Goal: Task Accomplishment & Management: Complete application form

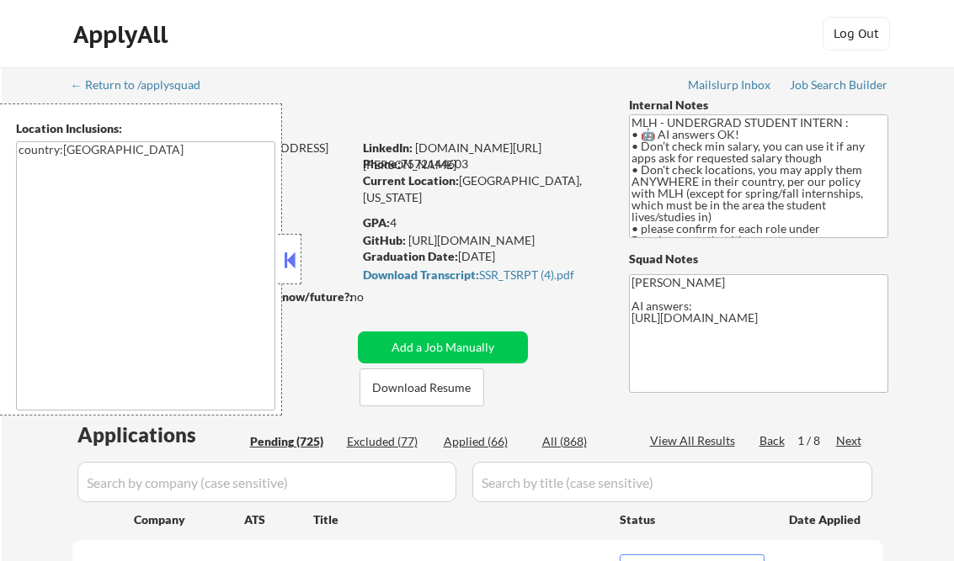
select select ""pending""
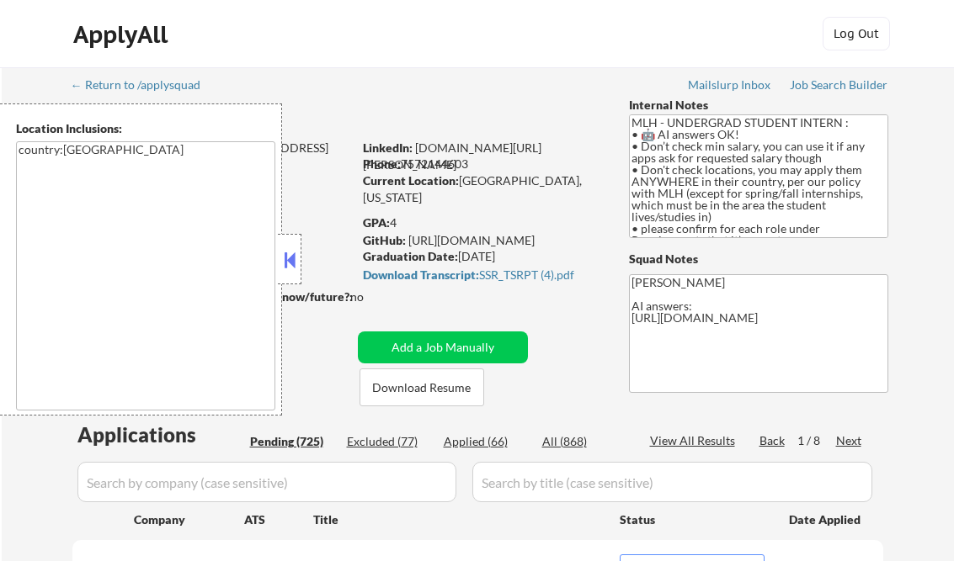
select select ""pending""
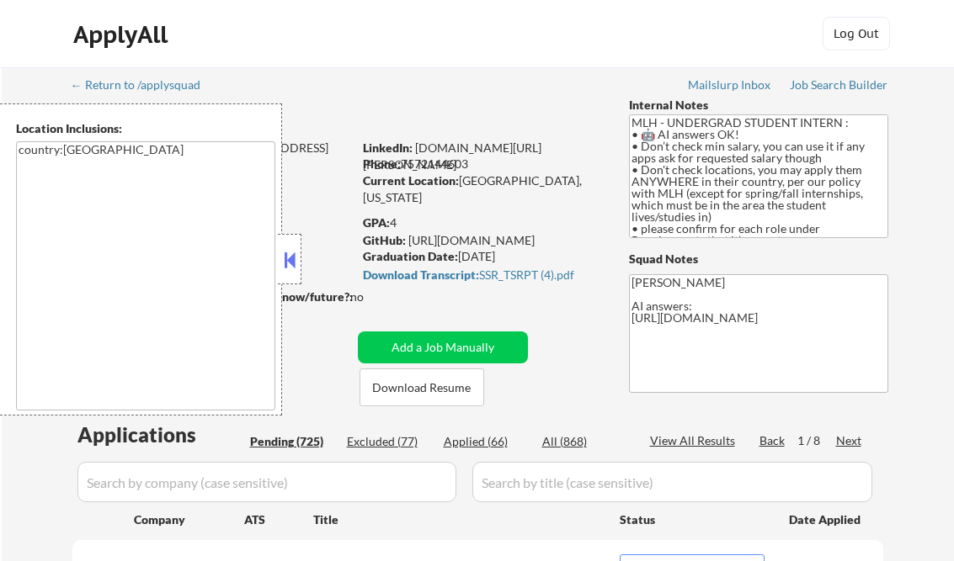
select select ""pending""
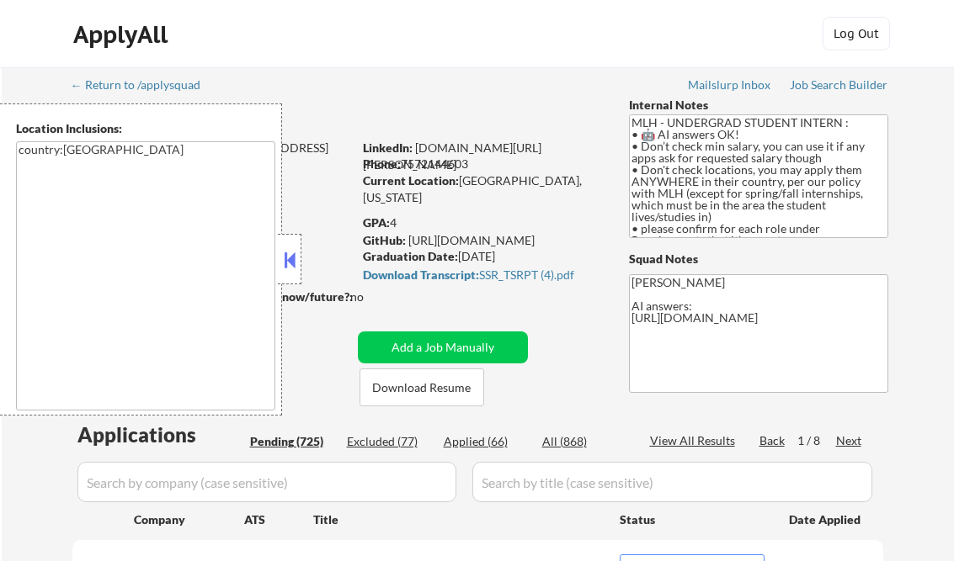
select select ""pending""
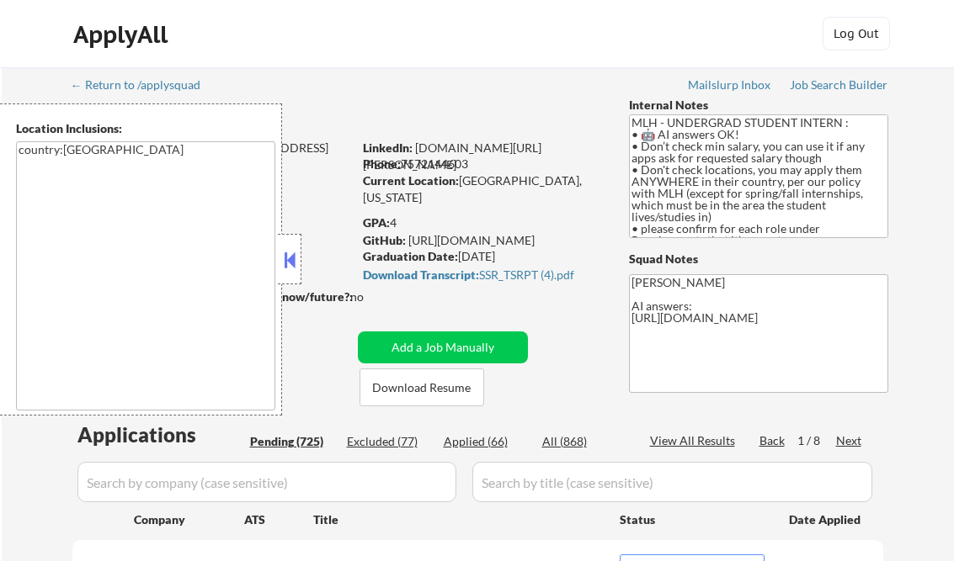
select select ""pending""
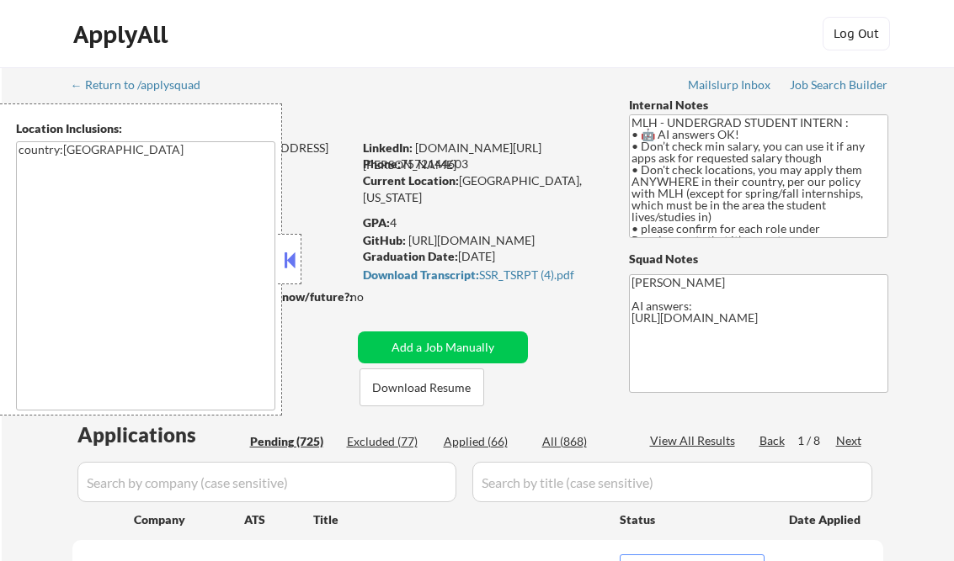
select select ""pending""
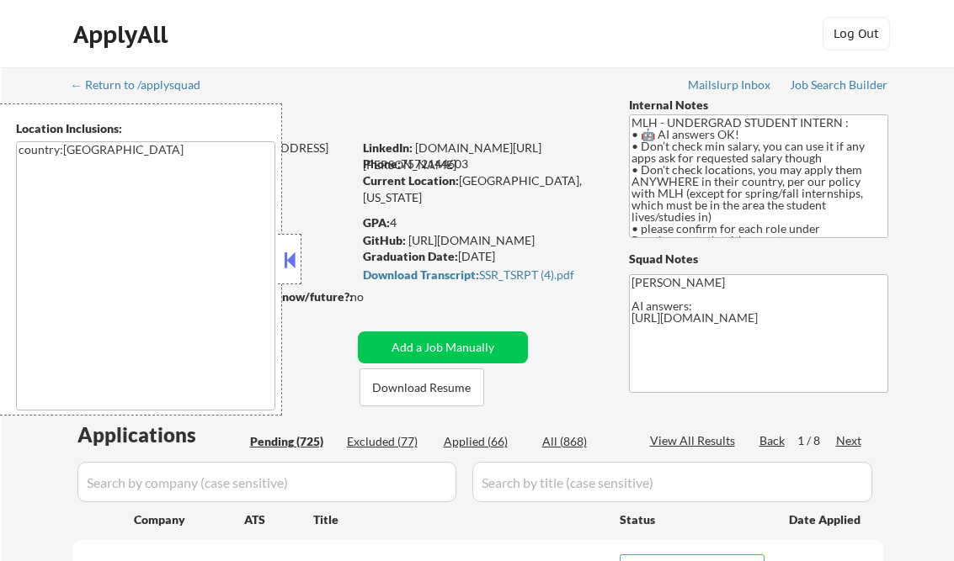
select select ""pending""
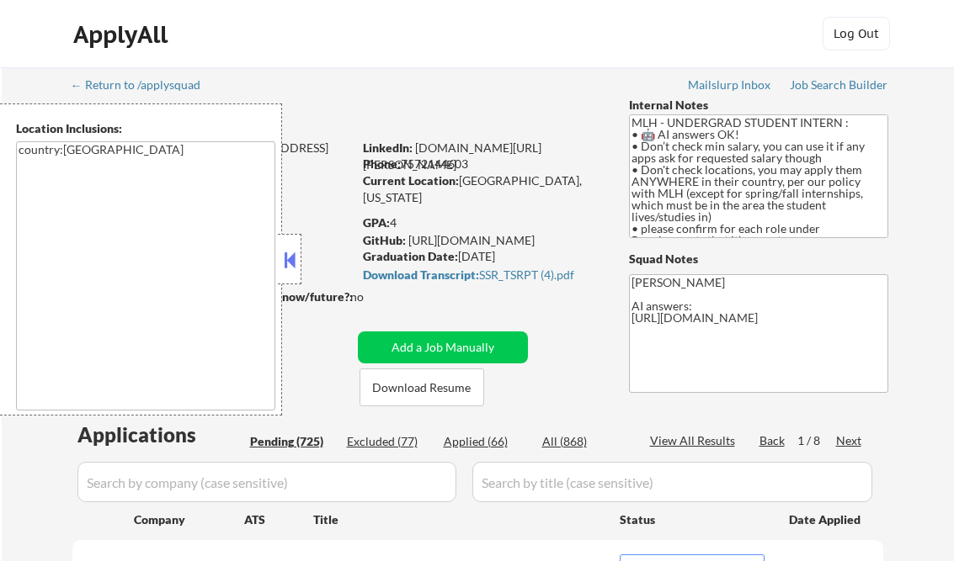
select select ""pending""
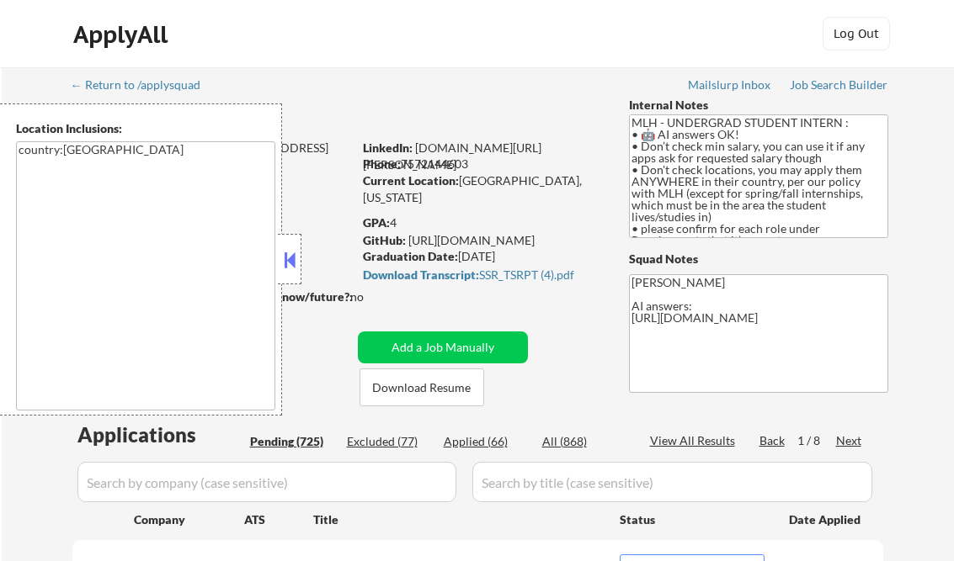
select select ""pending""
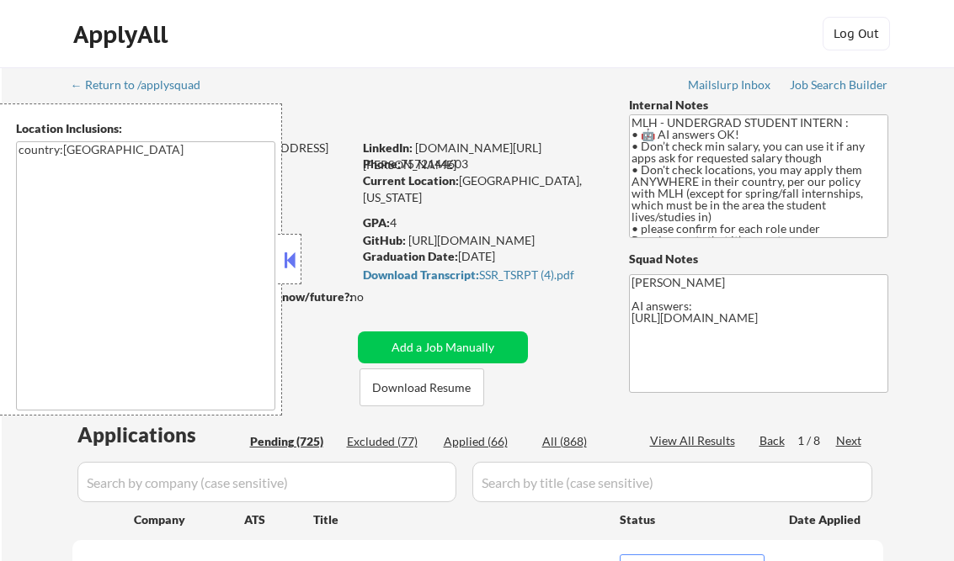
select select ""pending""
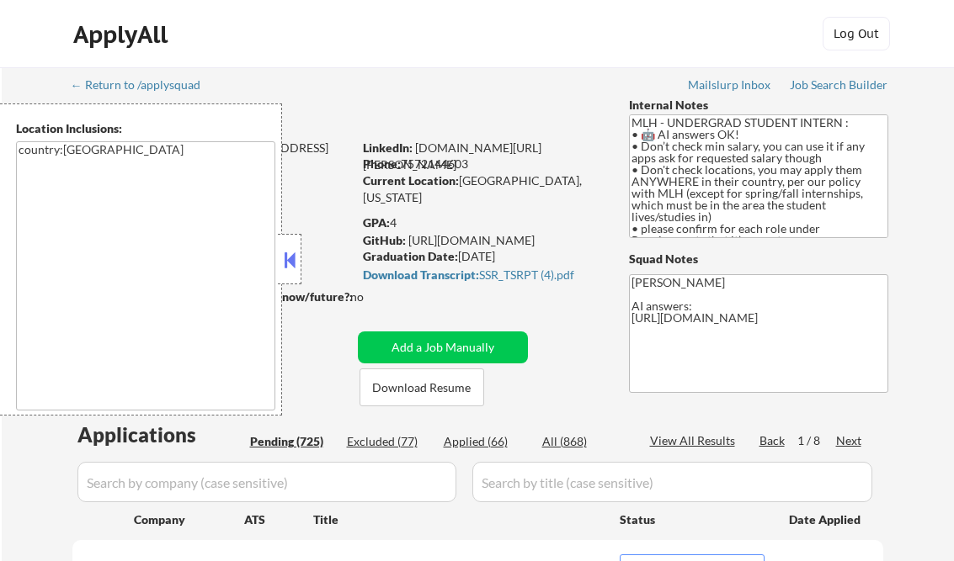
select select ""pending""
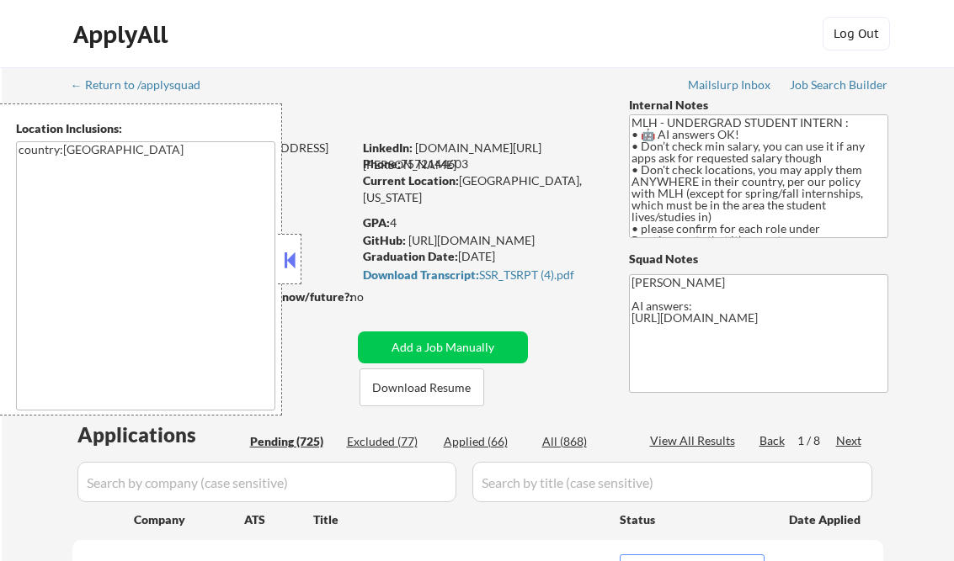
select select ""pending""
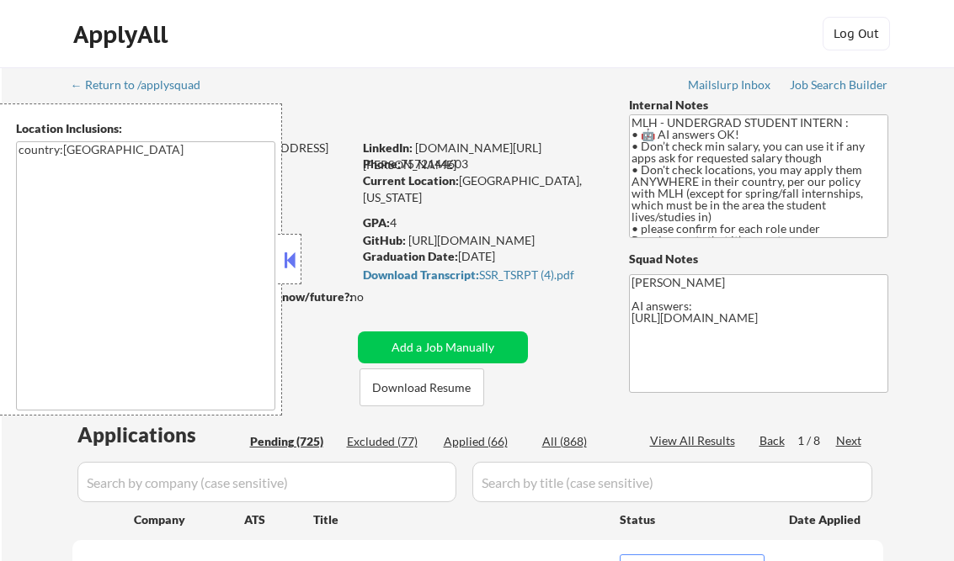
select select ""pending""
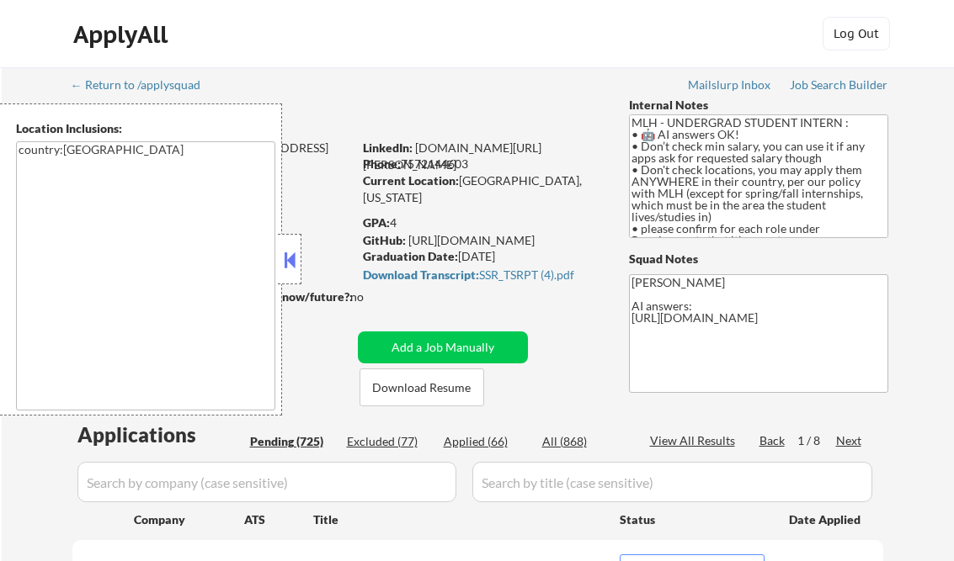
select select ""pending""
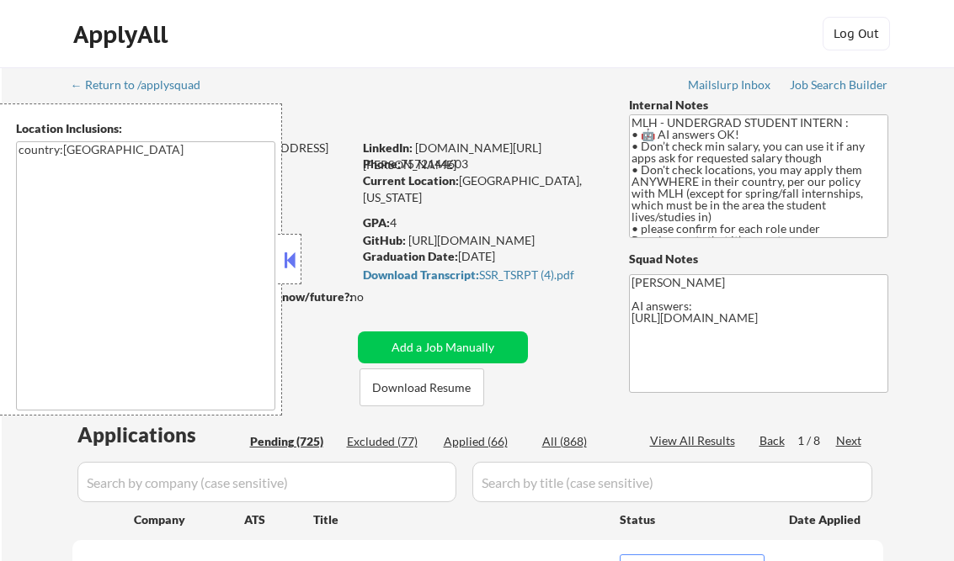
select select ""pending""
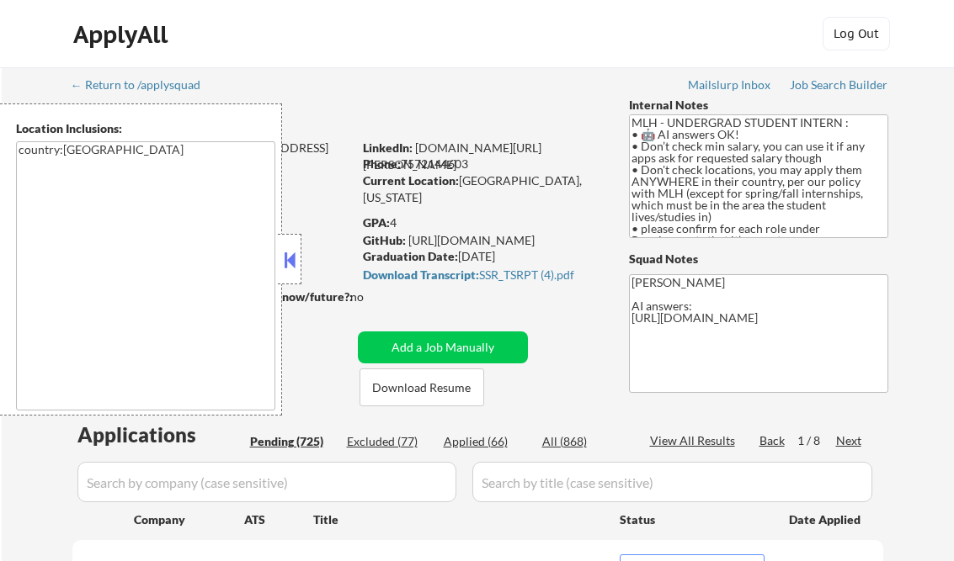
select select ""pending""
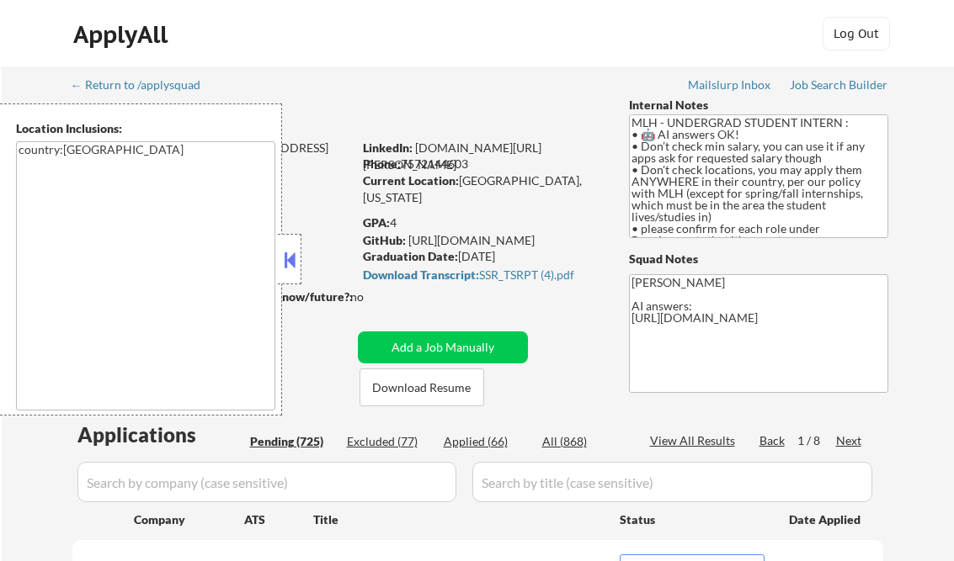
select select ""pending""
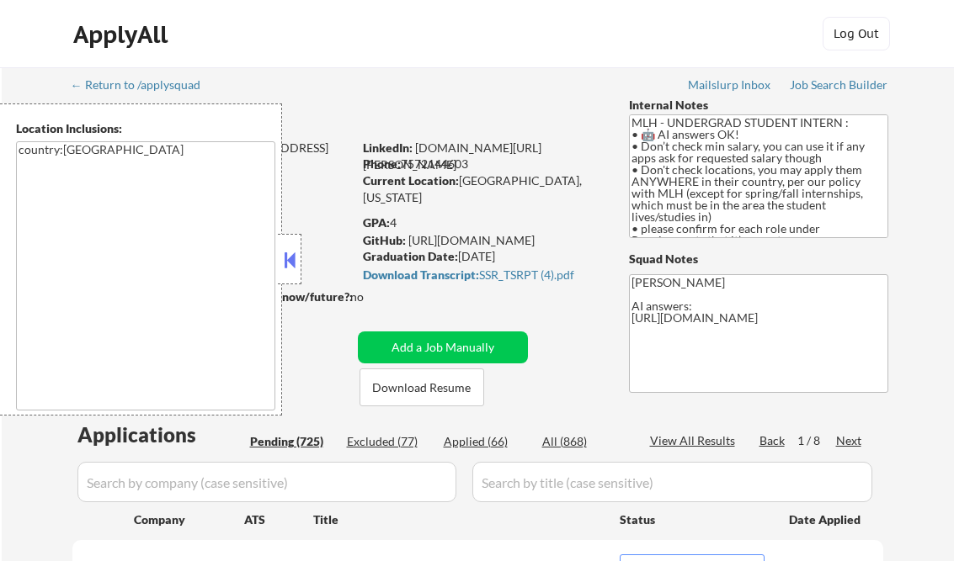
select select ""pending""
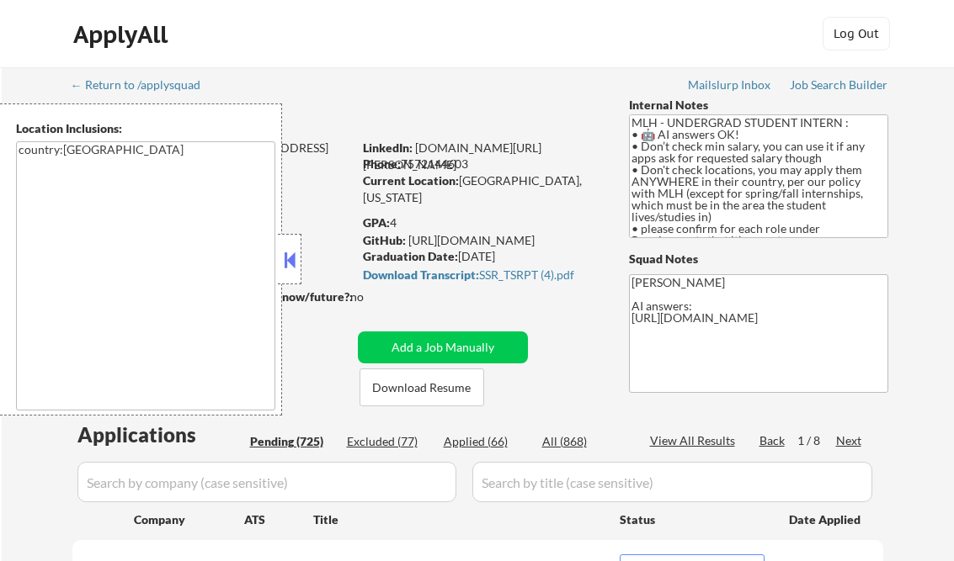
select select ""pending""
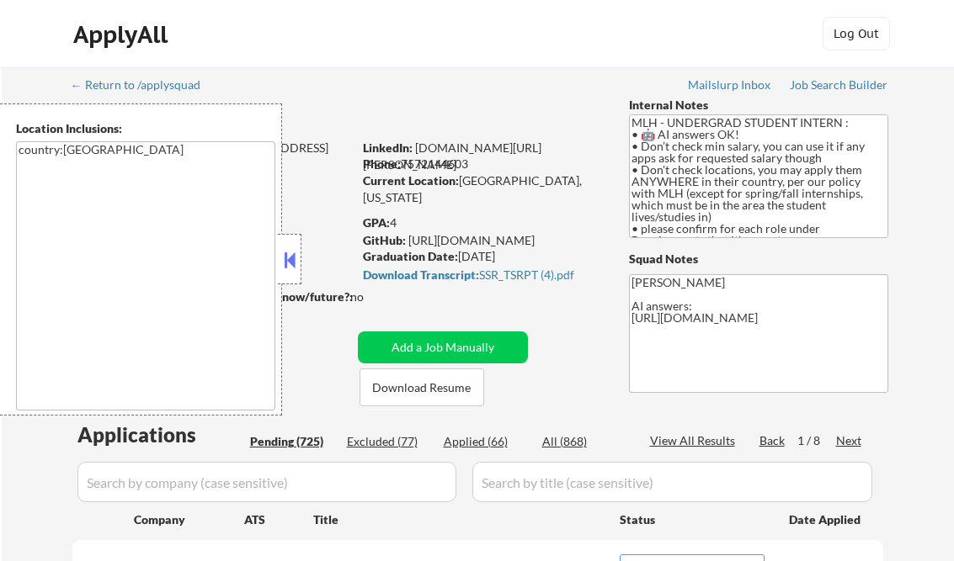
select select ""pending""
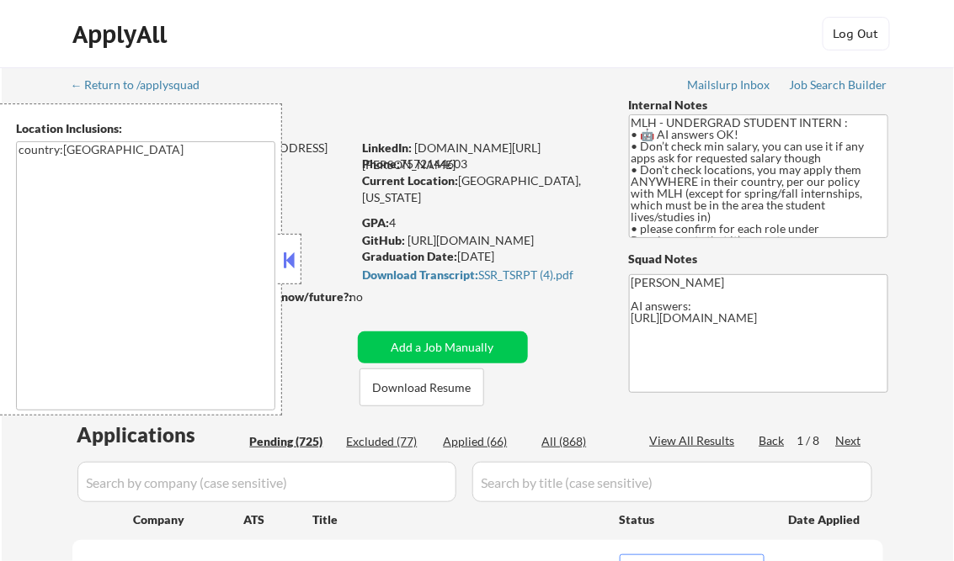
click at [288, 263] on button at bounding box center [289, 259] width 19 height 25
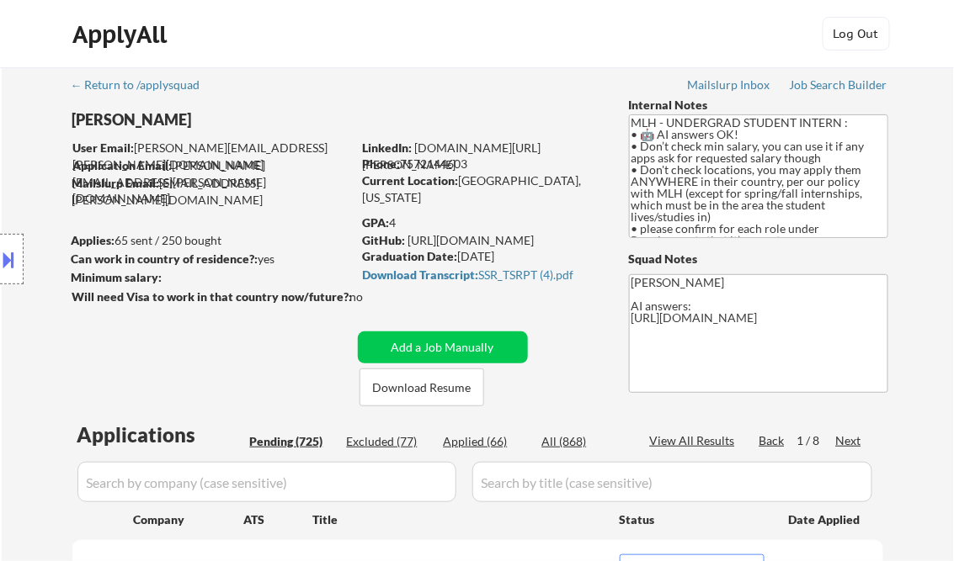
click at [805, 97] on div "Internal Notes" at bounding box center [758, 105] width 259 height 17
click at [806, 87] on div "Job Search Builder" at bounding box center [839, 85] width 98 height 12
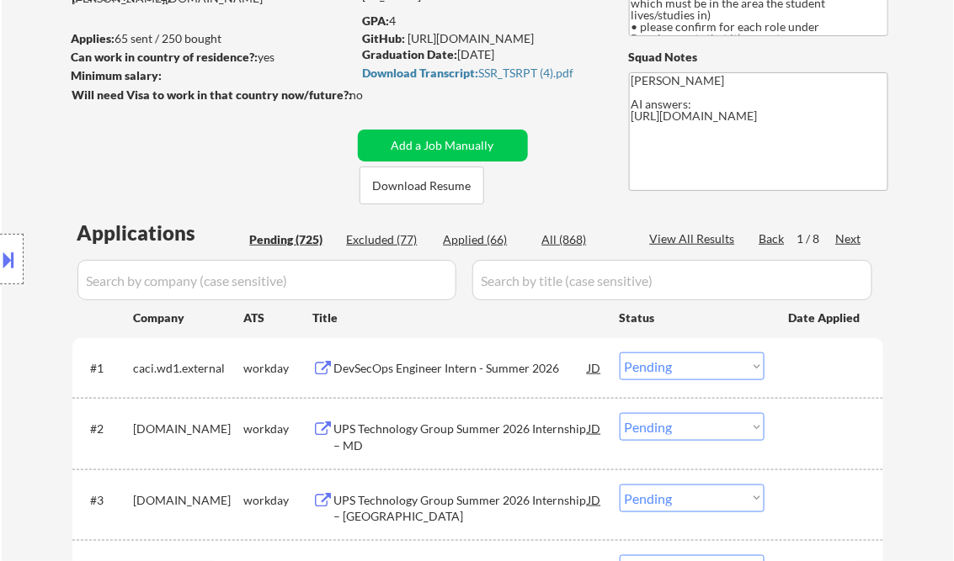
drag, startPoint x: 850, startPoint y: 239, endPoint x: 864, endPoint y: 247, distance: 15.5
click at [855, 242] on div "Next" at bounding box center [849, 239] width 27 height 17
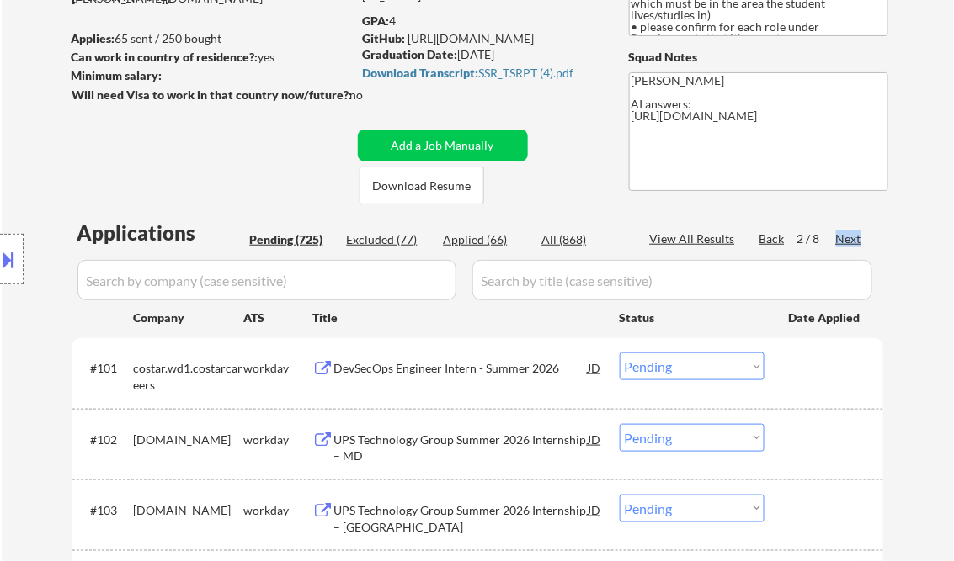
drag, startPoint x: 855, startPoint y: 242, endPoint x: 864, endPoint y: 251, distance: 12.5
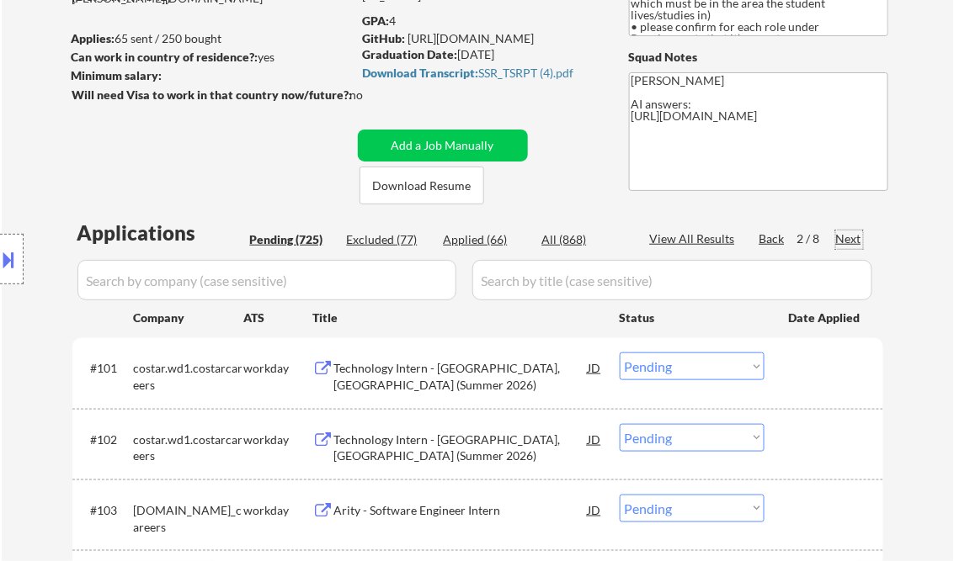
click at [850, 242] on div "Next" at bounding box center [849, 239] width 27 height 17
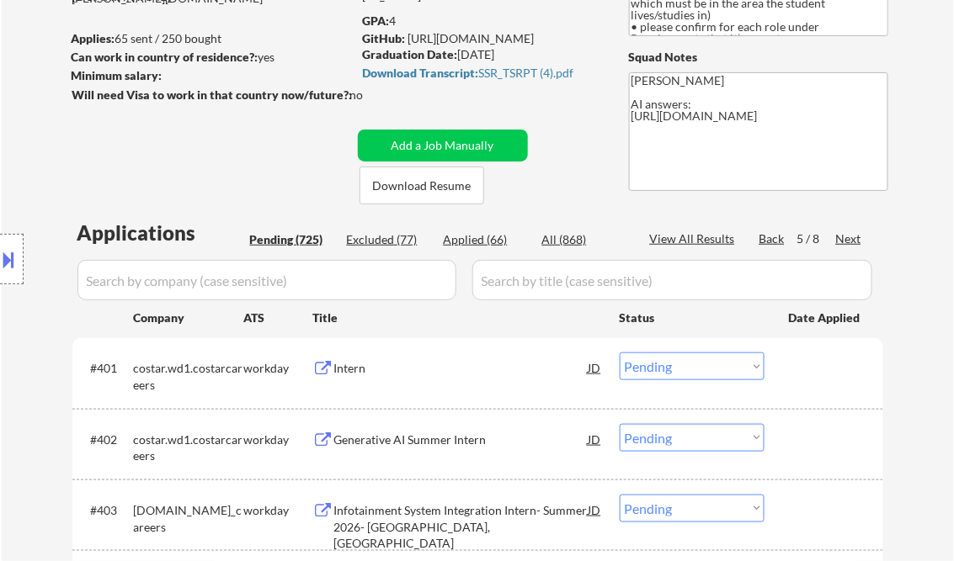
click at [850, 242] on div "Next" at bounding box center [849, 239] width 27 height 17
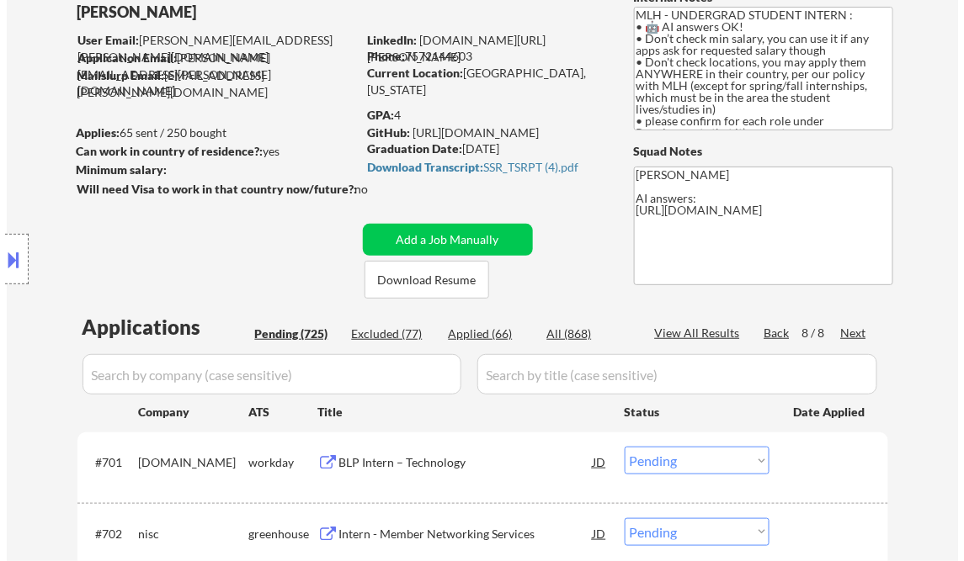
scroll to position [135, 0]
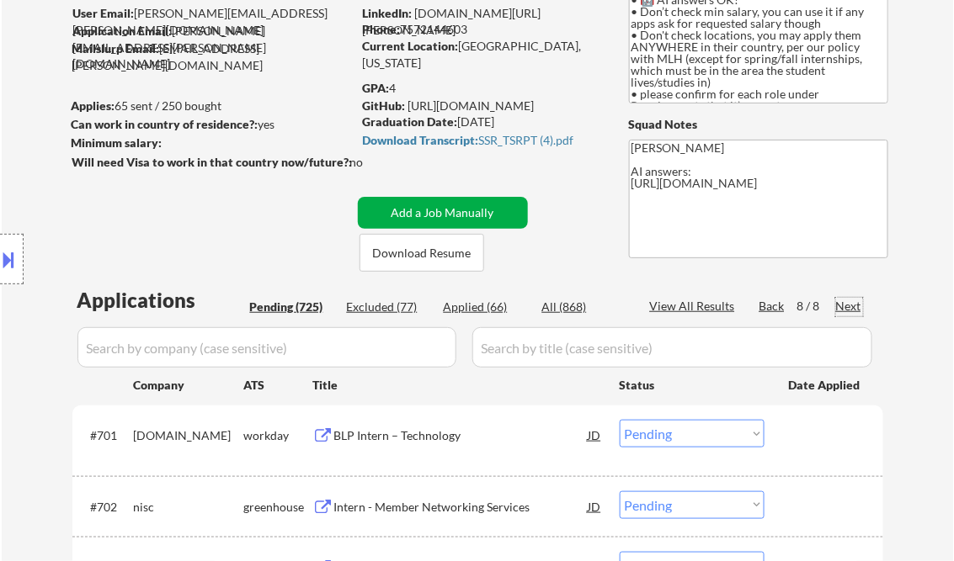
click at [399, 214] on button "Add a Job Manually" at bounding box center [443, 213] width 170 height 32
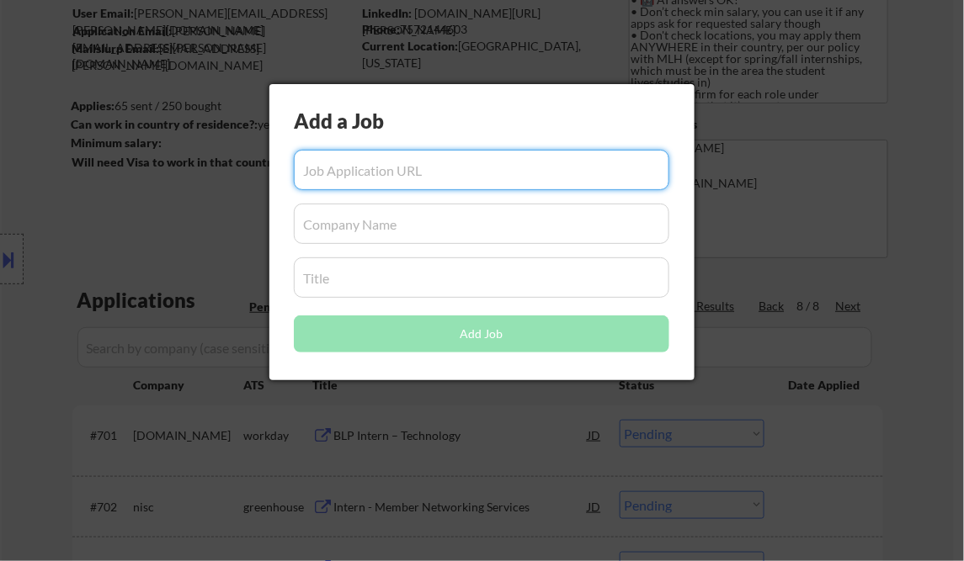
paste input "https://jobs.ashbyhq.com/GPTZero/e1f12af2-d017-4fca-a9af-99431d989d53"
type input "https://jobs.ashbyhq.com/GPTZero/e1f12af2-d017-4fca-a9af-99431d989d53"
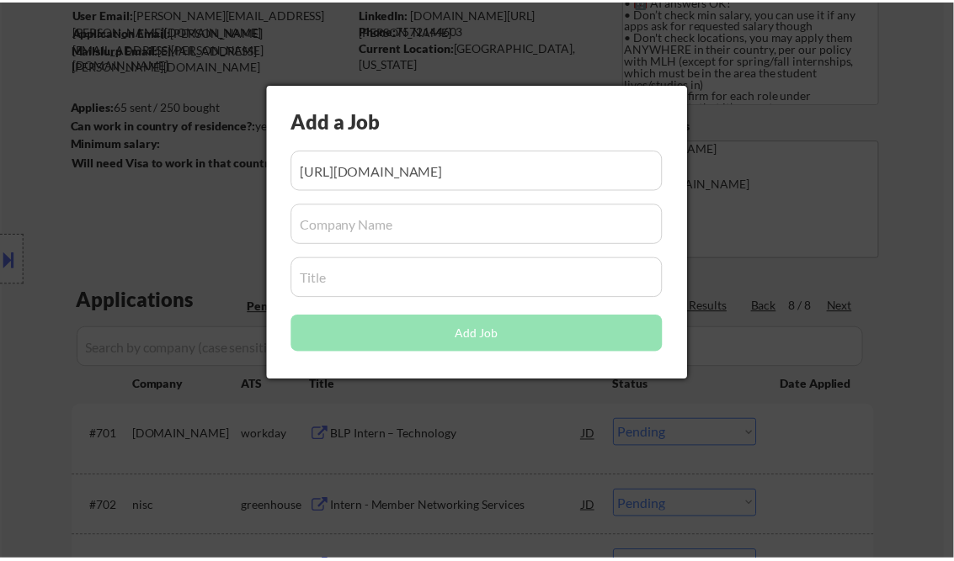
scroll to position [0, 0]
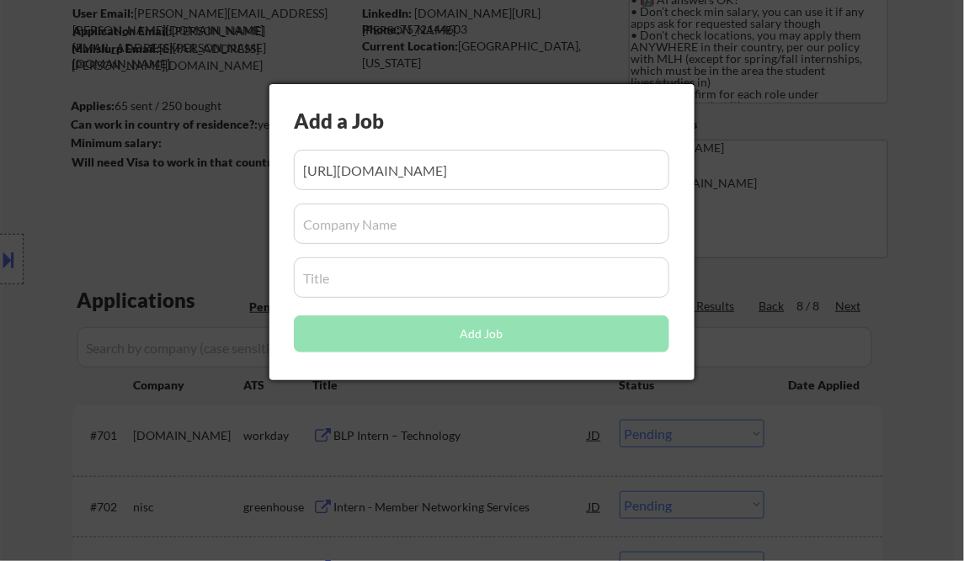
click at [374, 224] on input "input" at bounding box center [481, 224] width 375 height 40
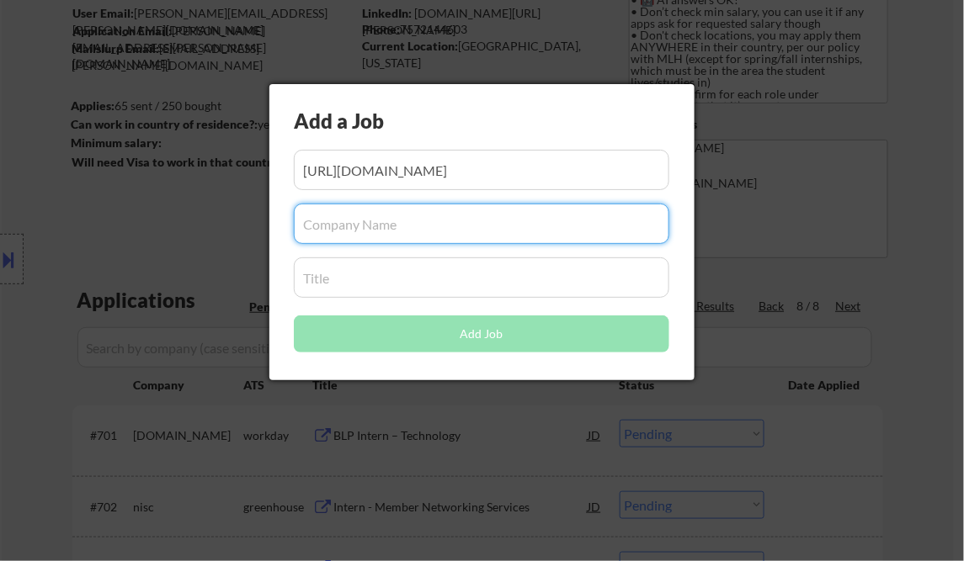
click at [331, 280] on input "input" at bounding box center [481, 278] width 375 height 40
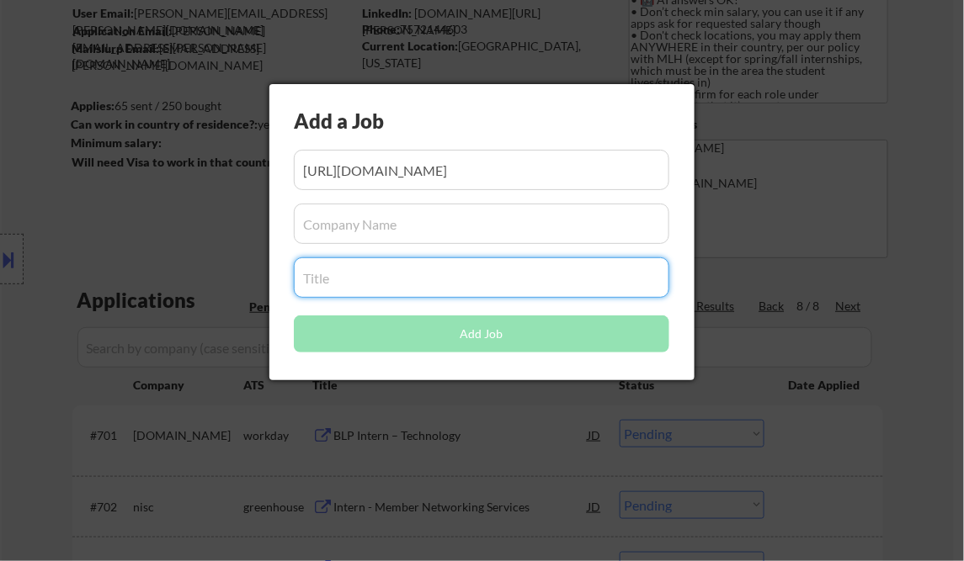
paste input "Software Engineering Intern"
type input "Software Engineering Intern"
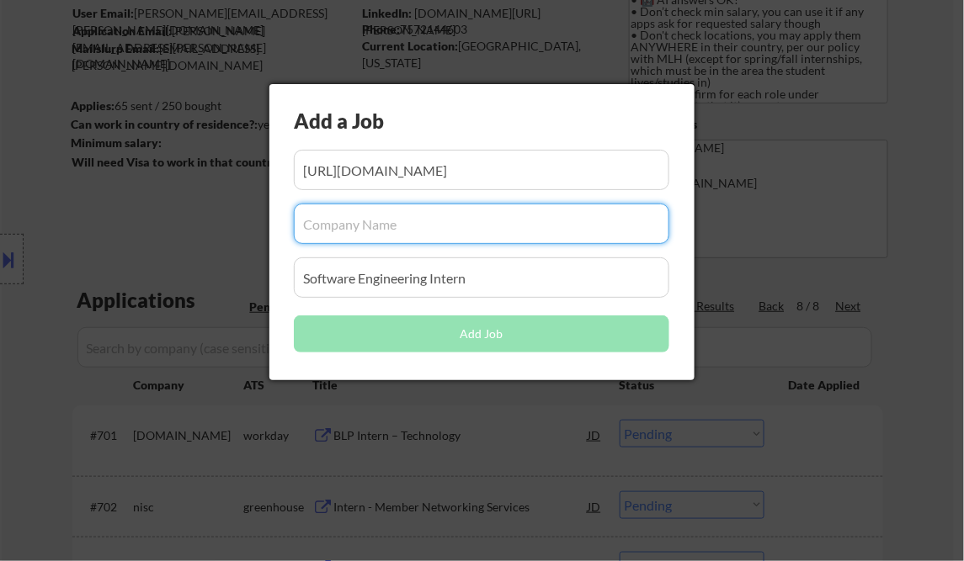
click at [337, 231] on input "input" at bounding box center [481, 224] width 375 height 40
paste input "GPTZero"
type input "GPTZero"
click at [274, 296] on div "Add a Job Add Job" at bounding box center [481, 232] width 425 height 296
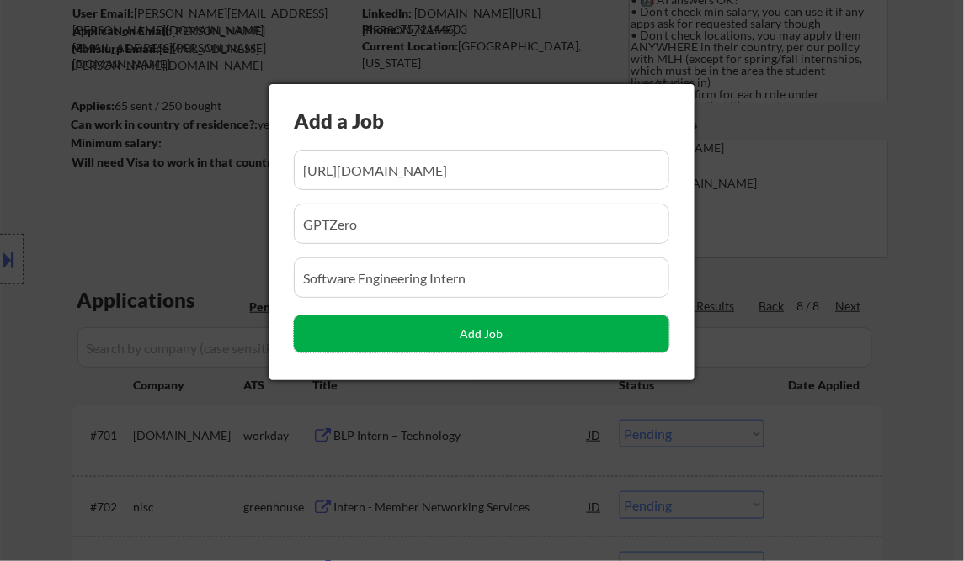
click at [473, 337] on button "Add Job" at bounding box center [481, 334] width 375 height 37
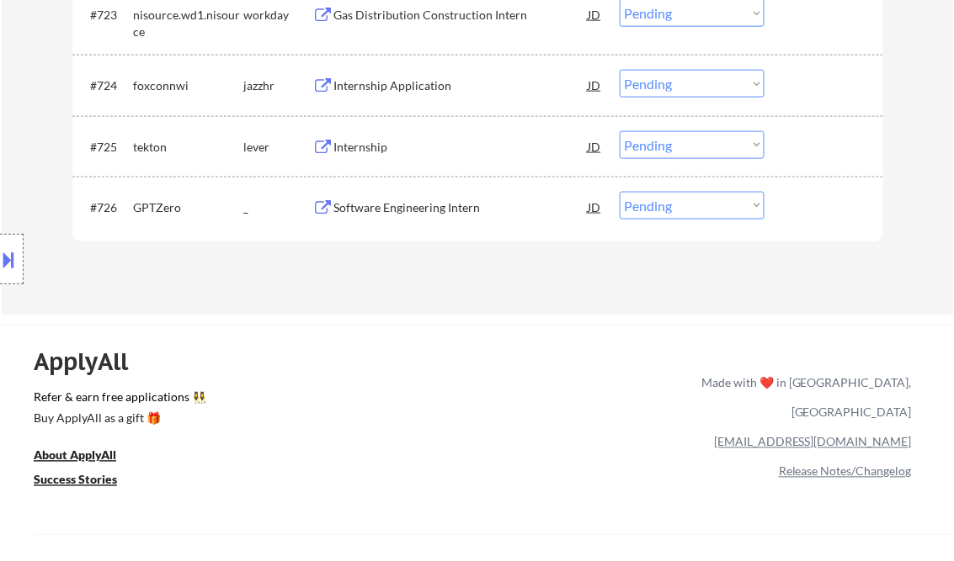
scroll to position [2020, 0]
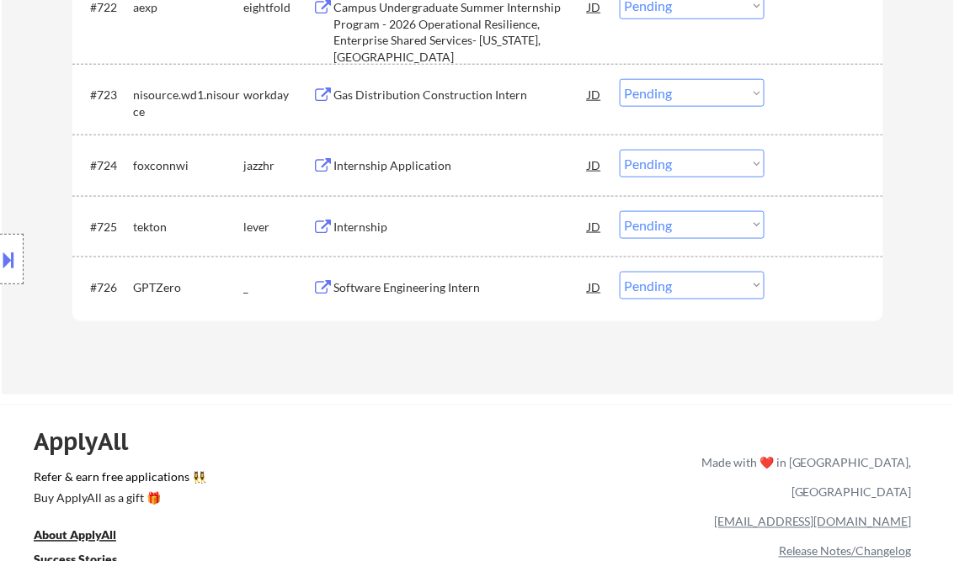
drag, startPoint x: 692, startPoint y: 291, endPoint x: 702, endPoint y: 301, distance: 14.3
click at [692, 291] on select "Choose an option... Pending Applied Excluded (Questions) Excluded (Expired) Exc…" at bounding box center [691, 286] width 145 height 28
select select ""applied""
click at [619, 272] on select "Choose an option... Pending Applied Excluded (Questions) Excluded (Expired) Exc…" at bounding box center [691, 286] width 145 height 28
drag, startPoint x: 513, startPoint y: 362, endPoint x: 515, endPoint y: 339, distance: 22.8
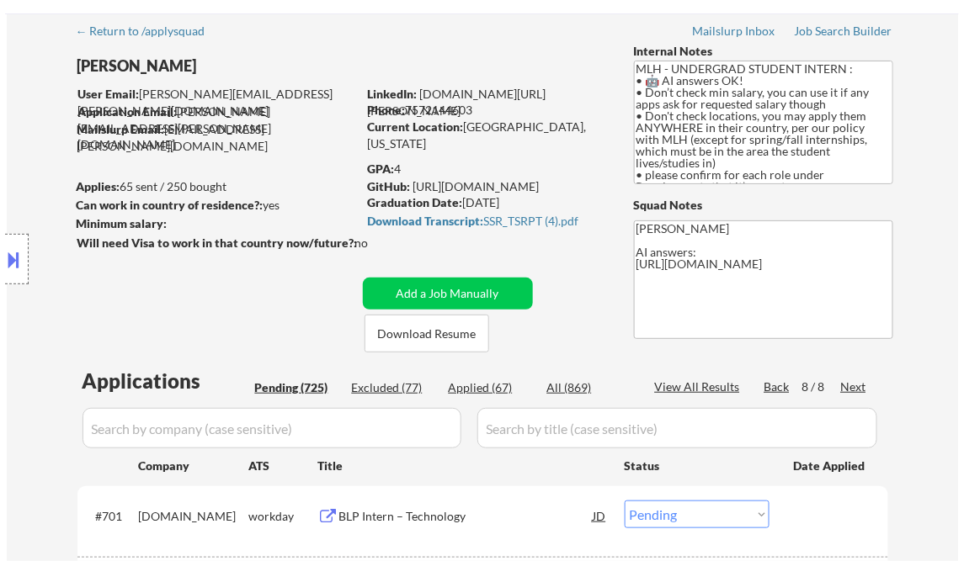
scroll to position [0, 0]
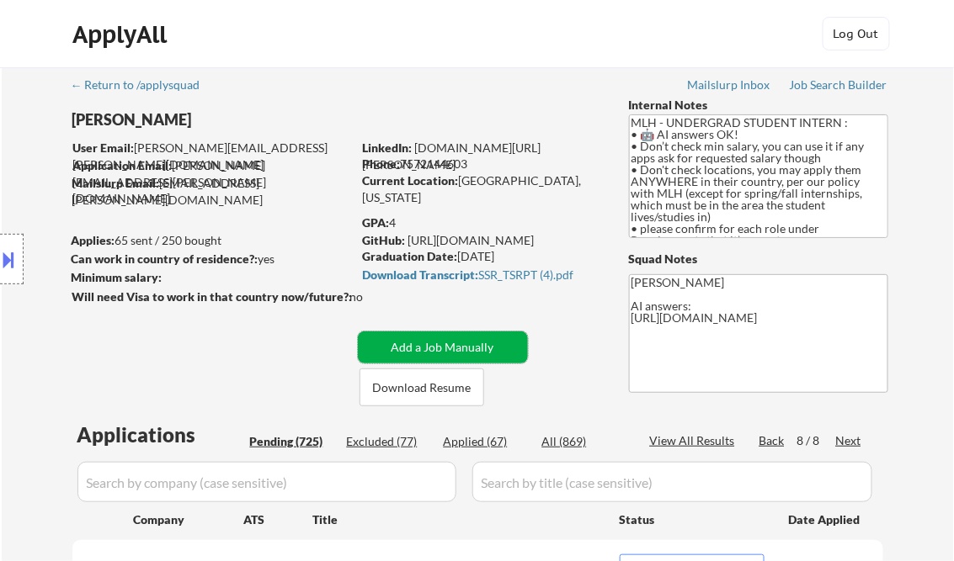
click at [423, 335] on button "Add a Job Manually" at bounding box center [443, 348] width 170 height 32
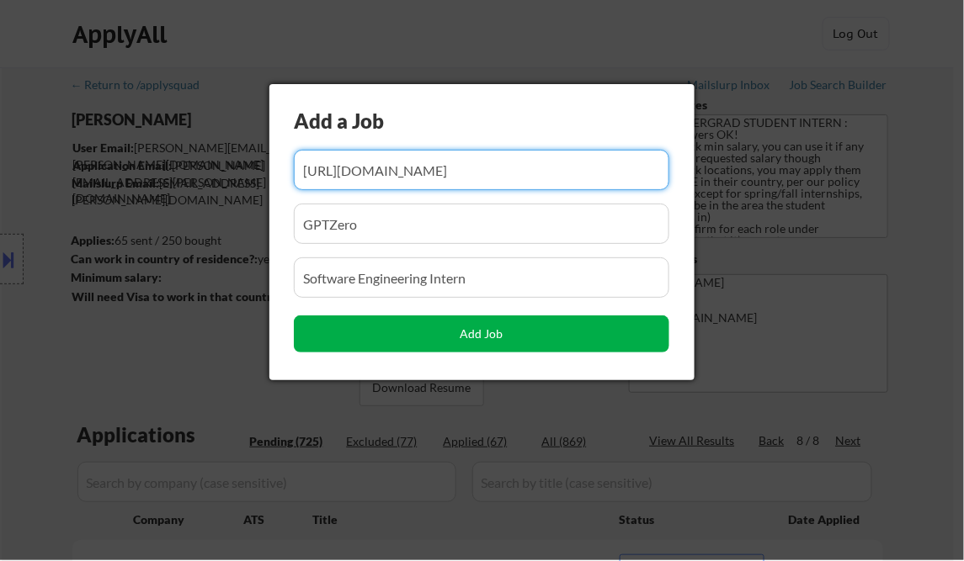
scroll to position [0, 102]
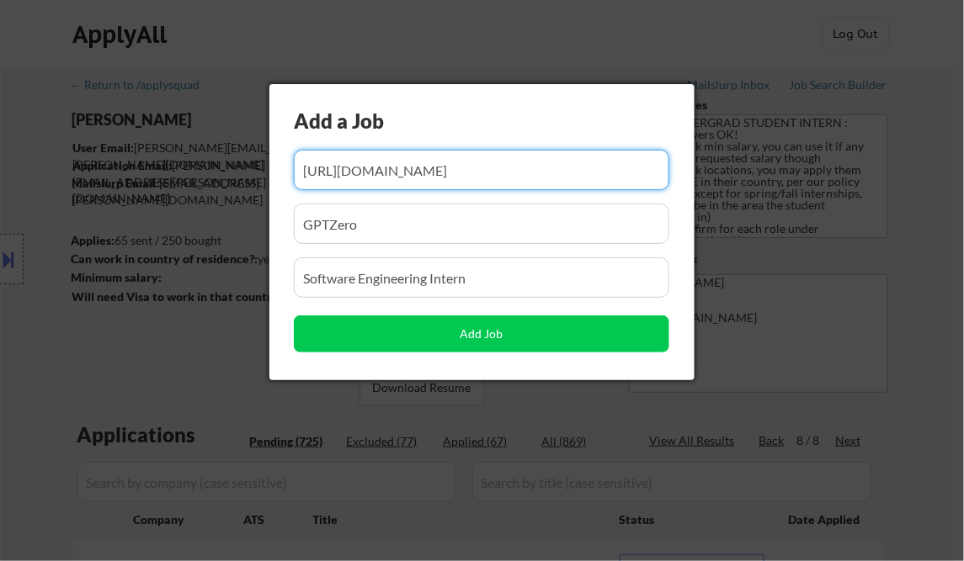
click at [382, 170] on input "input" at bounding box center [481, 170] width 375 height 40
paste input "https://job-boards.greenhouse.io/cloudflare/jobs/7206269?gh_jid=7206269"
type input "https://job-boards.greenhouse.io/cloudflare/jobs/7206269?gh_jid=7206269"
click at [381, 226] on input "input" at bounding box center [481, 224] width 375 height 40
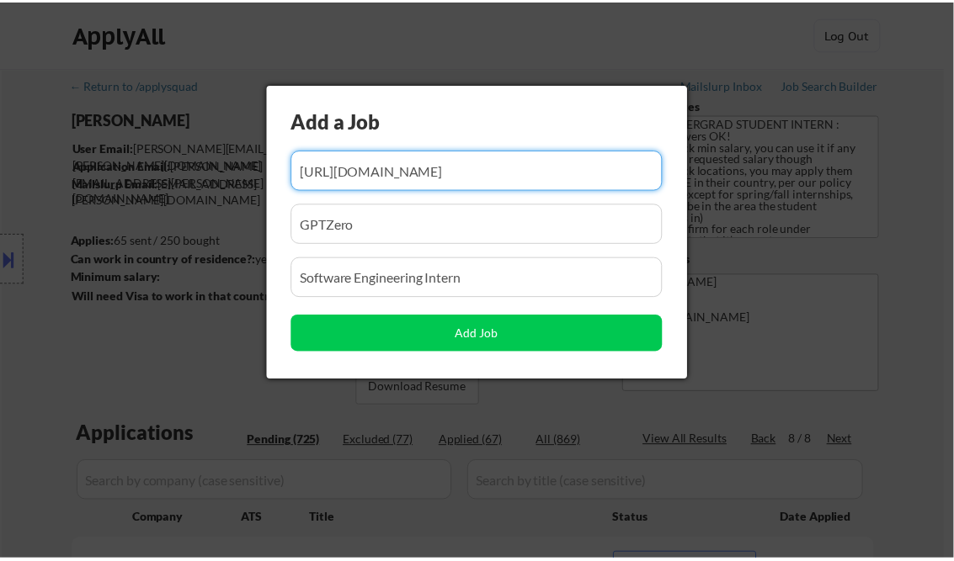
scroll to position [0, 0]
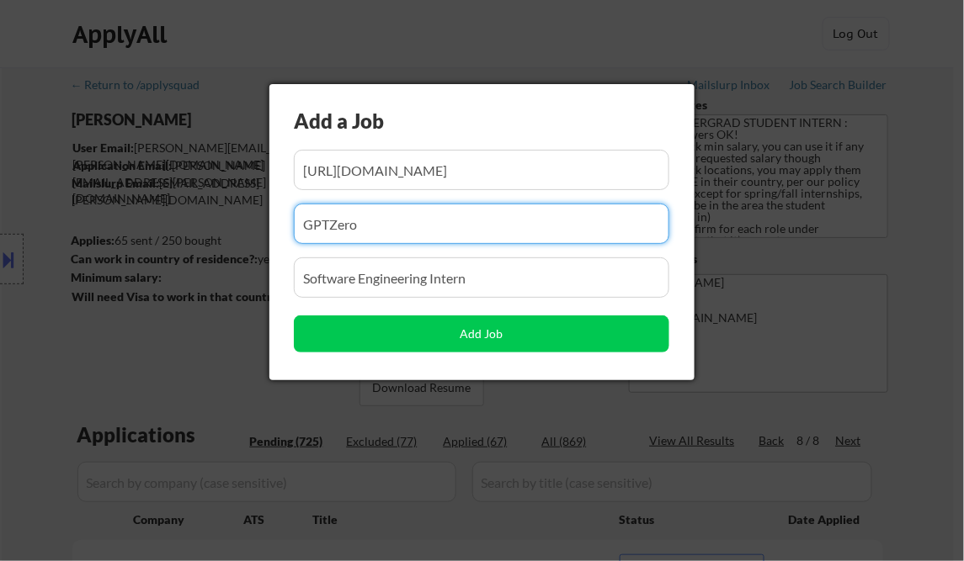
paste input "cloudflare"
type input "cloudflare"
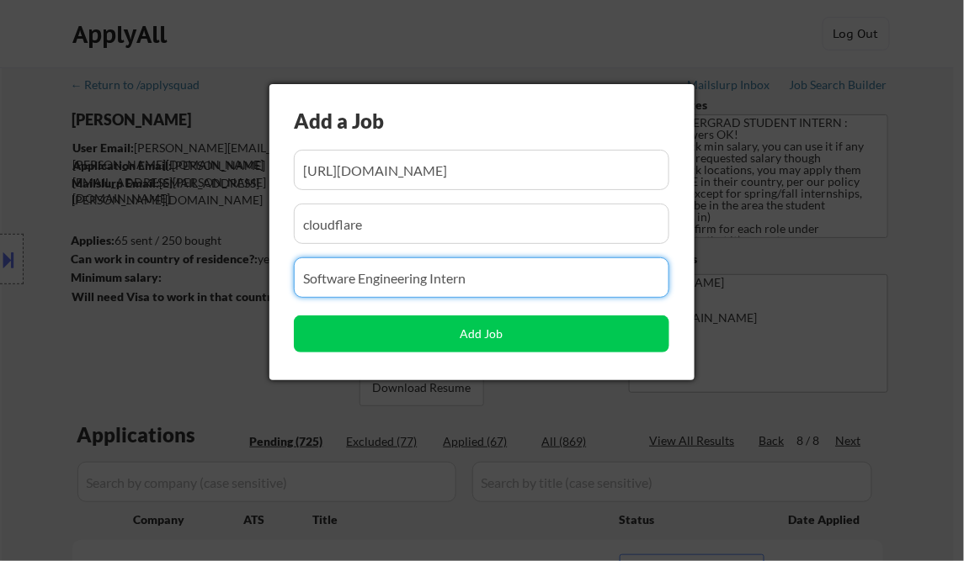
click at [385, 284] on input "input" at bounding box center [481, 278] width 375 height 40
paste input "Software Engineer Intern (Summer 2026) - Austin"
type input "Software Engineer Intern (Summer 2026) - Austin"
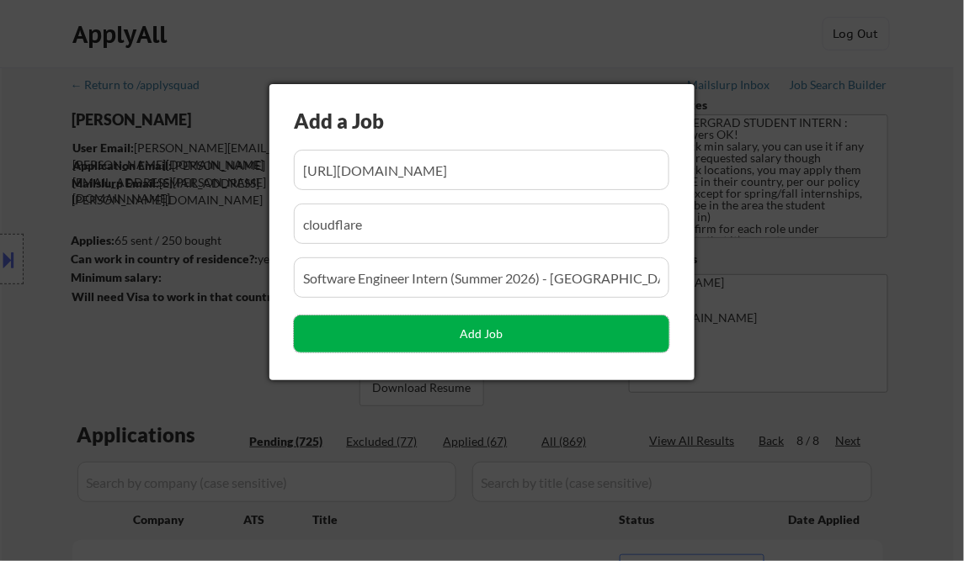
click at [418, 329] on button "Add Job" at bounding box center [481, 334] width 375 height 37
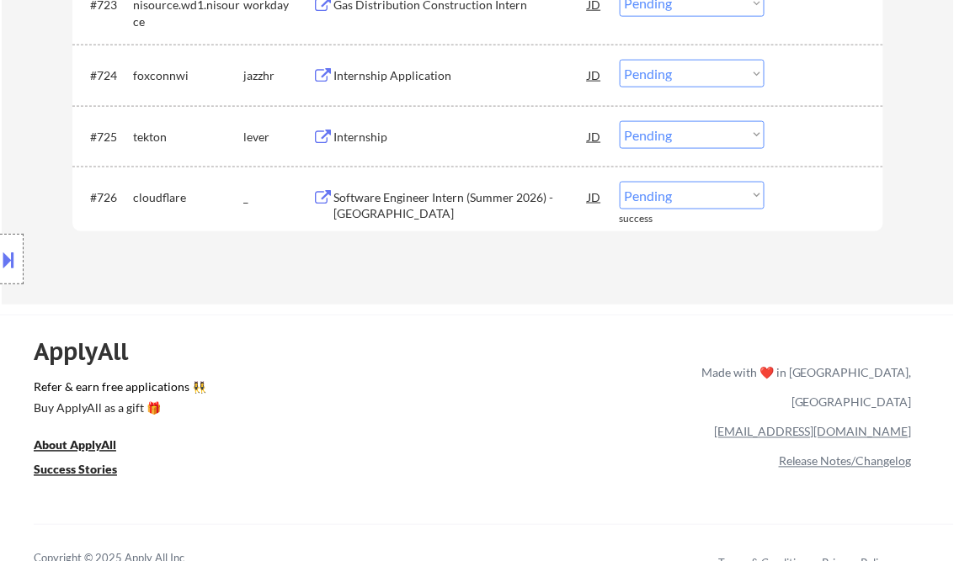
scroll to position [2110, 0]
drag, startPoint x: 662, startPoint y: 190, endPoint x: 696, endPoint y: 211, distance: 40.4
click at [662, 190] on select "Choose an option... Pending Applied Excluded (Questions) Excluded (Expired) Exc…" at bounding box center [691, 196] width 145 height 28
select select ""applied""
click at [619, 182] on select "Choose an option... Pending Applied Excluded (Questions) Excluded (Expired) Exc…" at bounding box center [691, 196] width 145 height 28
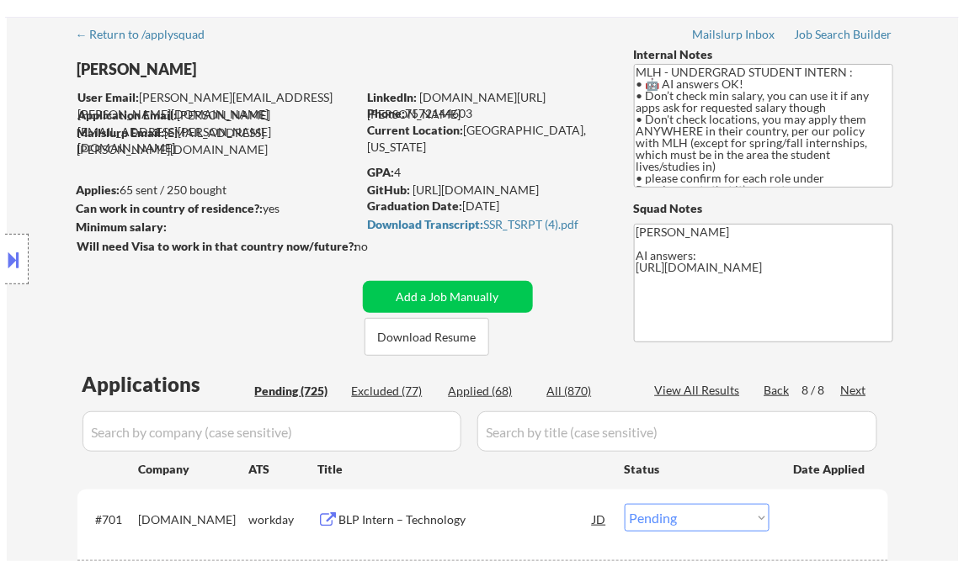
scroll to position [67, 0]
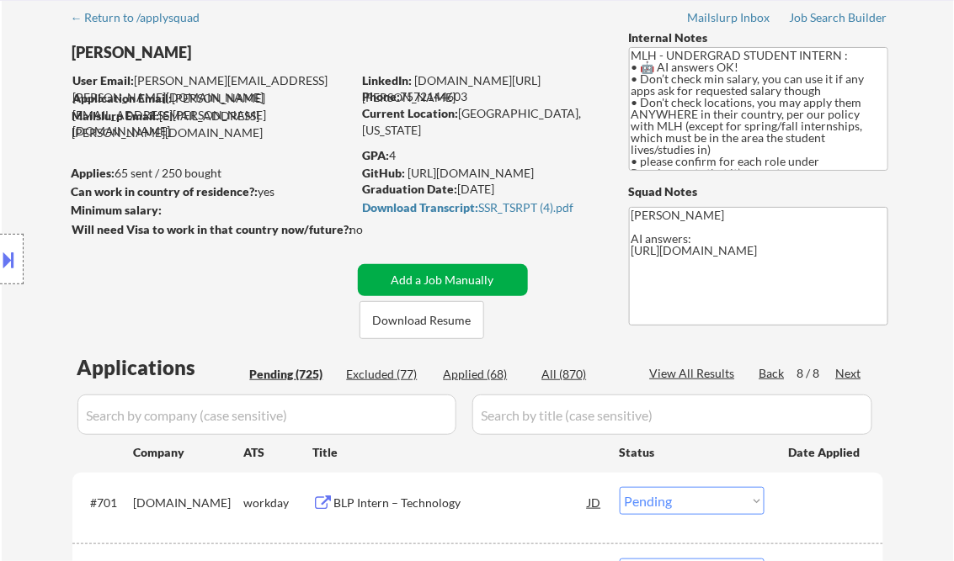
click at [424, 285] on button "Add a Job Manually" at bounding box center [443, 280] width 170 height 32
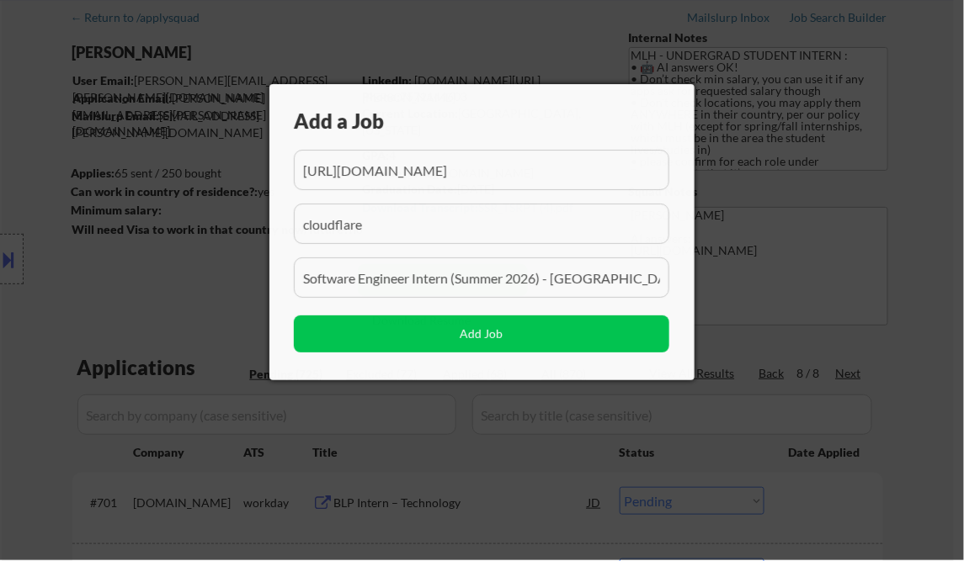
scroll to position [0, 90]
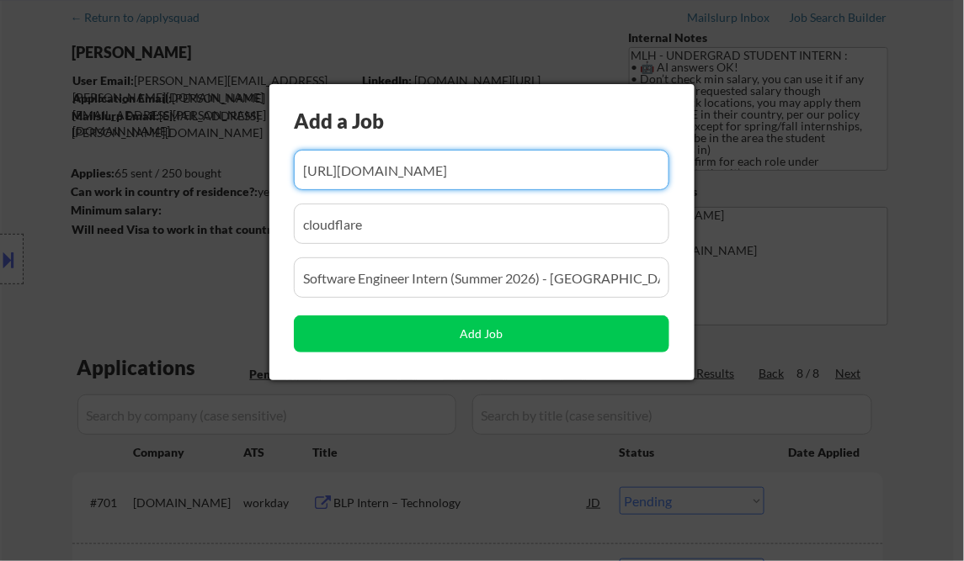
click at [391, 178] on input "input" at bounding box center [481, 170] width 375 height 40
paste input "https://job-boards.greenhouse.io/godaddyemployeereferrals/jobs/6645311003"
type input "https://job-boards.greenhouse.io/godaddyemployeereferrals/jobs/6645311003"
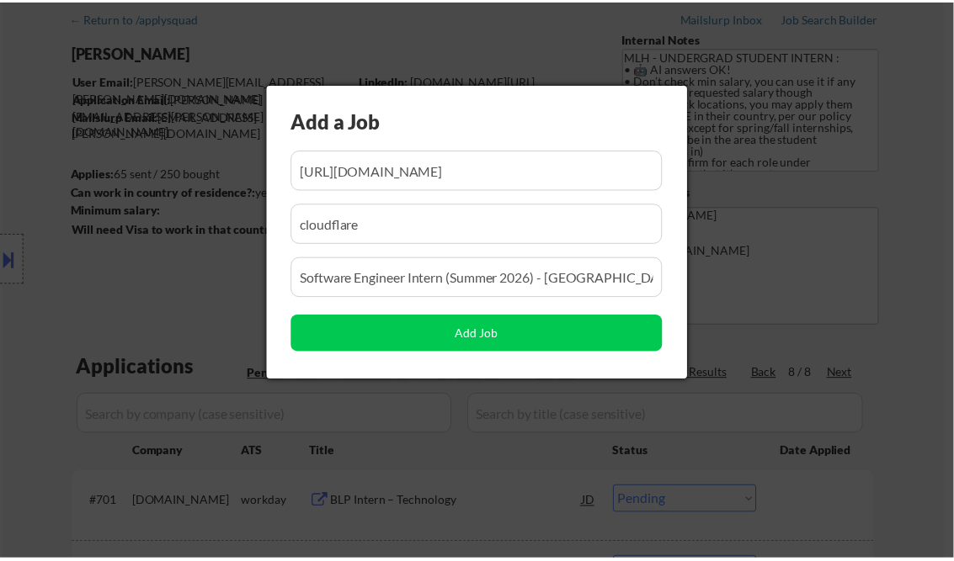
scroll to position [0, 0]
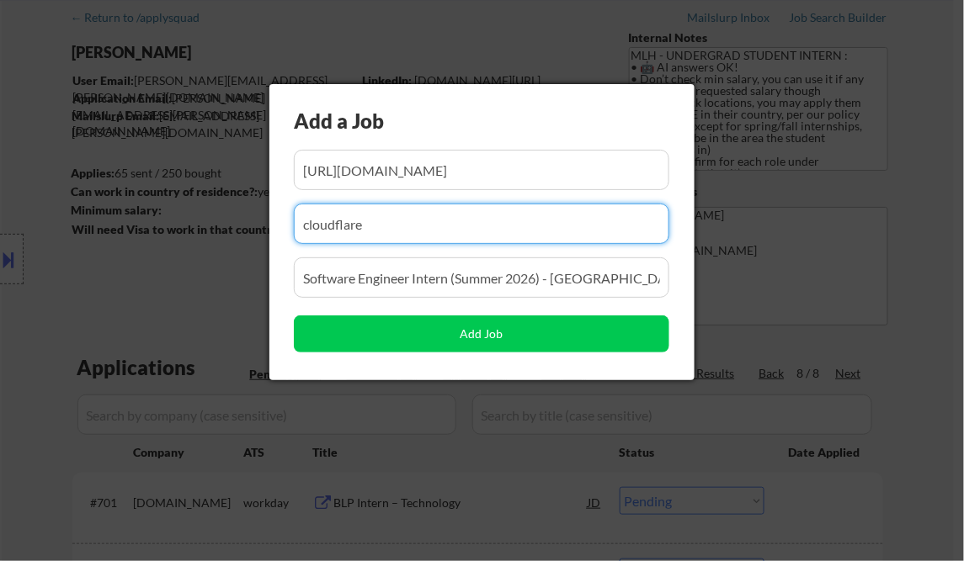
drag, startPoint x: 415, startPoint y: 234, endPoint x: 29, endPoint y: 125, distance: 401.5
click at [28, 139] on body "← Return to /applysquad Mailslurp Inbox Job Search Builder Saanvi Kakde User Em…" at bounding box center [482, 213] width 964 height 561
paste input "godaddyemployeereferrals"
type input "godaddyemployeereferrals"
click at [358, 279] on input "input" at bounding box center [481, 278] width 375 height 40
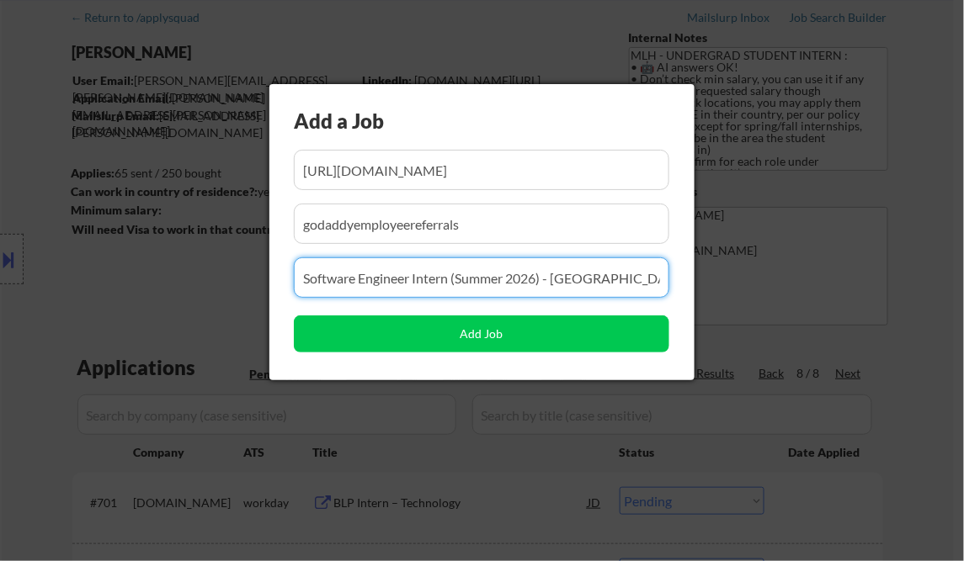
paste input "Tech Internship 2026 (General Referral)"
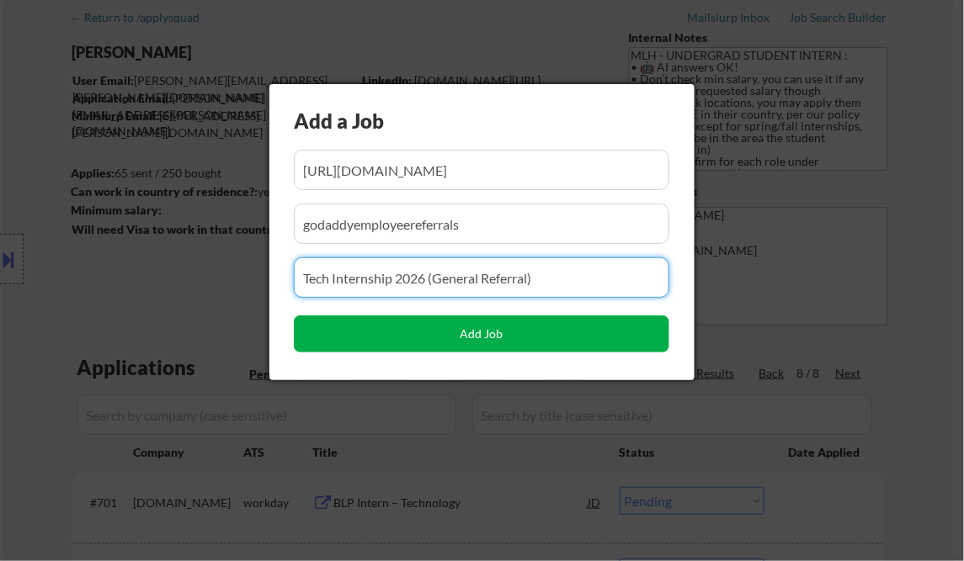
type input "Tech Internship 2026 (General Referral)"
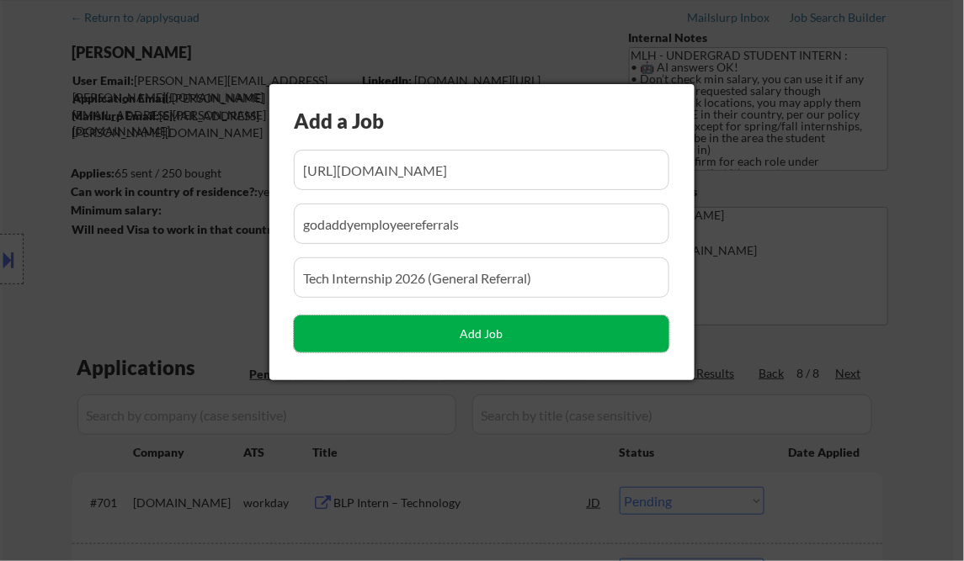
click at [525, 332] on button "Add Job" at bounding box center [481, 334] width 375 height 37
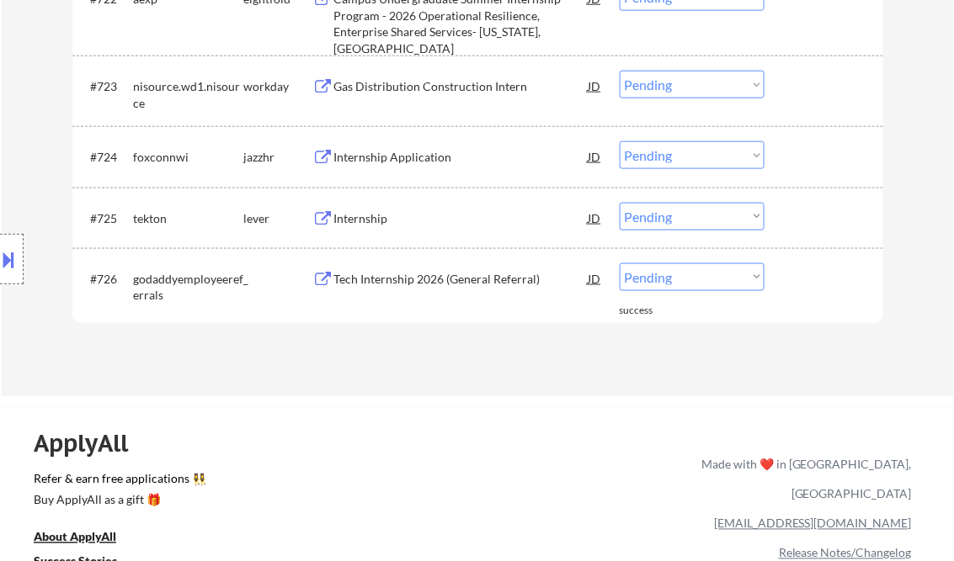
scroll to position [2020, 0]
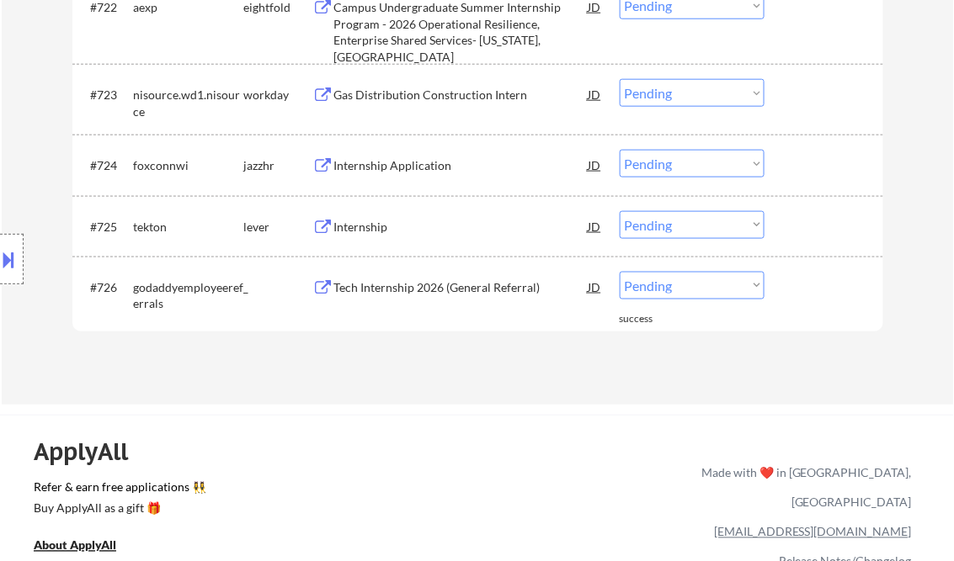
click at [706, 290] on select "Choose an option... Pending Applied Excluded (Questions) Excluded (Expired) Exc…" at bounding box center [691, 286] width 145 height 28
select select ""applied""
click at [619, 272] on select "Choose an option... Pending Applied Excluded (Questions) Excluded (Expired) Exc…" at bounding box center [691, 286] width 145 height 28
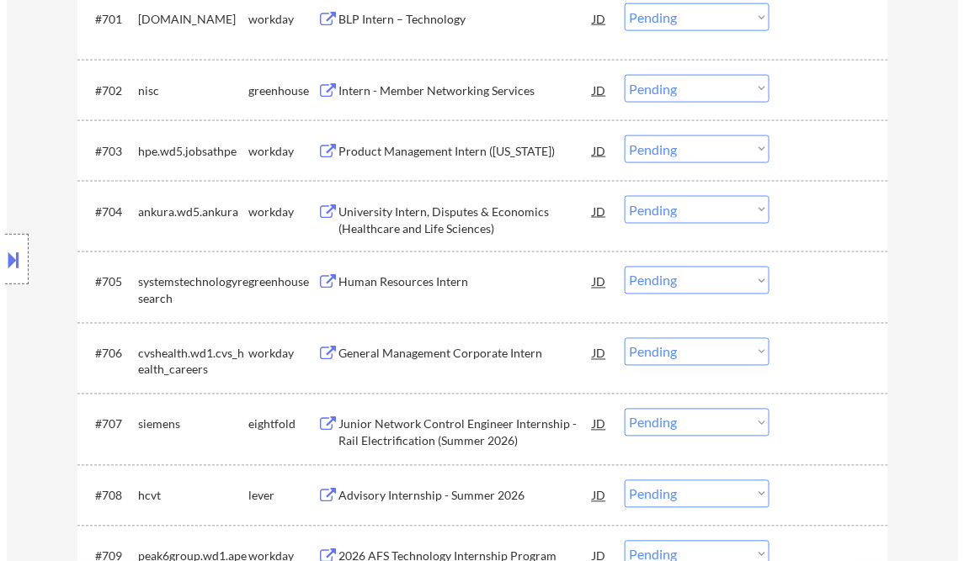
scroll to position [0, 0]
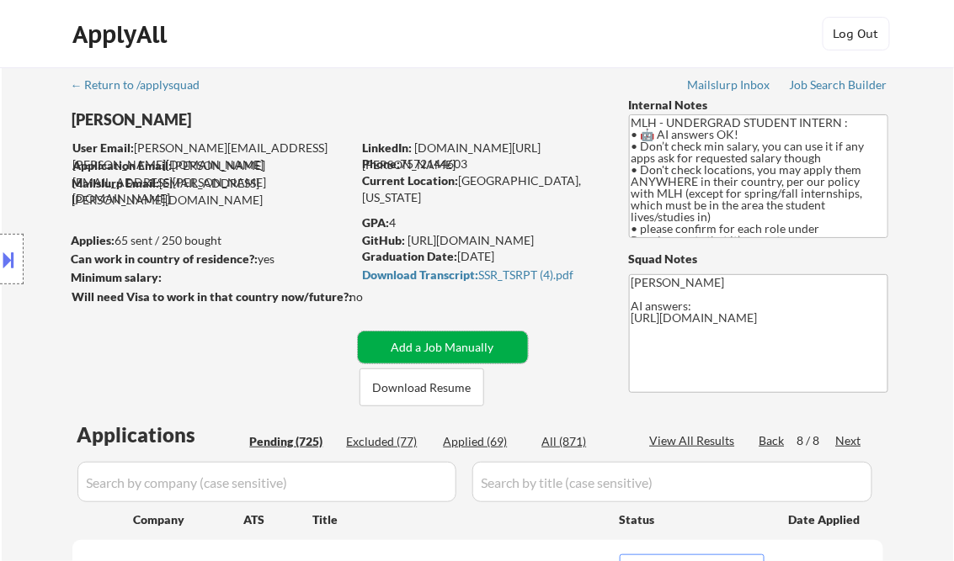
click at [426, 338] on button "Add a Job Manually" at bounding box center [443, 348] width 170 height 32
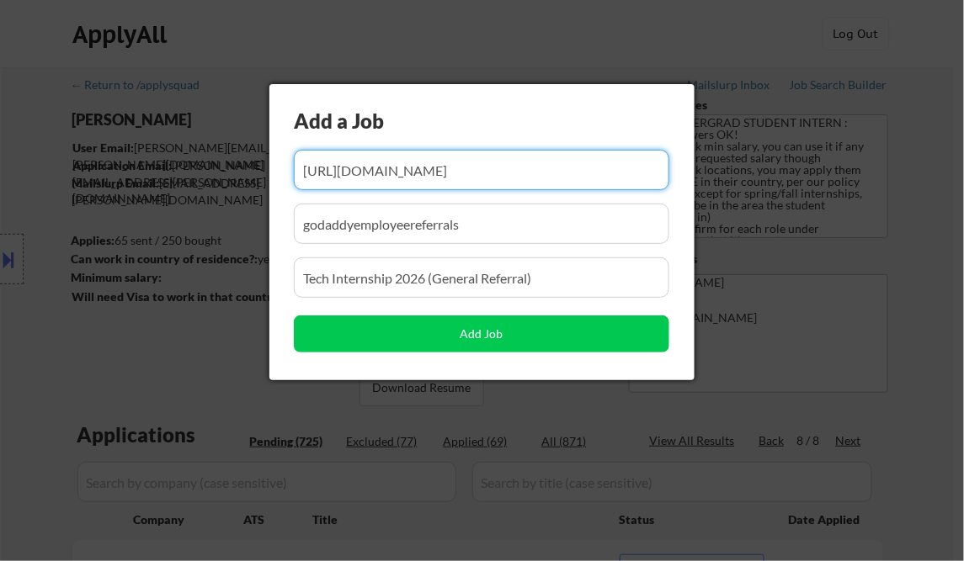
scroll to position [0, 110]
click at [391, 173] on input "input" at bounding box center [481, 170] width 375 height 40
paste input "https://jobs.rbc.com/ca/en/job/R-0000141113/2026-Technology-Summer-internship-U…"
type input "https://jobs.rbc.com/ca/en/job/R-0000141113/2026-Technology-Summer-internship-U…"
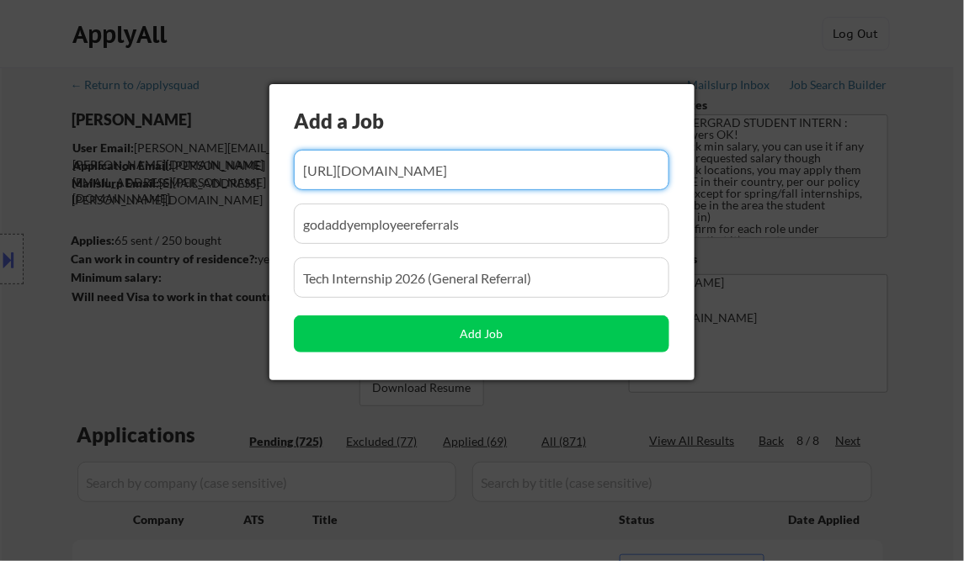
click at [383, 227] on input "input" at bounding box center [481, 224] width 375 height 40
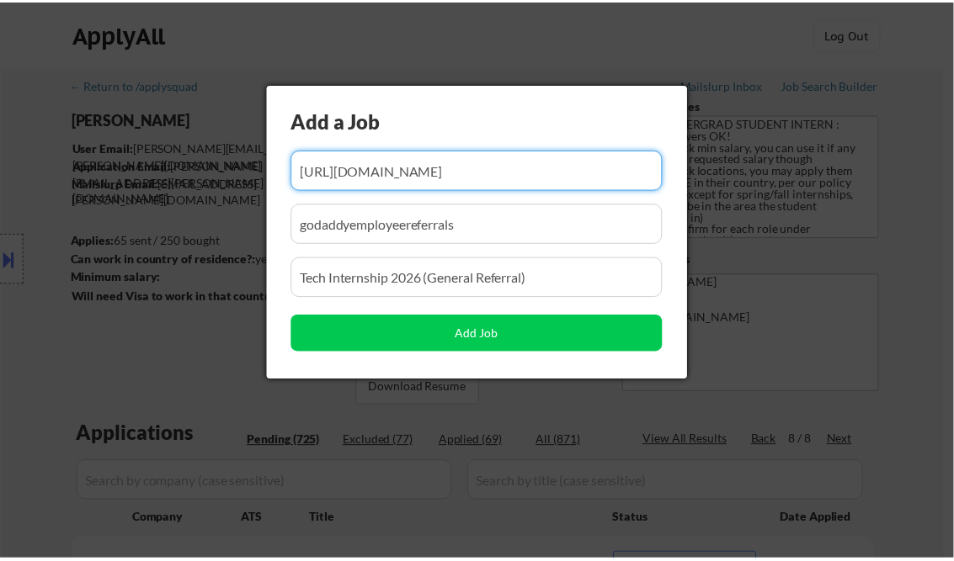
scroll to position [0, 0]
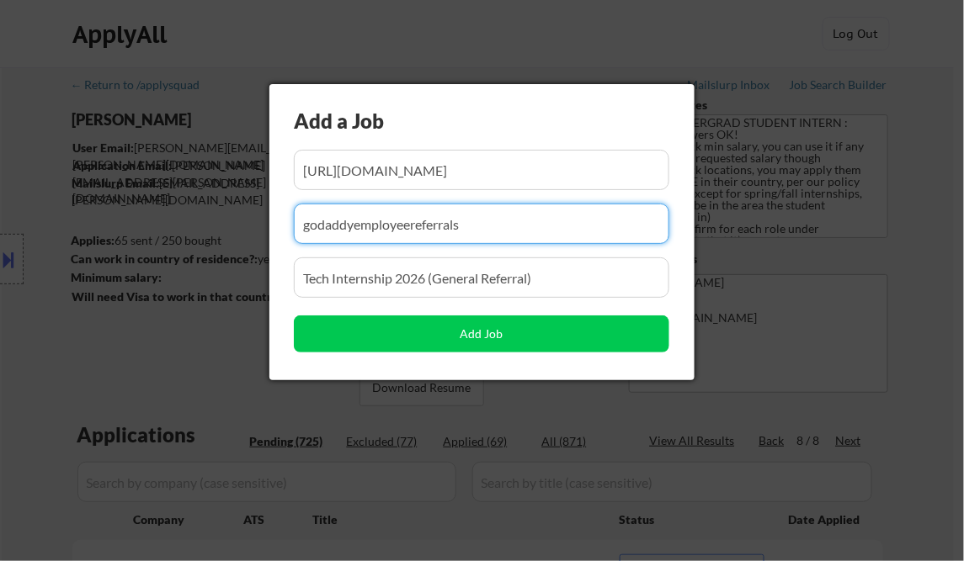
paste input "rbc"
type input "rbc"
click at [374, 274] on input "input" at bounding box center [481, 278] width 375 height 40
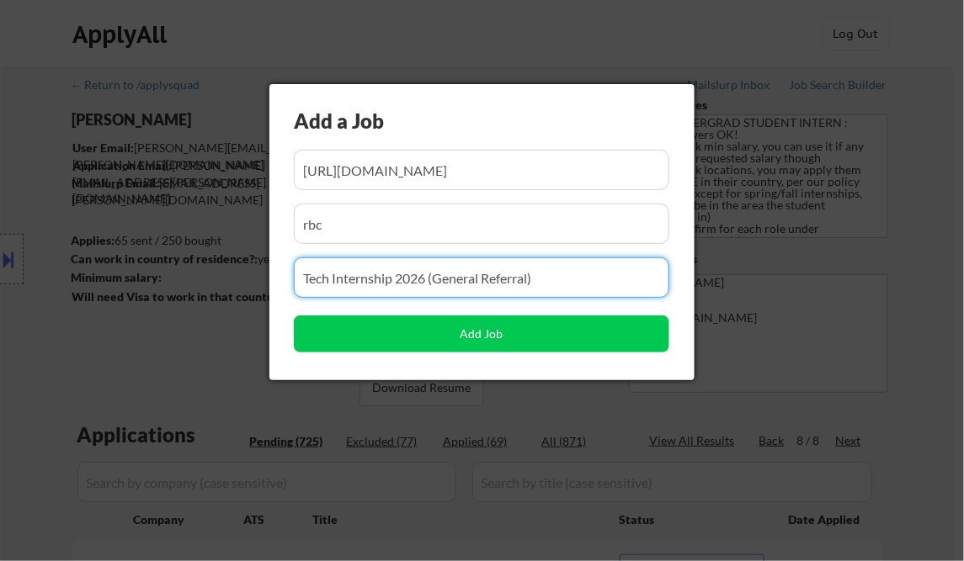
paste input "2026 Technology Summer internship - USWM"
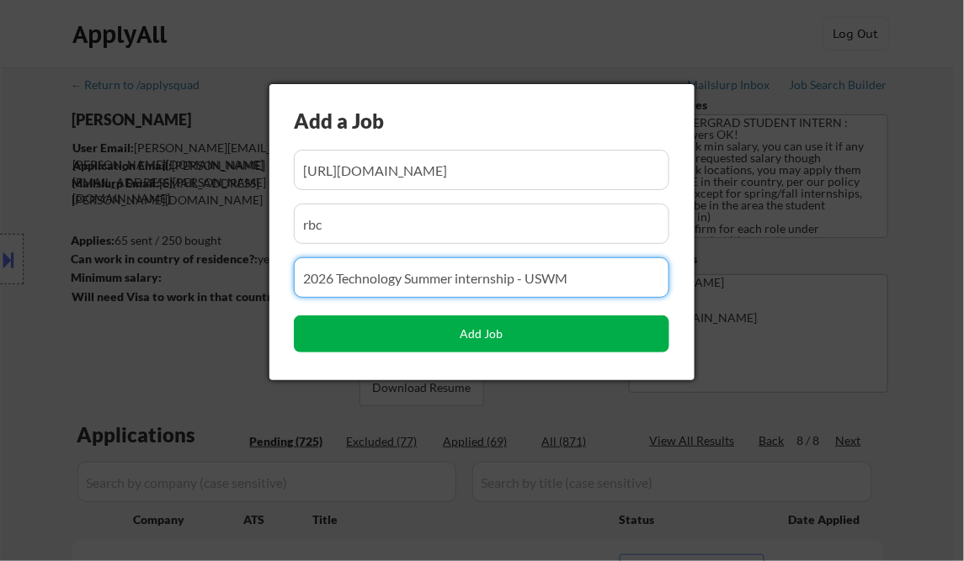
type input "2026 Technology Summer internship - USWM"
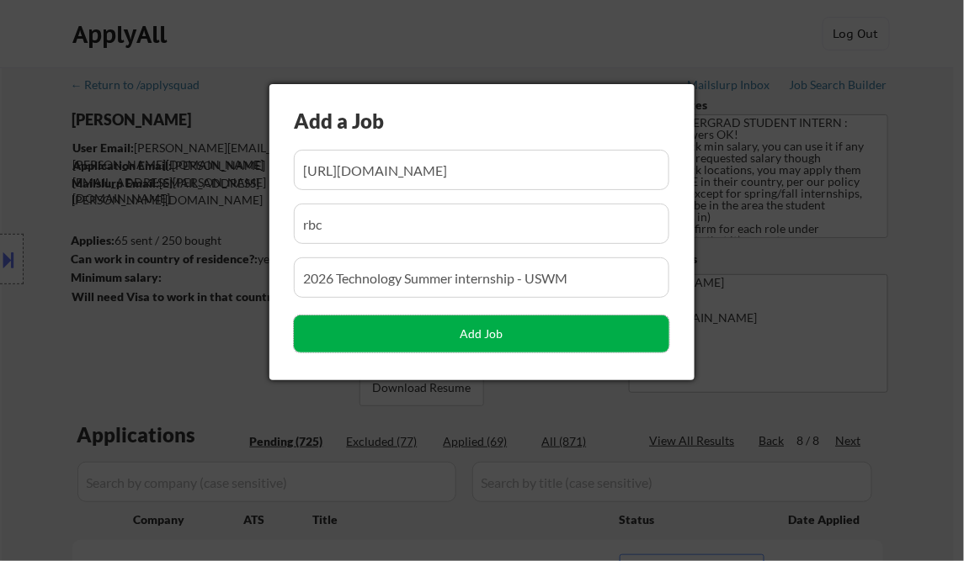
click at [463, 332] on button "Add Job" at bounding box center [481, 334] width 375 height 37
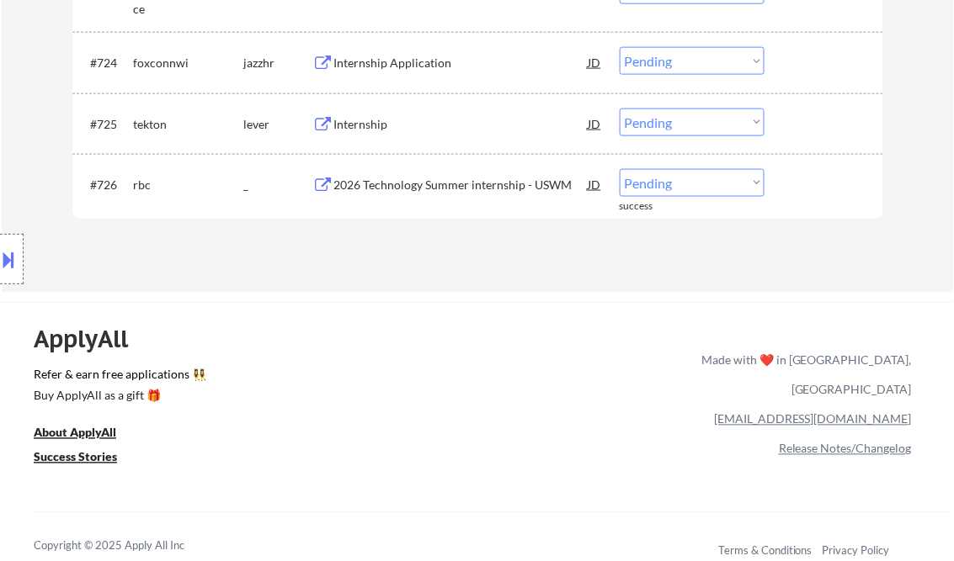
scroll to position [2043, 0]
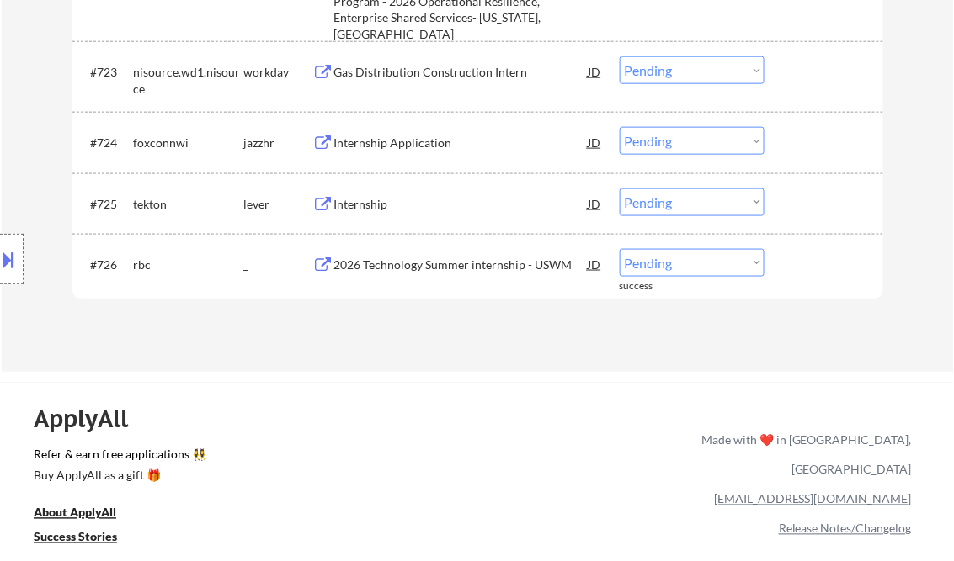
click at [687, 263] on select "Choose an option... Pending Applied Excluded (Questions) Excluded (Expired) Exc…" at bounding box center [691, 263] width 145 height 28
select select ""applied""
click at [619, 249] on select "Choose an option... Pending Applied Excluded (Questions) Excluded (Expired) Exc…" at bounding box center [691, 263] width 145 height 28
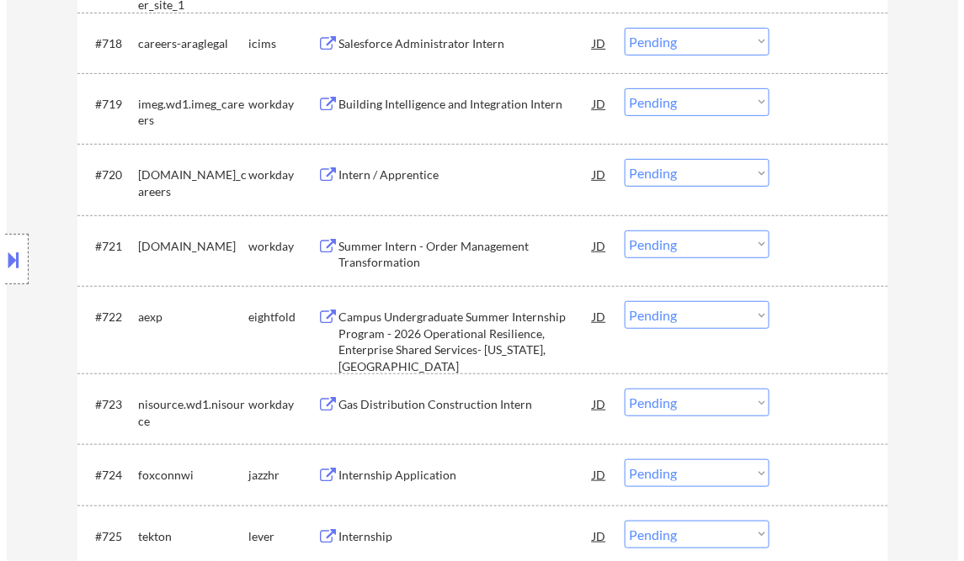
scroll to position [0, 0]
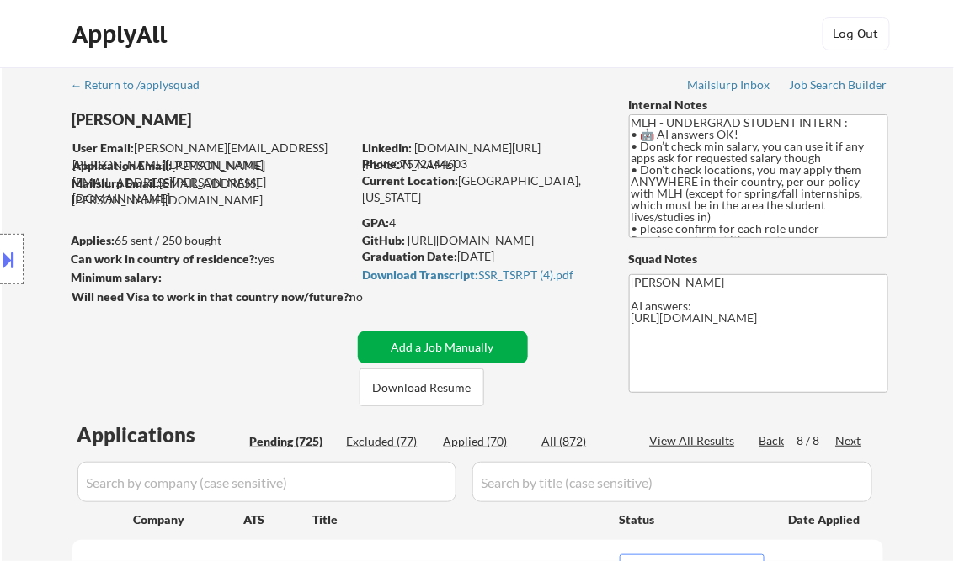
click at [417, 347] on button "Add a Job Manually" at bounding box center [443, 348] width 170 height 32
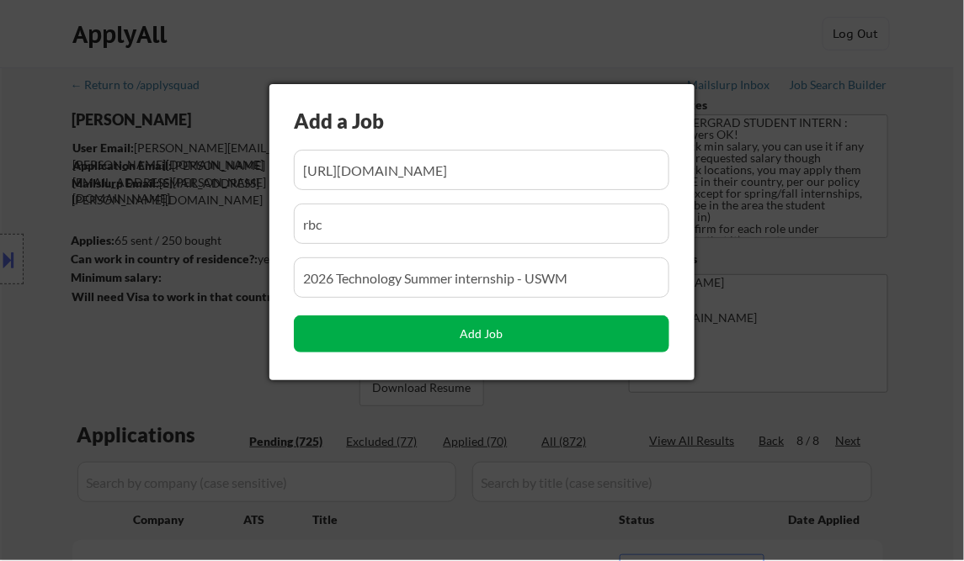
scroll to position [0, 189]
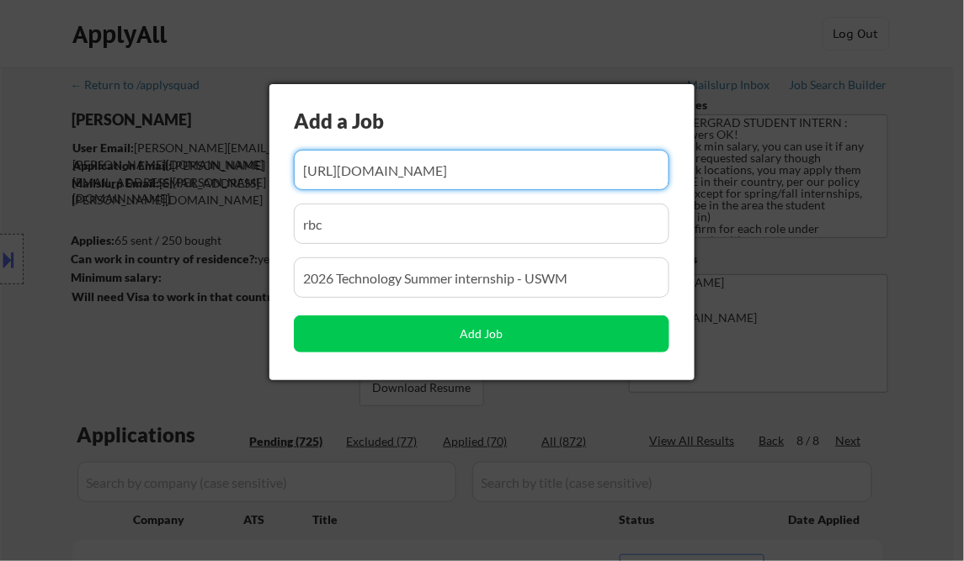
click at [359, 175] on input "input" at bounding box center [481, 170] width 375 height 40
paste input "https://job-boards.greenhouse.io/figma/jobs/5602159004?gh_jid=5602159004"
type input "https://job-boards.greenhouse.io/figma/jobs/5602159004?gh_jid=5602159004"
click at [370, 224] on input "input" at bounding box center [481, 224] width 375 height 40
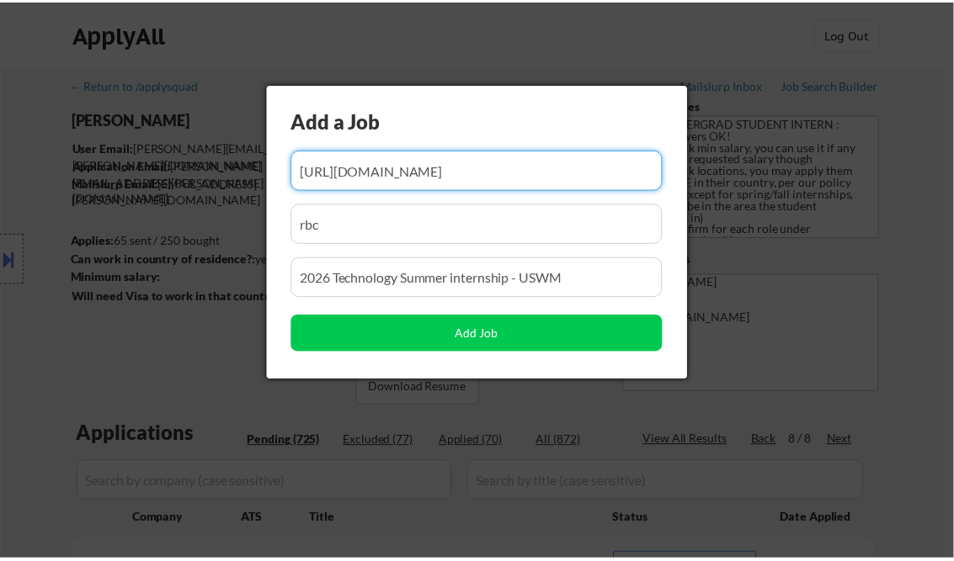
scroll to position [0, 0]
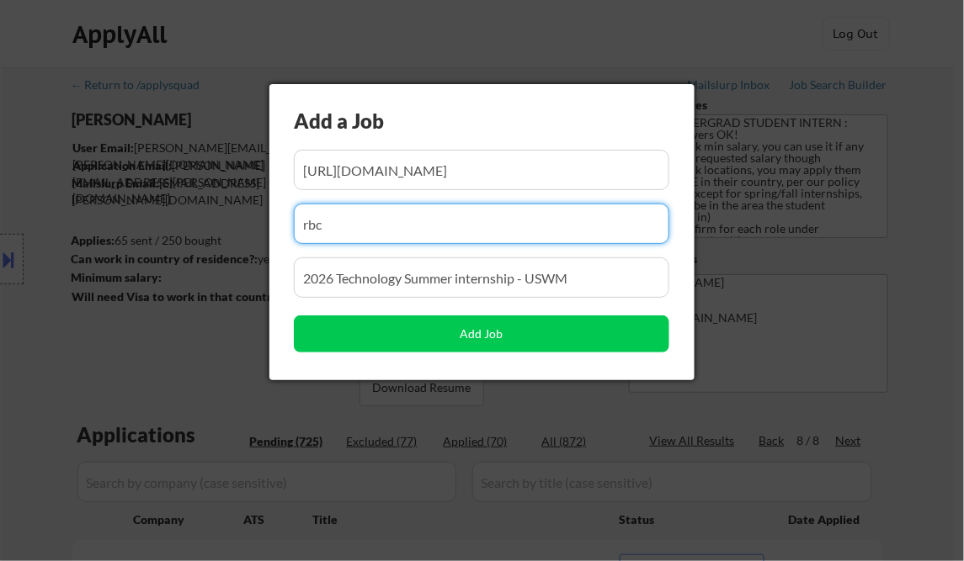
paste input "figma"
type input "figma"
click at [417, 278] on input "input" at bounding box center [481, 278] width 375 height 40
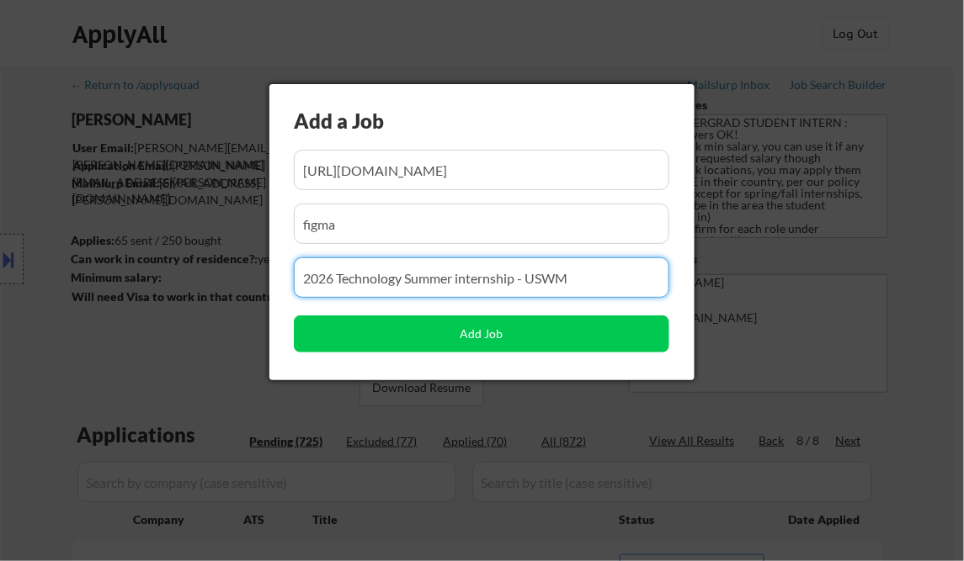
paste input "Software Engineer Intern (2026)"
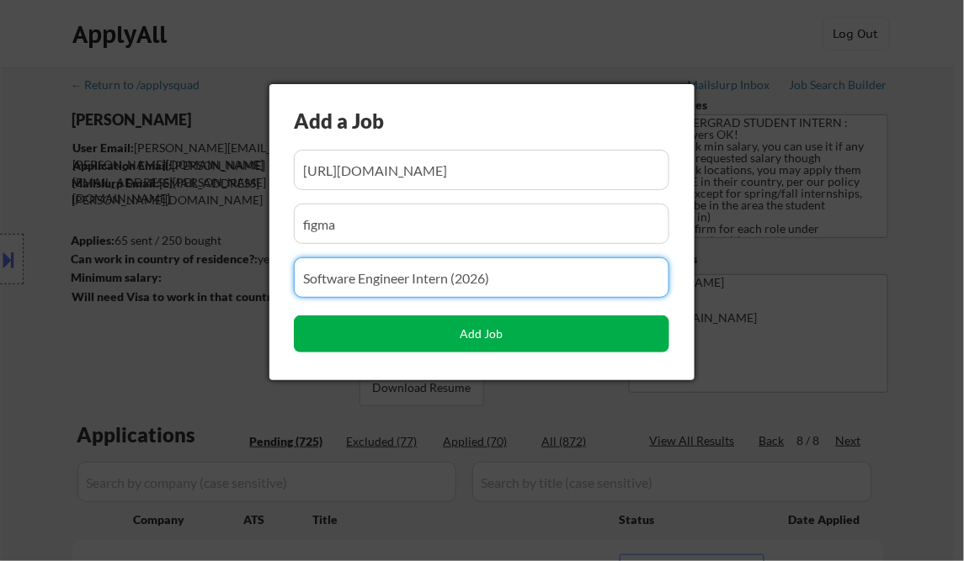
type input "Software Engineer Intern (2026)"
click at [471, 332] on button "Add Job" at bounding box center [481, 334] width 375 height 37
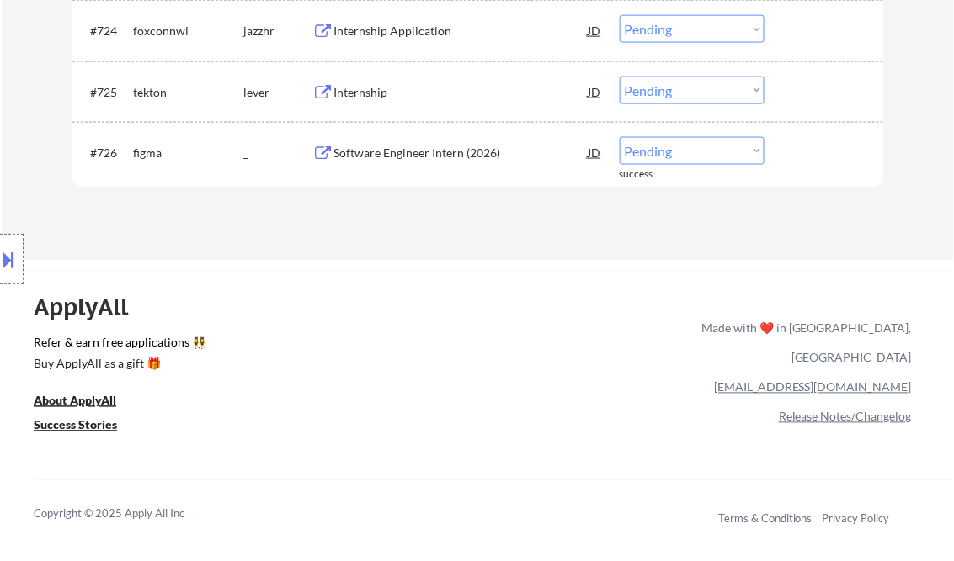
scroll to position [2128, 0]
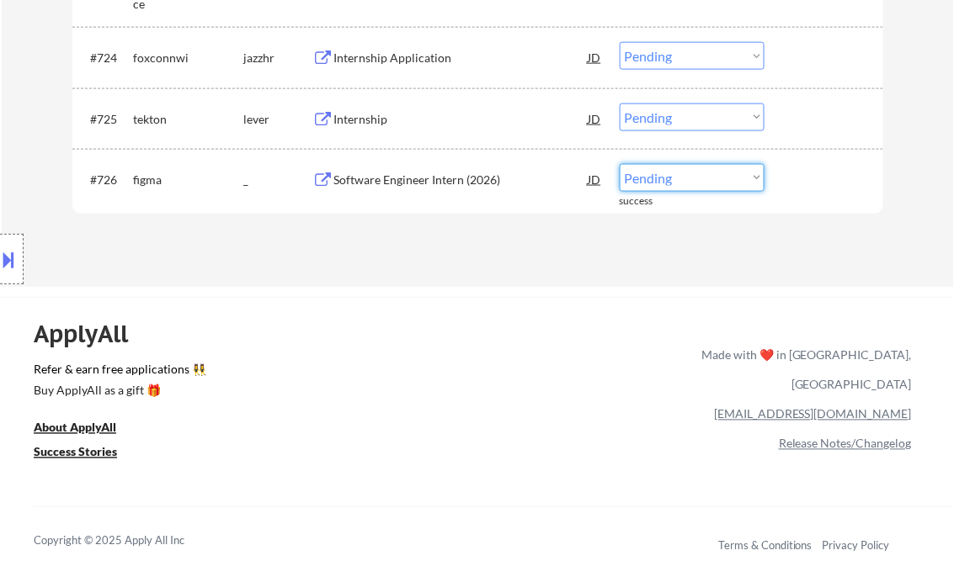
click at [654, 179] on select "Choose an option... Pending Applied Excluded (Questions) Excluded (Expired) Exc…" at bounding box center [691, 178] width 145 height 28
select select ""applied""
click at [619, 164] on select "Choose an option... Pending Applied Excluded (Questions) Excluded (Expired) Exc…" at bounding box center [691, 178] width 145 height 28
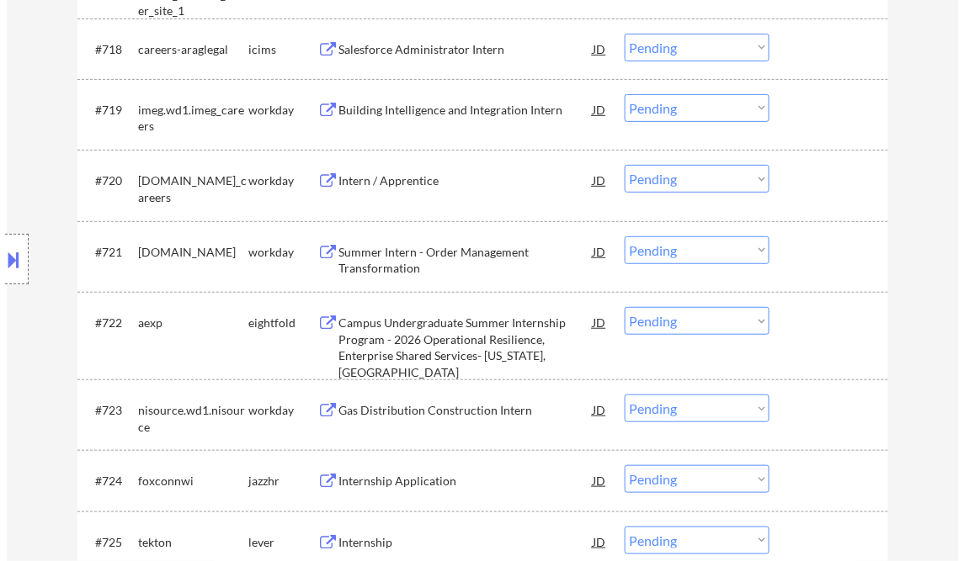
scroll to position [0, 0]
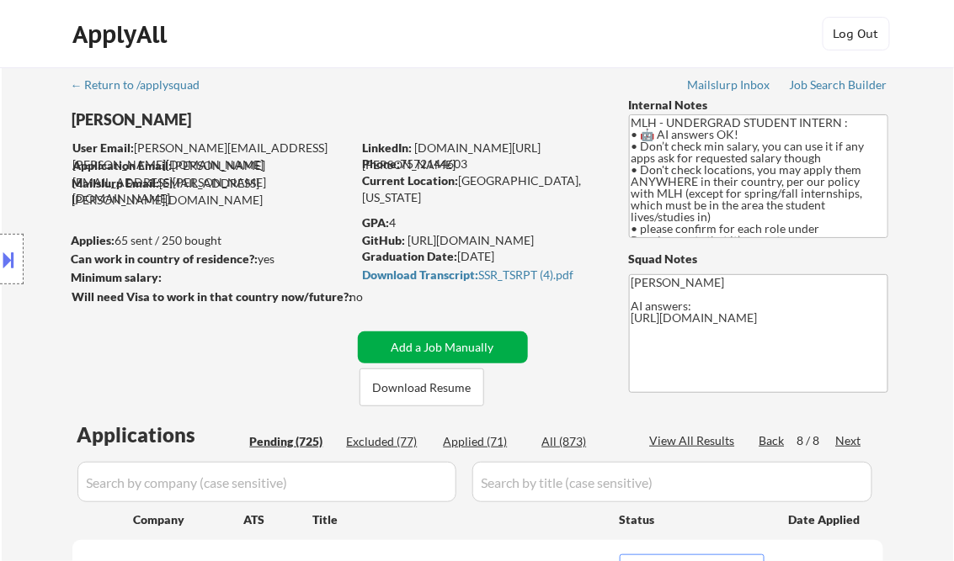
click at [420, 345] on button "Add a Job Manually" at bounding box center [443, 348] width 170 height 32
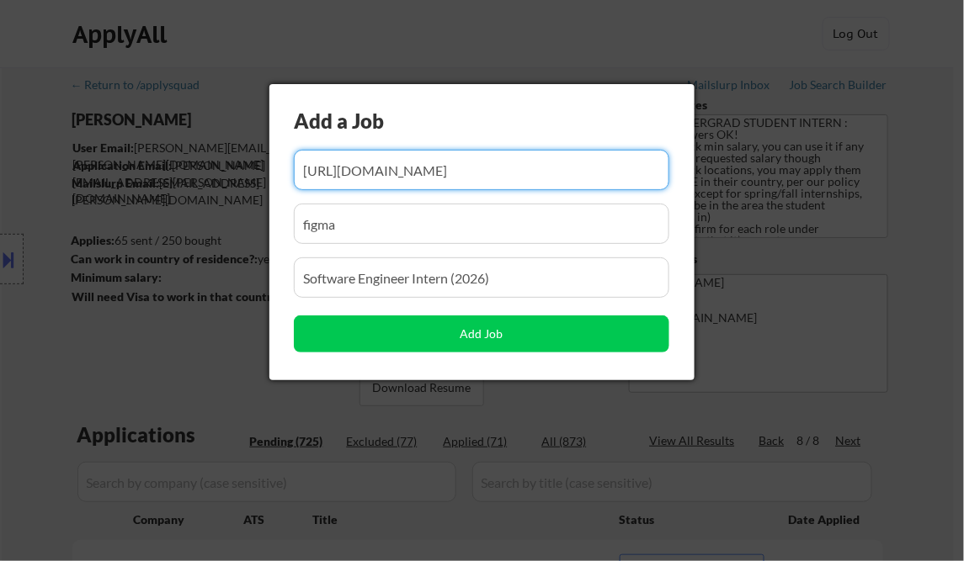
scroll to position [0, 111]
click at [370, 172] on input "input" at bounding box center [481, 170] width 375 height 40
paste input "https://careers.arm.com/job/austin/intern-software-engineer/33099/85831486384"
type input "https://careers.arm.com/job/austin/intern-software-engineer/33099/85831486384"
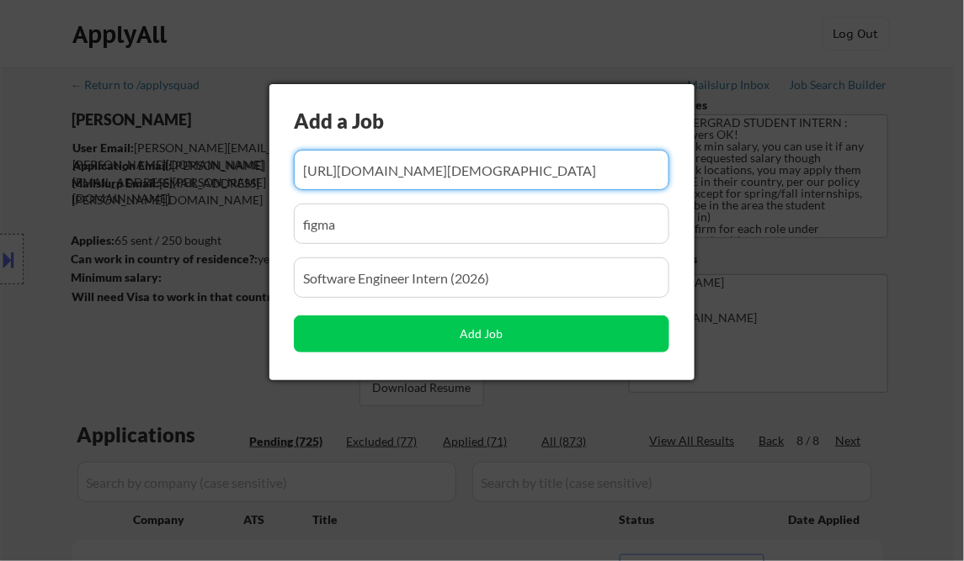
click at [369, 219] on input "input" at bounding box center [481, 224] width 375 height 40
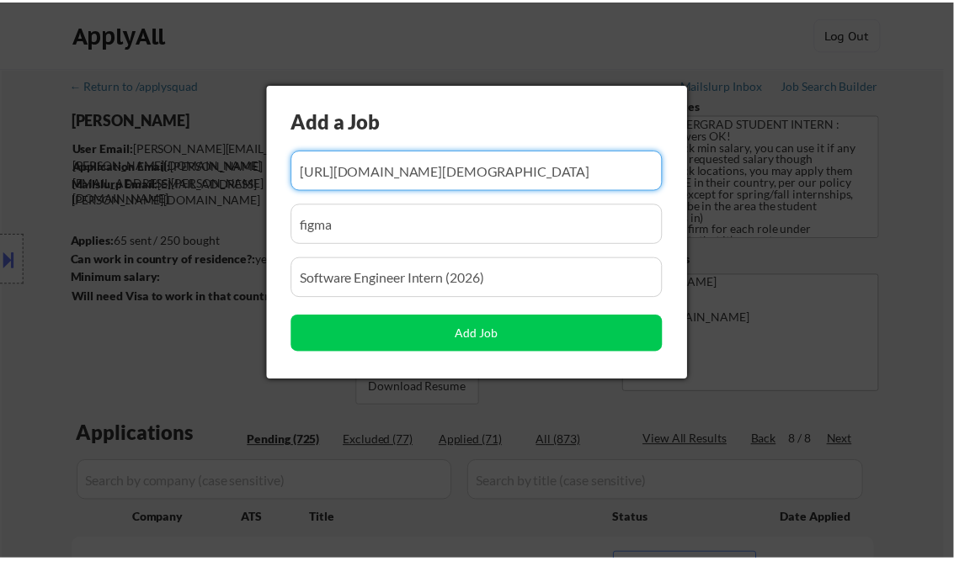
scroll to position [0, 0]
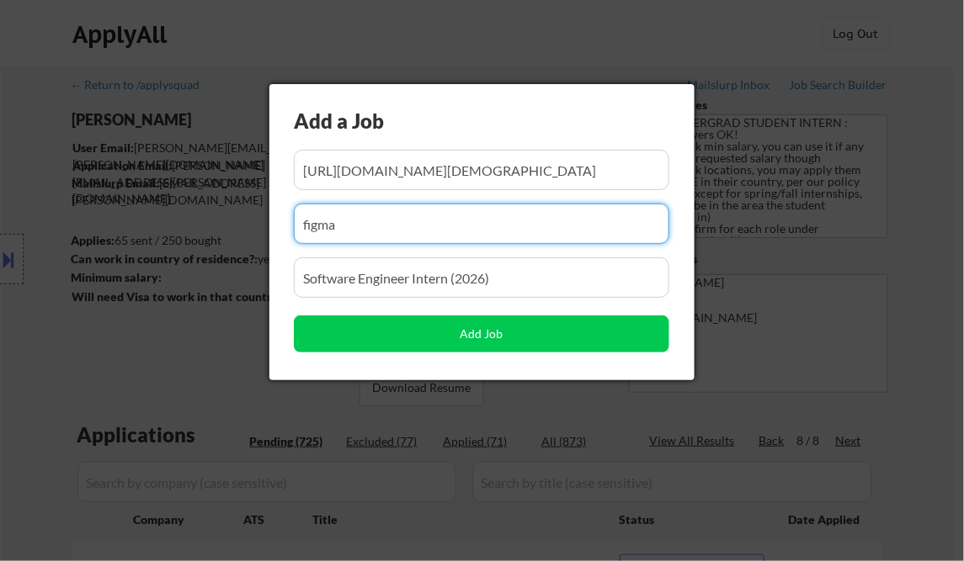
paste input "arm"
type input "arm"
click at [373, 283] on input "input" at bounding box center [481, 278] width 375 height 40
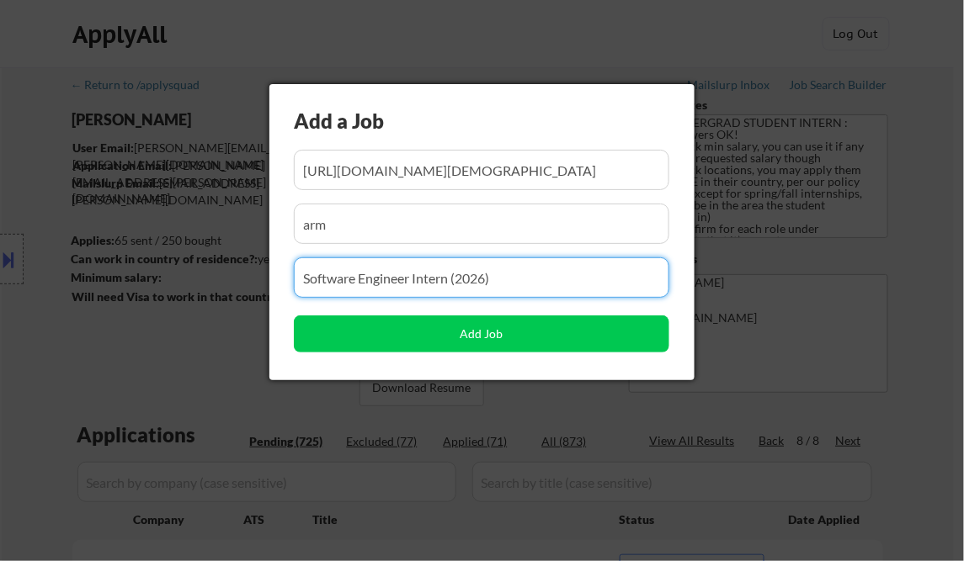
paste input "Intern Software Engineer"
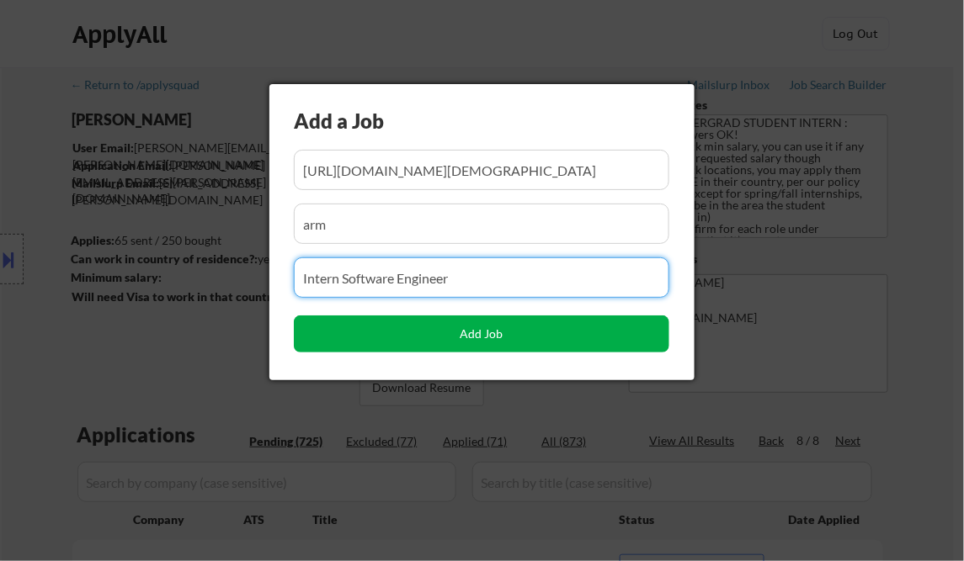
type input "Intern Software Engineer"
click at [481, 335] on button "Add Job" at bounding box center [481, 334] width 375 height 37
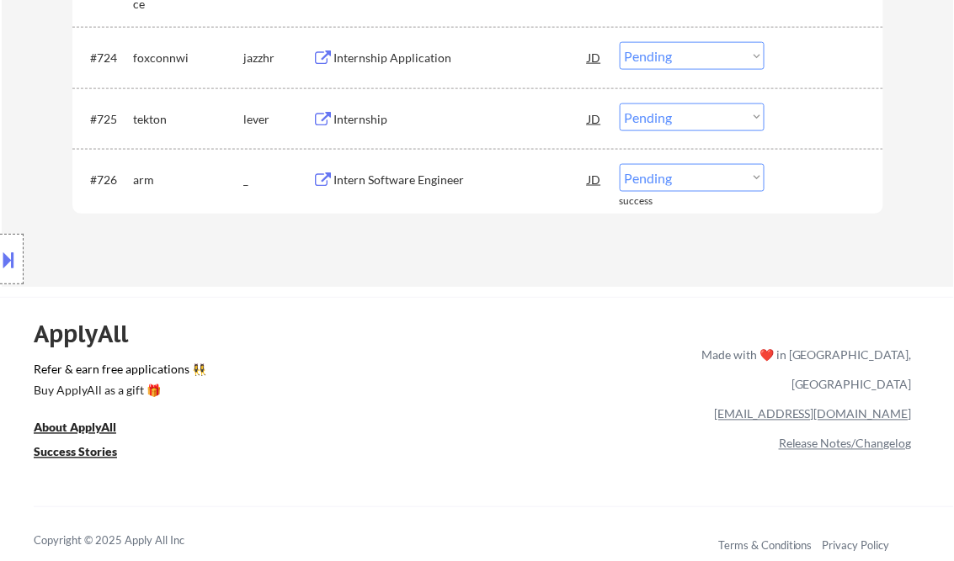
scroll to position [2110, 0]
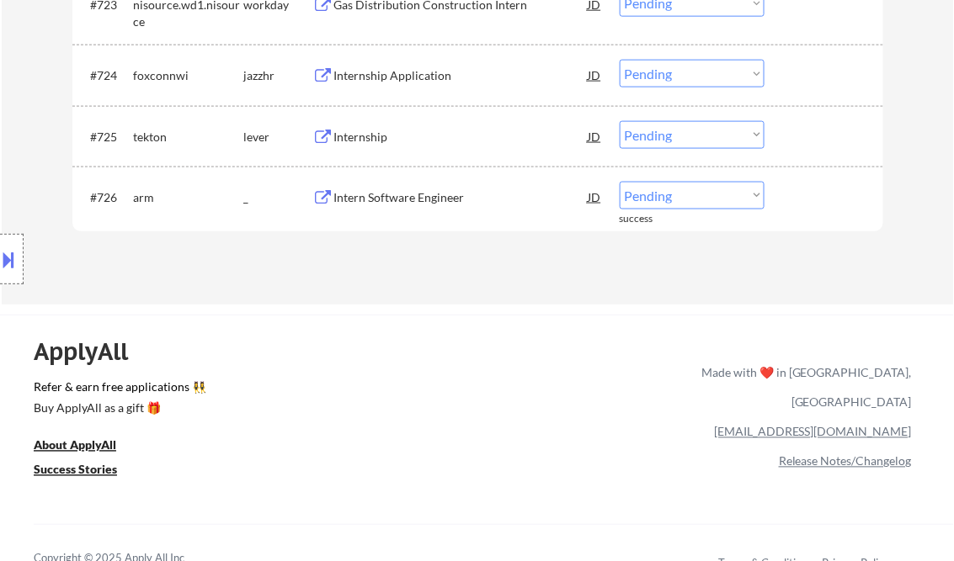
click at [669, 192] on select "Choose an option... Pending Applied Excluded (Questions) Excluded (Expired) Exc…" at bounding box center [691, 196] width 145 height 28
select select ""applied""
click at [619, 182] on select "Choose an option... Pending Applied Excluded (Questions) Excluded (Expired) Exc…" at bounding box center [691, 196] width 145 height 28
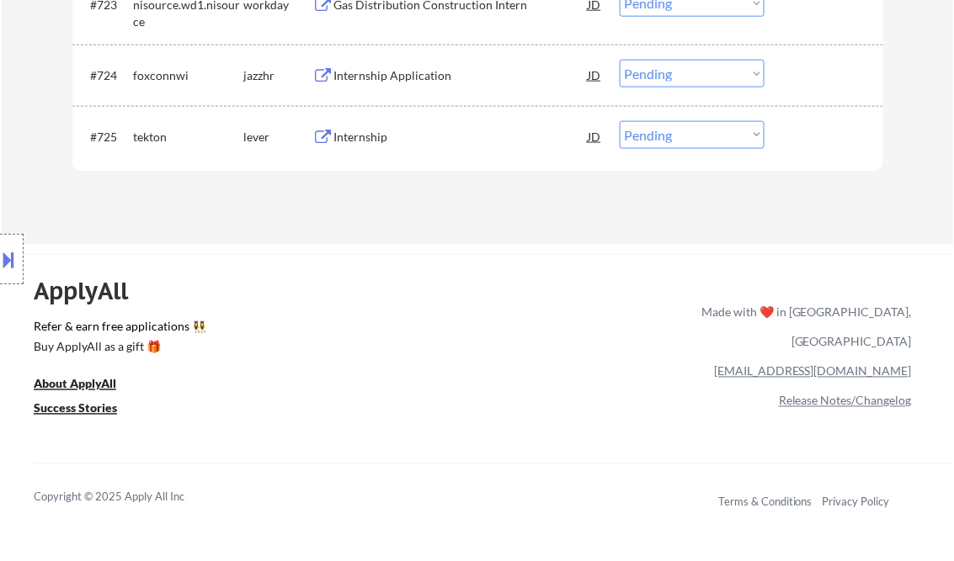
type textarea "Kenneth AI answers: https://docs.google.com/spreadsheets/d/1Ae9-EHibyi1WyDGW8Ge…"
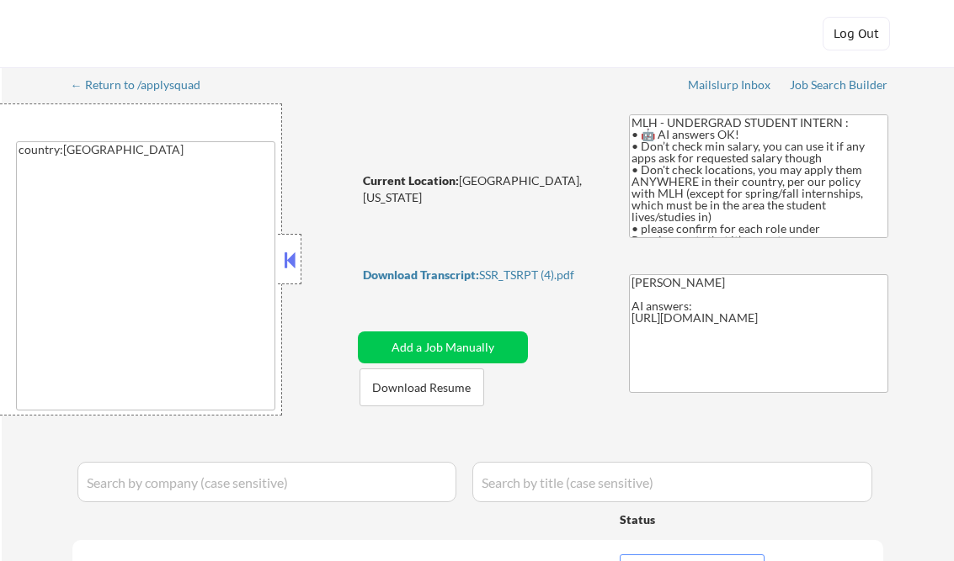
select select ""applied""
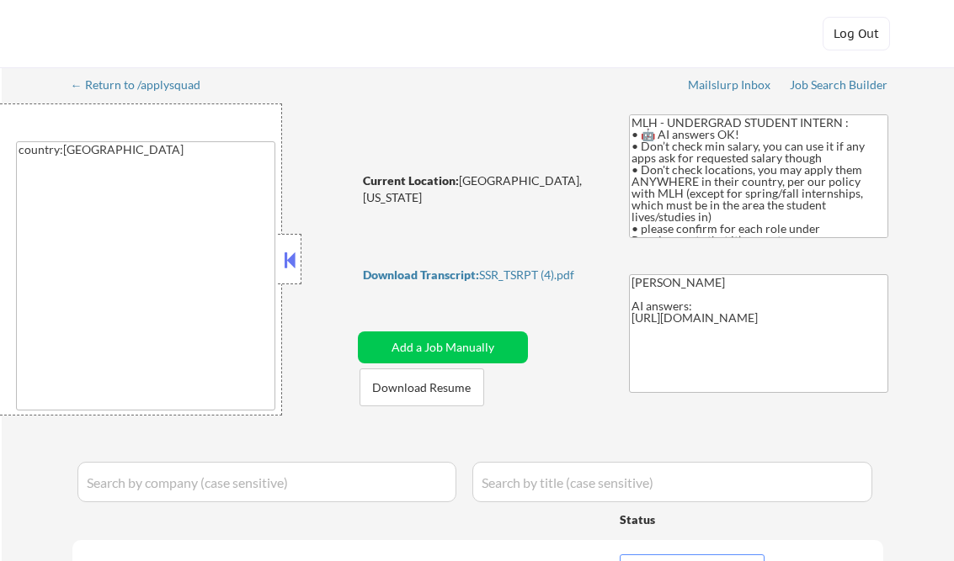
select select ""applied""
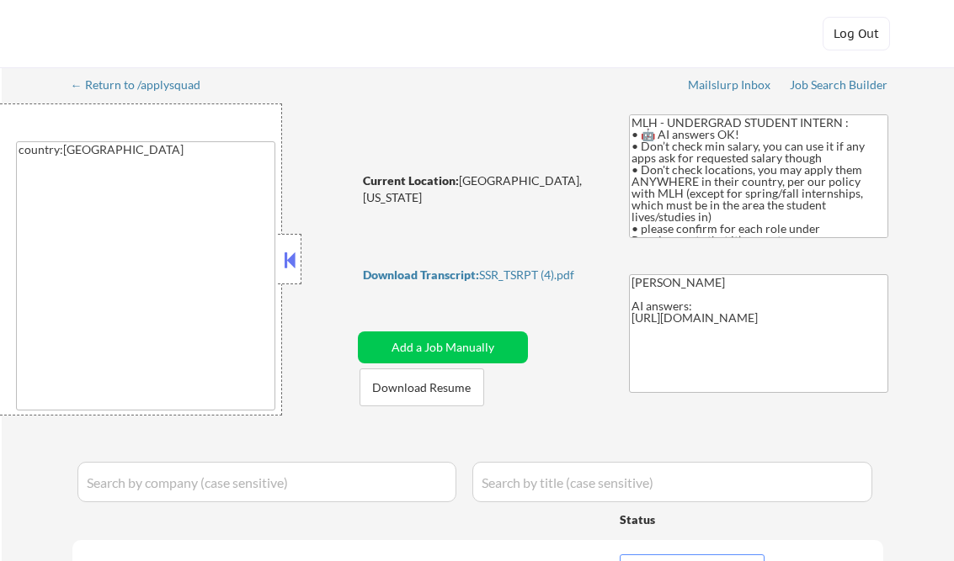
select select ""applied""
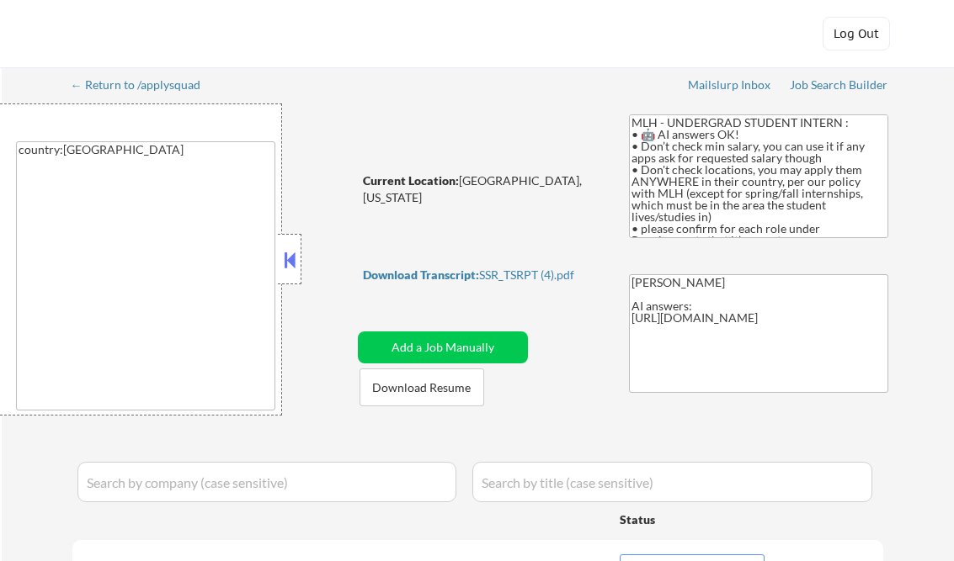
select select ""applied""
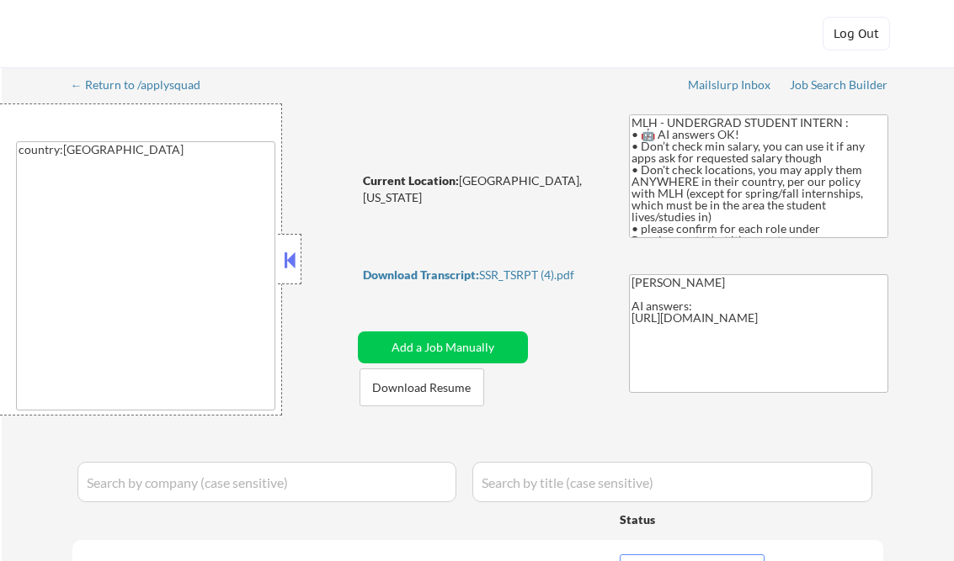
select select ""applied""
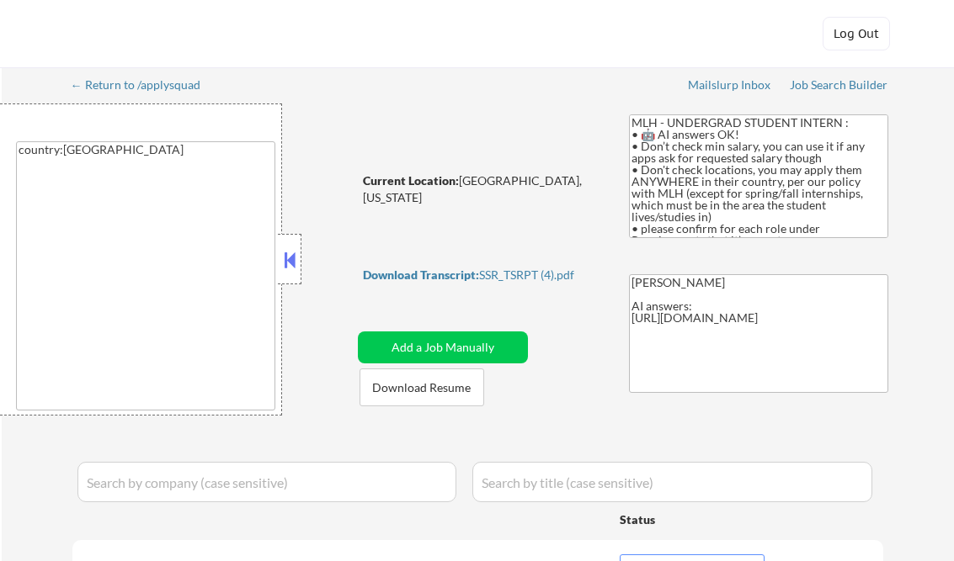
select select ""applied""
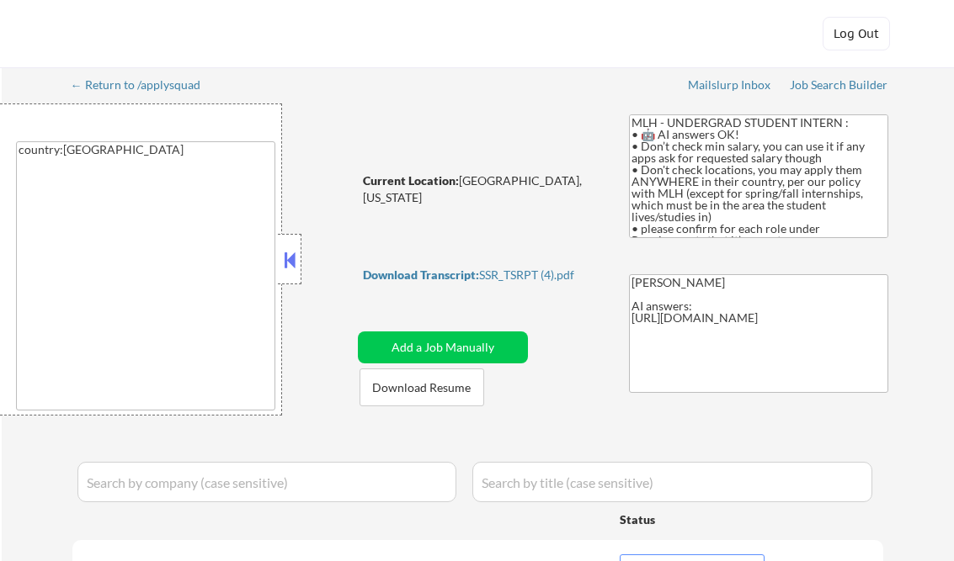
select select ""applied""
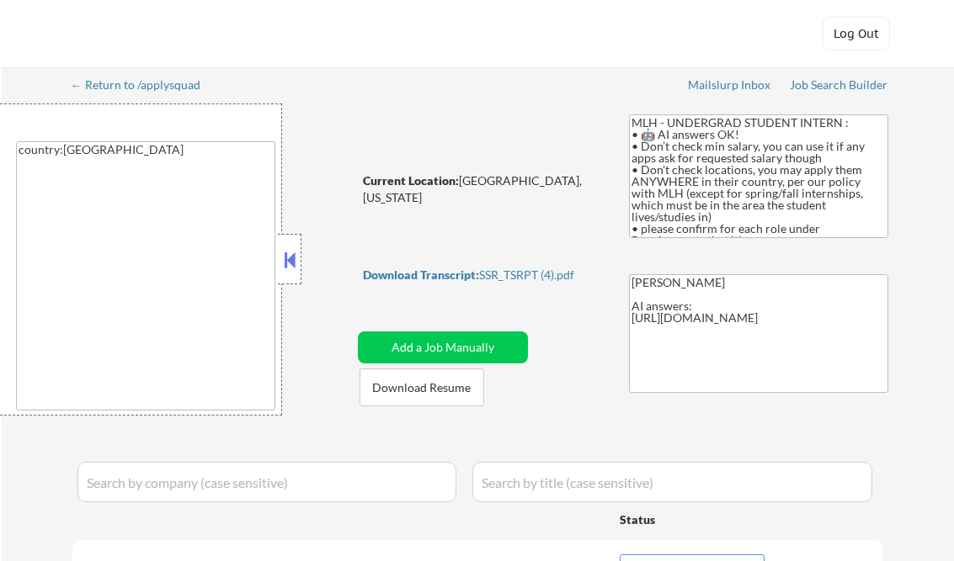
select select ""applied""
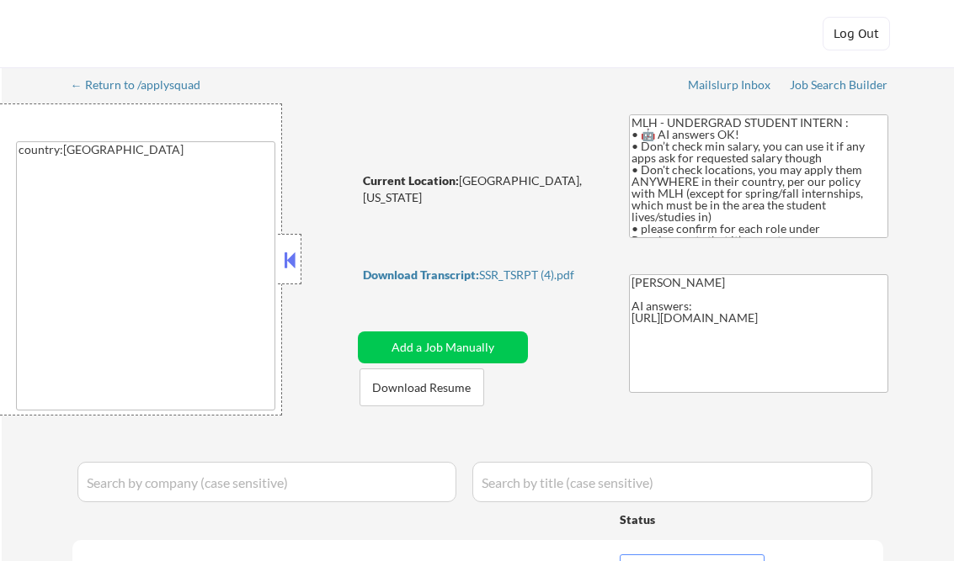
select select ""applied""
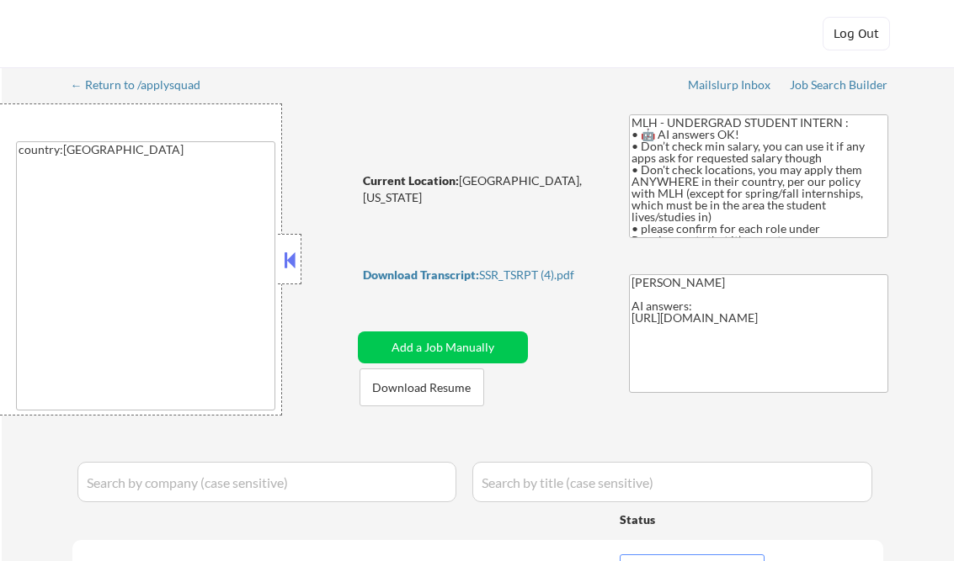
select select ""applied""
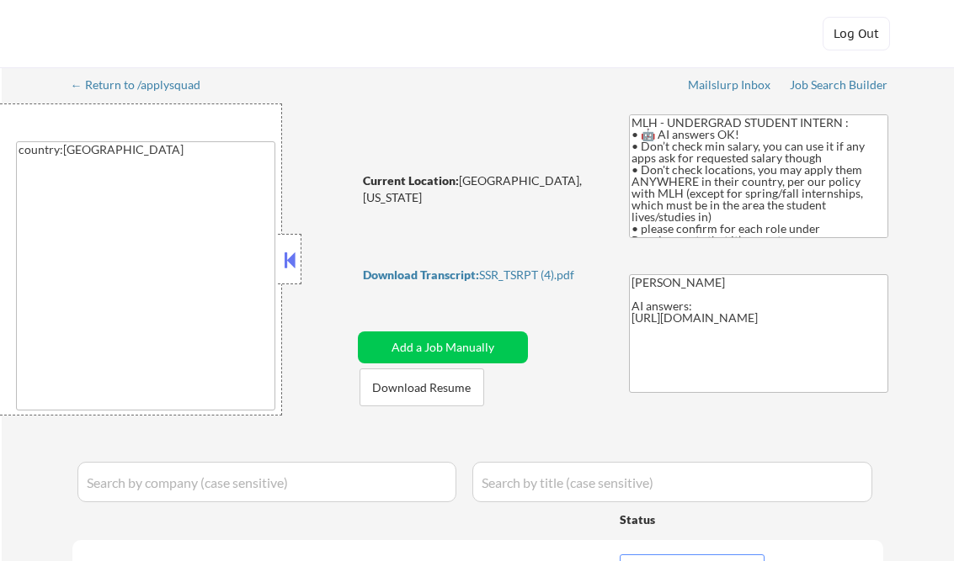
select select ""applied""
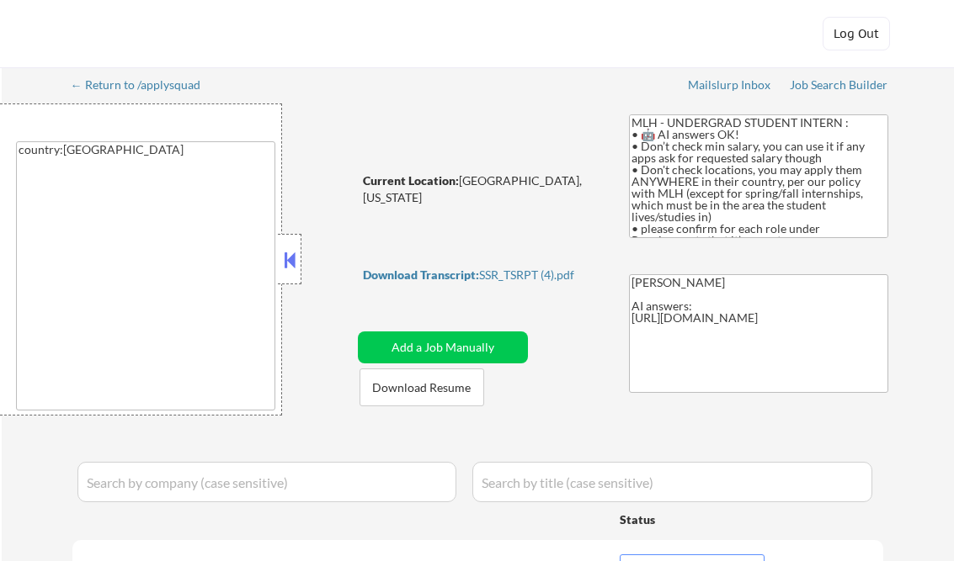
select select ""applied""
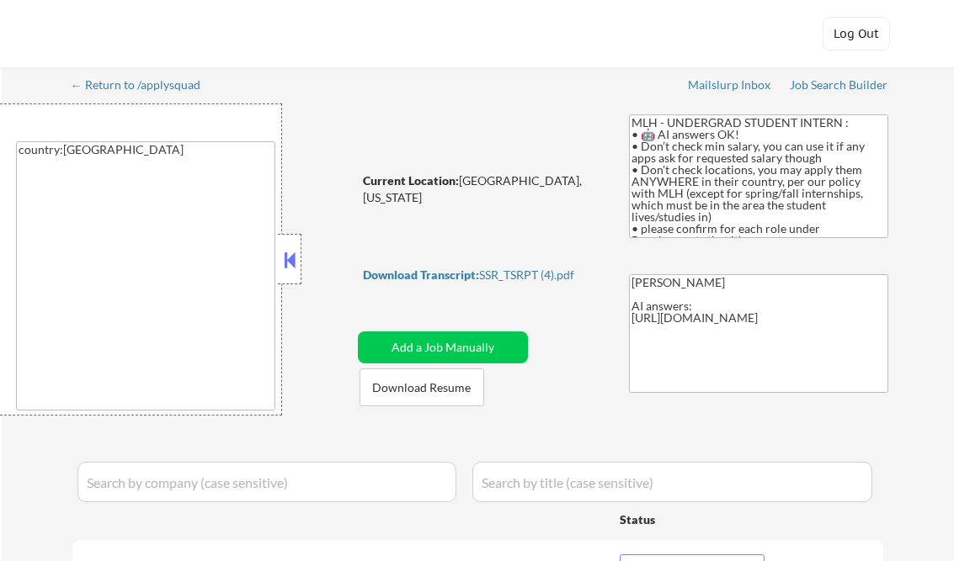
select select ""applied""
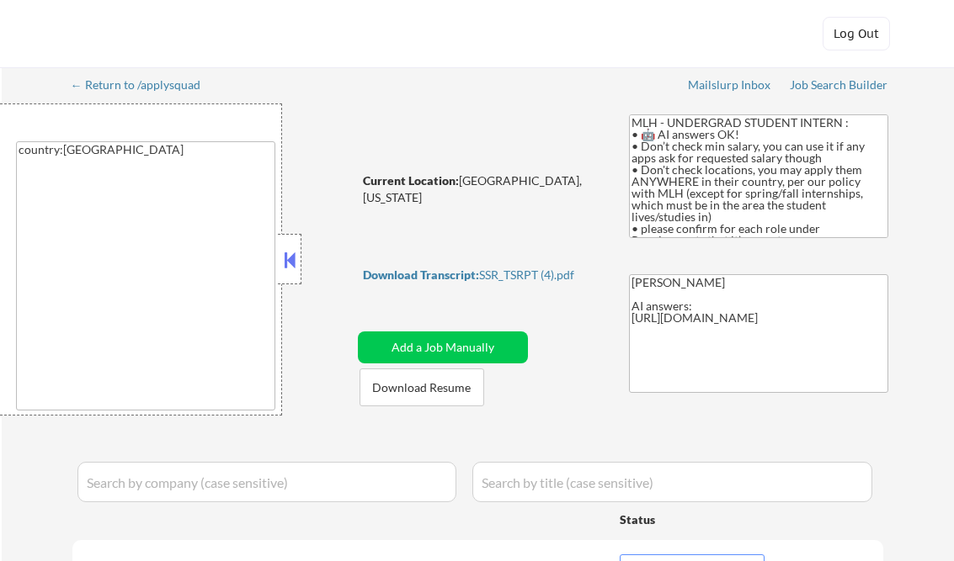
select select ""applied""
select select ""excluded__other_""
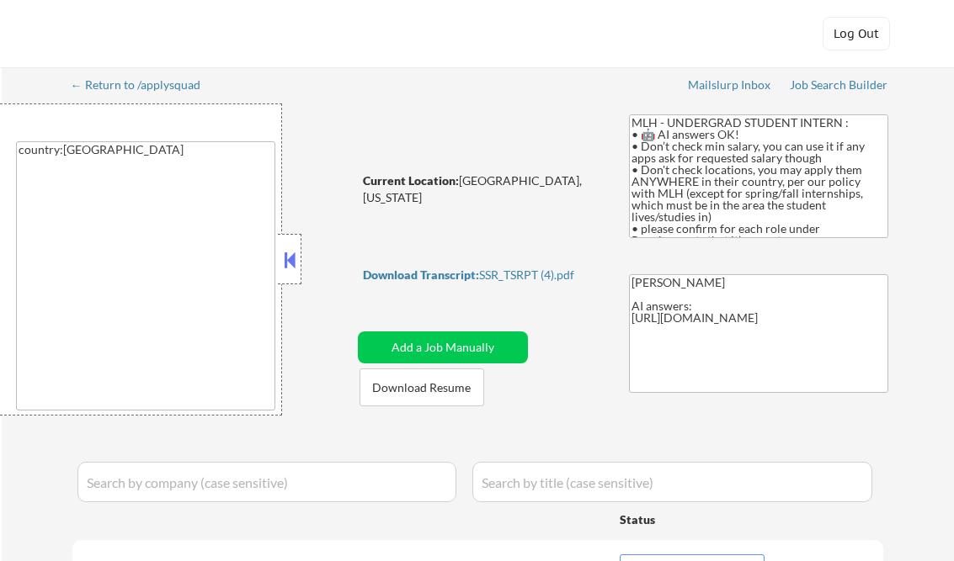
select select ""excluded__other_""
select select ""excluded__expired_""
select select ""excluded__bad_match_""
select select ""excluded__other_""
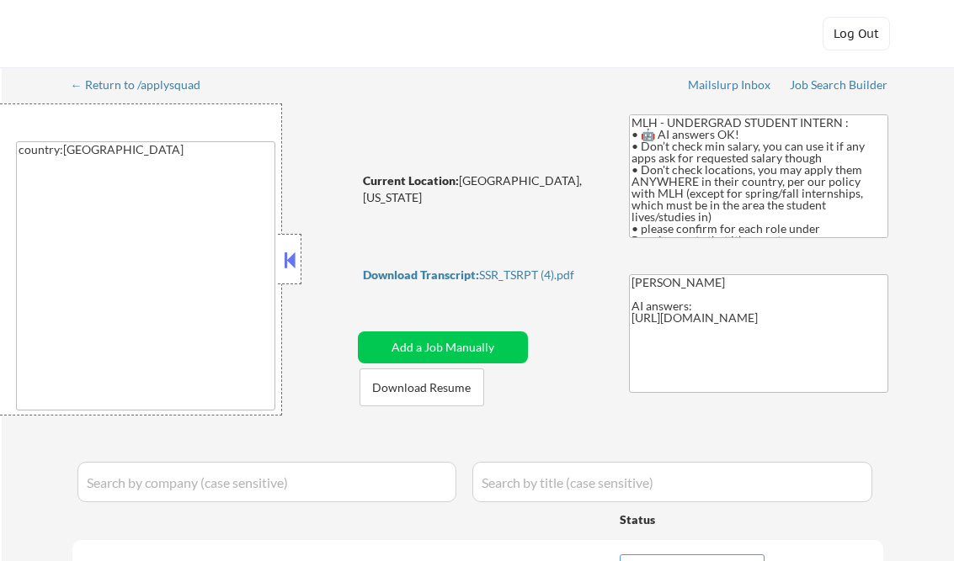
select select ""excluded__expired_""
select select ""excluded__other_""
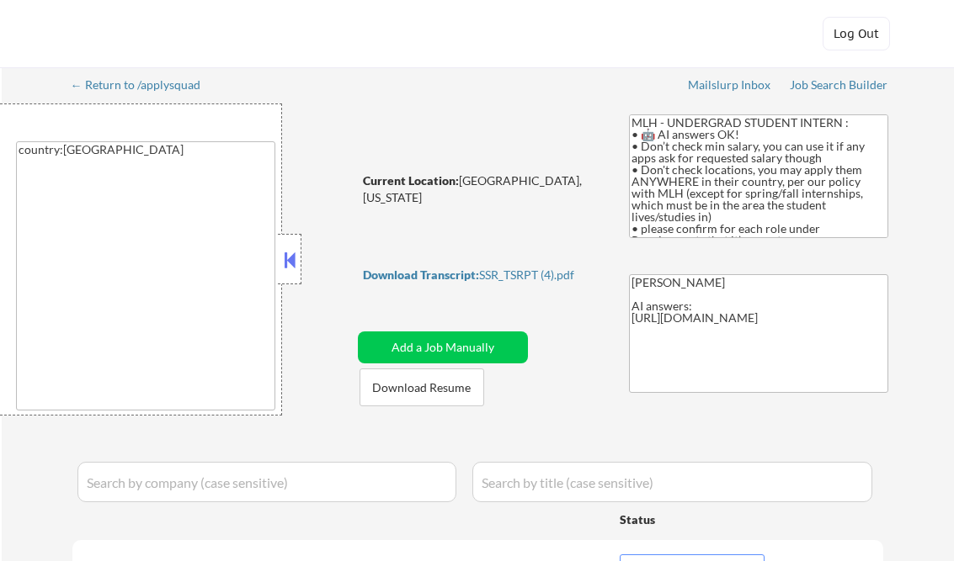
select select ""excluded__expired_""
select select ""excluded__other_""
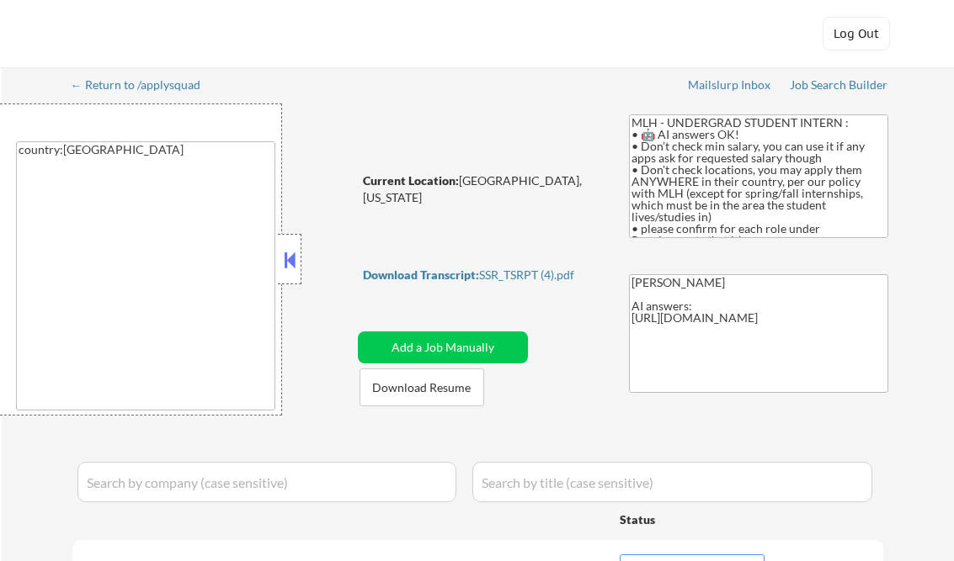
select select ""excluded__expired_""
select select ""excluded__other_""
select select ""excluded__expired_""
select select ""pending""
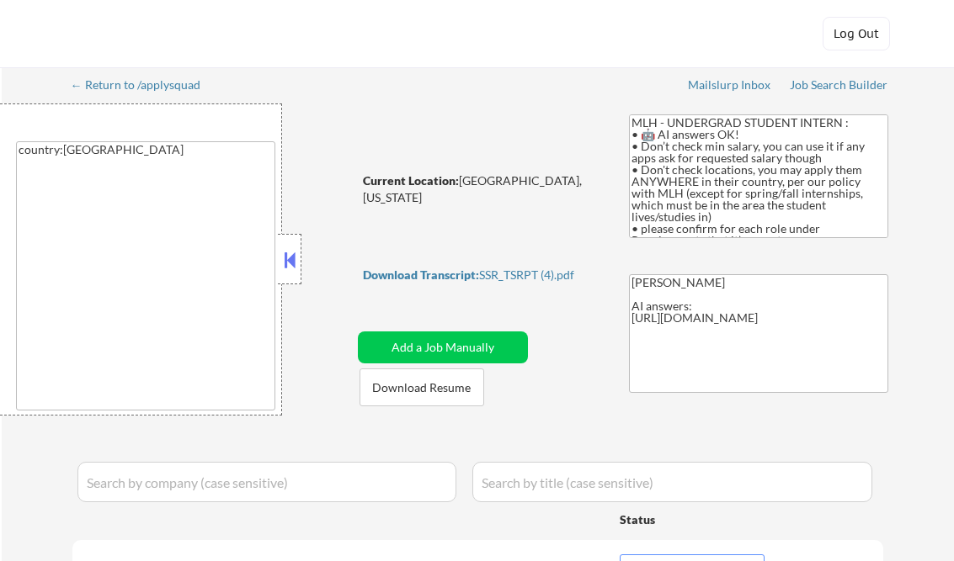
select select ""excluded__other_""
select select ""excluded__expired_""
select select ""excluded__other_""
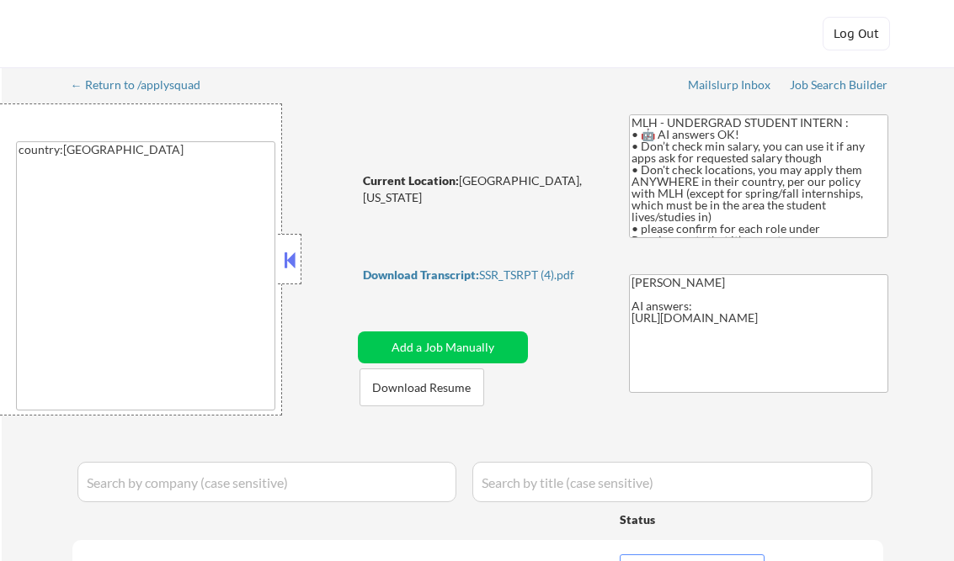
select select ""excluded__other_""
select select ""pending""
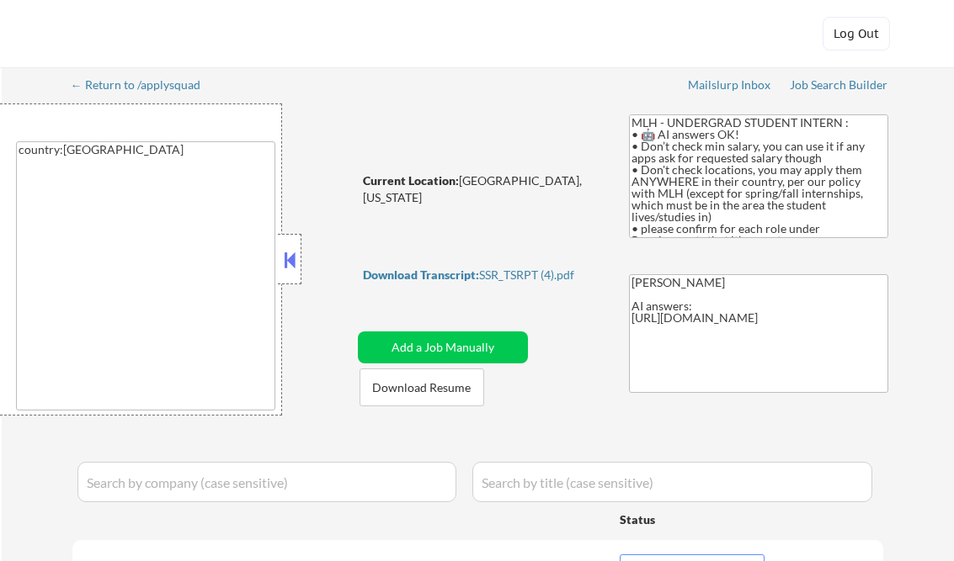
select select ""pending""
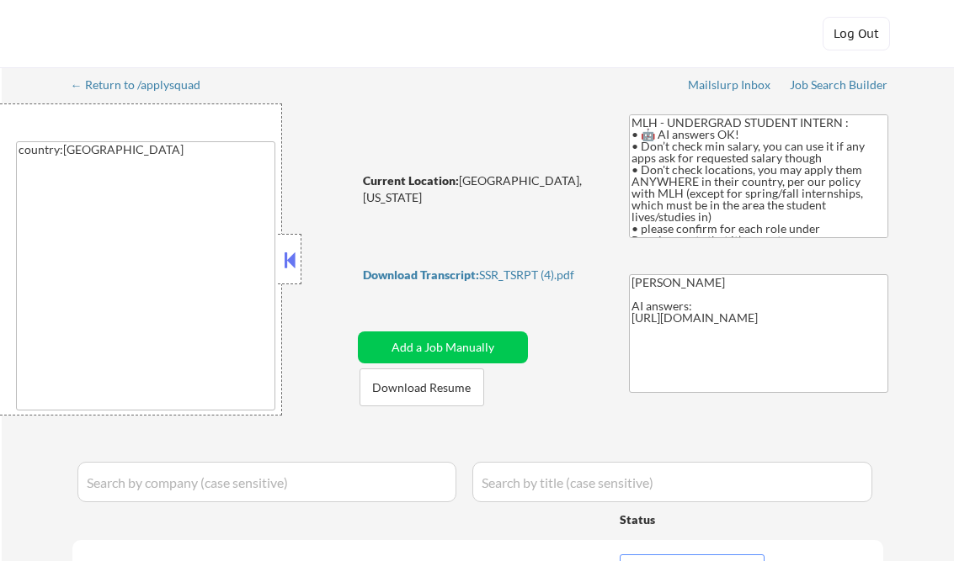
select select ""pending""
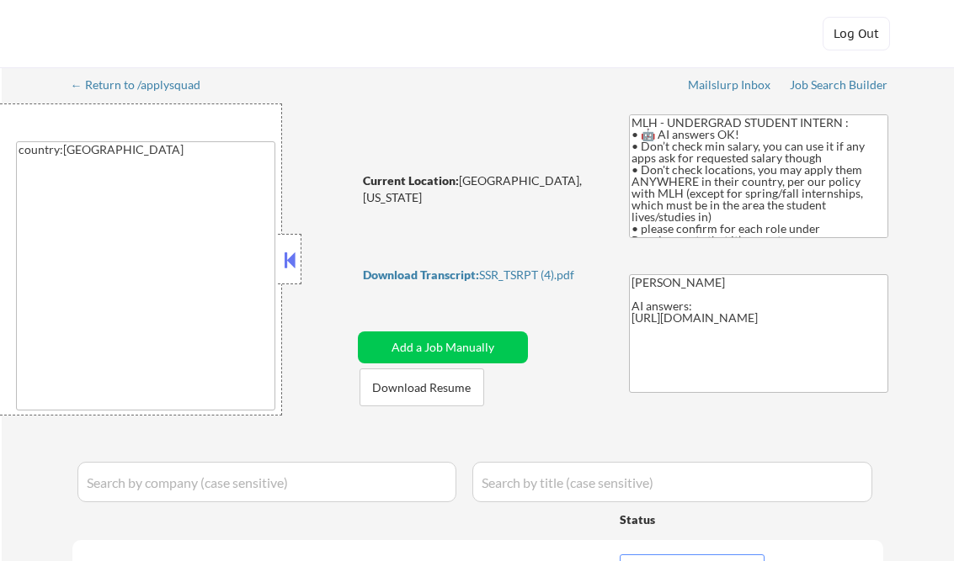
select select ""pending""
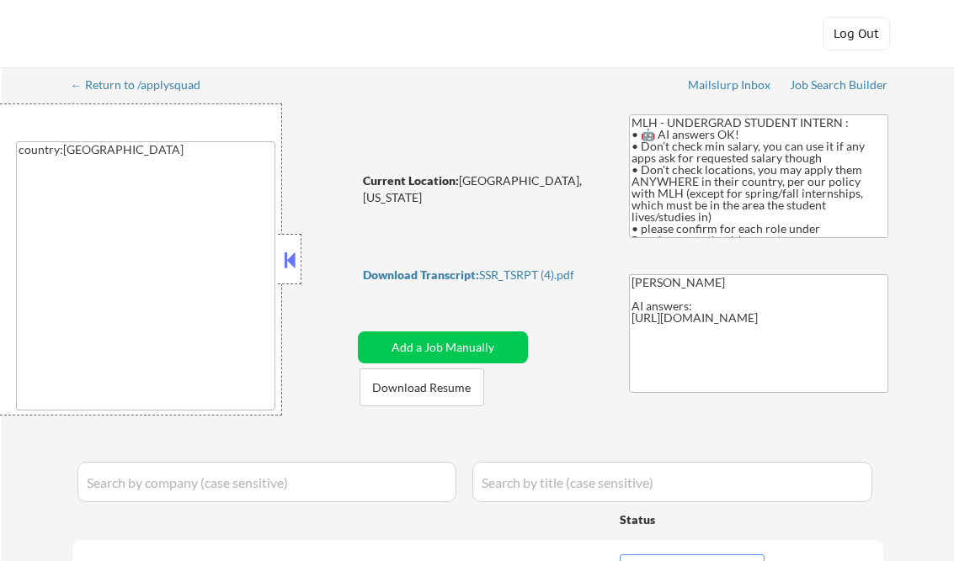
select select ""pending""
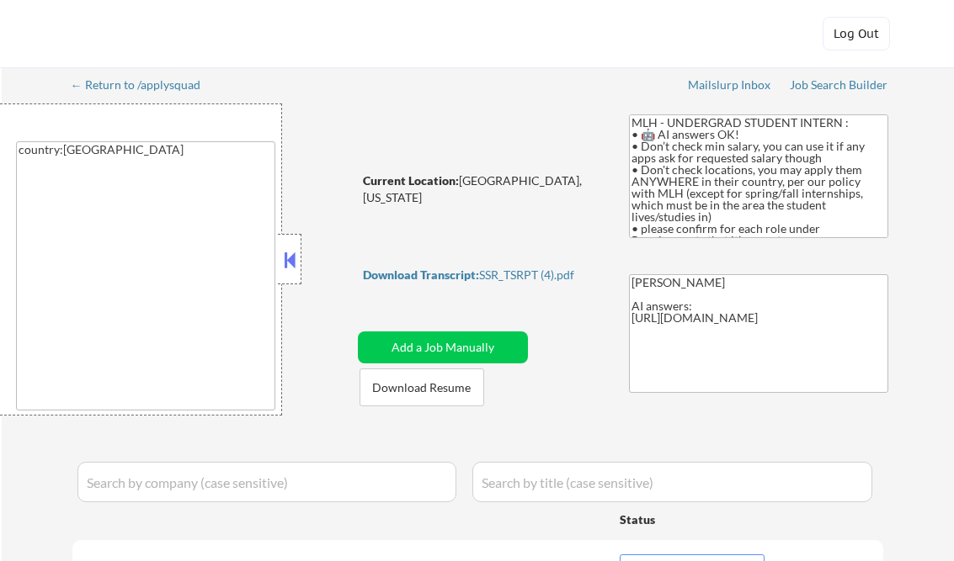
select select ""pending""
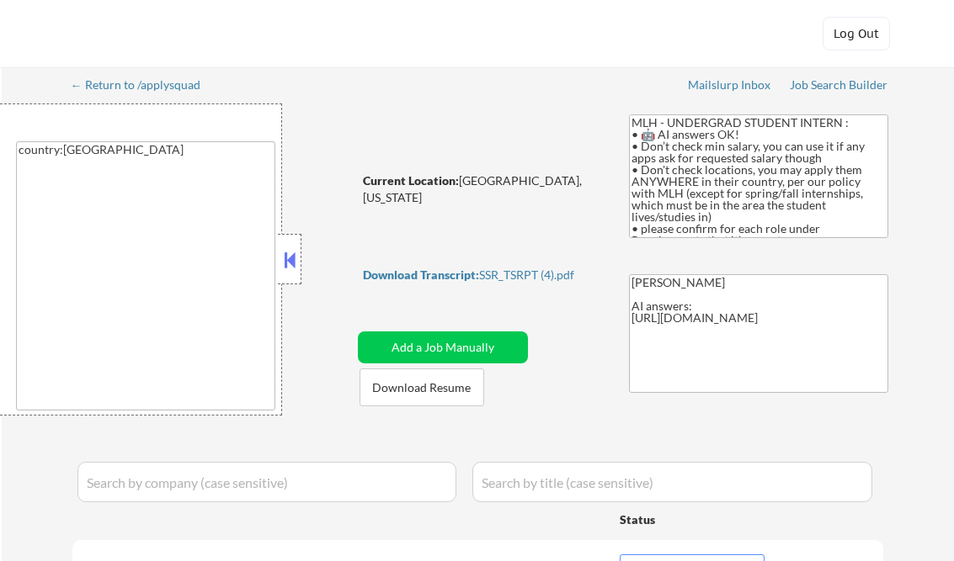
select select ""pending""
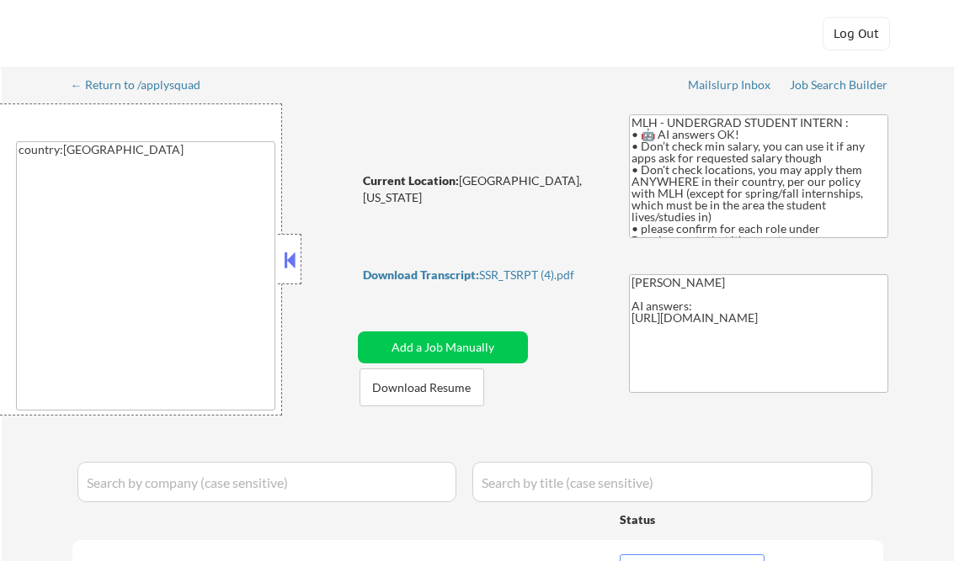
select select ""pending""
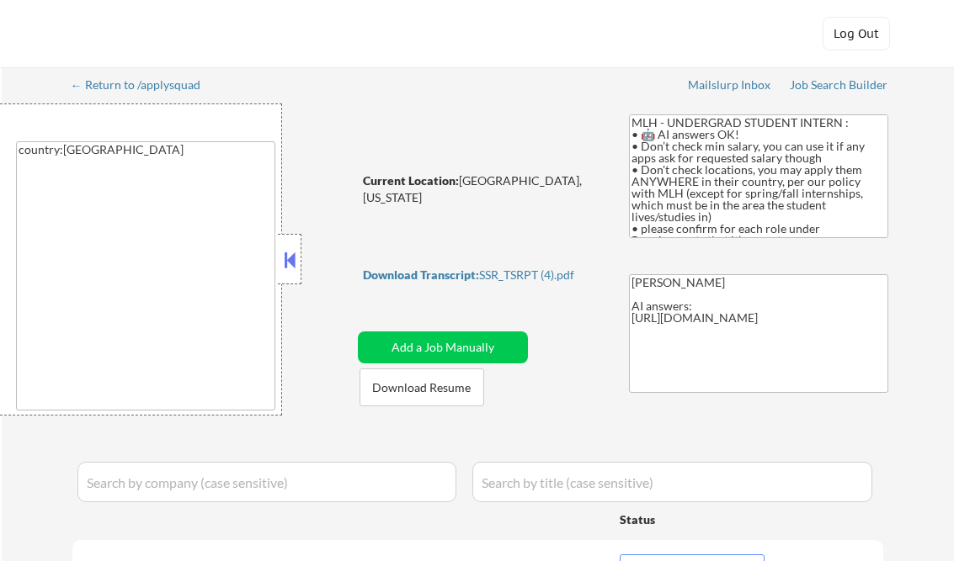
select select ""pending""
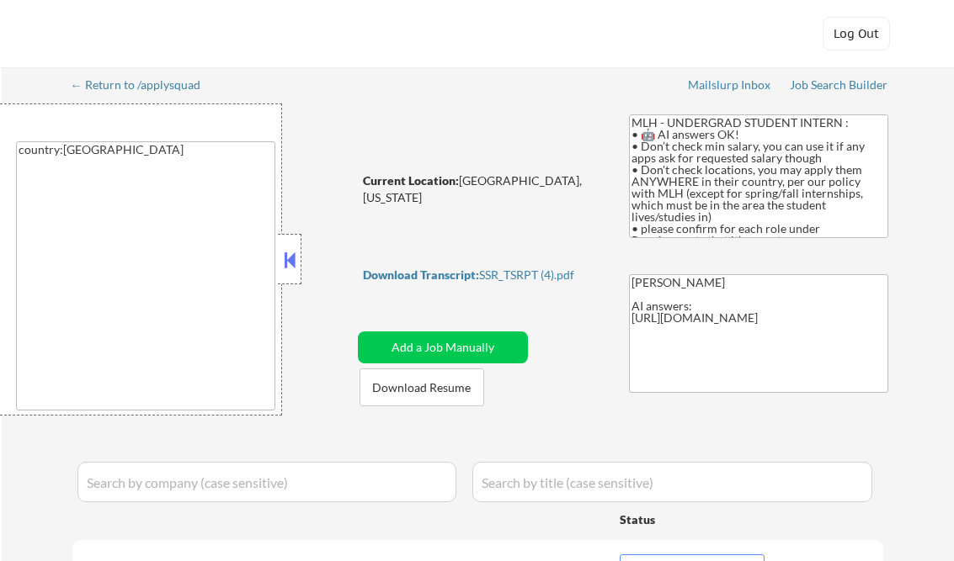
select select ""pending""
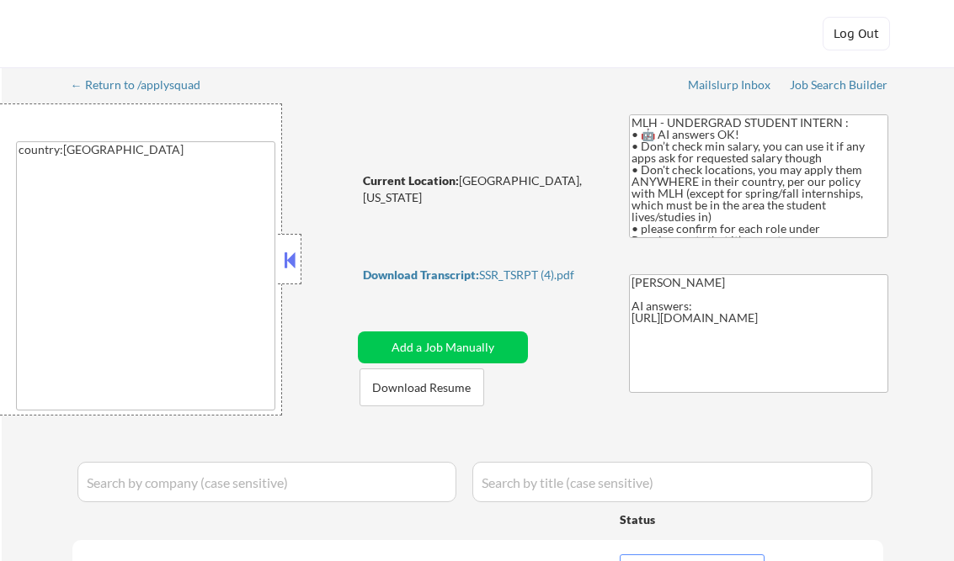
select select ""pending""
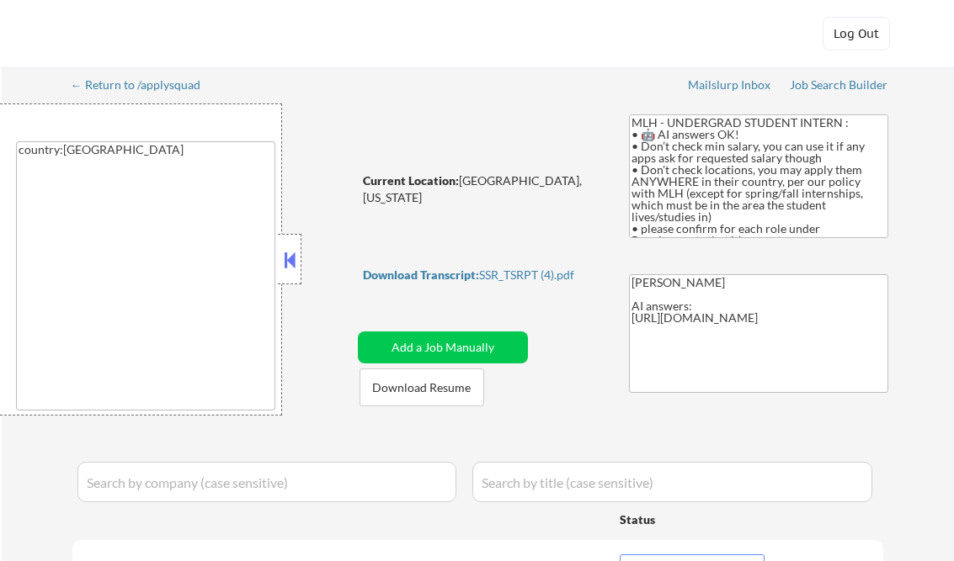
select select ""pending""
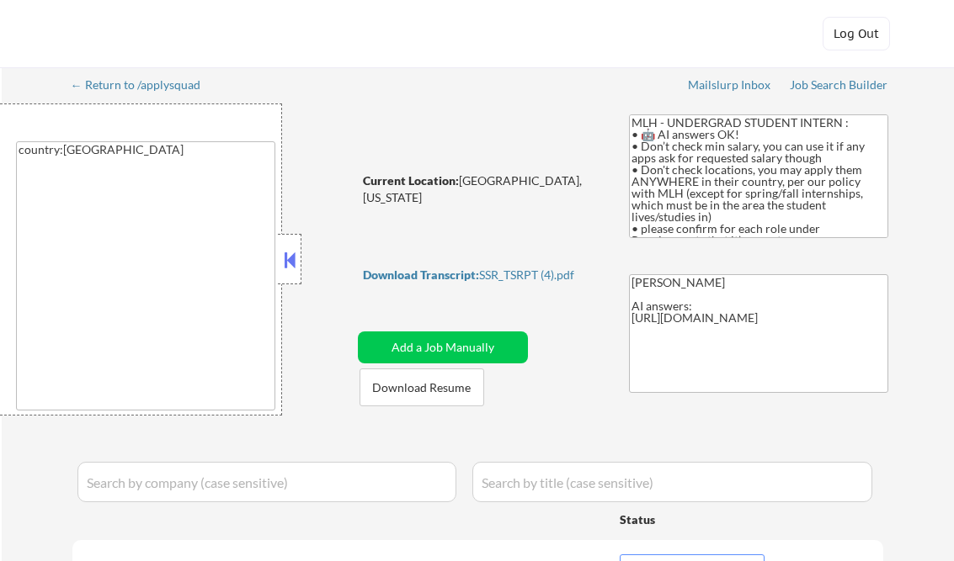
select select ""pending""
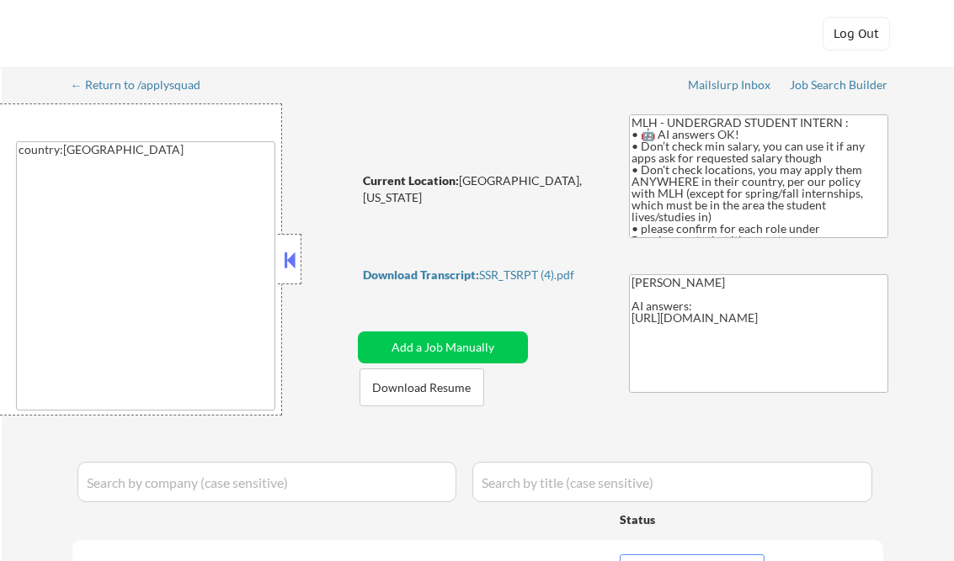
select select ""pending""
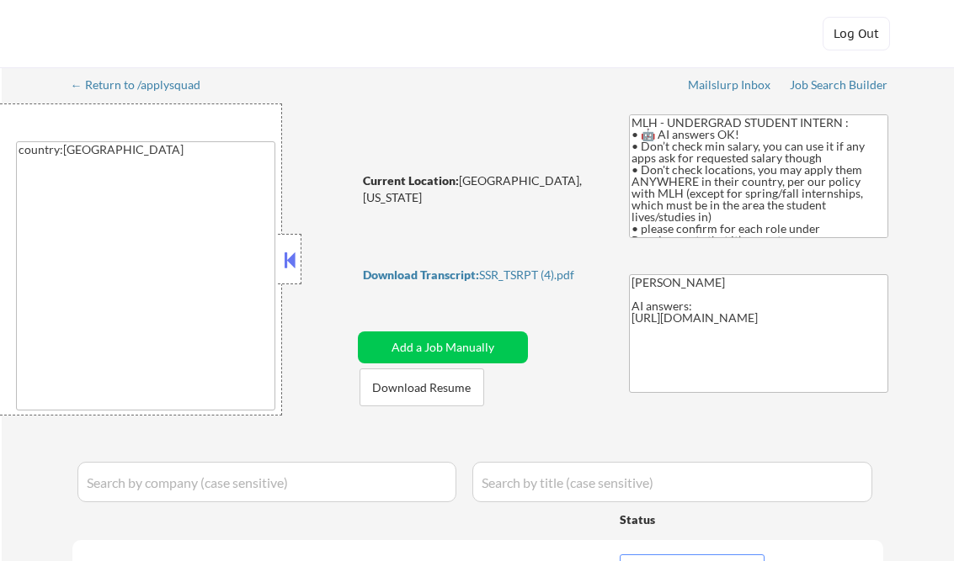
select select ""pending""
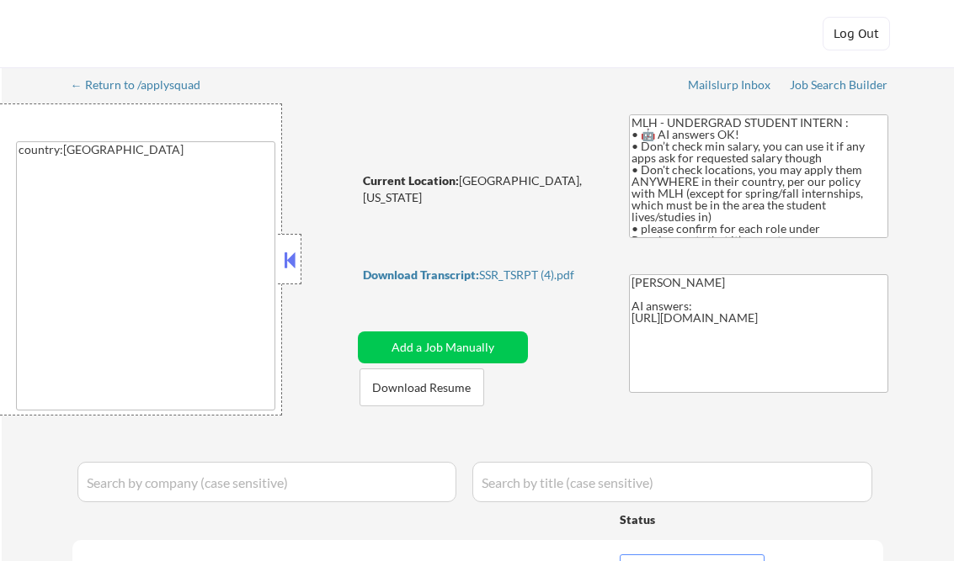
select select ""pending""
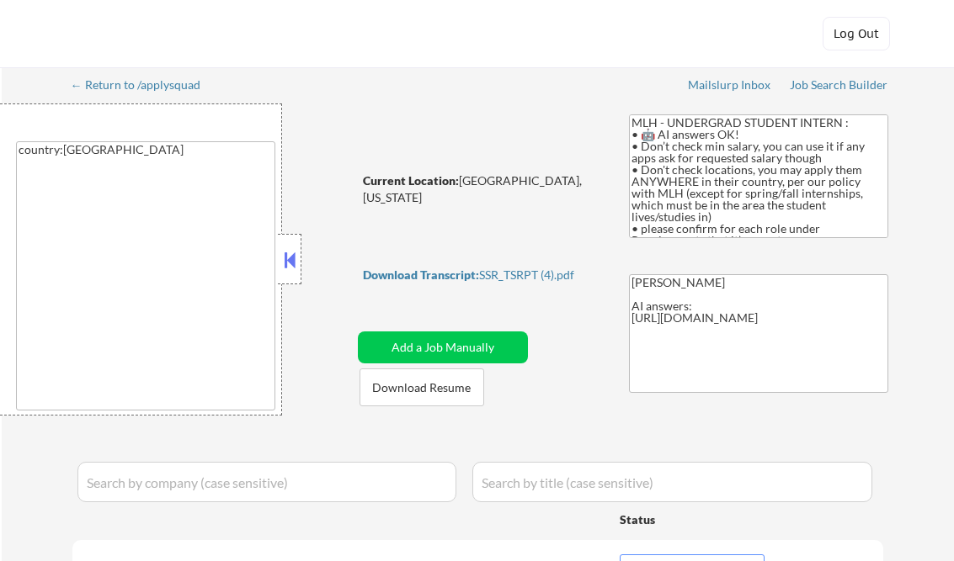
select select ""pending""
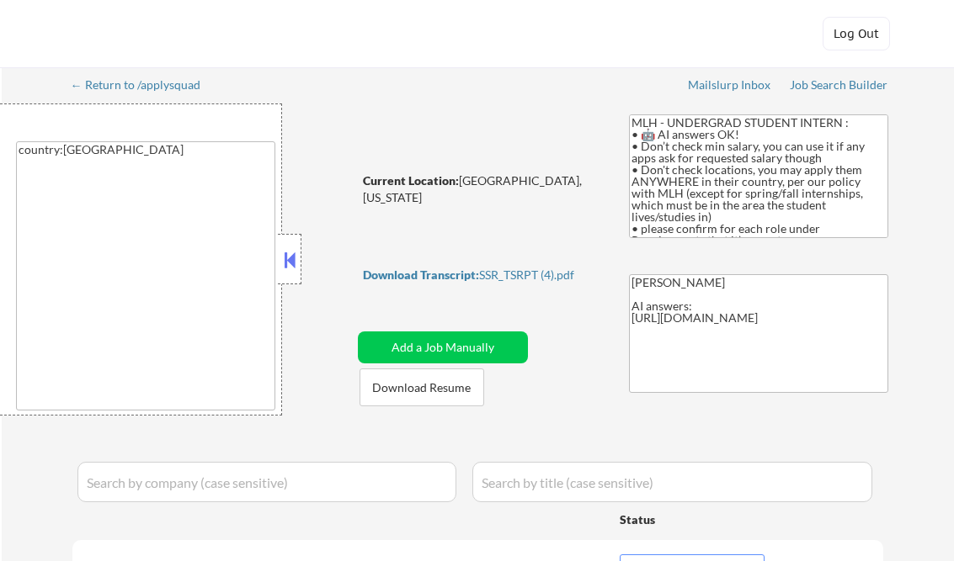
select select ""pending""
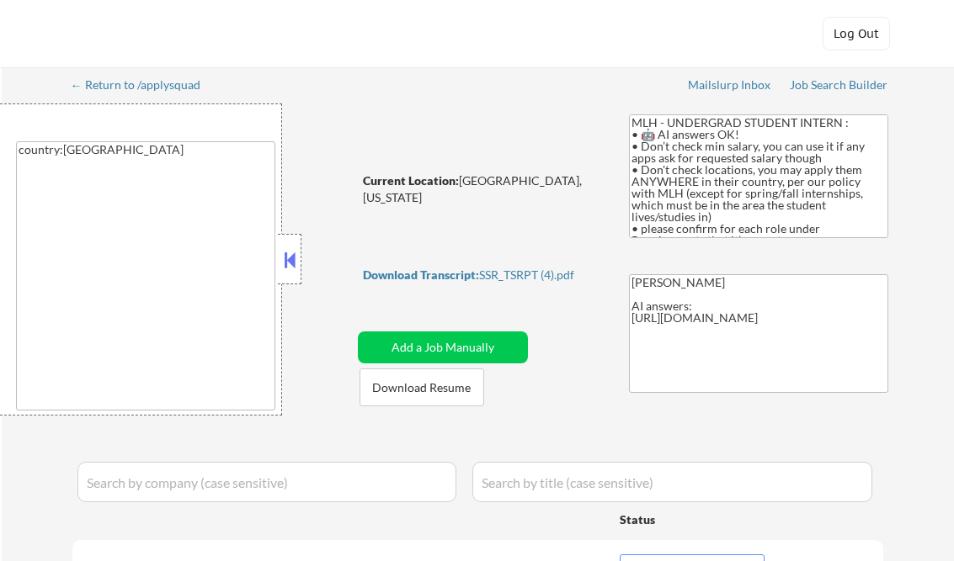
select select ""pending""
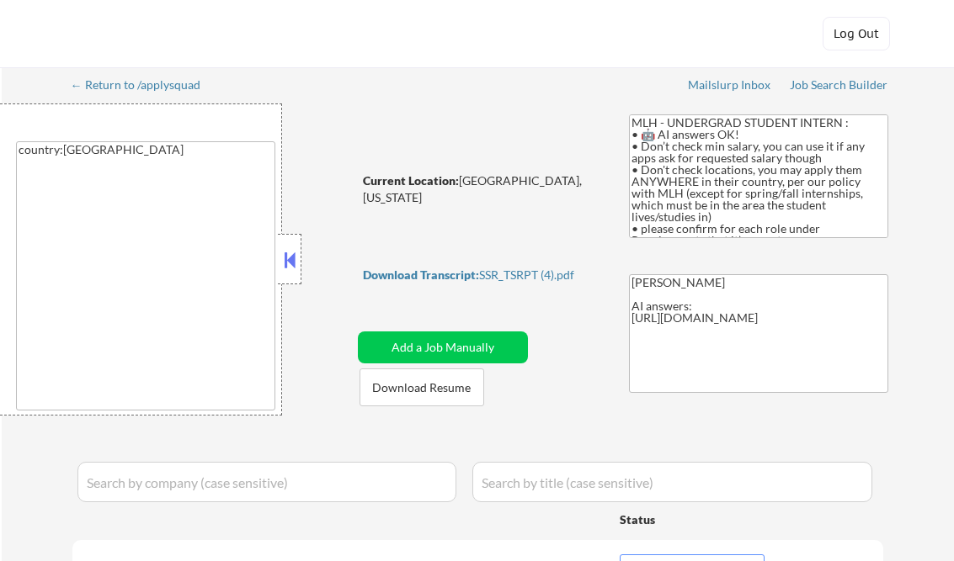
select select ""pending""
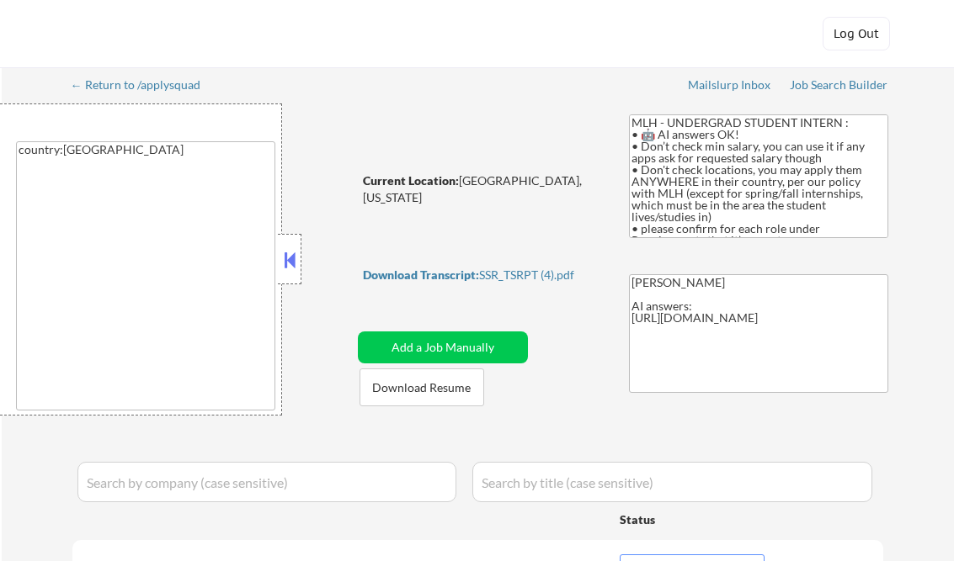
select select ""pending""
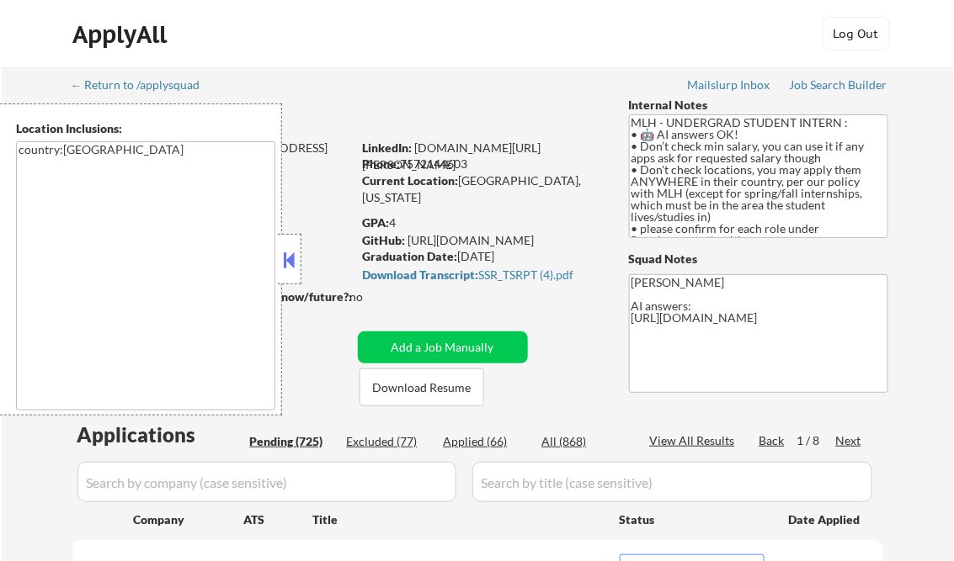
click at [498, 444] on div "Applied (66)" at bounding box center [486, 441] width 84 height 17
select select ""applied""
drag, startPoint x: 290, startPoint y: 257, endPoint x: 332, endPoint y: 266, distance: 42.3
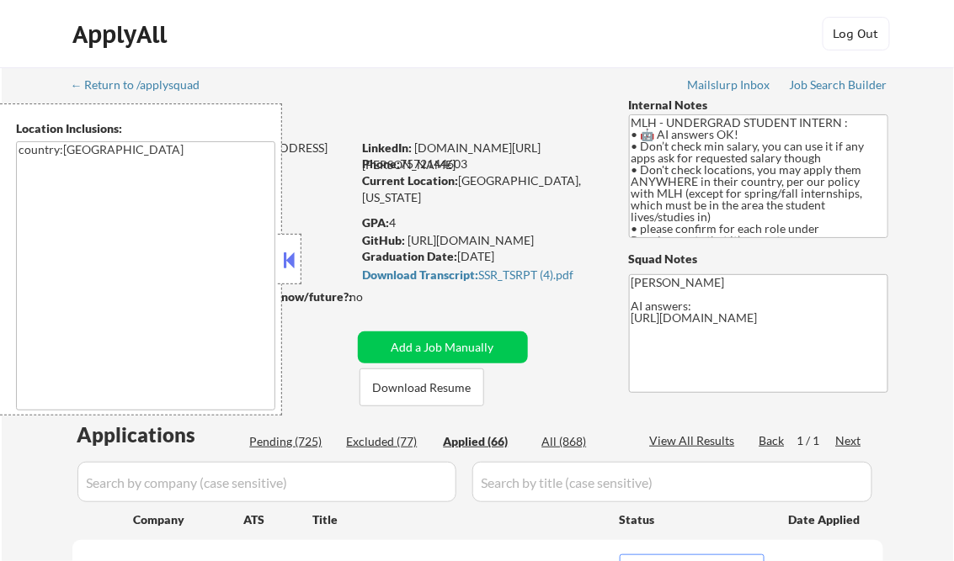
click at [290, 258] on button at bounding box center [289, 259] width 19 height 25
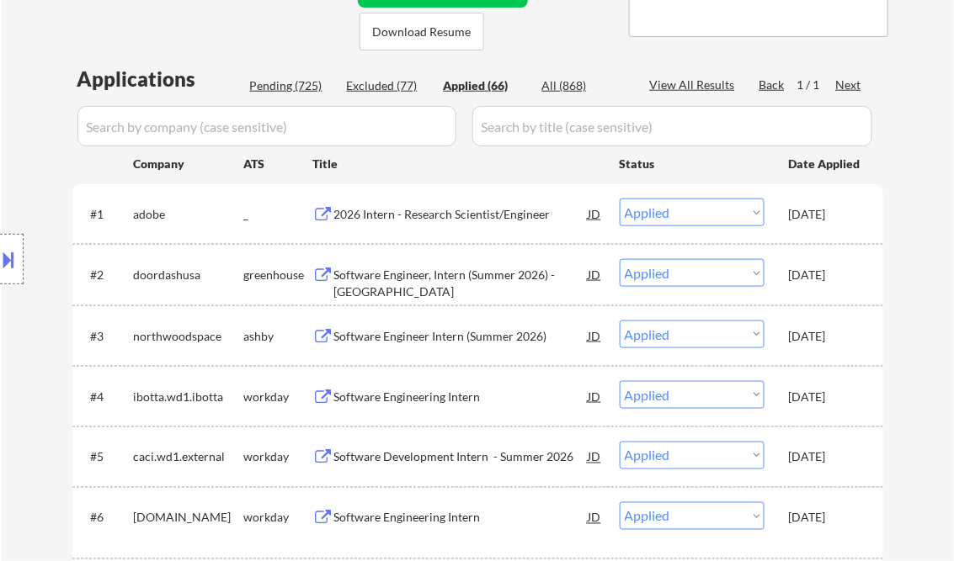
scroll to position [404, 0]
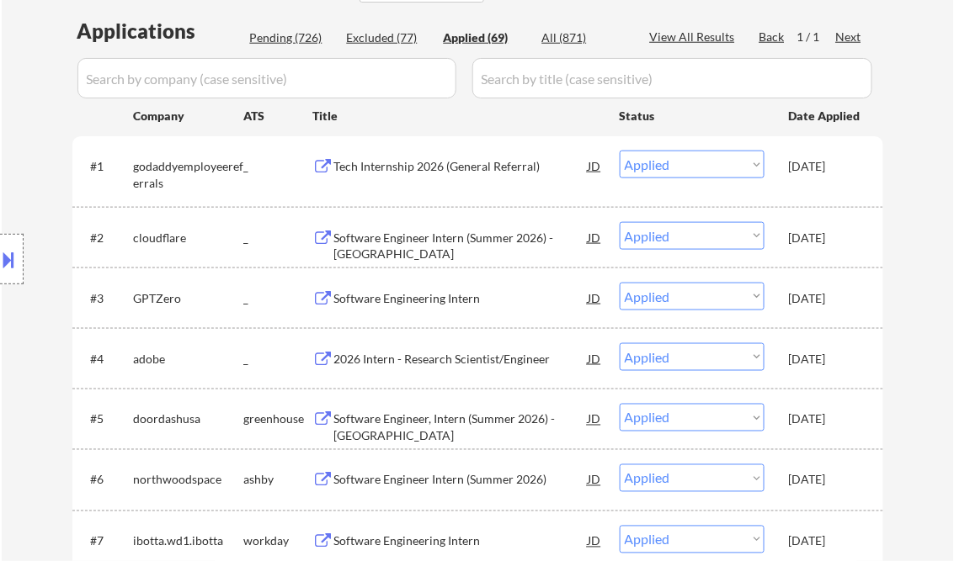
scroll to position [3739, 0]
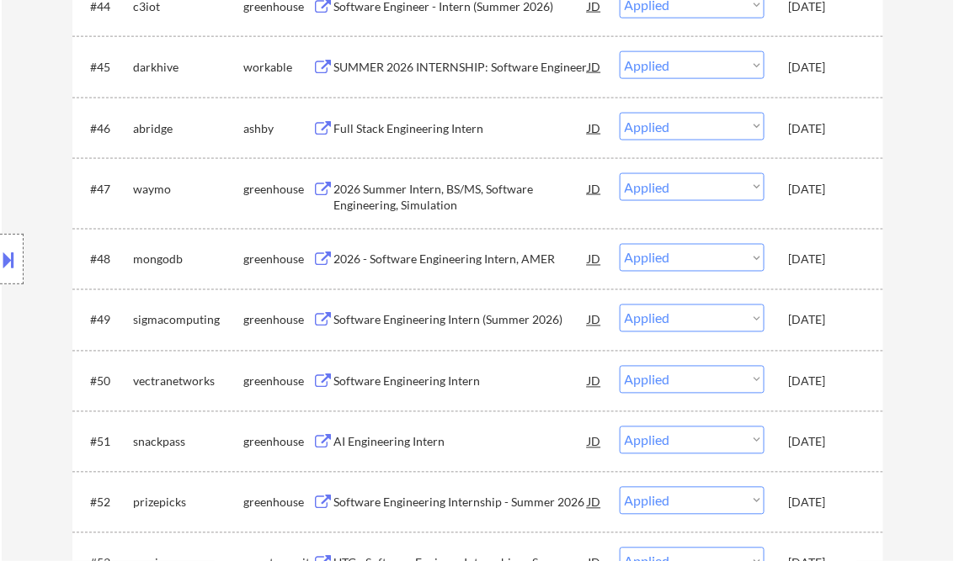
click at [439, 266] on div "2026 - Software Engineering Intern, AMER" at bounding box center [461, 260] width 254 height 17
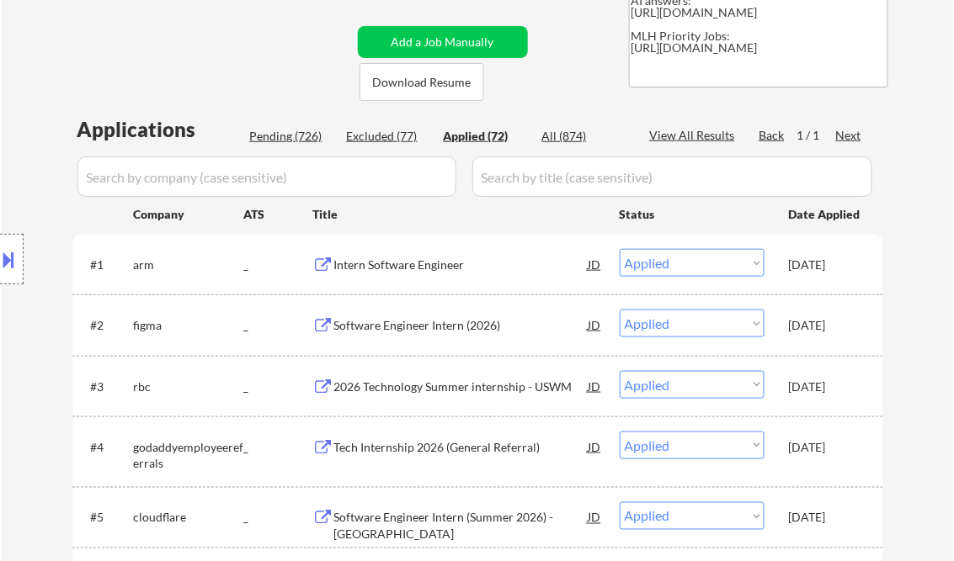
scroll to position [269, 0]
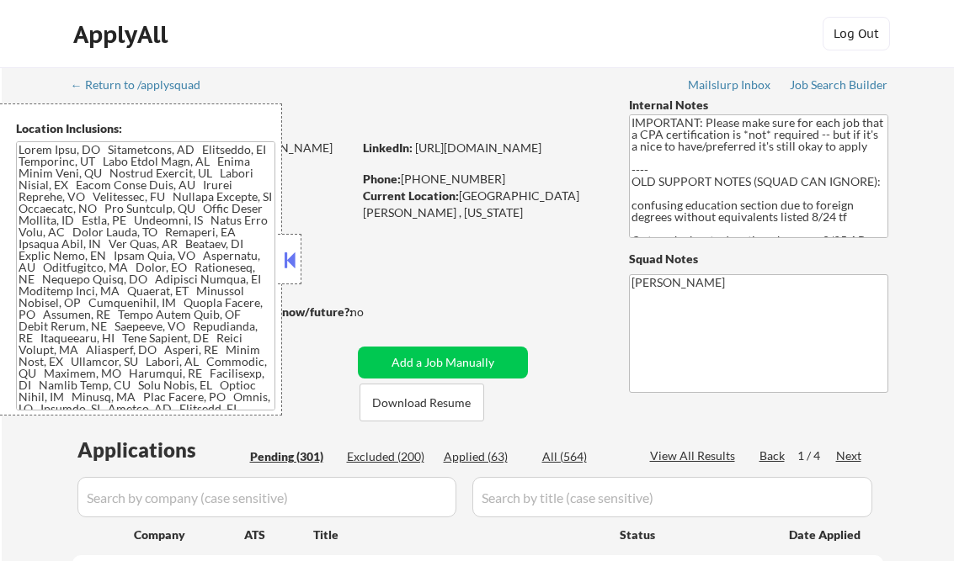
select select ""pending""
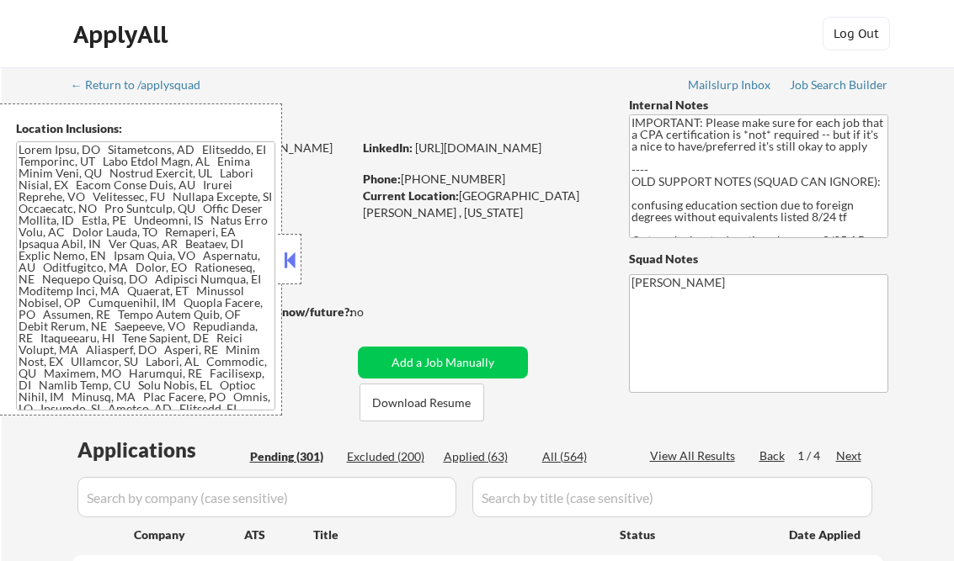
select select ""pending""
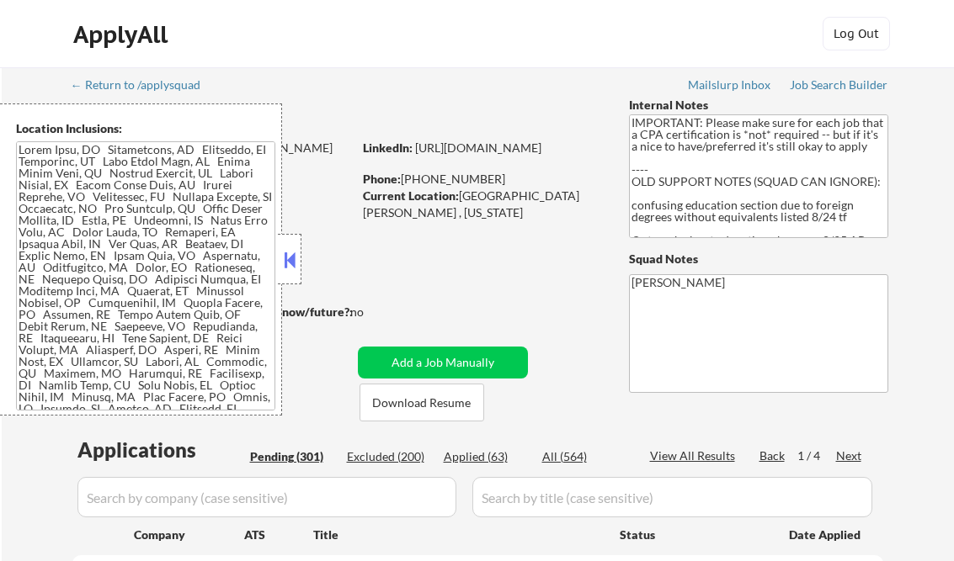
select select ""pending""
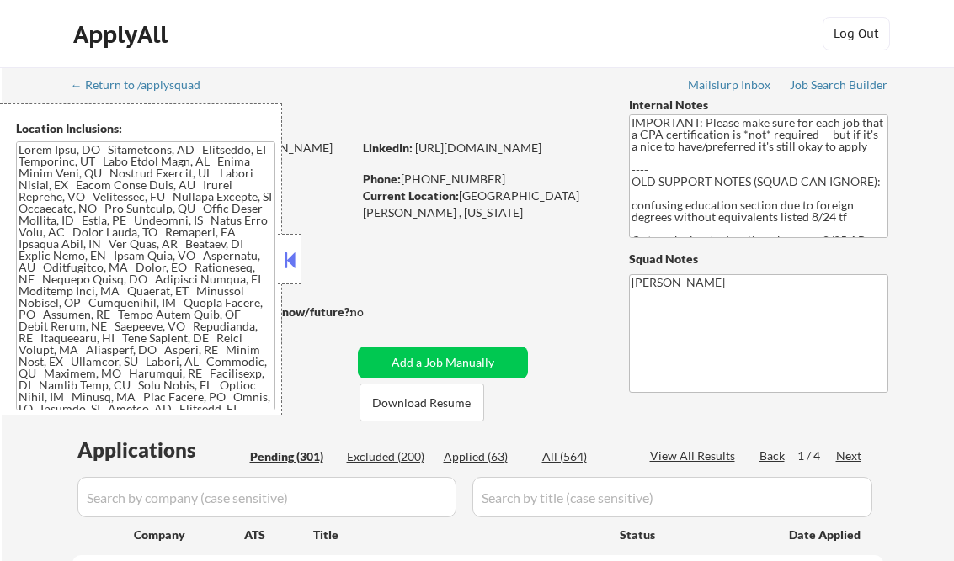
select select ""pending""
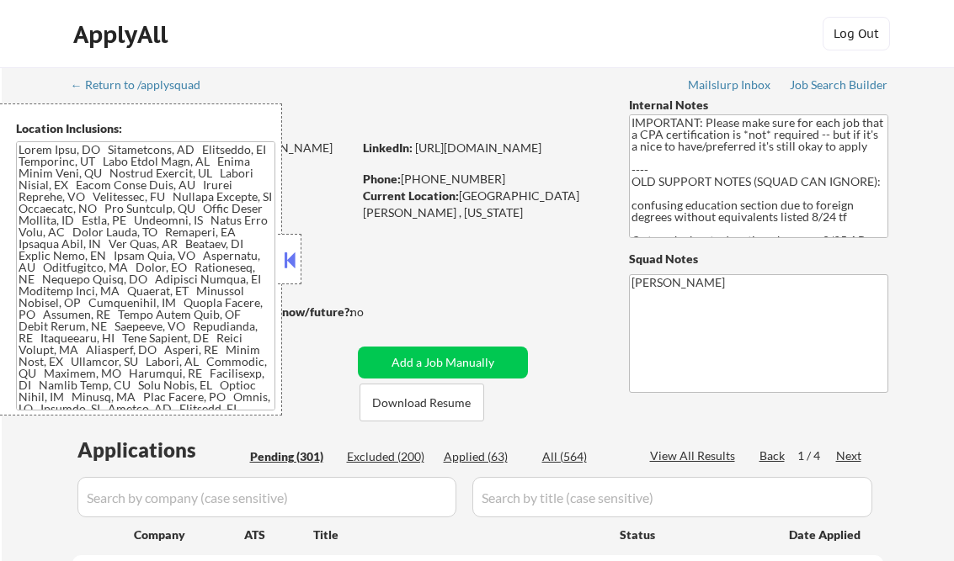
select select ""pending""
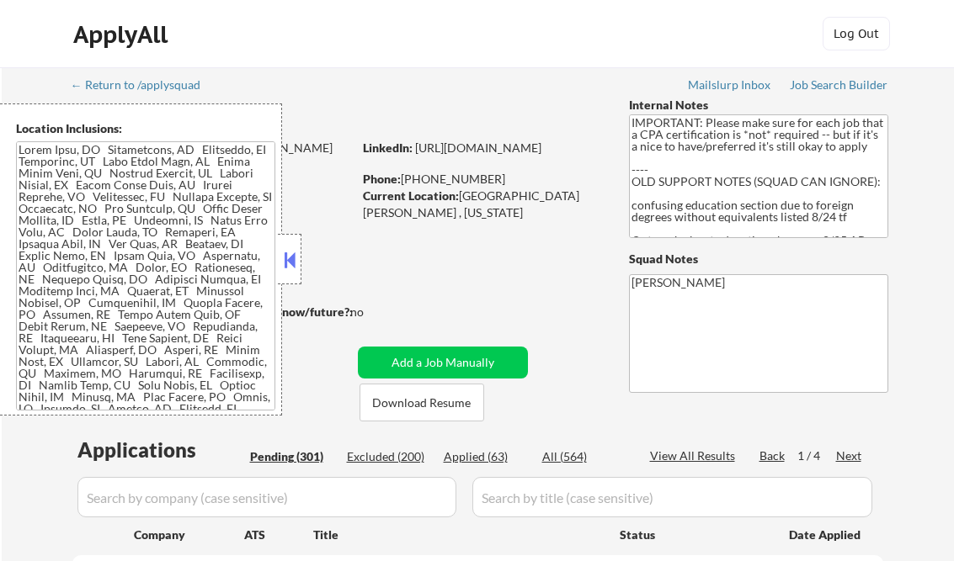
select select ""pending""
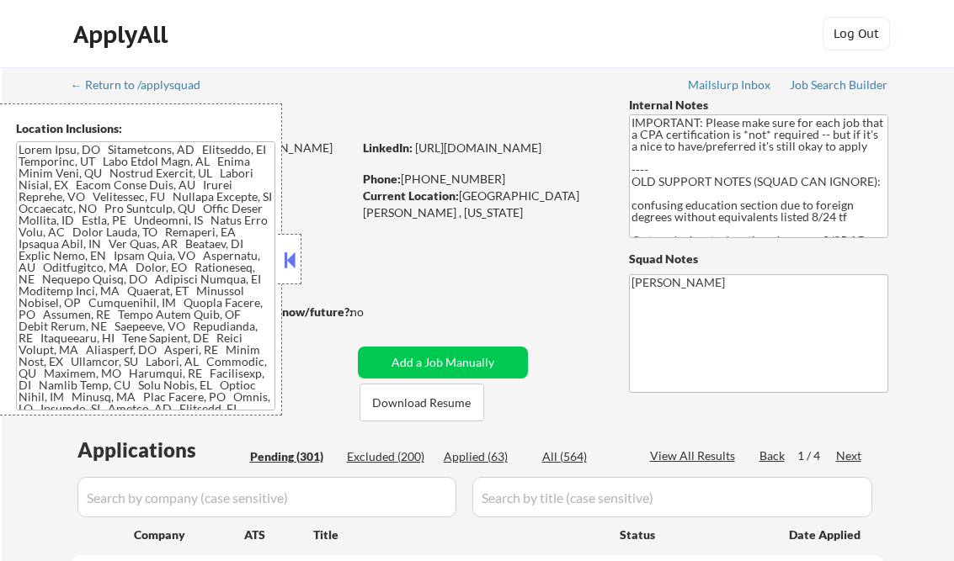
select select ""pending""
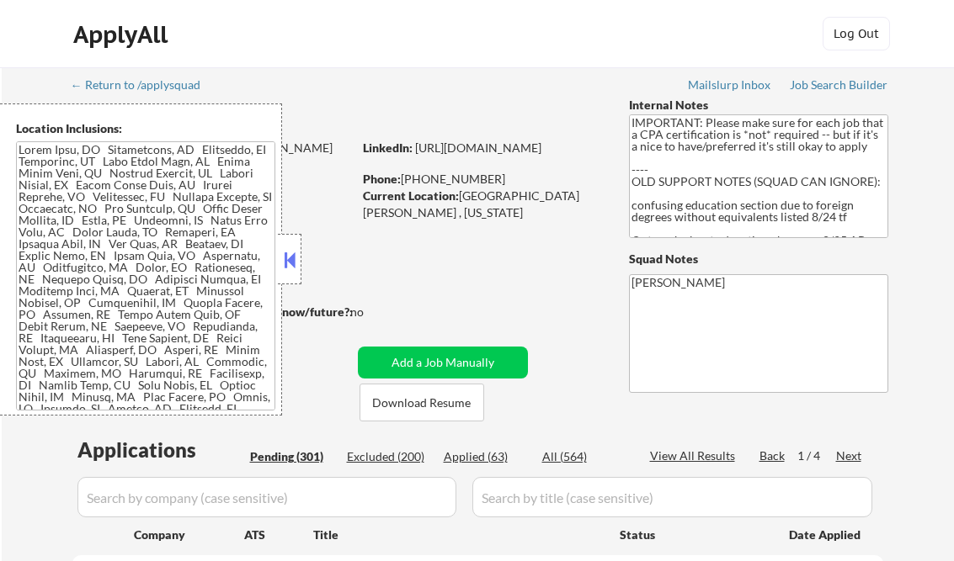
select select ""pending""
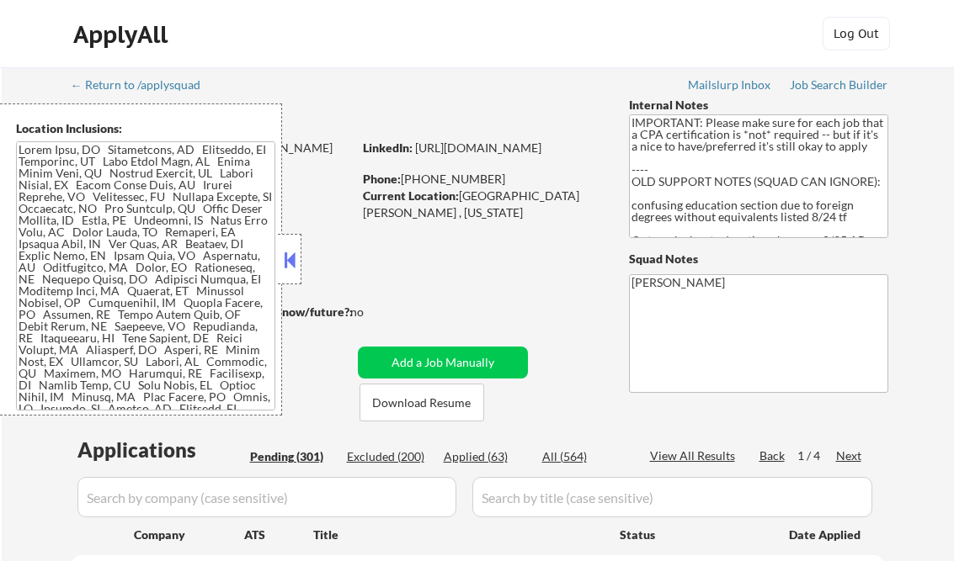
select select ""pending""
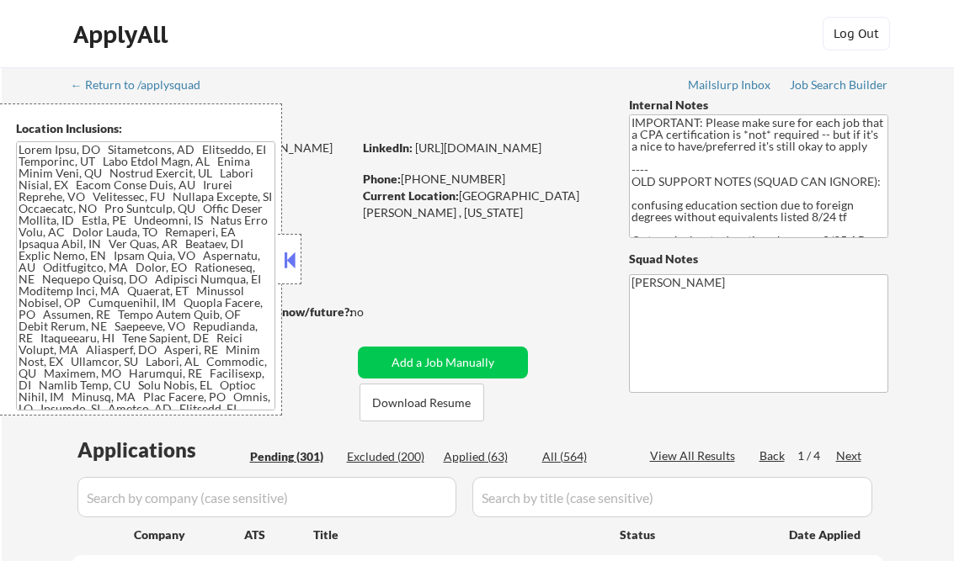
select select ""pending""
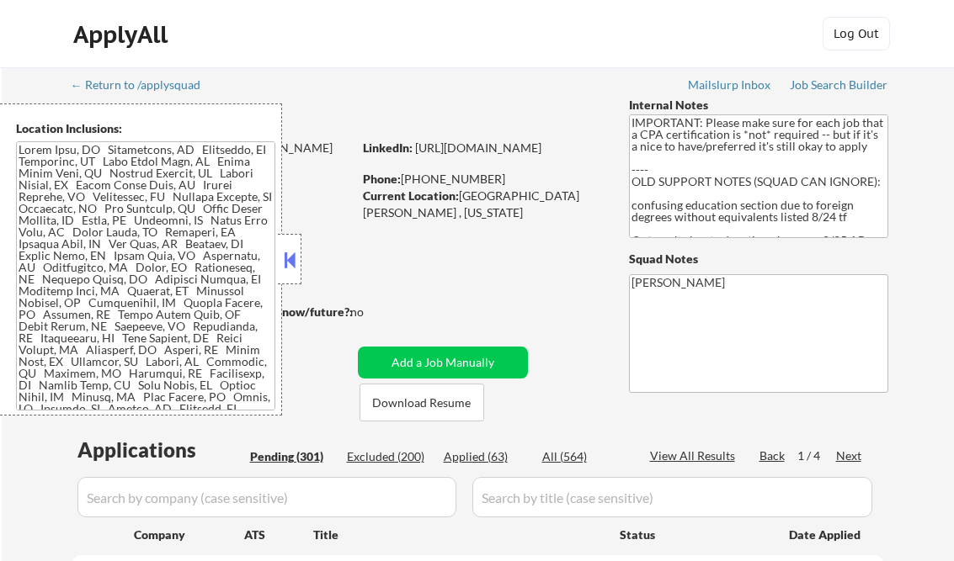
select select ""pending""
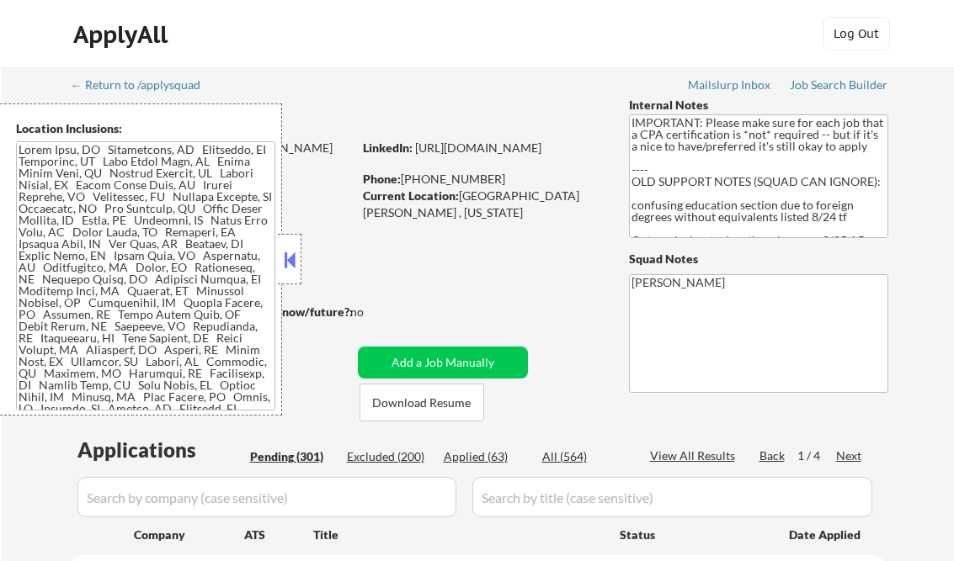
select select ""pending""
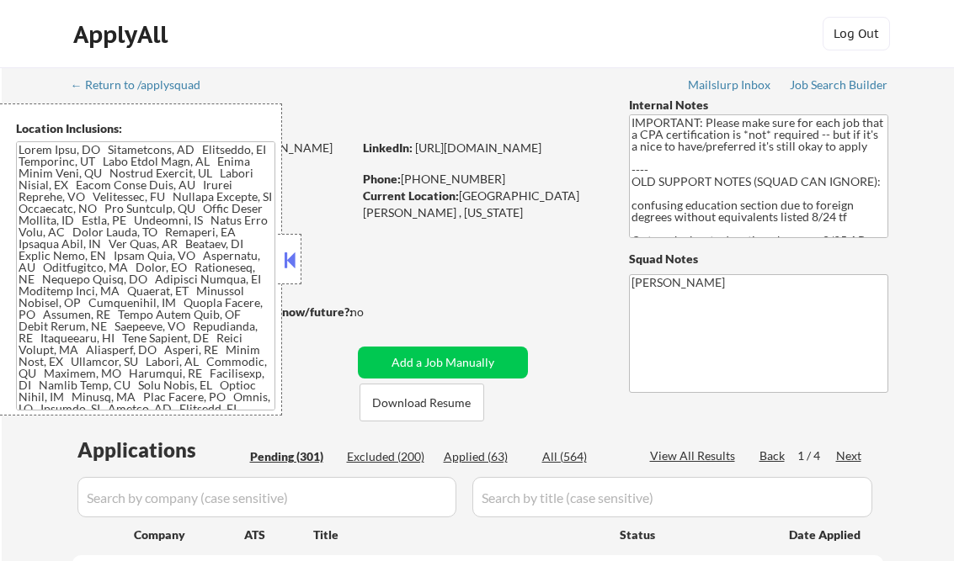
select select ""pending""
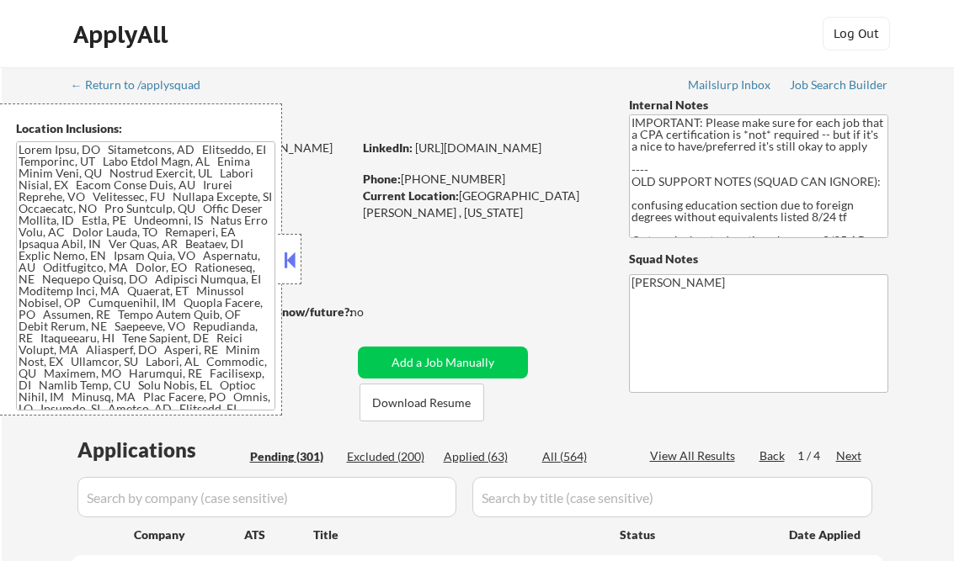
select select ""pending""
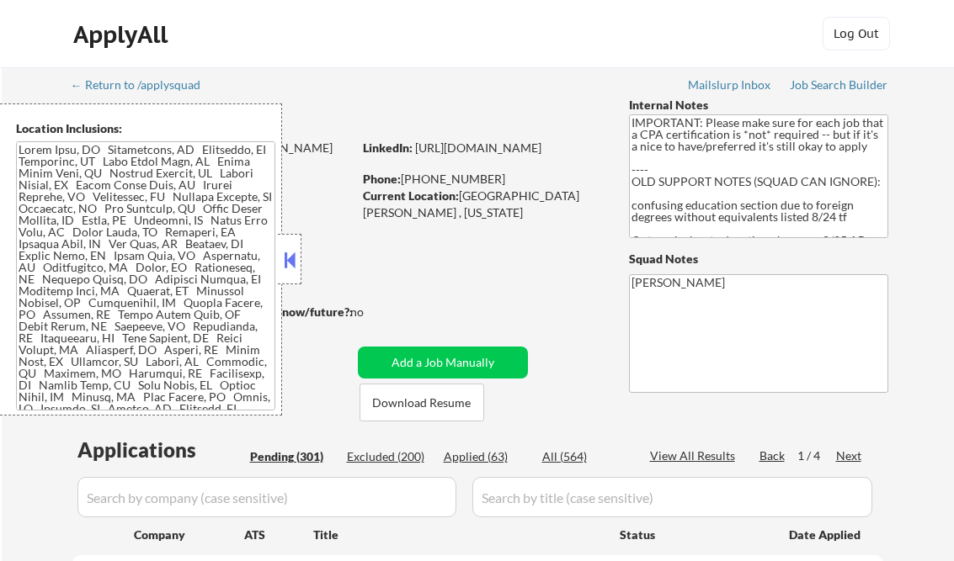
select select ""pending""
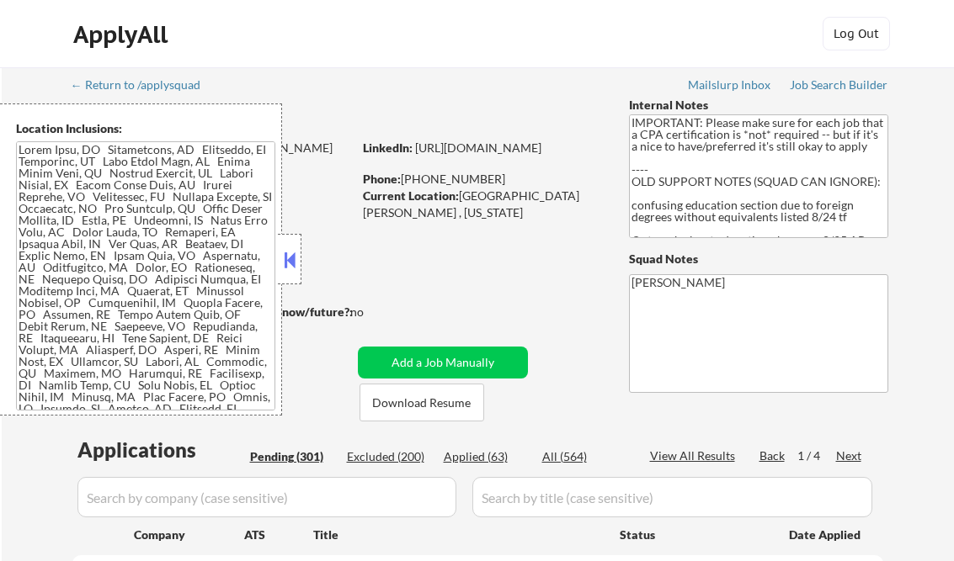
select select ""pending""
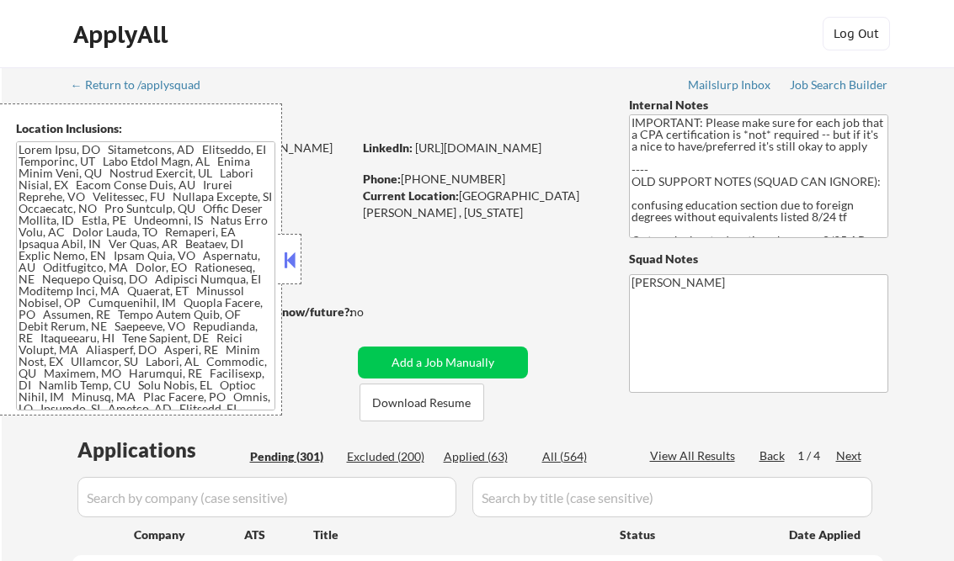
select select ""pending""
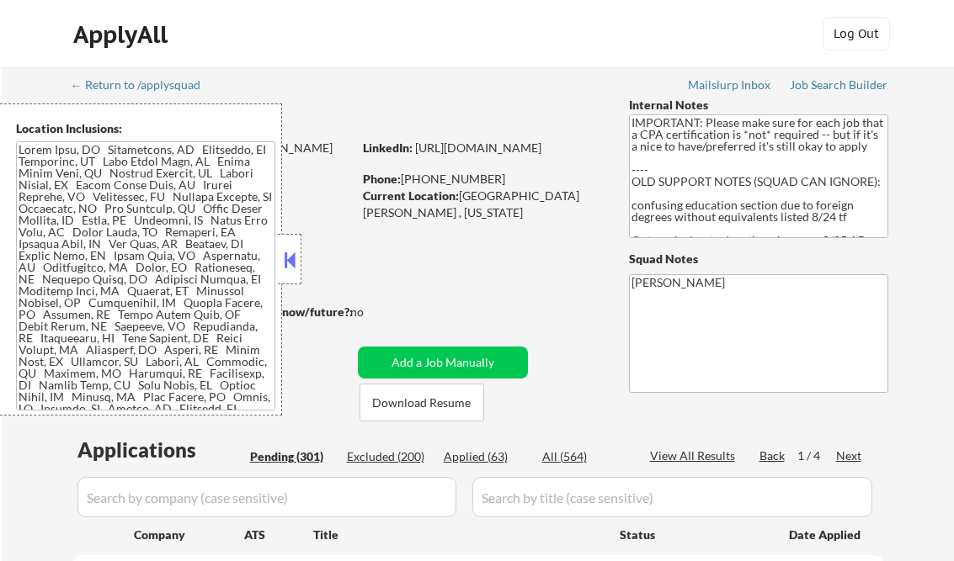
select select ""pending""
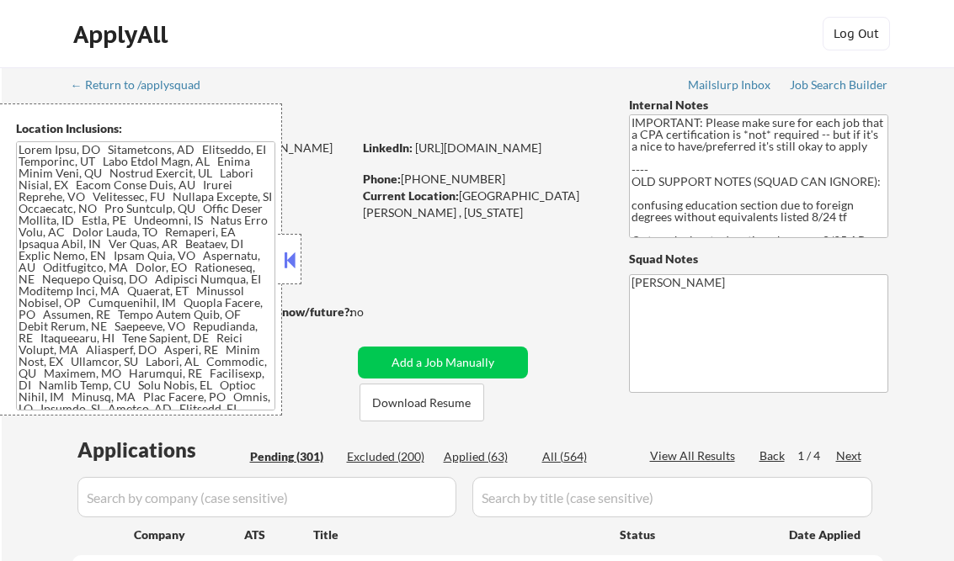
select select ""pending""
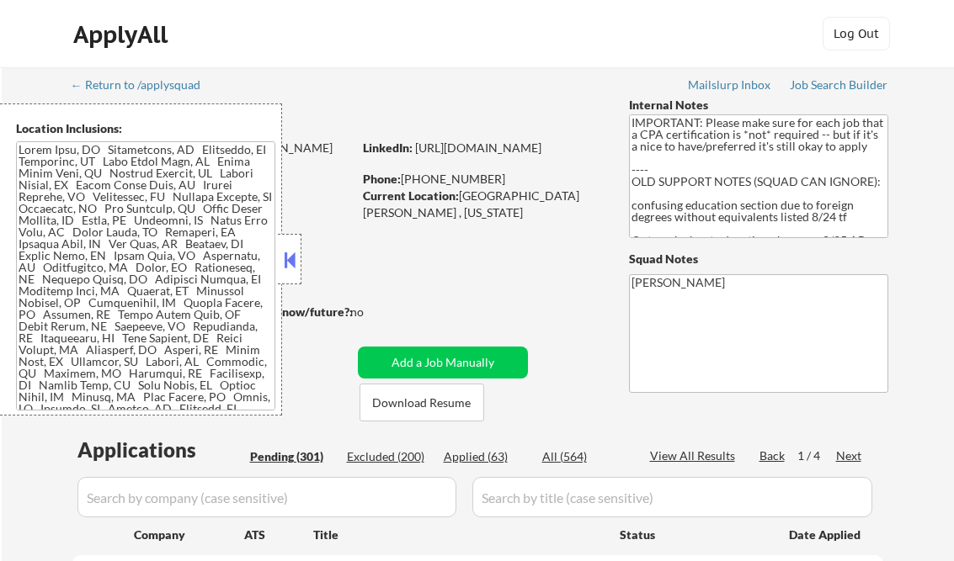
select select ""pending""
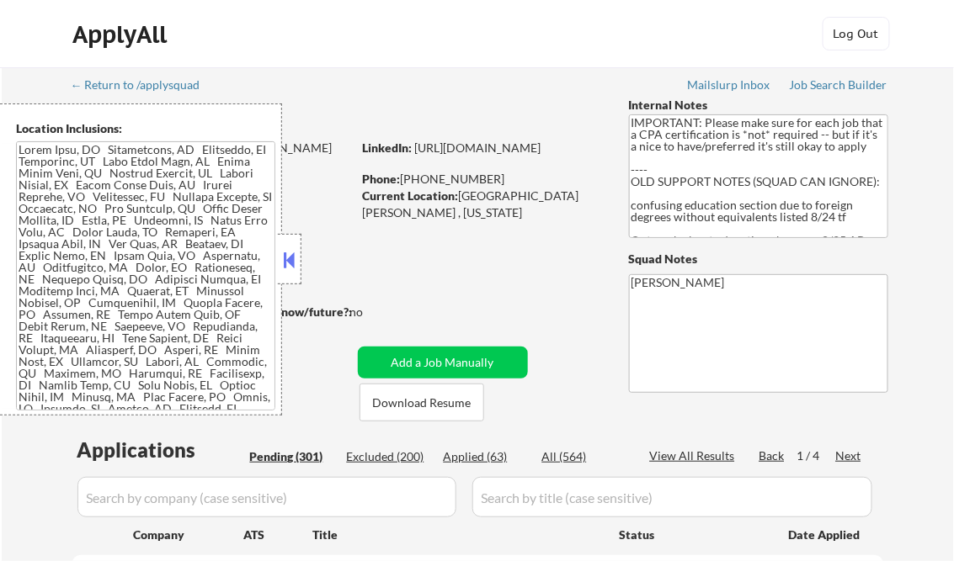
click at [287, 258] on button at bounding box center [289, 259] width 19 height 25
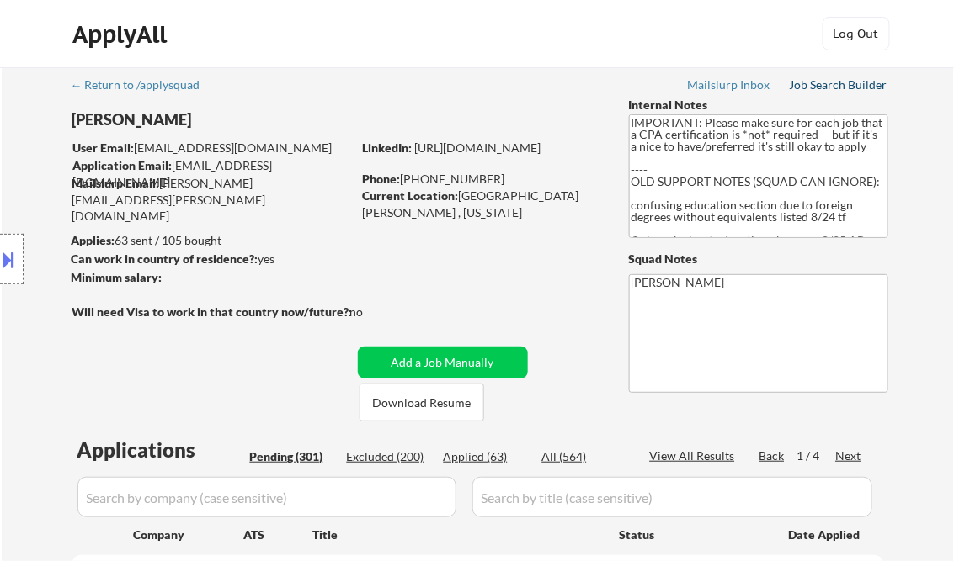
click at [841, 82] on div "Job Search Builder" at bounding box center [839, 85] width 98 height 12
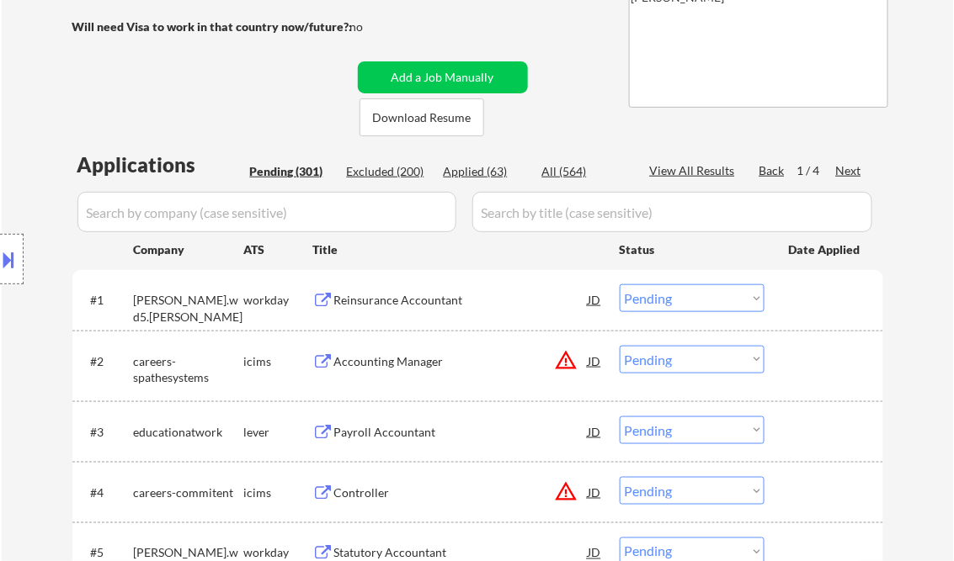
scroll to position [269, 0]
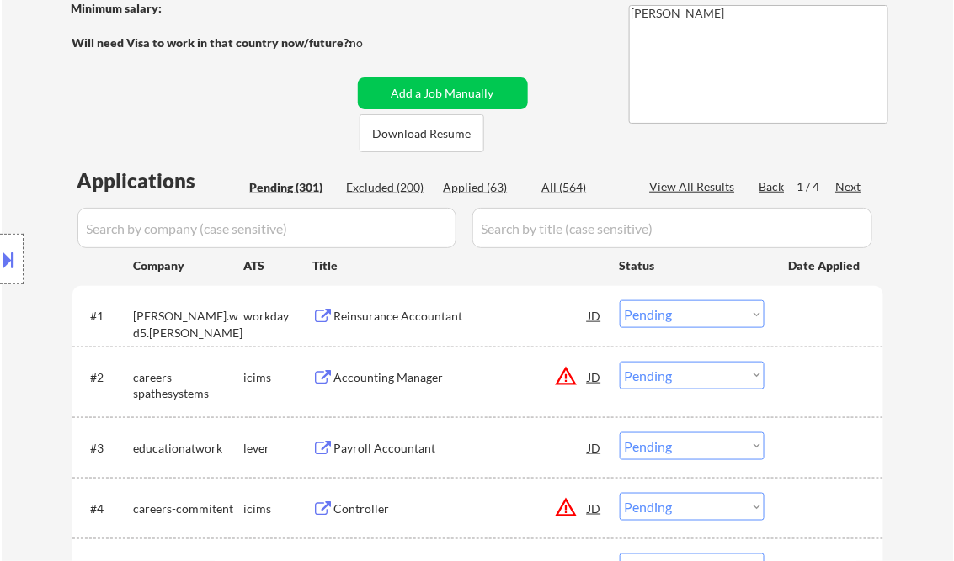
click at [405, 315] on div "Reinsurance Accountant" at bounding box center [461, 316] width 254 height 17
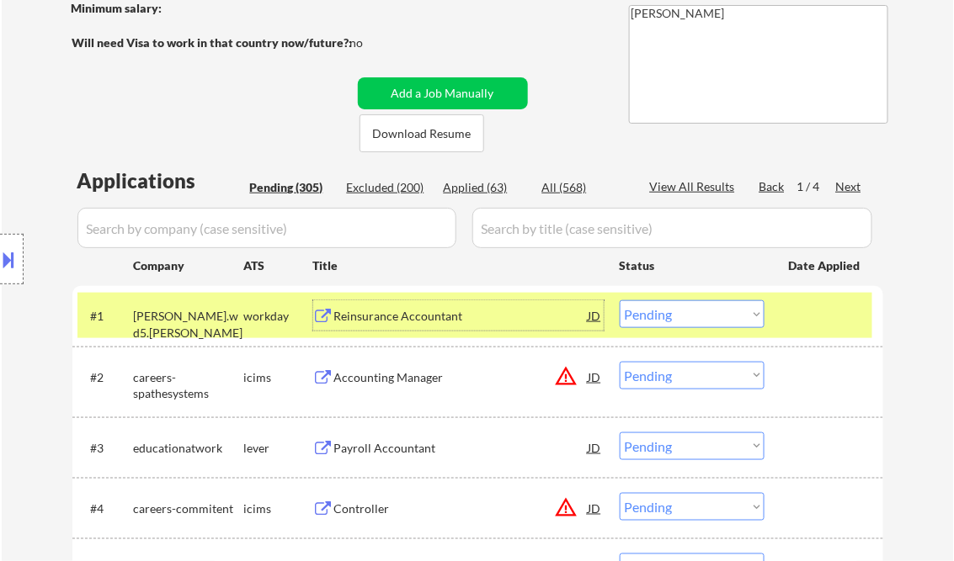
click at [713, 318] on select "Choose an option... Pending Applied Excluded (Questions) Excluded (Expired) Exc…" at bounding box center [691, 314] width 145 height 28
click at [619, 300] on select "Choose an option... Pending Applied Excluded (Questions) Excluded (Expired) Exc…" at bounding box center [691, 314] width 145 height 28
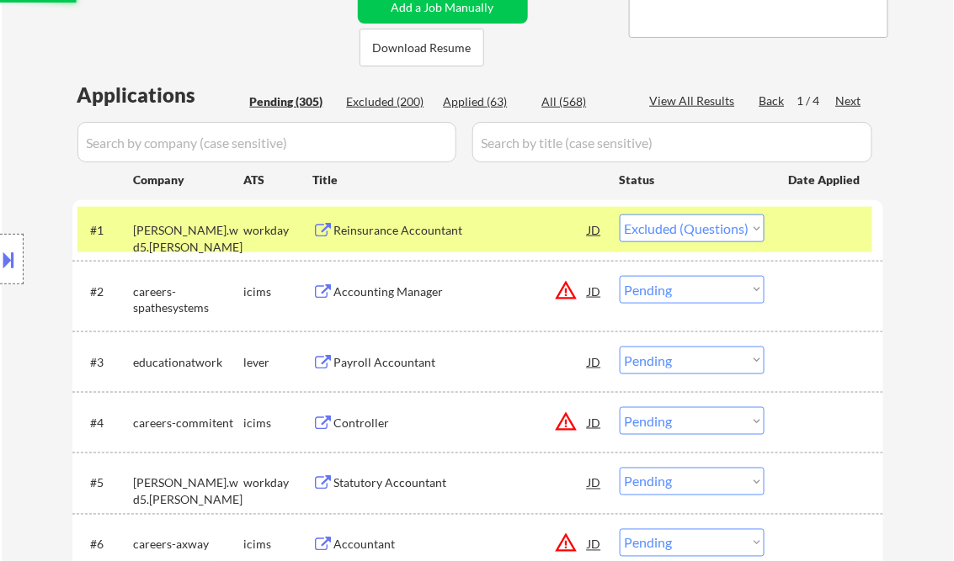
scroll to position [404, 0]
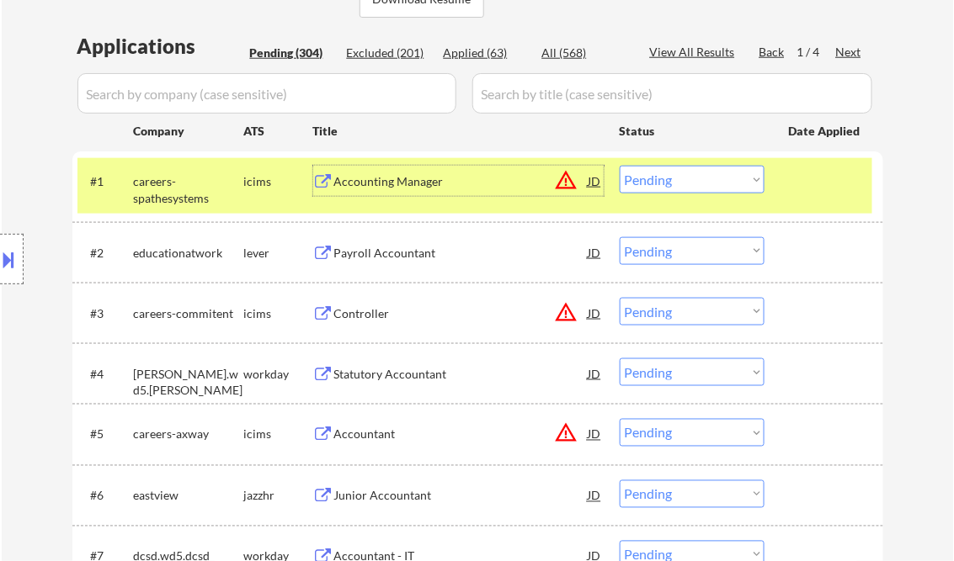
click at [405, 189] on div "Accounting Manager" at bounding box center [461, 181] width 254 height 17
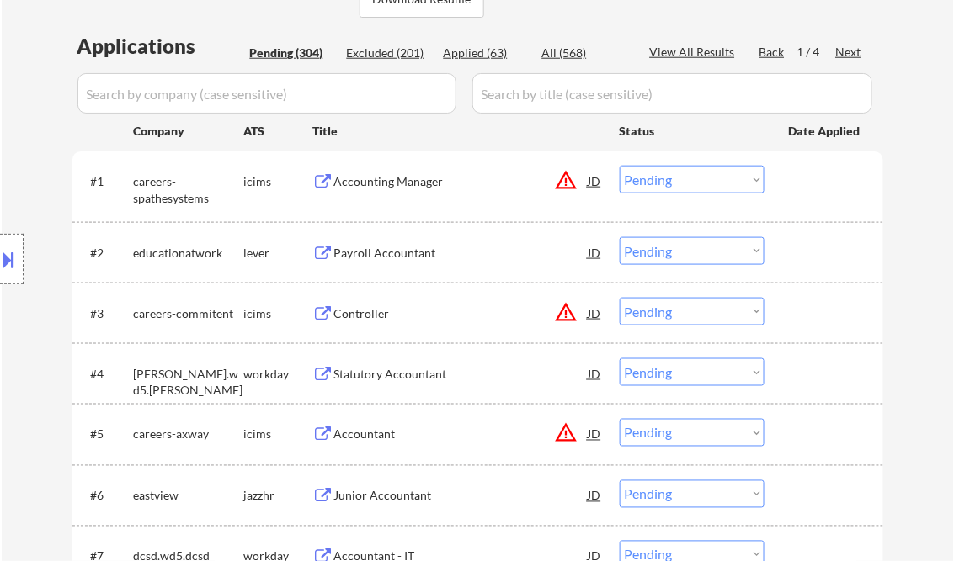
click at [5, 265] on button at bounding box center [9, 260] width 19 height 28
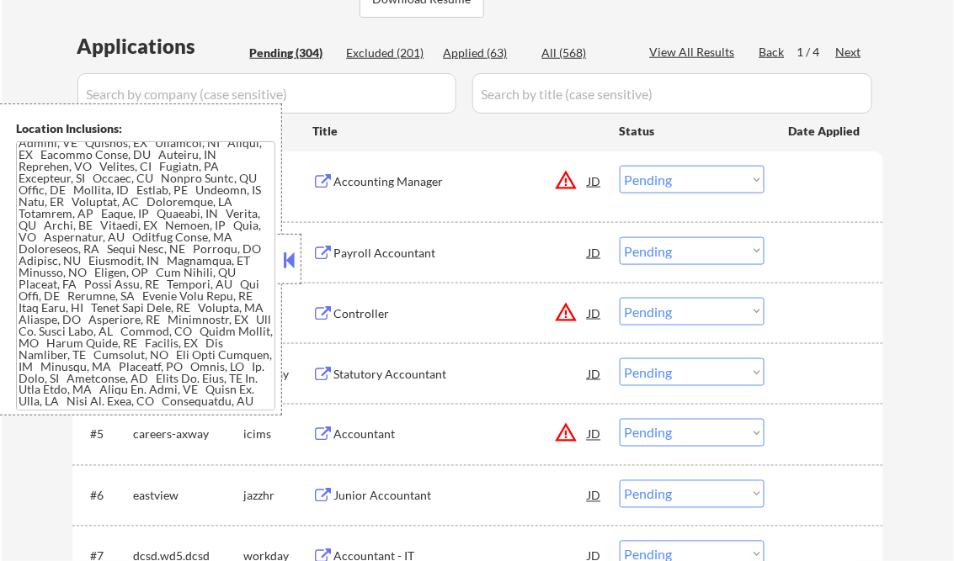
scroll to position [607, 0]
click at [285, 268] on button at bounding box center [289, 259] width 19 height 25
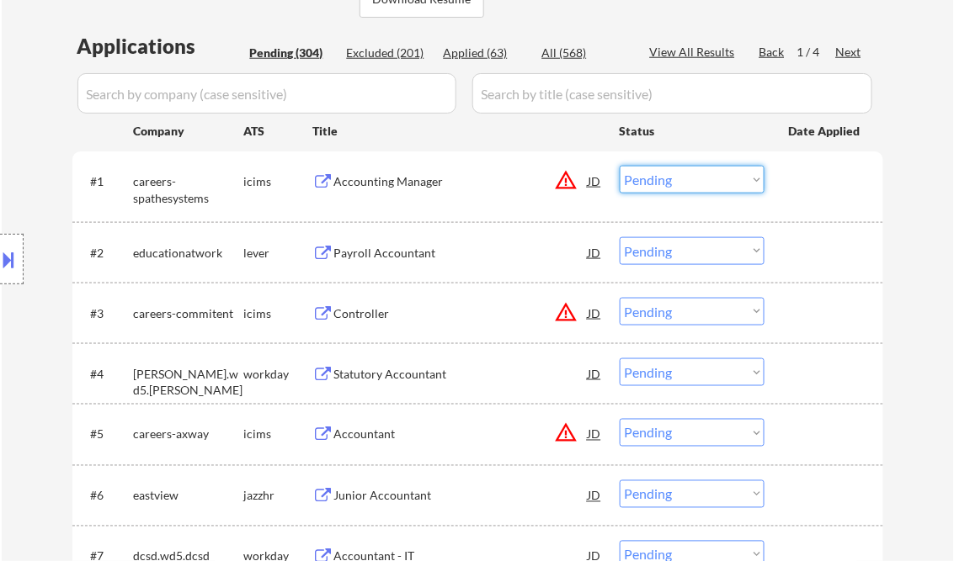
drag, startPoint x: 664, startPoint y: 180, endPoint x: 683, endPoint y: 191, distance: 22.2
click at [664, 180] on select "Choose an option... Pending Applied Excluded (Questions) Excluded (Expired) Exc…" at bounding box center [691, 180] width 145 height 28
click at [619, 166] on select "Choose an option... Pending Applied Excluded (Questions) Excluded (Expired) Exc…" at bounding box center [691, 180] width 145 height 28
click at [381, 257] on div "Payroll Accountant" at bounding box center [461, 253] width 254 height 17
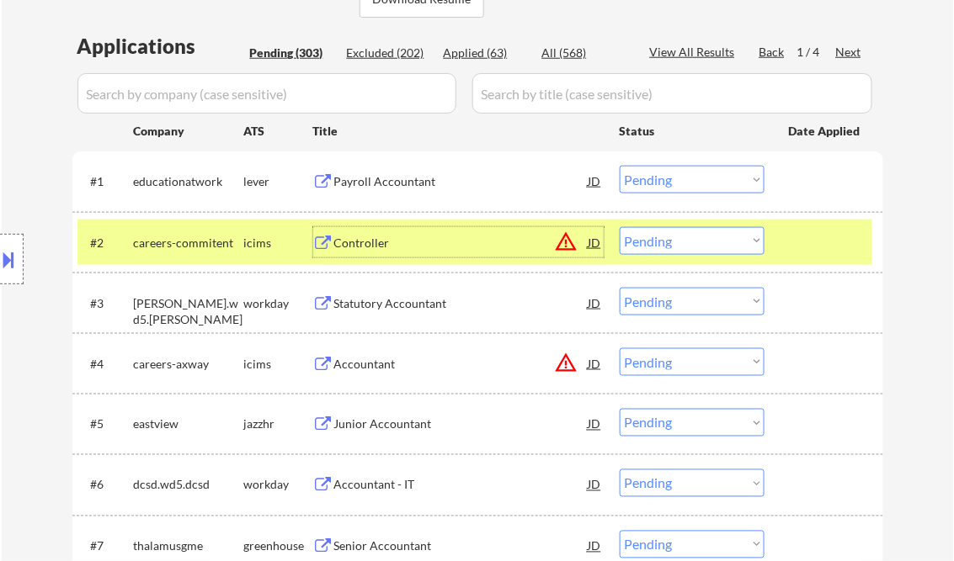
drag, startPoint x: 690, startPoint y: 171, endPoint x: 717, endPoint y: 195, distance: 36.3
click at [690, 171] on select "Choose an option... Pending Applied Excluded (Questions) Excluded (Expired) Exc…" at bounding box center [691, 180] width 145 height 28
click at [619, 166] on select "Choose an option... Pending Applied Excluded (Questions) Excluded (Expired) Exc…" at bounding box center [691, 180] width 145 height 28
click at [446, 251] on div "Controller" at bounding box center [461, 242] width 254 height 30
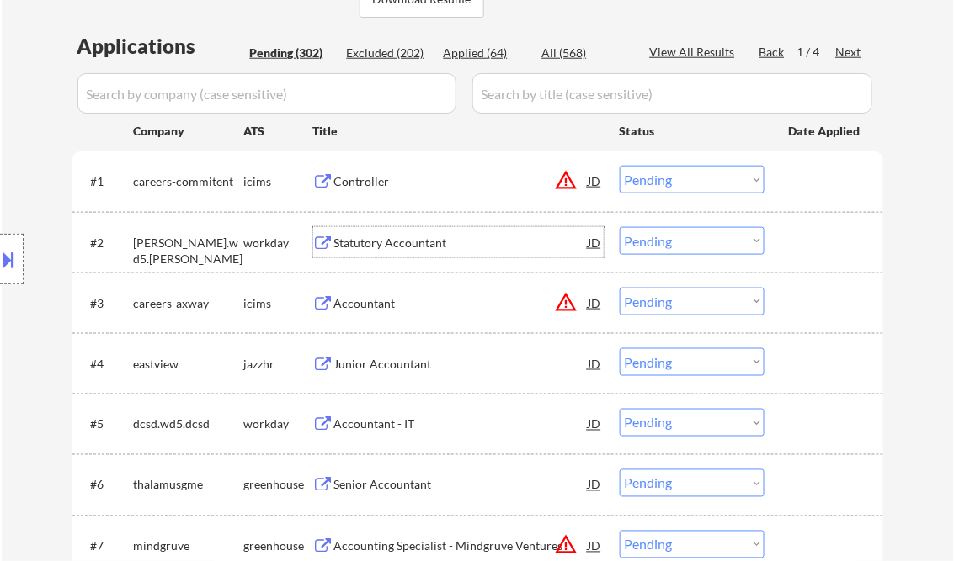
click at [428, 183] on div "Controller" at bounding box center [461, 181] width 254 height 17
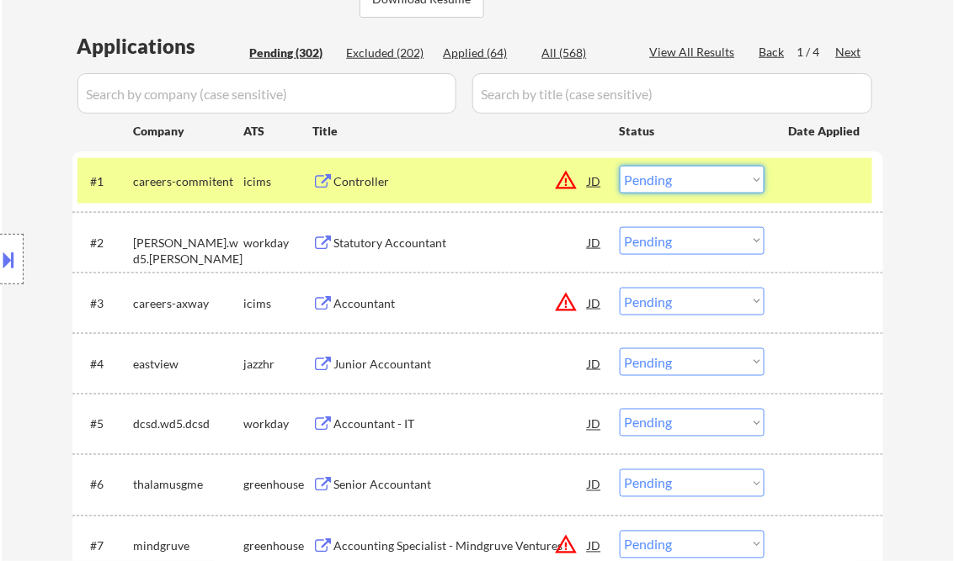
drag, startPoint x: 685, startPoint y: 178, endPoint x: 771, endPoint y: 278, distance: 131.3
click at [685, 178] on select "Choose an option... Pending Applied Excluded (Questions) Excluded (Expired) Exc…" at bounding box center [691, 180] width 145 height 28
click at [619, 166] on select "Choose an option... Pending Applied Excluded (Questions) Excluded (Expired) Exc…" at bounding box center [691, 180] width 145 height 28
click at [397, 235] on div "Statutory Accountant" at bounding box center [461, 243] width 254 height 17
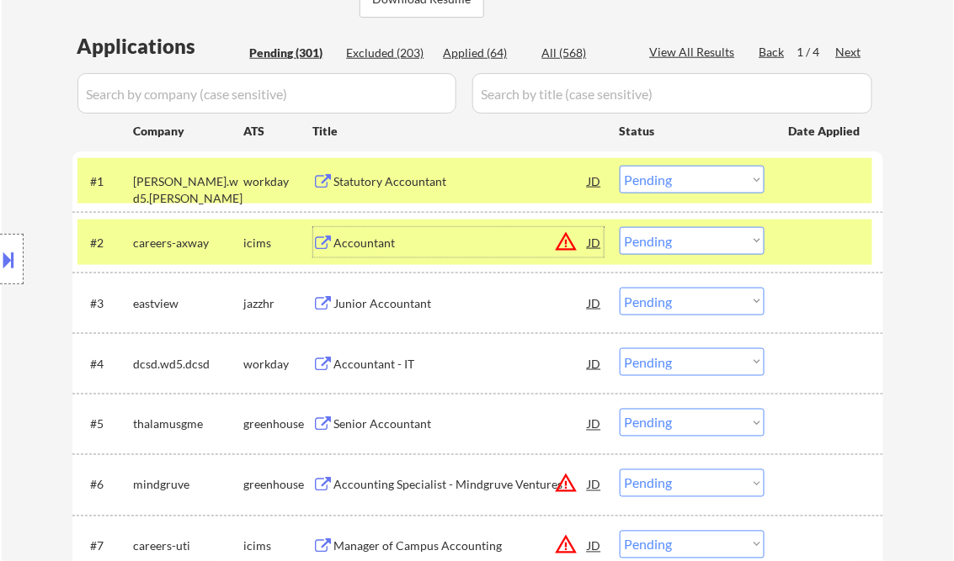
drag, startPoint x: 662, startPoint y: 175, endPoint x: 677, endPoint y: 183, distance: 16.2
click at [662, 175] on select "Choose an option... Pending Applied Excluded (Questions) Excluded (Expired) Exc…" at bounding box center [691, 180] width 145 height 28
click at [619, 166] on select "Choose an option... Pending Applied Excluded (Questions) Excluded (Expired) Exc…" at bounding box center [691, 180] width 145 height 28
click at [399, 242] on div "Accountant" at bounding box center [461, 243] width 254 height 17
select select ""pending""
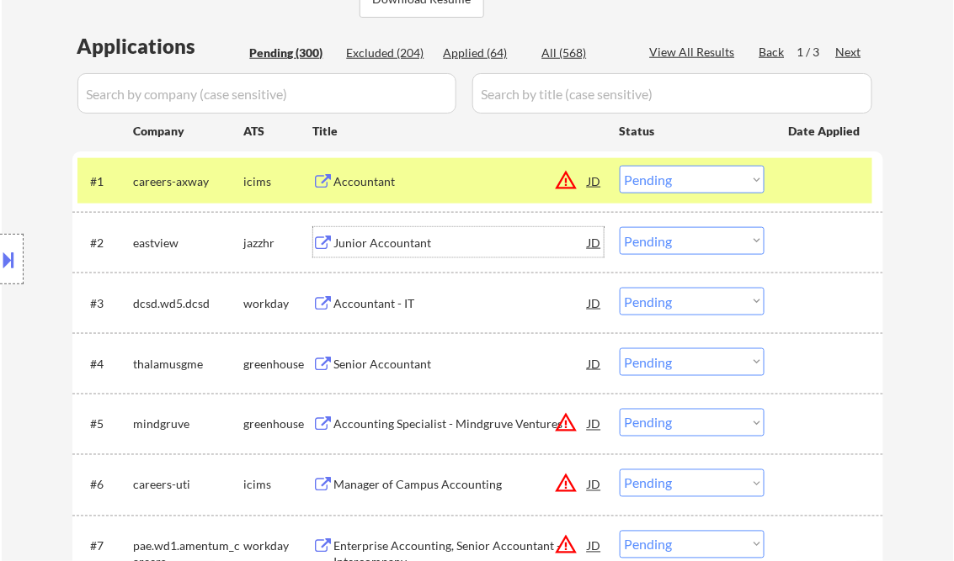
drag, startPoint x: 670, startPoint y: 244, endPoint x: 682, endPoint y: 256, distance: 16.7
click at [670, 244] on select "Choose an option... Pending Applied Excluded (Questions) Excluded (Expired) Exc…" at bounding box center [691, 241] width 145 height 28
click at [619, 227] on select "Choose an option... Pending Applied Excluded (Questions) Excluded (Expired) Exc…" at bounding box center [691, 241] width 145 height 28
click at [441, 169] on div "Accountant" at bounding box center [461, 181] width 254 height 30
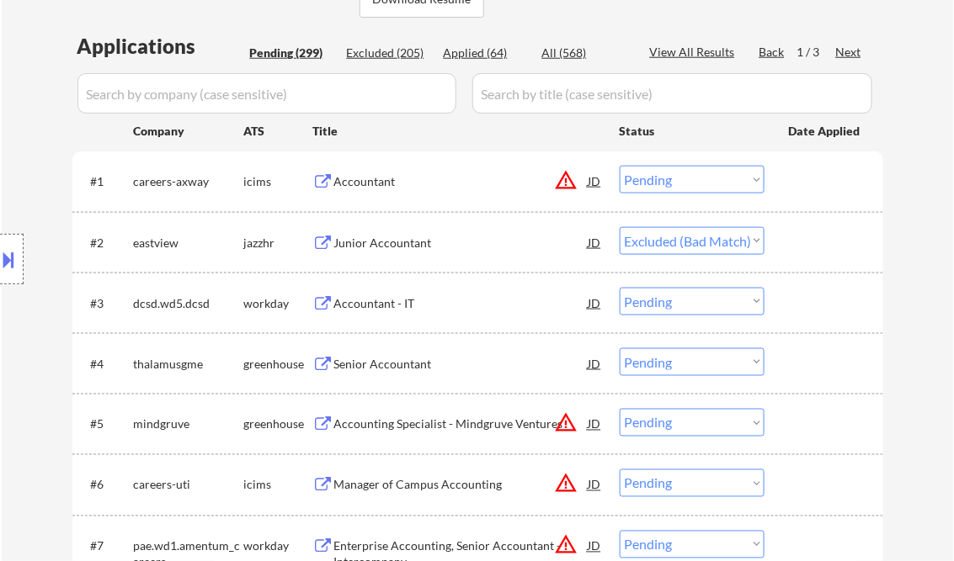
select select ""pending""
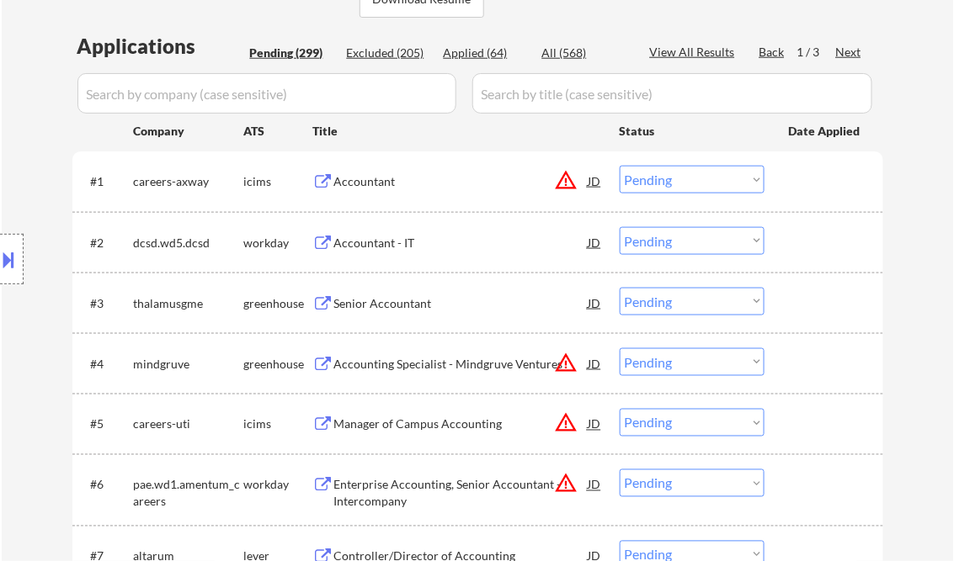
click at [5, 254] on button at bounding box center [9, 260] width 19 height 28
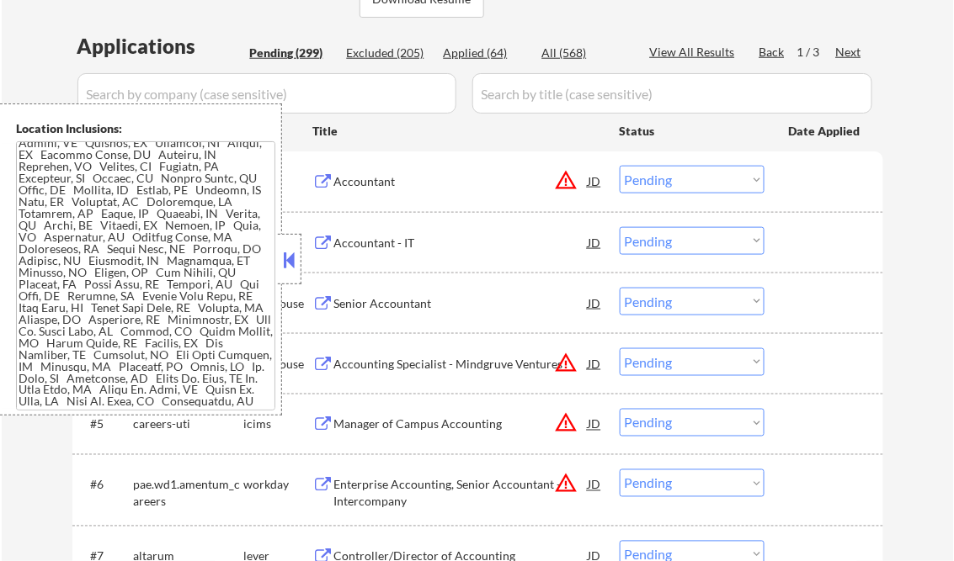
click at [296, 263] on button at bounding box center [289, 259] width 19 height 25
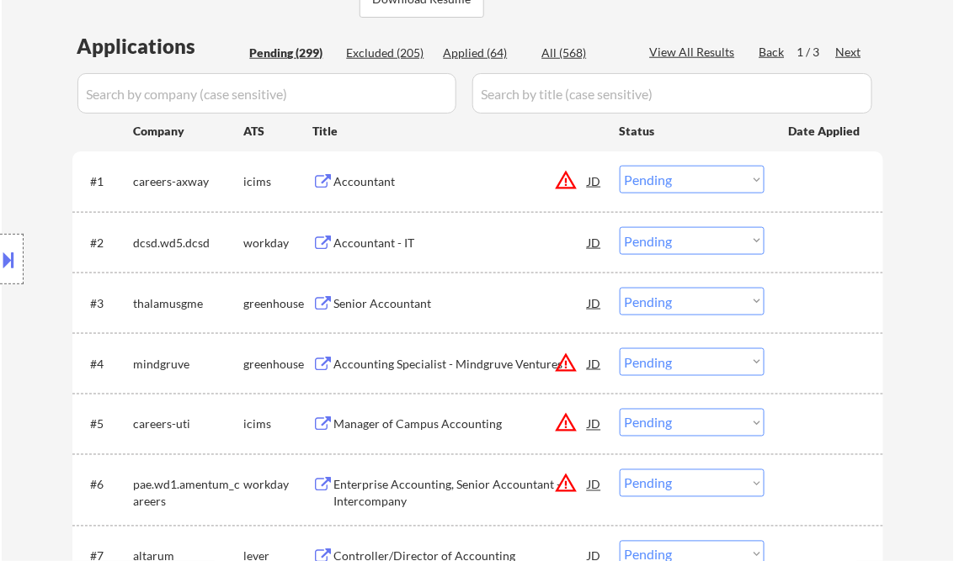
click at [699, 189] on select "Choose an option... Pending Applied Excluded (Questions) Excluded (Expired) Exc…" at bounding box center [691, 180] width 145 height 28
click at [619, 166] on select "Choose an option... Pending Applied Excluded (Questions) Excluded (Expired) Exc…" at bounding box center [691, 180] width 145 height 28
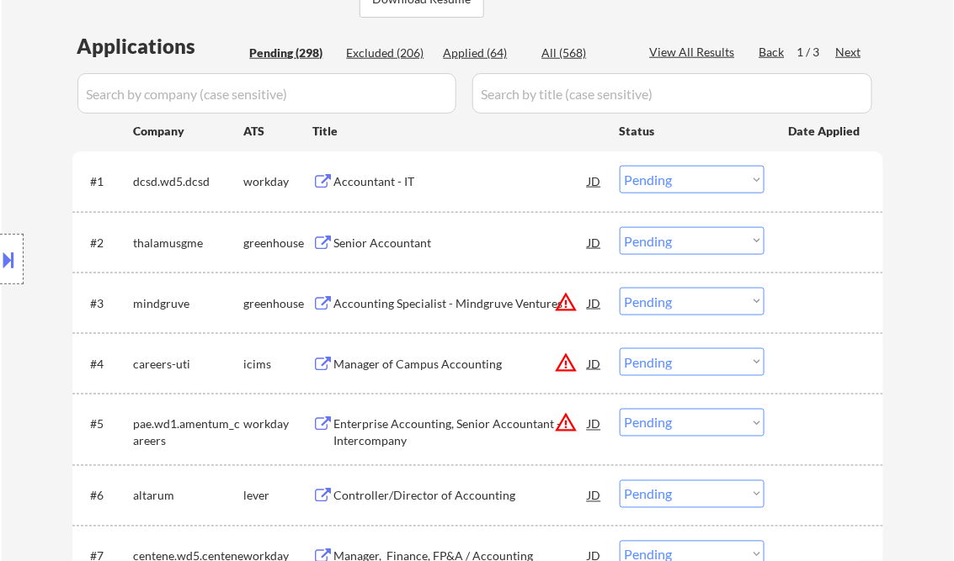
click at [406, 183] on div "Accountant - IT" at bounding box center [461, 181] width 254 height 17
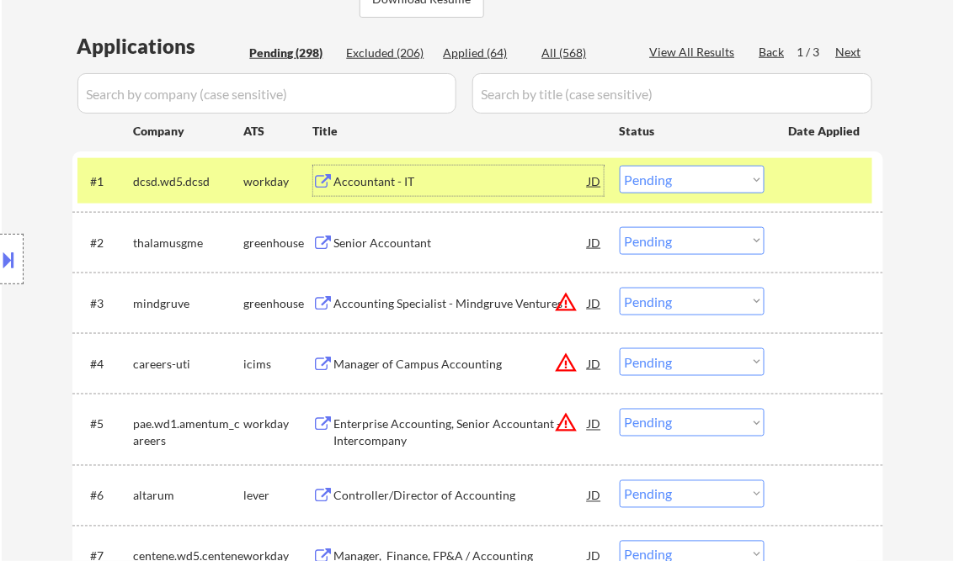
click at [10, 261] on button at bounding box center [9, 260] width 19 height 28
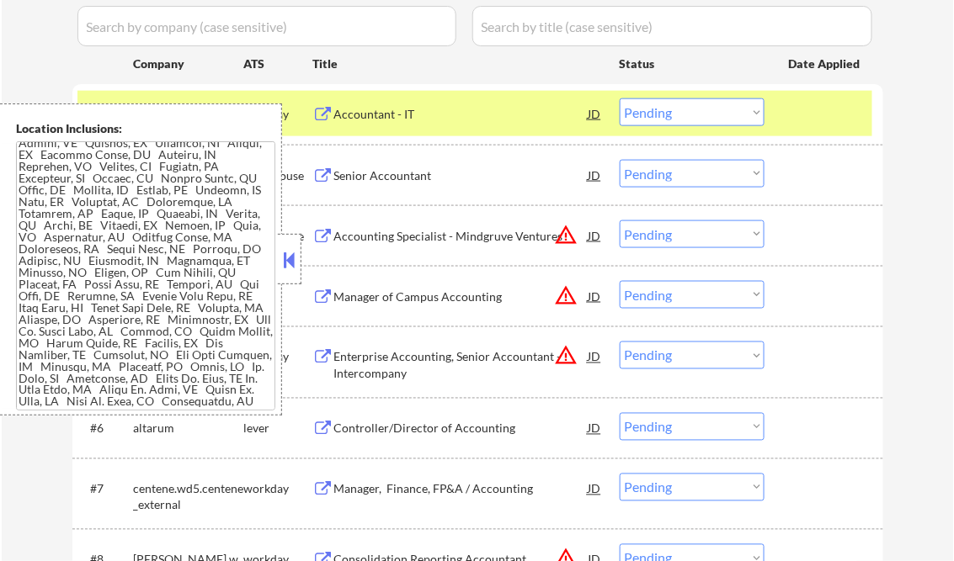
scroll to position [606, 0]
click at [289, 258] on button at bounding box center [289, 259] width 19 height 25
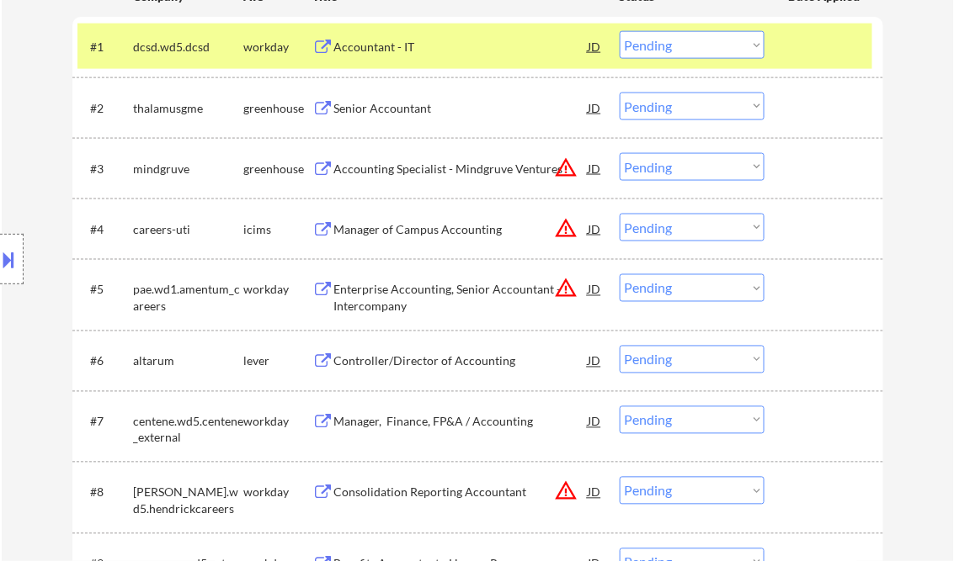
scroll to position [337, 0]
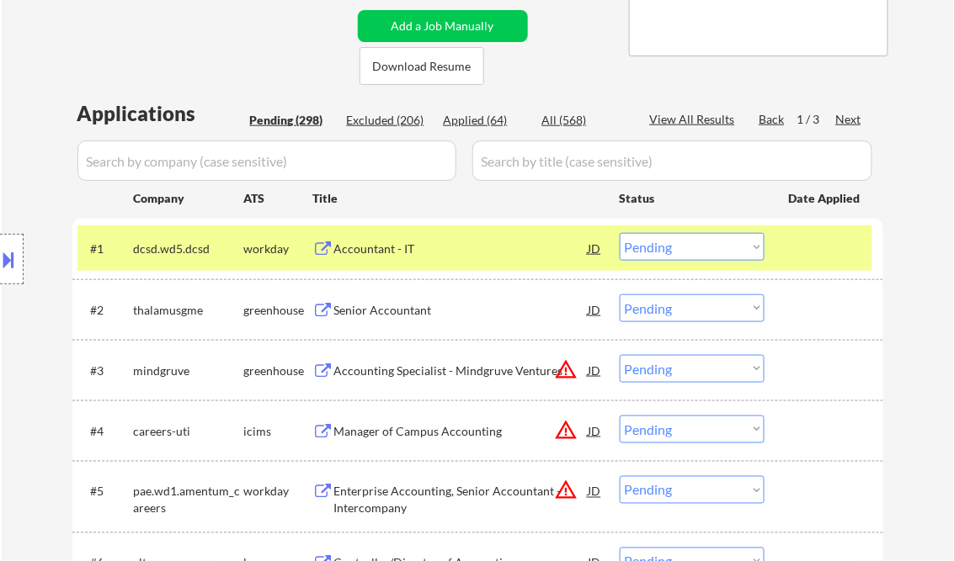
click at [665, 251] on select "Choose an option... Pending Applied Excluded (Questions) Excluded (Expired) Exc…" at bounding box center [691, 247] width 145 height 28
click at [367, 244] on div "Accountant - IT" at bounding box center [461, 249] width 254 height 17
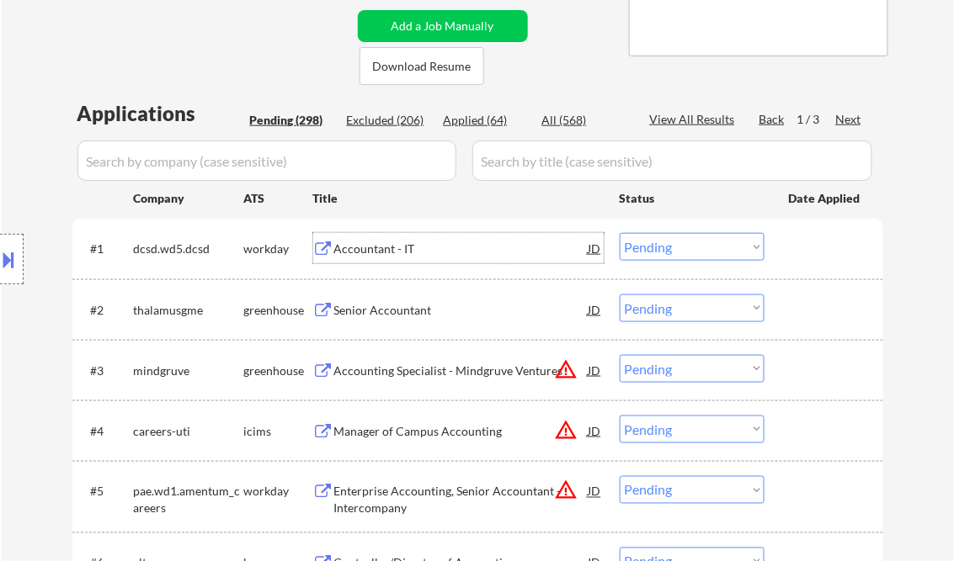
click at [675, 253] on select "Choose an option... Pending Applied Excluded (Questions) Excluded (Expired) Exc…" at bounding box center [691, 247] width 145 height 28
click at [619, 233] on select "Choose an option... Pending Applied Excluded (Questions) Excluded (Expired) Exc…" at bounding box center [691, 247] width 145 height 28
click at [391, 309] on div "Senior Accountant" at bounding box center [461, 310] width 254 height 17
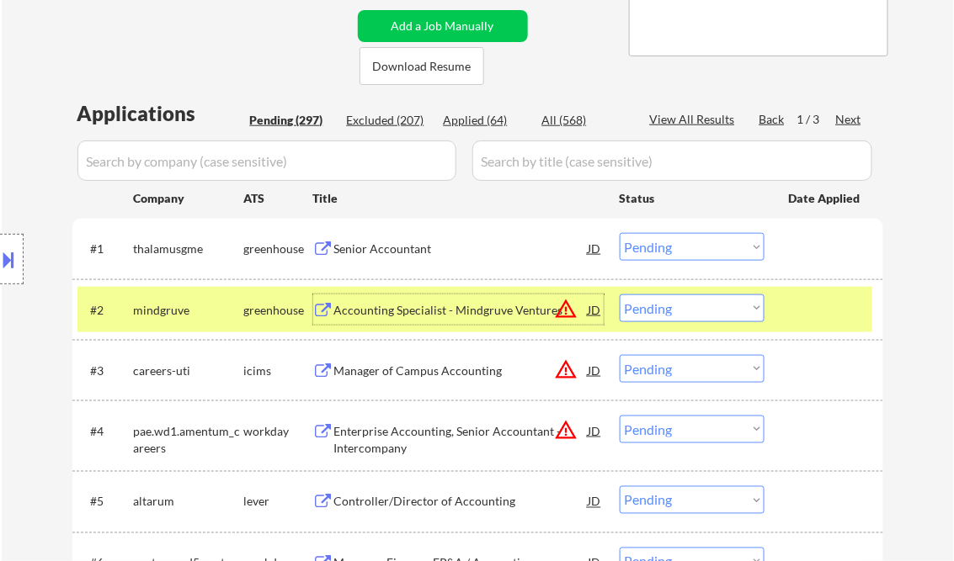
click at [699, 257] on select "Choose an option... Pending Applied Excluded (Questions) Excluded (Expired) Exc…" at bounding box center [691, 247] width 145 height 28
click at [619, 233] on select "Choose an option... Pending Applied Excluded (Questions) Excluded (Expired) Exc…" at bounding box center [691, 247] width 145 height 28
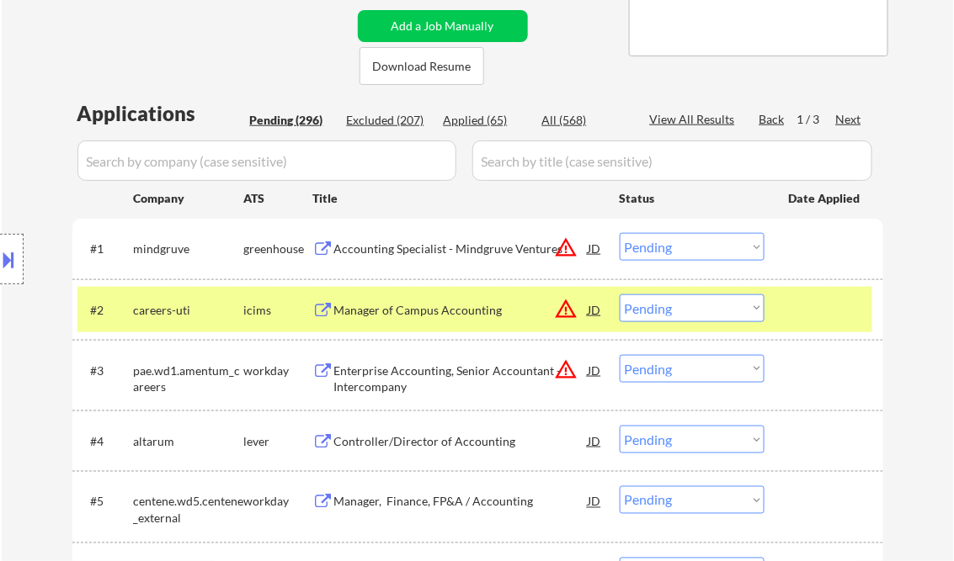
click at [456, 247] on div "Accounting Specialist - Mindgruve Ventures" at bounding box center [461, 249] width 254 height 17
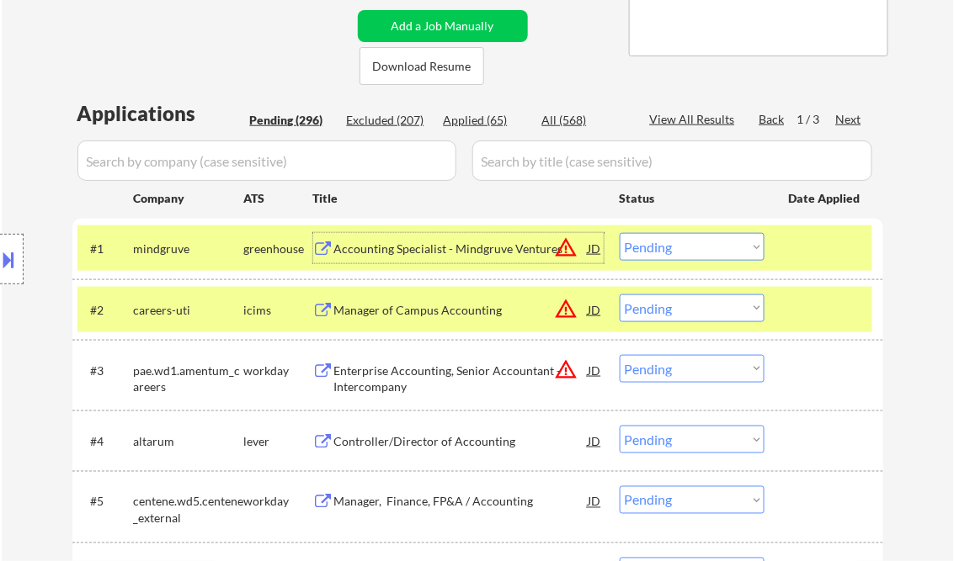
click at [704, 251] on select "Choose an option... Pending Applied Excluded (Questions) Excluded (Expired) Exc…" at bounding box center [691, 247] width 145 height 28
click at [619, 233] on select "Choose an option... Pending Applied Excluded (Questions) Excluded (Expired) Exc…" at bounding box center [691, 247] width 145 height 28
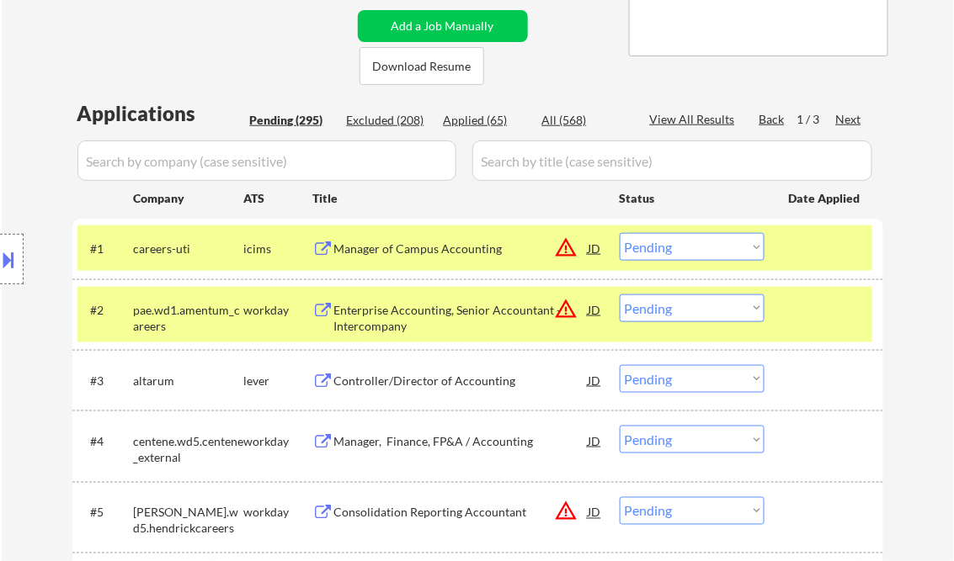
click at [437, 251] on div "Manager of Campus Accounting" at bounding box center [461, 249] width 254 height 17
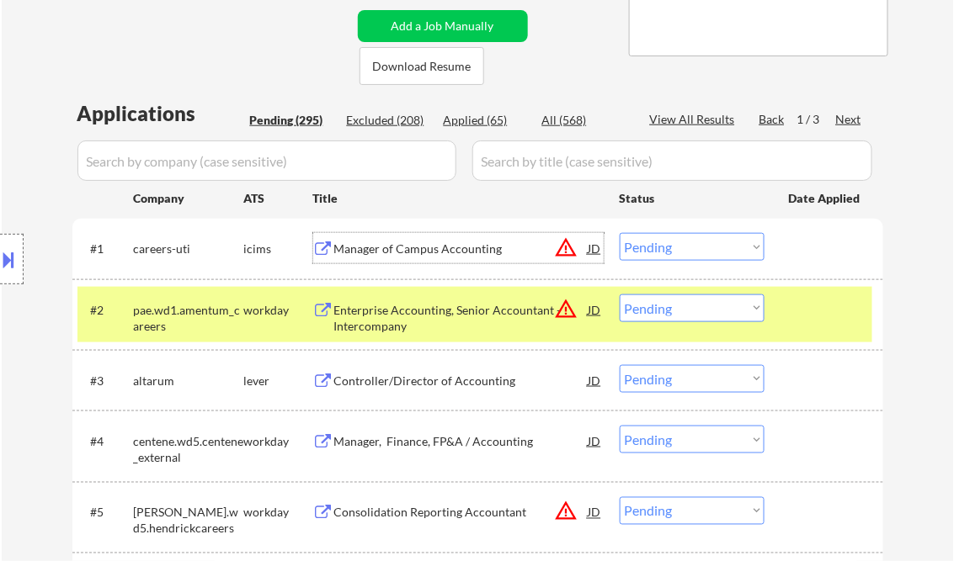
drag, startPoint x: 694, startPoint y: 251, endPoint x: 709, endPoint y: 262, distance: 18.7
click at [694, 251] on select "Choose an option... Pending Applied Excluded (Questions) Excluded (Expired) Exc…" at bounding box center [691, 247] width 145 height 28
click at [619, 233] on select "Choose an option... Pending Applied Excluded (Questions) Excluded (Expired) Exc…" at bounding box center [691, 247] width 145 height 28
click at [492, 314] on div "Enterprise Accounting, Senior Accountant - Intercompany" at bounding box center [461, 318] width 254 height 33
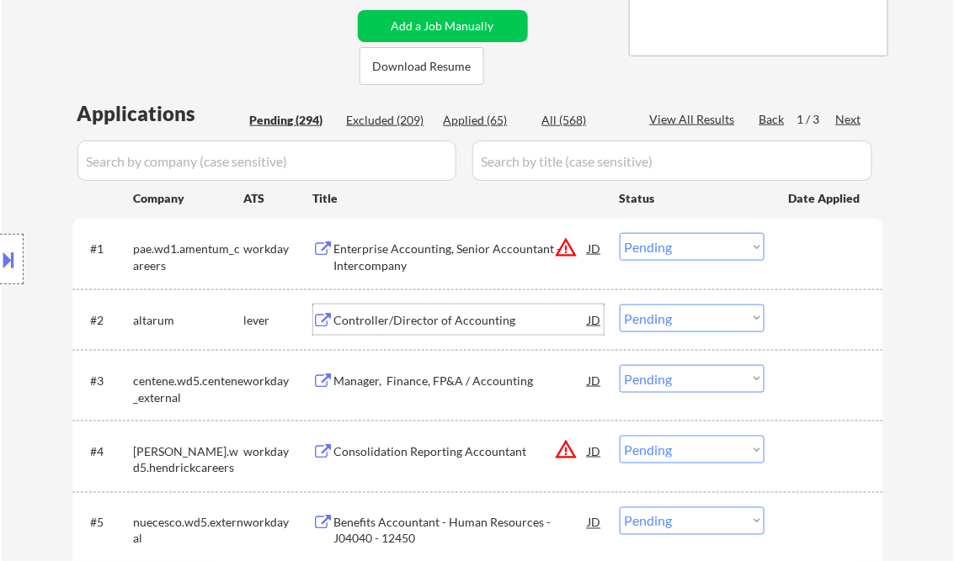
drag, startPoint x: 675, startPoint y: 240, endPoint x: 710, endPoint y: 251, distance: 37.0
click at [678, 241] on select "Choose an option... Pending Applied Excluded (Questions) Excluded (Expired) Exc…" at bounding box center [691, 247] width 145 height 28
click at [619, 233] on select "Choose an option... Pending Applied Excluded (Questions) Excluded (Expired) Exc…" at bounding box center [691, 247] width 145 height 28
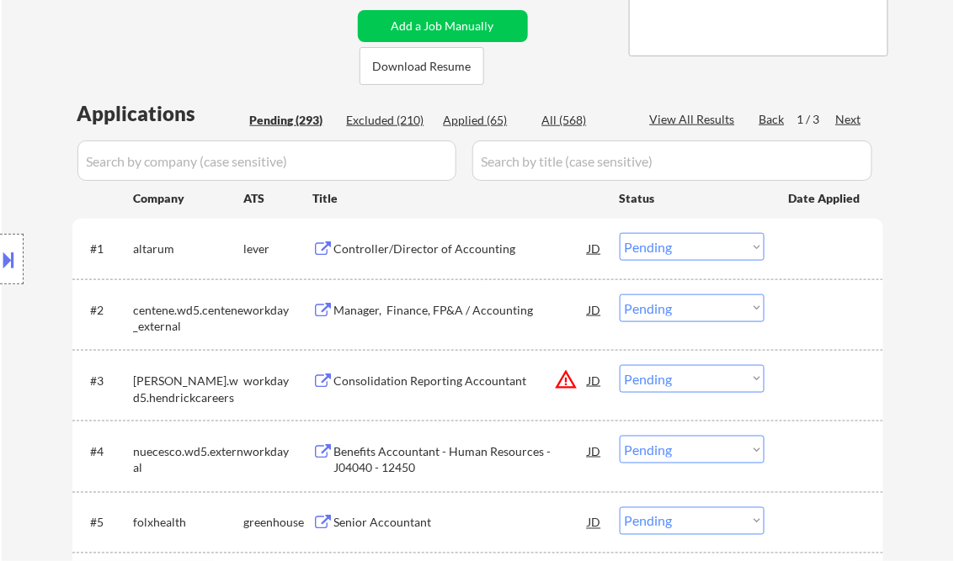
click at [408, 245] on div "Controller/Director of Accounting" at bounding box center [461, 249] width 254 height 17
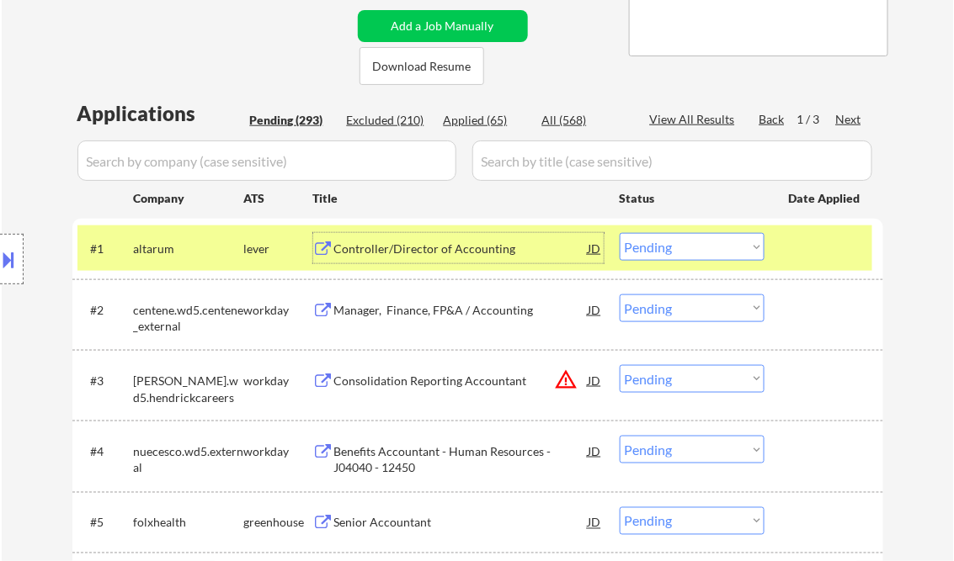
drag, startPoint x: 706, startPoint y: 253, endPoint x: 719, endPoint y: 258, distance: 13.6
click at [708, 253] on select "Choose an option... Pending Applied Excluded (Questions) Excluded (Expired) Exc…" at bounding box center [691, 247] width 145 height 28
click at [619, 233] on select "Choose an option... Pending Applied Excluded (Questions) Excluded (Expired) Exc…" at bounding box center [691, 247] width 145 height 28
click at [449, 306] on div "Manager, Finance, FP&A / Accounting" at bounding box center [461, 310] width 254 height 17
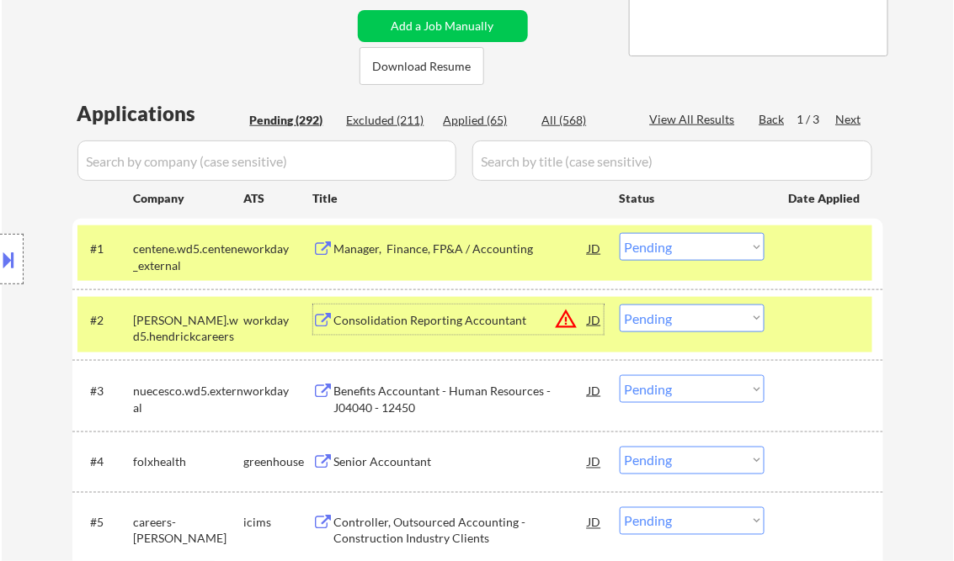
click at [699, 242] on select "Choose an option... Pending Applied Excluded (Questions) Excluded (Expired) Exc…" at bounding box center [691, 247] width 145 height 28
click at [619, 233] on select "Choose an option... Pending Applied Excluded (Questions) Excluded (Expired) Exc…" at bounding box center [691, 247] width 145 height 28
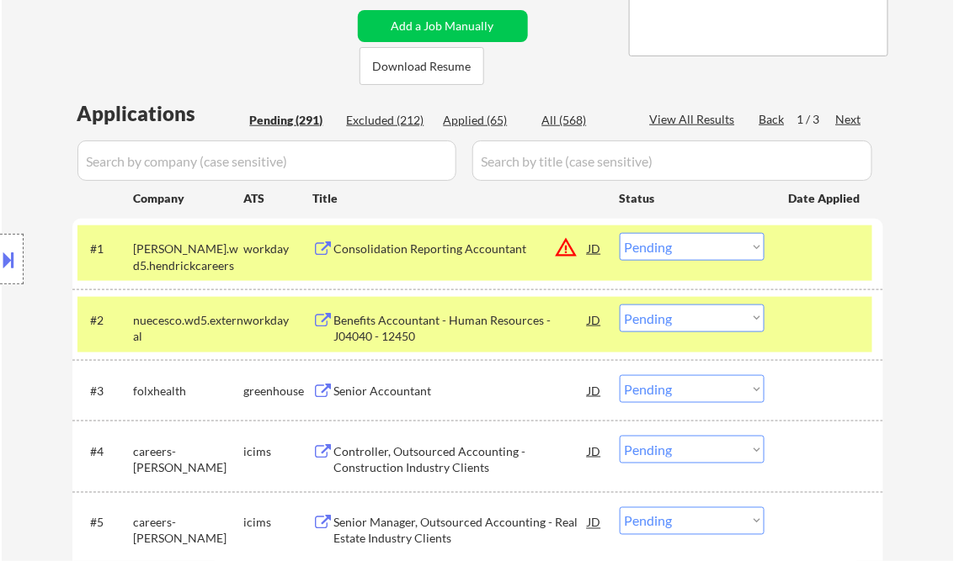
click at [457, 247] on div "Consolidation Reporting Accountant" at bounding box center [461, 249] width 254 height 17
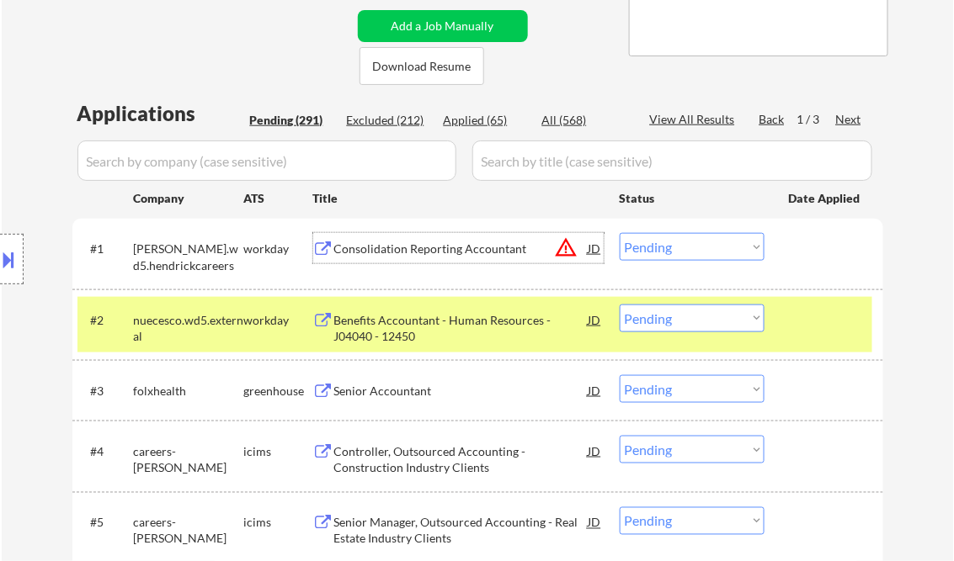
click at [671, 248] on select "Choose an option... Pending Applied Excluded (Questions) Excluded (Expired) Exc…" at bounding box center [691, 247] width 145 height 28
click at [619, 233] on select "Choose an option... Pending Applied Excluded (Questions) Excluded (Expired) Exc…" at bounding box center [691, 247] width 145 height 28
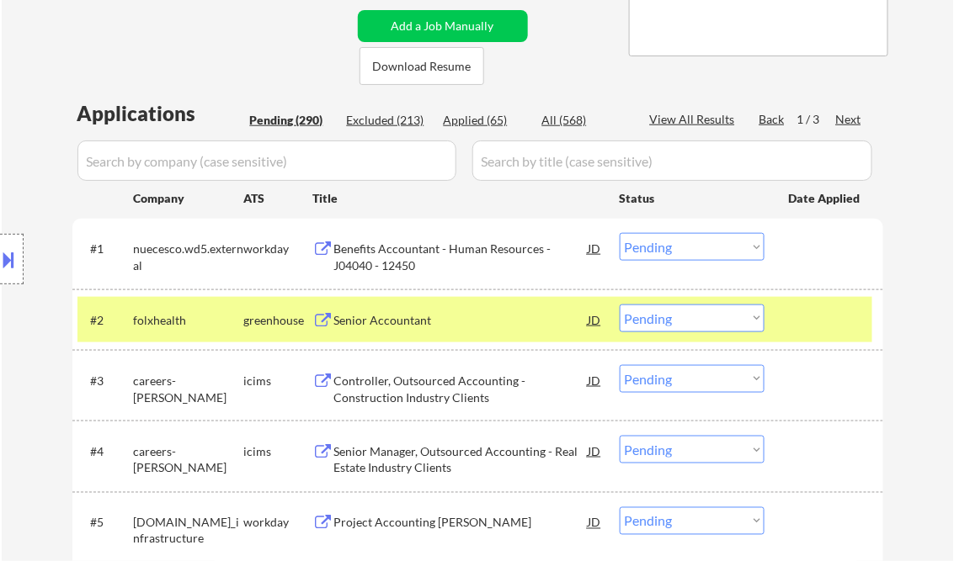
click at [413, 253] on div "Benefits Accountant - Human Resources - J04040 - 12450" at bounding box center [461, 257] width 254 height 33
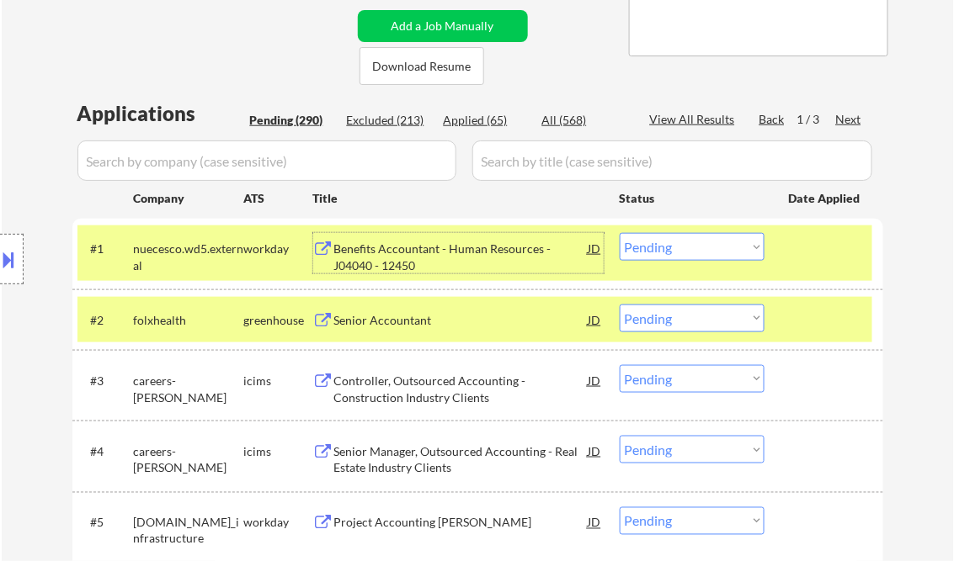
click at [683, 246] on select "Choose an option... Pending Applied Excluded (Questions) Excluded (Expired) Exc…" at bounding box center [691, 247] width 145 height 28
click at [619, 233] on select "Choose an option... Pending Applied Excluded (Questions) Excluded (Expired) Exc…" at bounding box center [691, 247] width 145 height 28
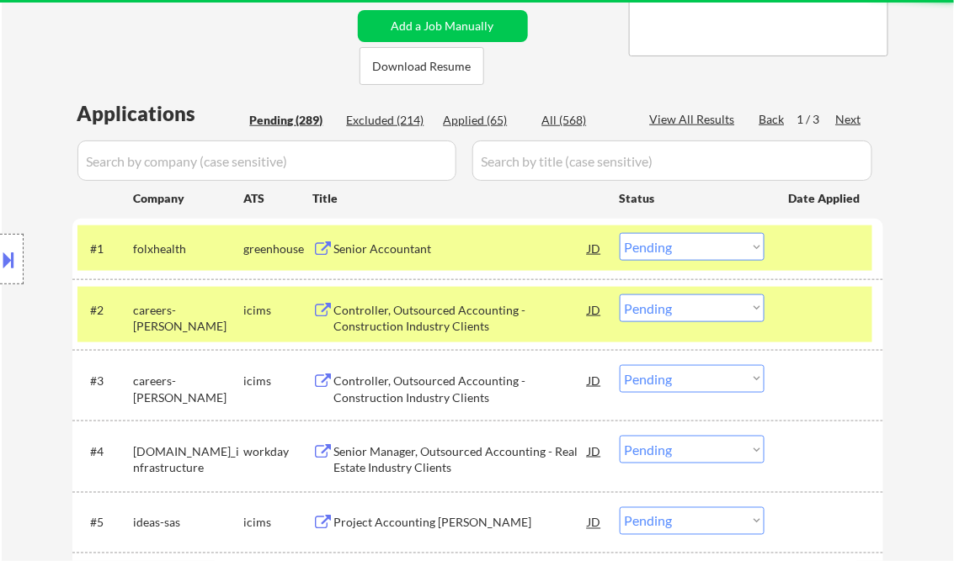
click at [418, 247] on div "Senior Accountant" at bounding box center [461, 249] width 254 height 17
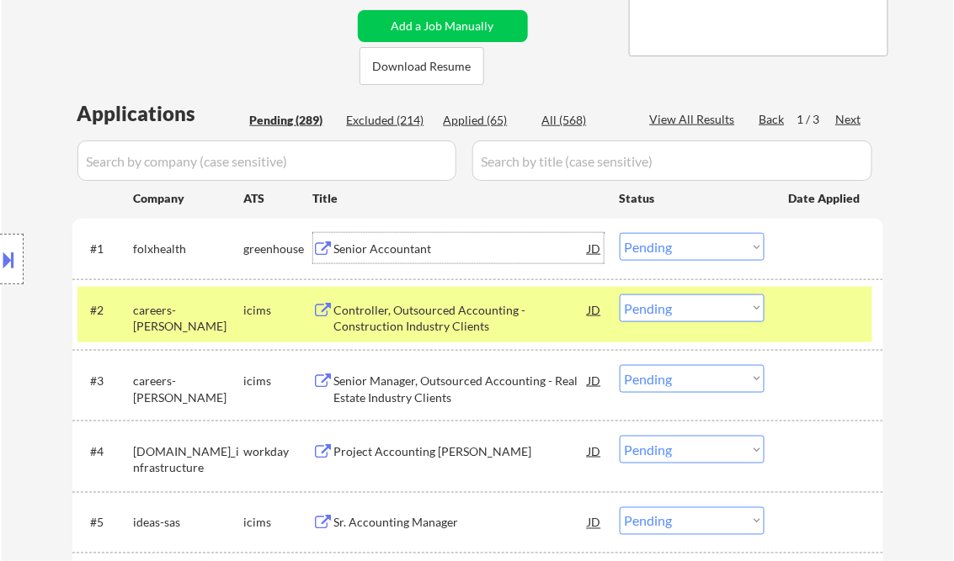
drag, startPoint x: 667, startPoint y: 244, endPoint x: 689, endPoint y: 261, distance: 27.6
click at [667, 244] on select "Choose an option... Pending Applied Excluded (Questions) Excluded (Expired) Exc…" at bounding box center [691, 247] width 145 height 28
click at [619, 233] on select "Choose an option... Pending Applied Excluded (Questions) Excluded (Expired) Exc…" at bounding box center [691, 247] width 145 height 28
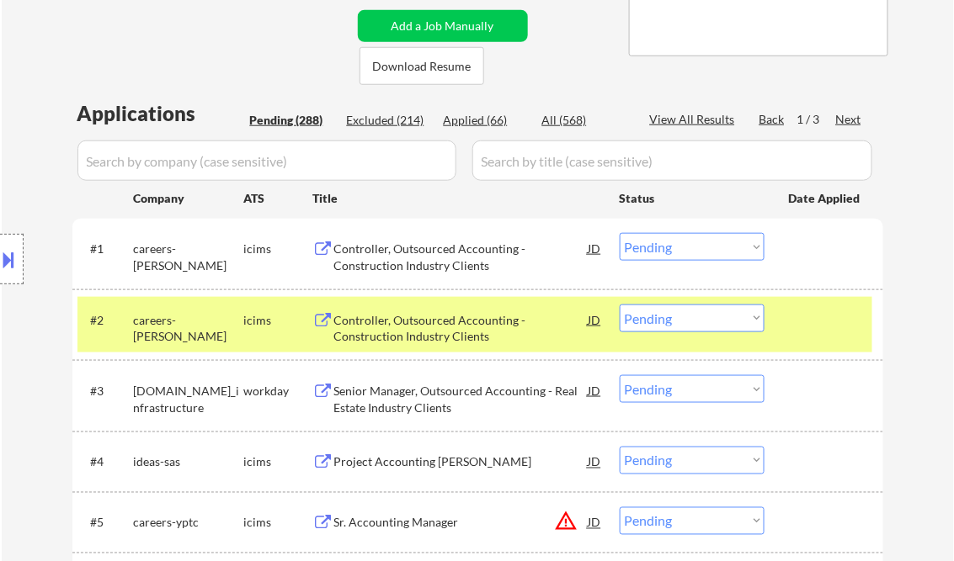
click at [443, 253] on div "Controller, Outsourced Accounting - Construction Industry Clients" at bounding box center [461, 257] width 254 height 33
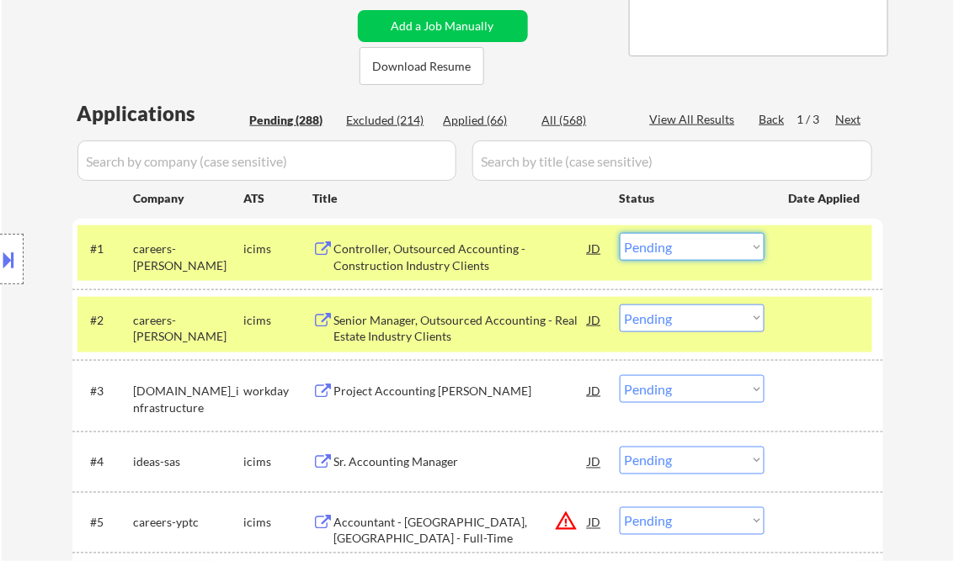
drag, startPoint x: 668, startPoint y: 250, endPoint x: 683, endPoint y: 263, distance: 19.1
click at [669, 251] on select "Choose an option... Pending Applied Excluded (Questions) Excluded (Expired) Exc…" at bounding box center [691, 247] width 145 height 28
click at [619, 233] on select "Choose an option... Pending Applied Excluded (Questions) Excluded (Expired) Exc…" at bounding box center [691, 247] width 145 height 28
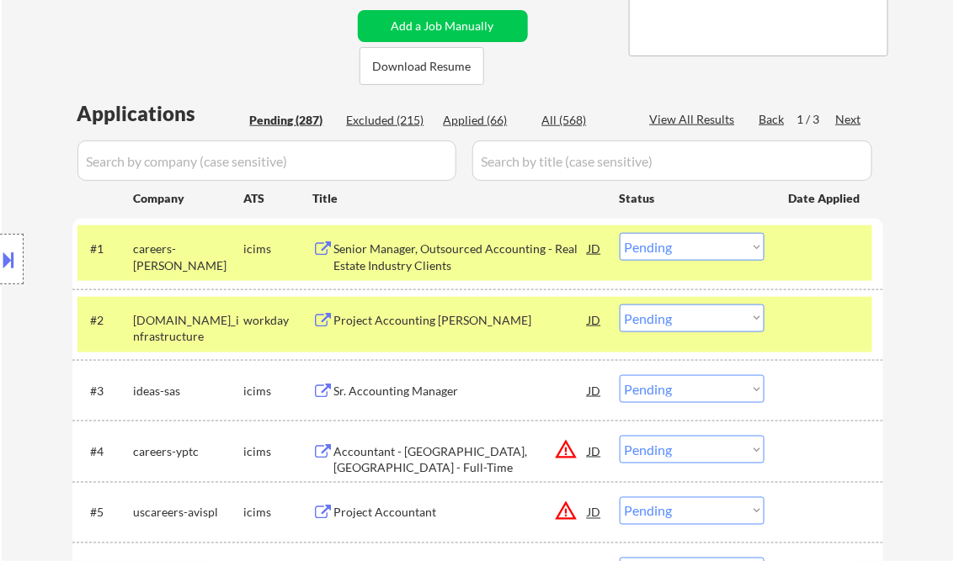
click at [438, 239] on div "Senior Manager, Outsourced Accounting - Real Estate Industry Clients" at bounding box center [461, 253] width 254 height 40
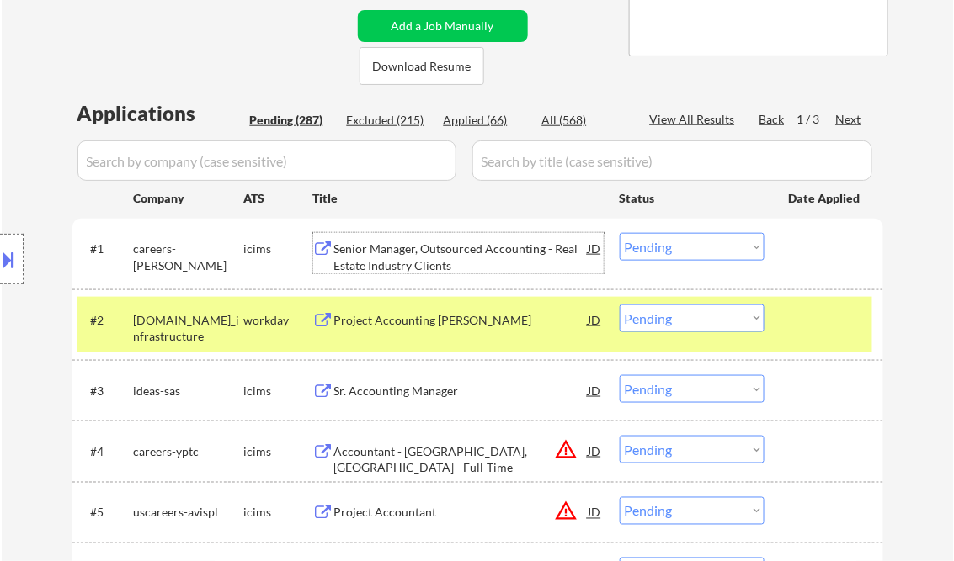
click at [683, 251] on select "Choose an option... Pending Applied Excluded (Questions) Excluded (Expired) Exc…" at bounding box center [691, 247] width 145 height 28
click at [619, 233] on select "Choose an option... Pending Applied Excluded (Questions) Excluded (Expired) Exc…" at bounding box center [691, 247] width 145 height 28
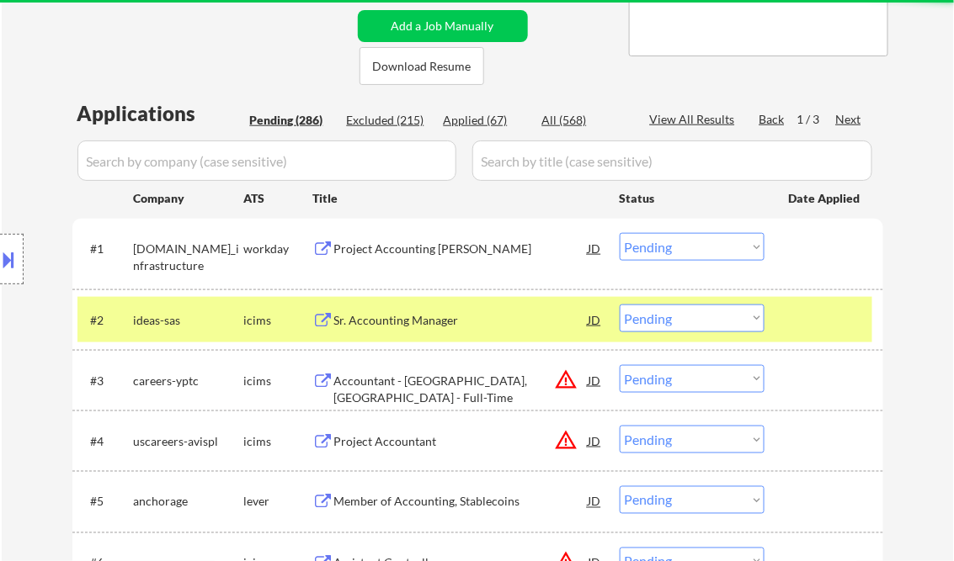
click at [402, 263] on div "#1 gi.wd1.global_infrastructure workday Project Accounting Biller JD warning_am…" at bounding box center [474, 254] width 795 height 56
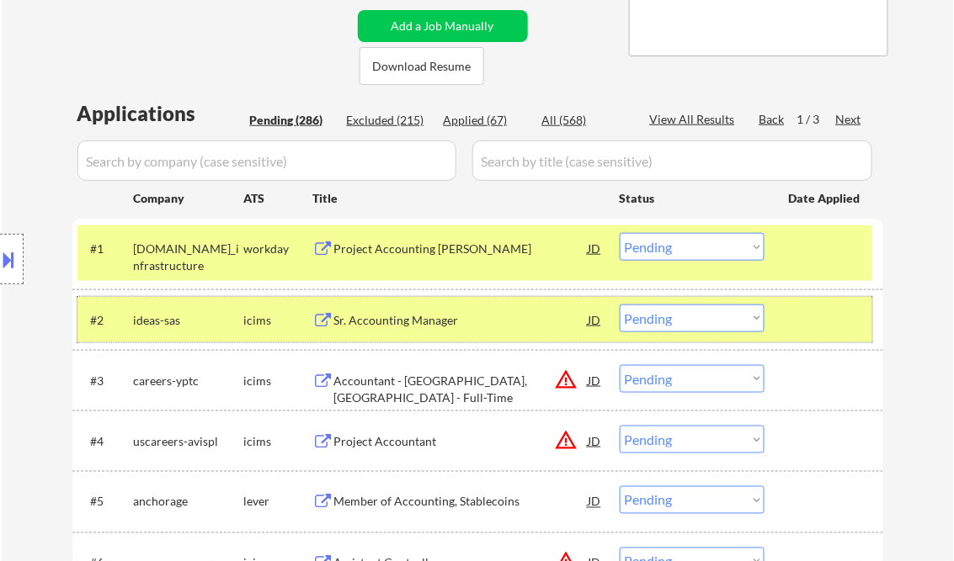
click at [839, 311] on div at bounding box center [826, 320] width 74 height 30
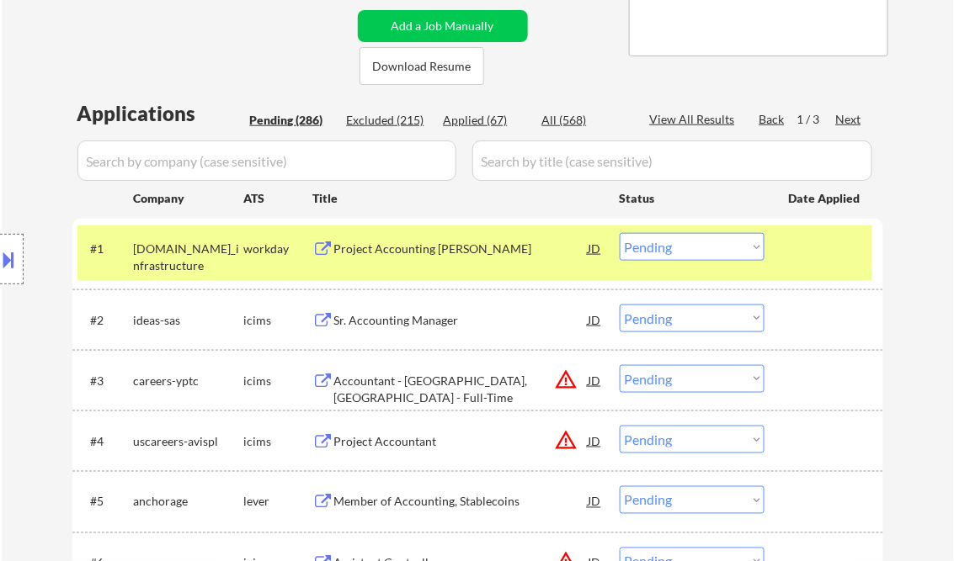
click at [826, 256] on div at bounding box center [826, 248] width 74 height 30
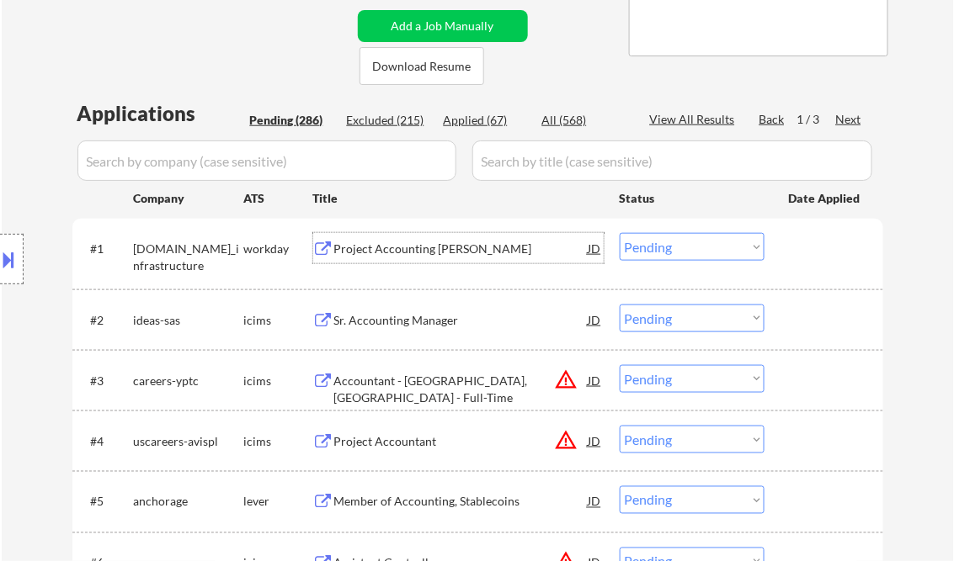
click at [386, 241] on div "Project Accounting [PERSON_NAME]" at bounding box center [461, 249] width 254 height 17
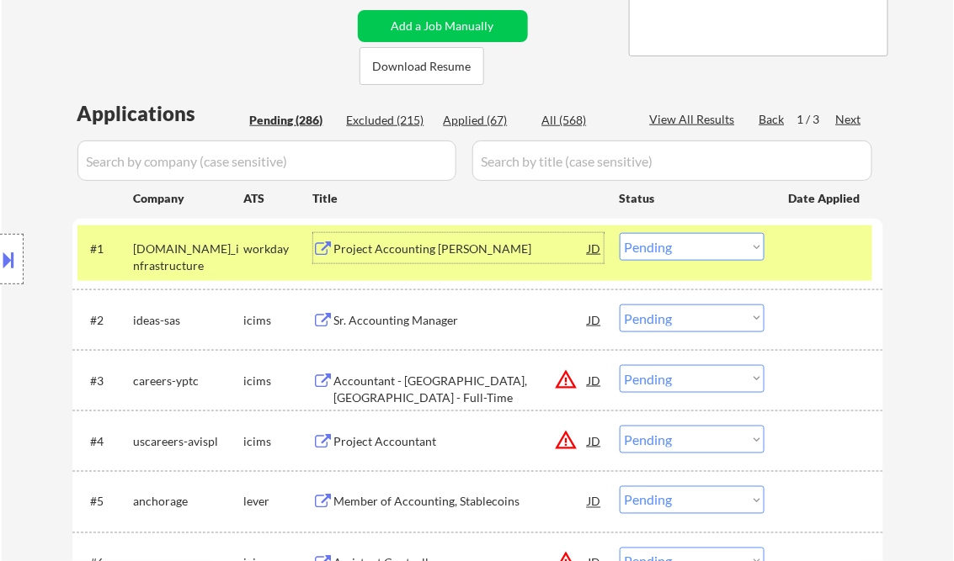
click at [700, 253] on select "Choose an option... Pending Applied Excluded (Questions) Excluded (Expired) Exc…" at bounding box center [691, 247] width 145 height 28
click at [619, 233] on select "Choose an option... Pending Applied Excluded (Questions) Excluded (Expired) Exc…" at bounding box center [691, 247] width 145 height 28
select select ""pending""
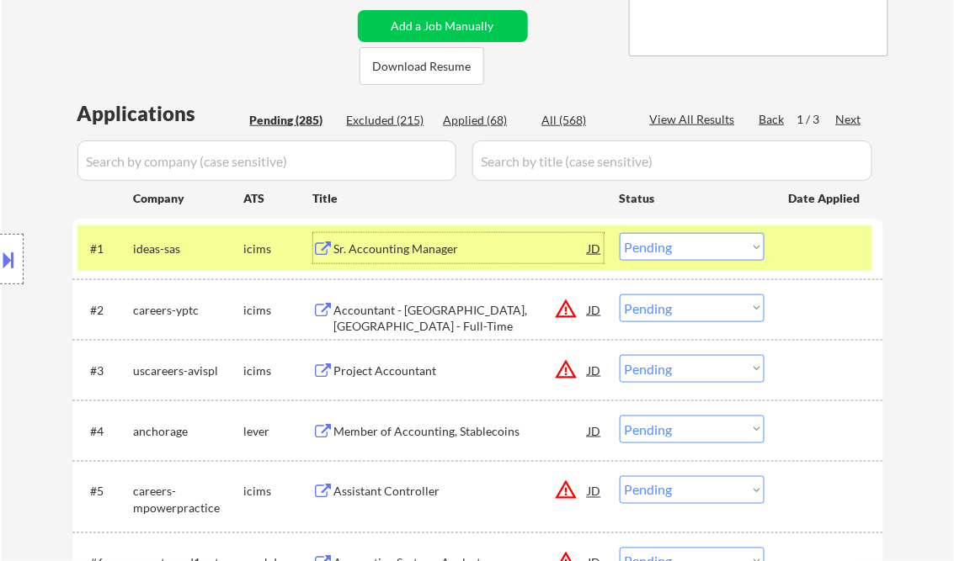
click at [430, 258] on div "Sr. Accounting Manager" at bounding box center [461, 248] width 254 height 30
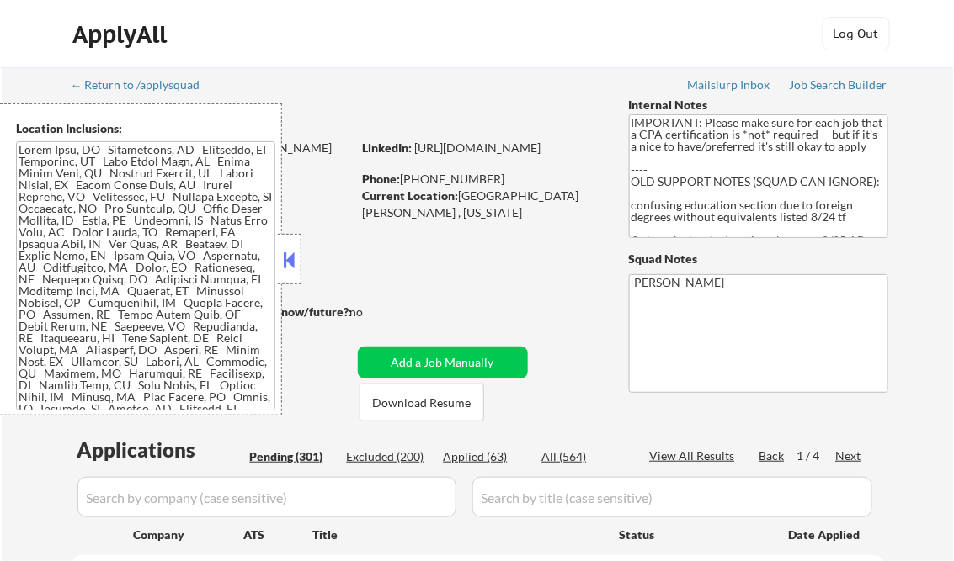
click at [289, 254] on button at bounding box center [289, 259] width 19 height 25
select select ""pending""
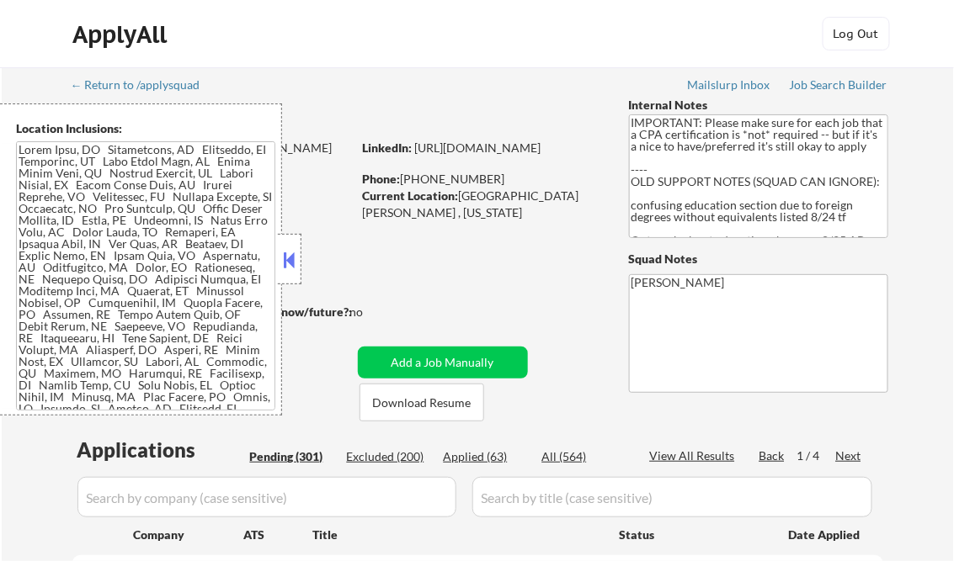
select select ""pending""
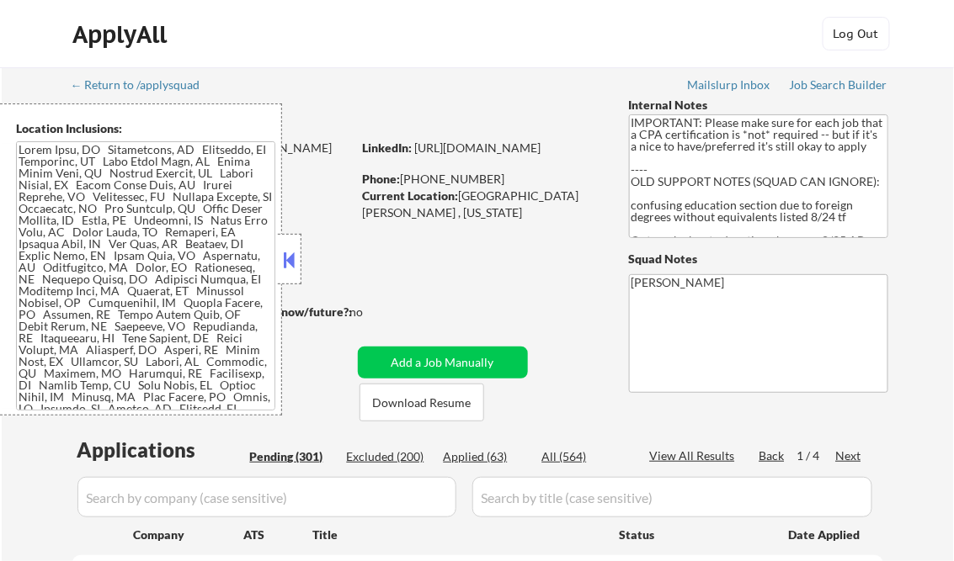
select select ""pending""
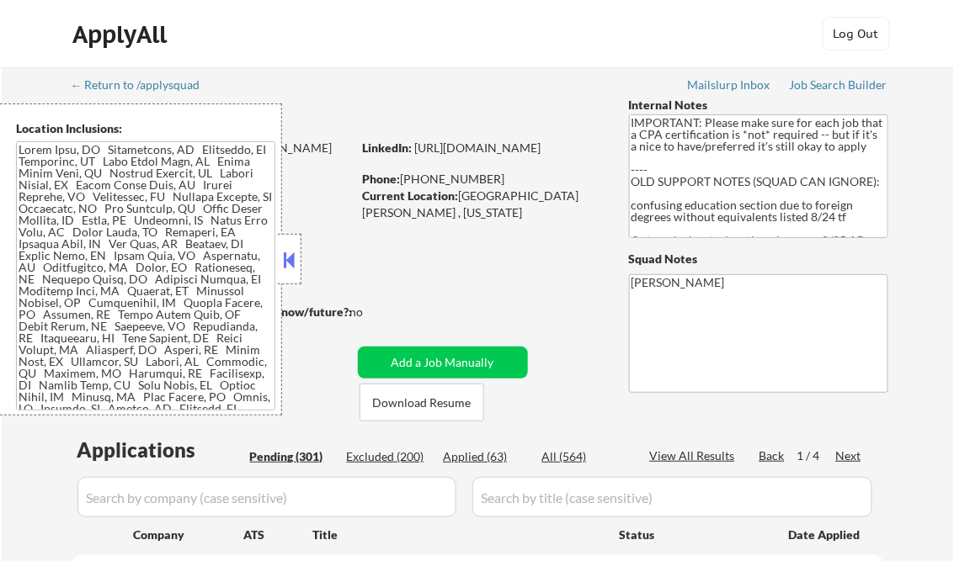
select select ""pending""
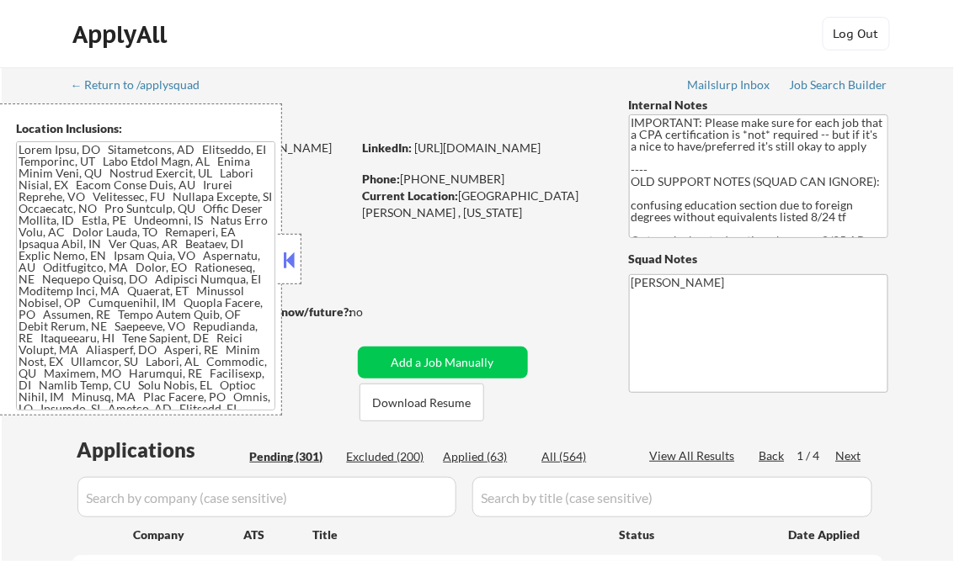
select select ""pending""
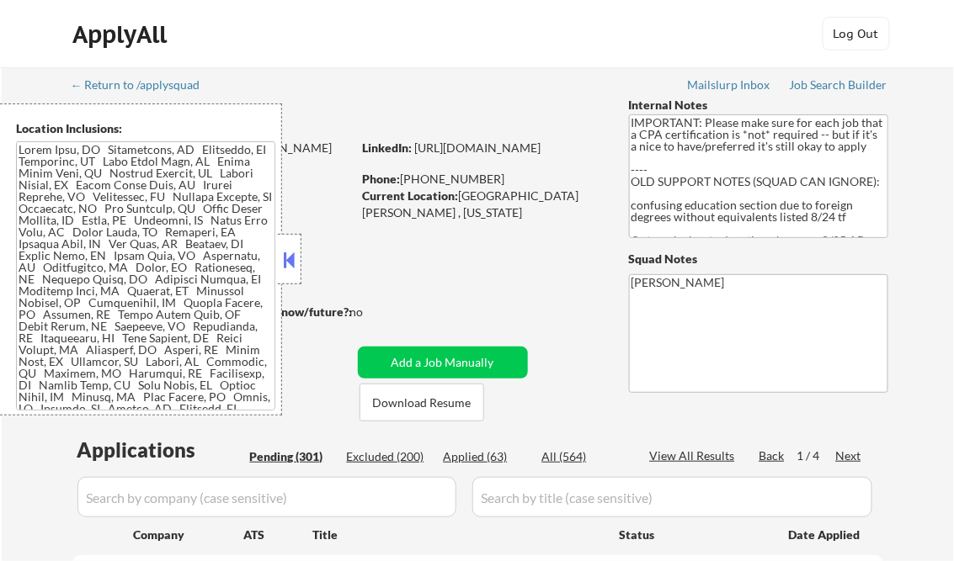
select select ""pending""
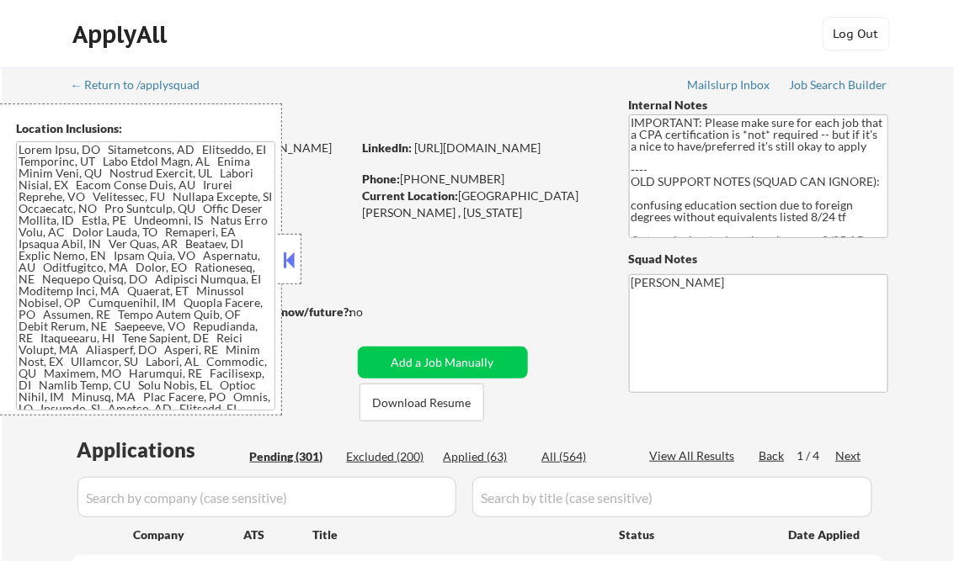
select select ""pending""
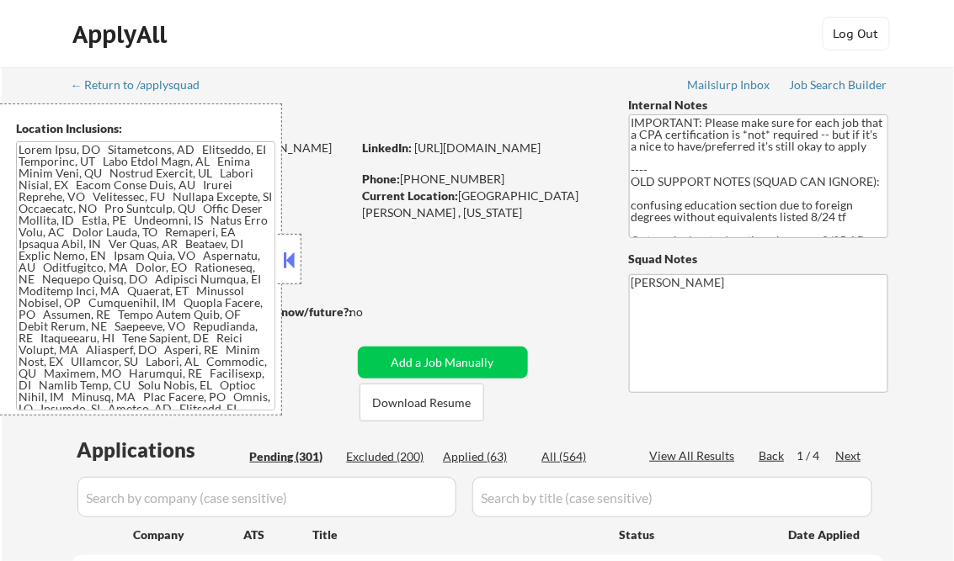
select select ""pending""
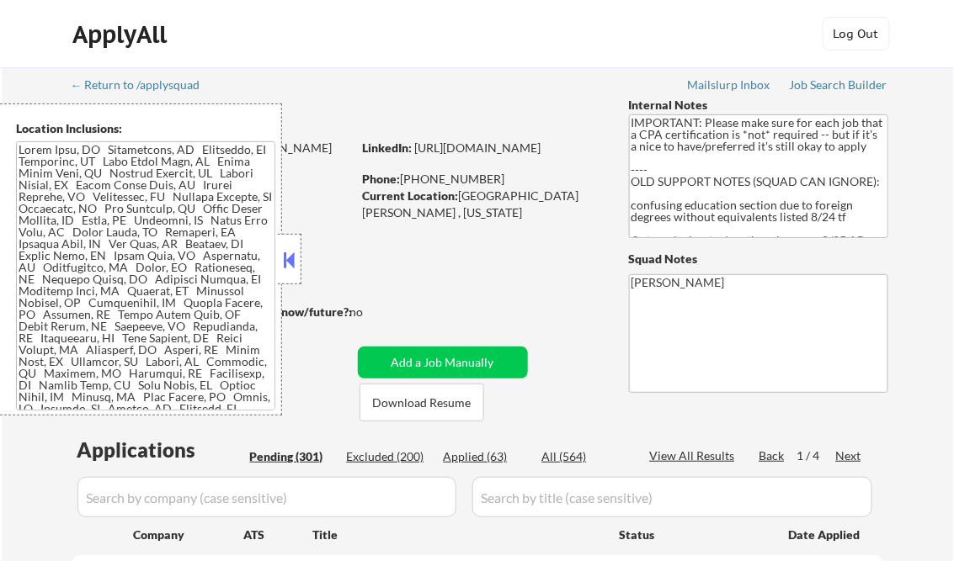
select select ""pending""
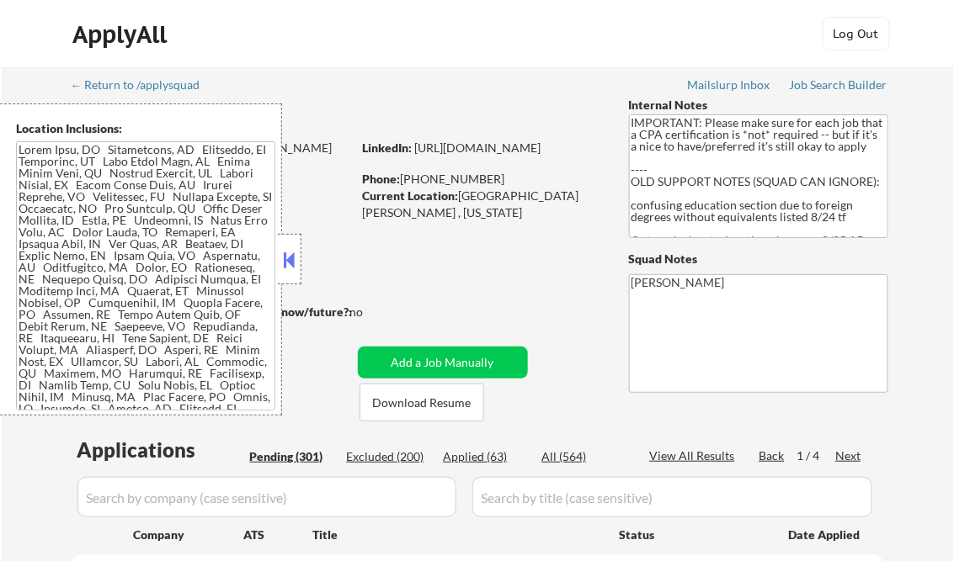
select select ""pending""
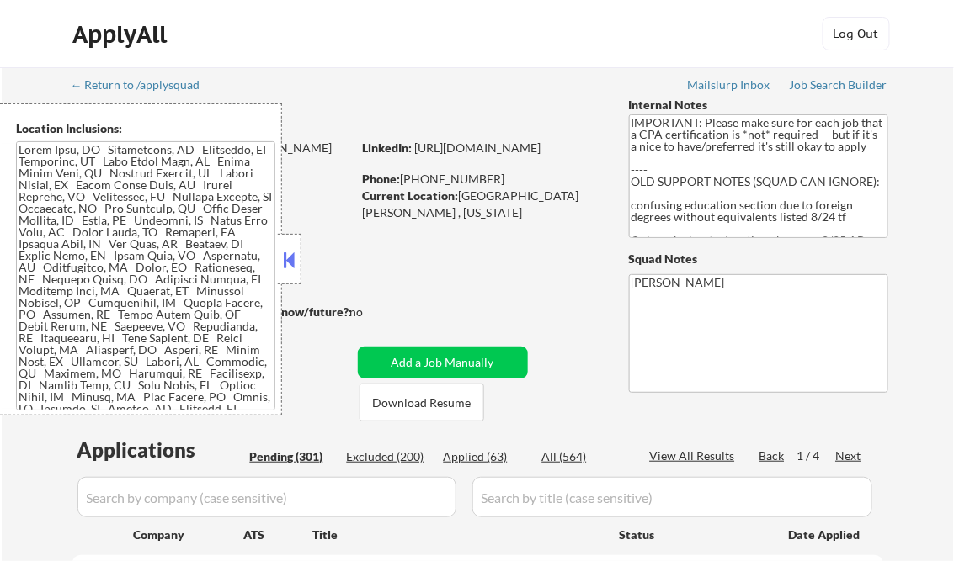
select select ""pending""
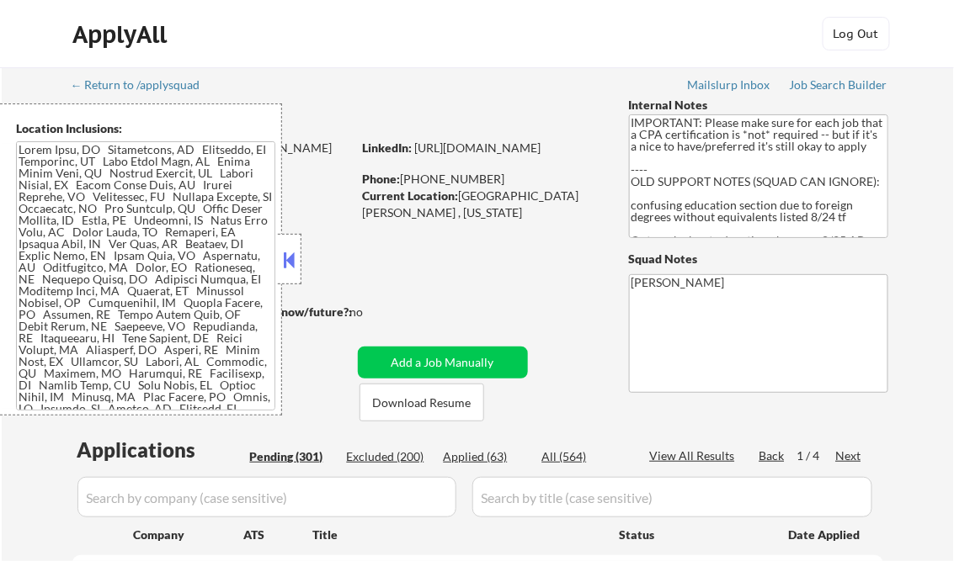
select select ""pending""
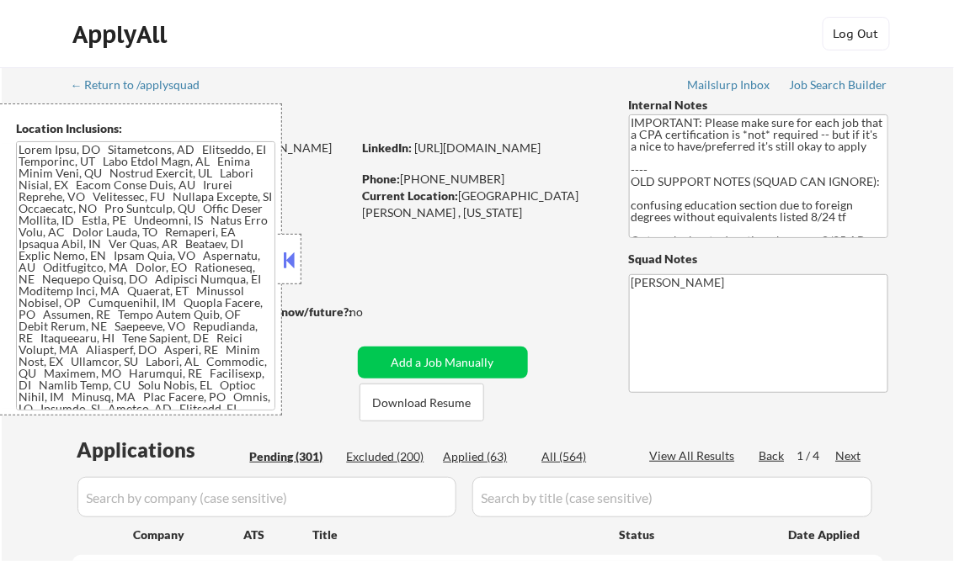
select select ""pending""
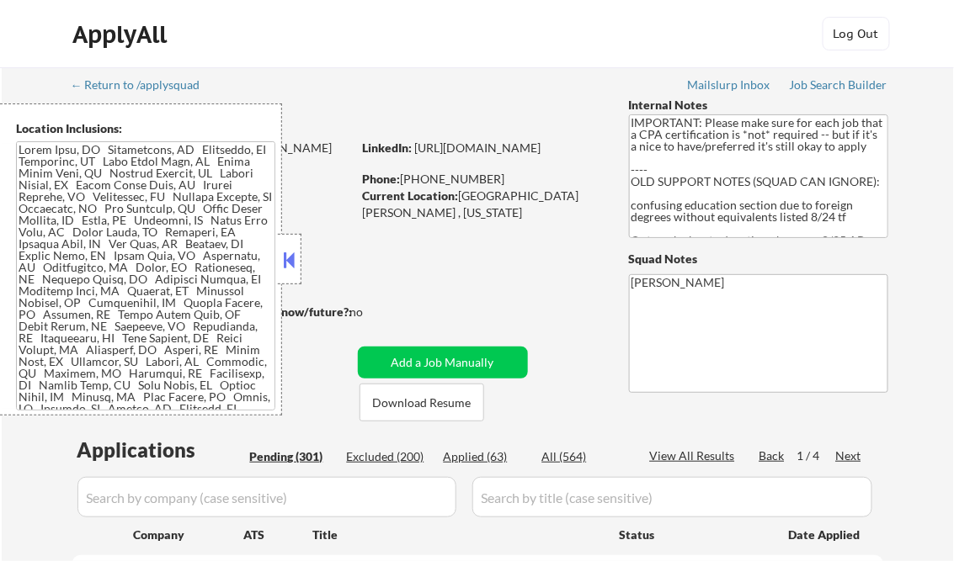
select select ""pending""
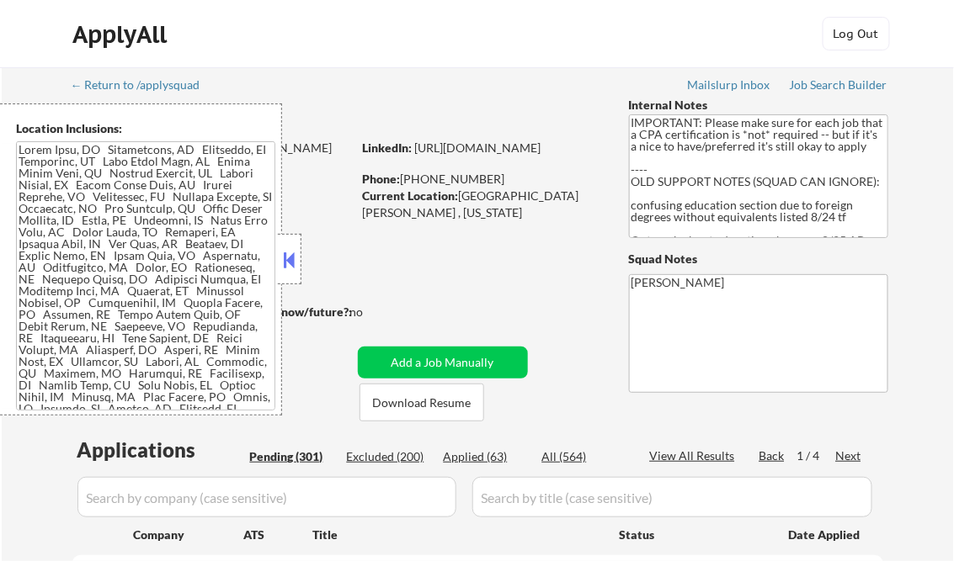
select select ""pending""
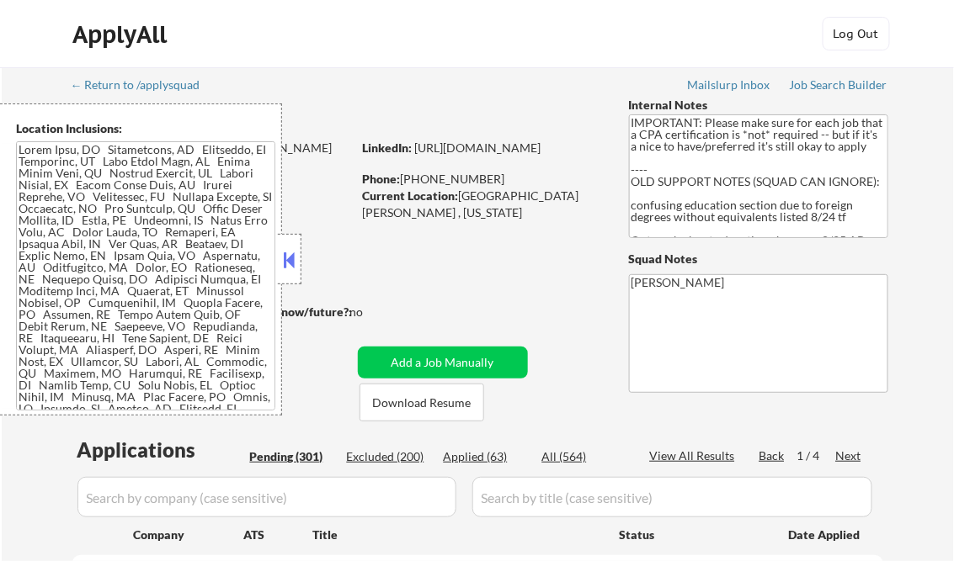
select select ""pending""
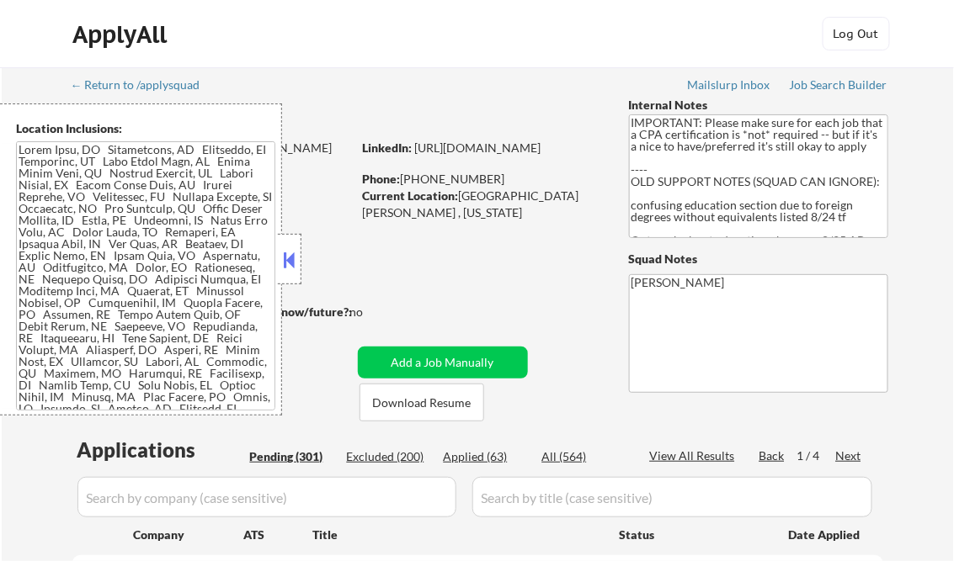
select select ""pending""
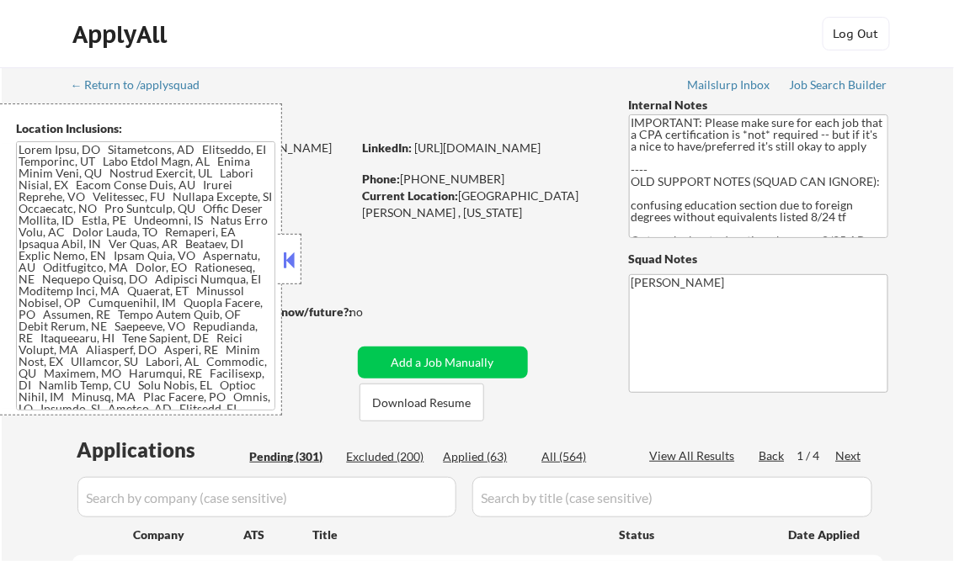
select select ""pending""
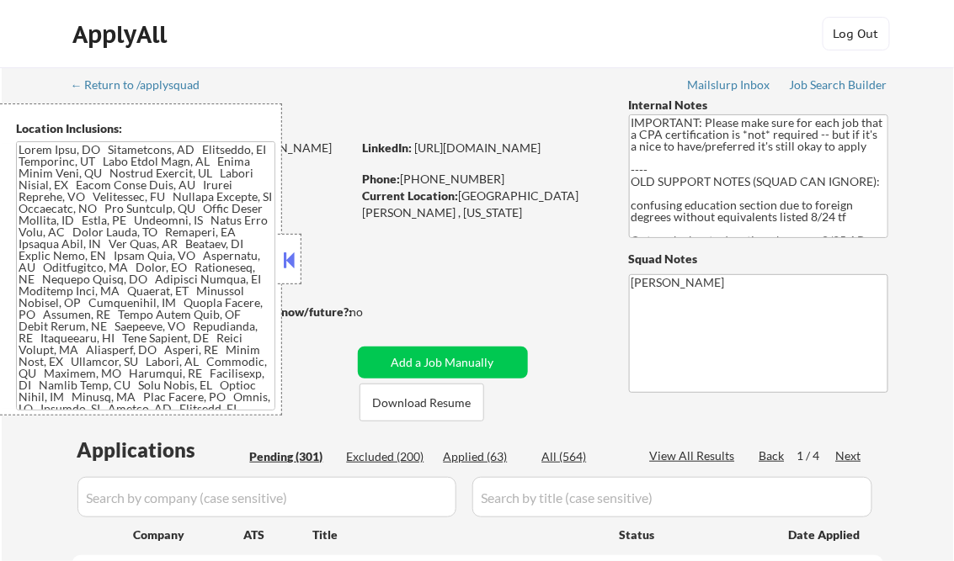
select select ""pending""
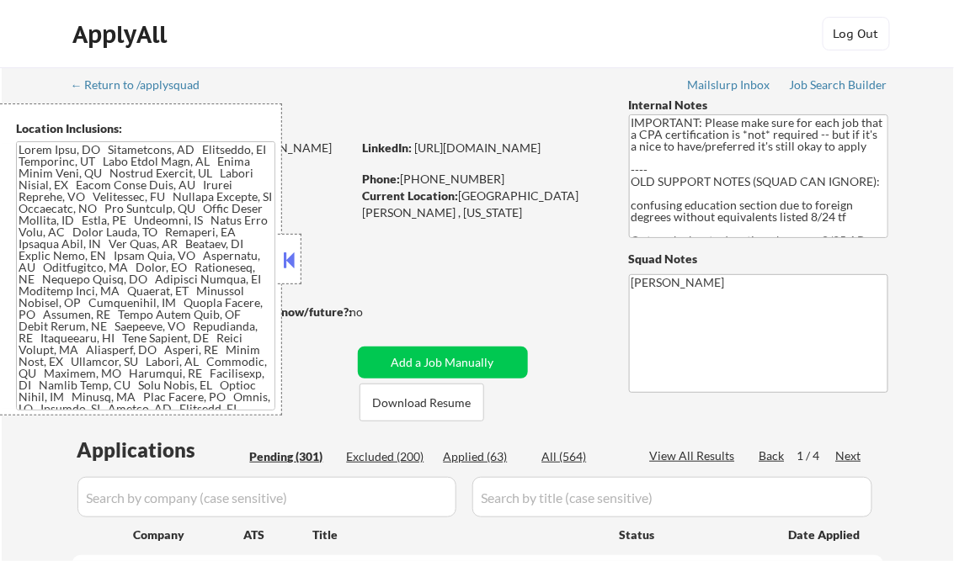
select select ""pending""
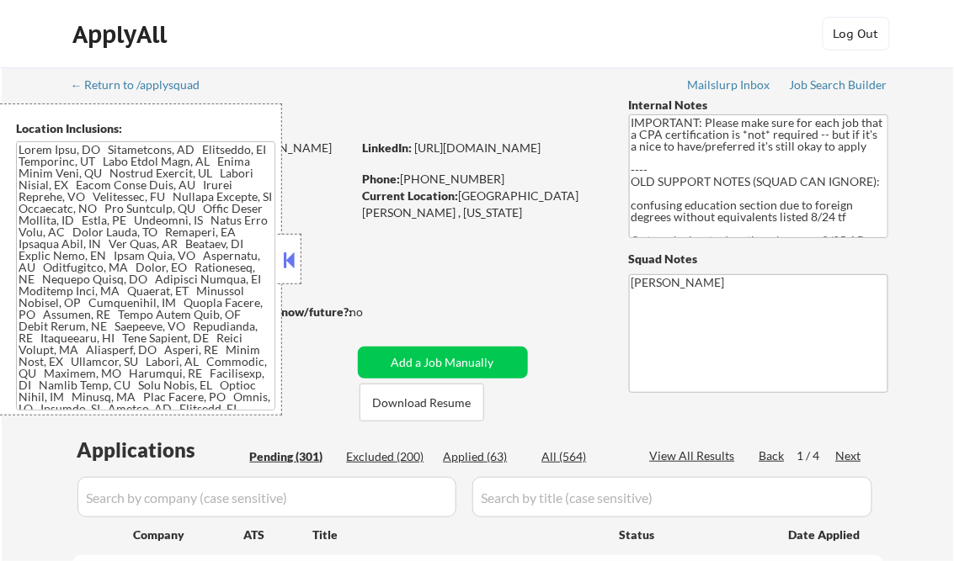
select select ""pending""
click at [288, 253] on button at bounding box center [289, 259] width 19 height 25
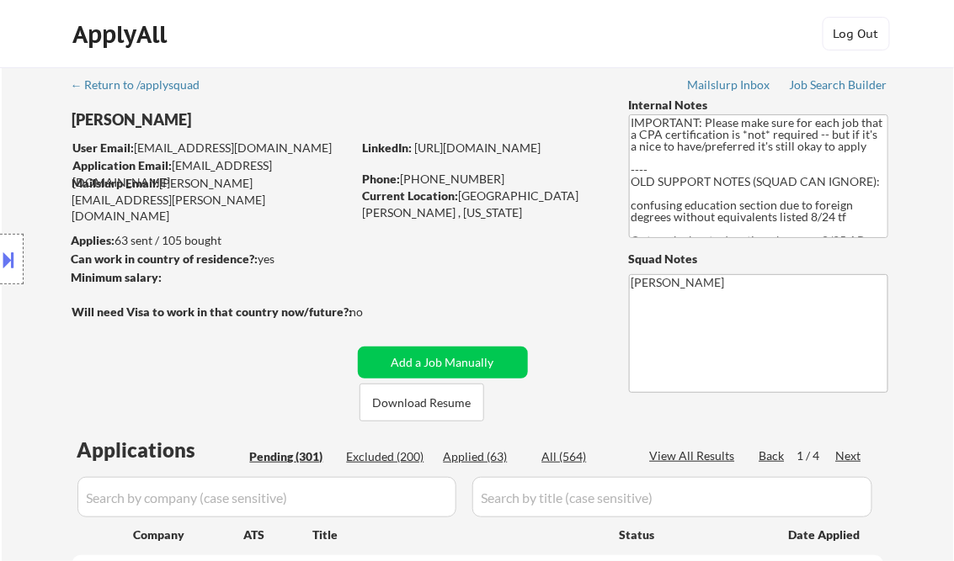
click at [217, 384] on div "Location Inclusions:" at bounding box center [150, 260] width 301 height 312
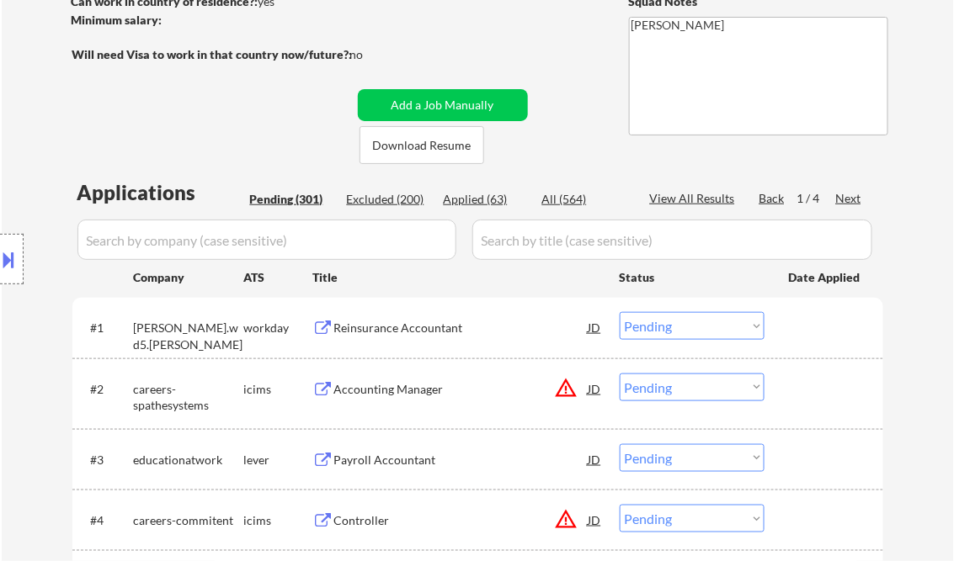
scroll to position [269, 0]
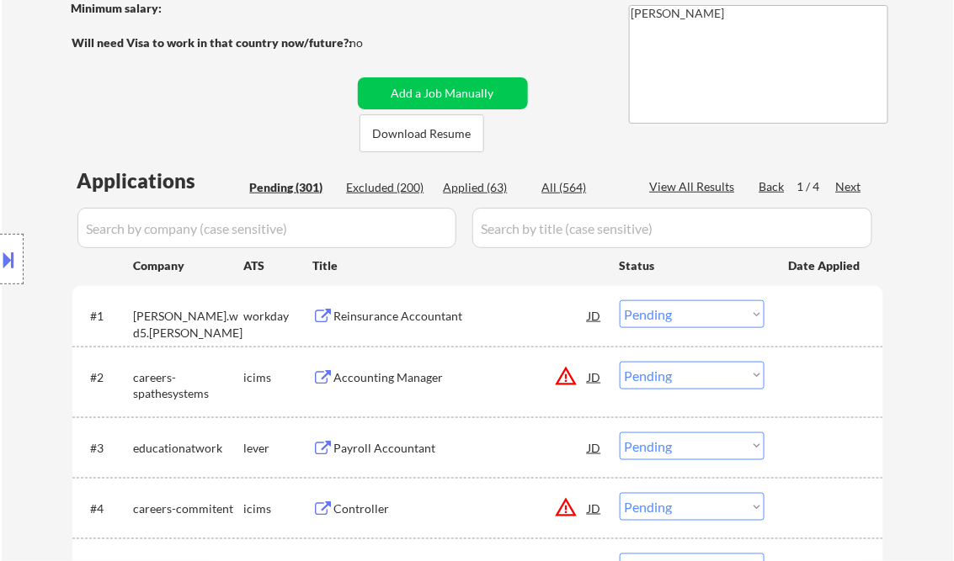
click at [493, 185] on div "Applied (63)" at bounding box center [486, 187] width 84 height 17
select select ""applied""
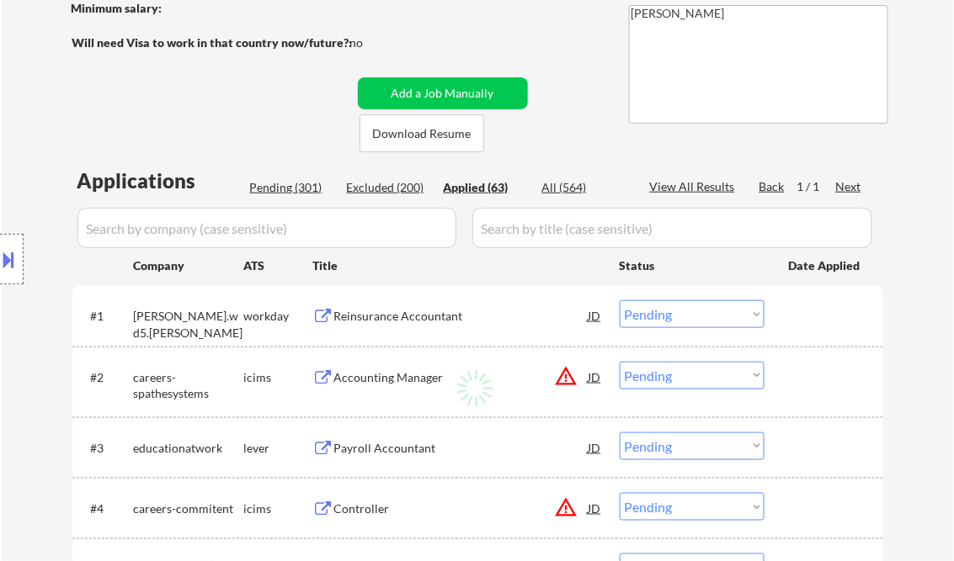
select select ""applied""
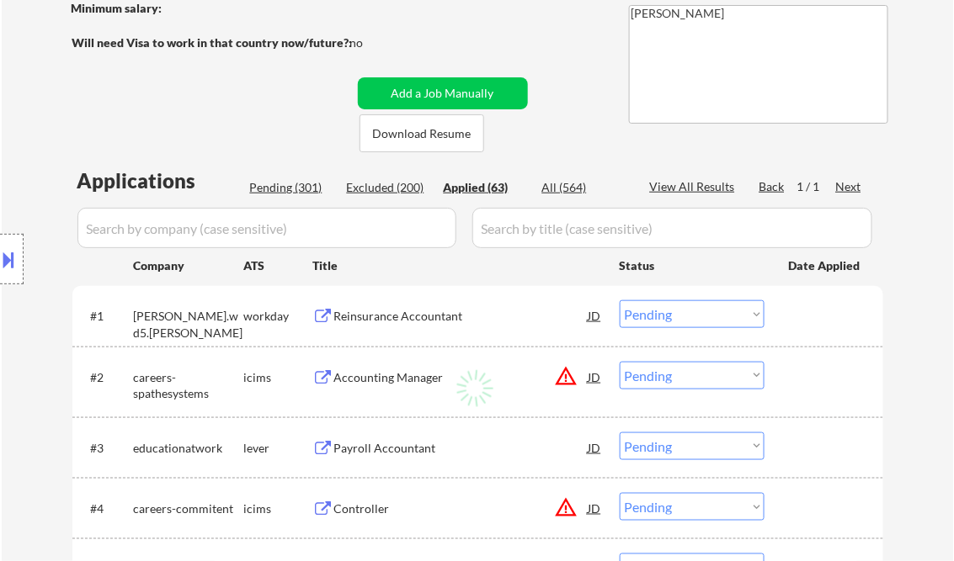
select select ""applied""
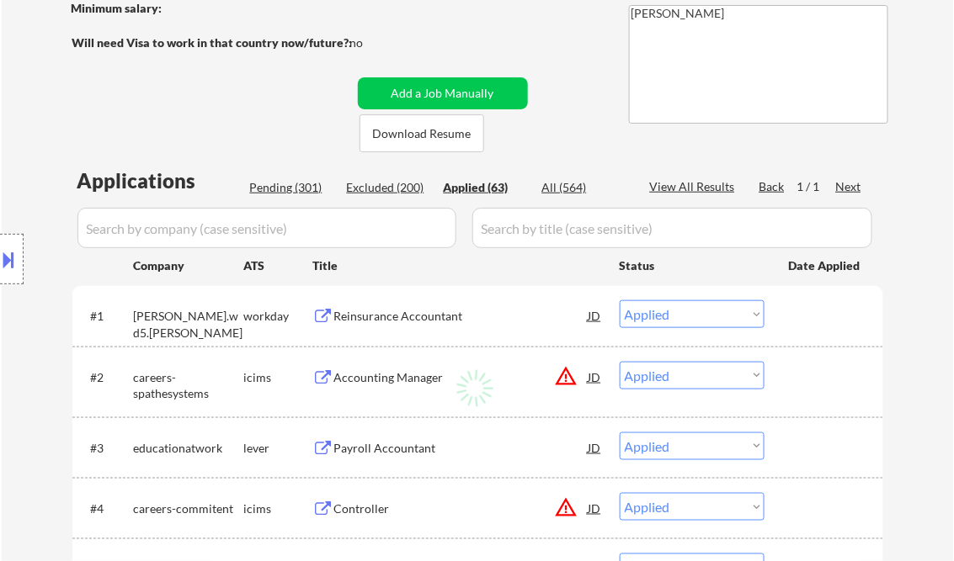
select select ""applied""
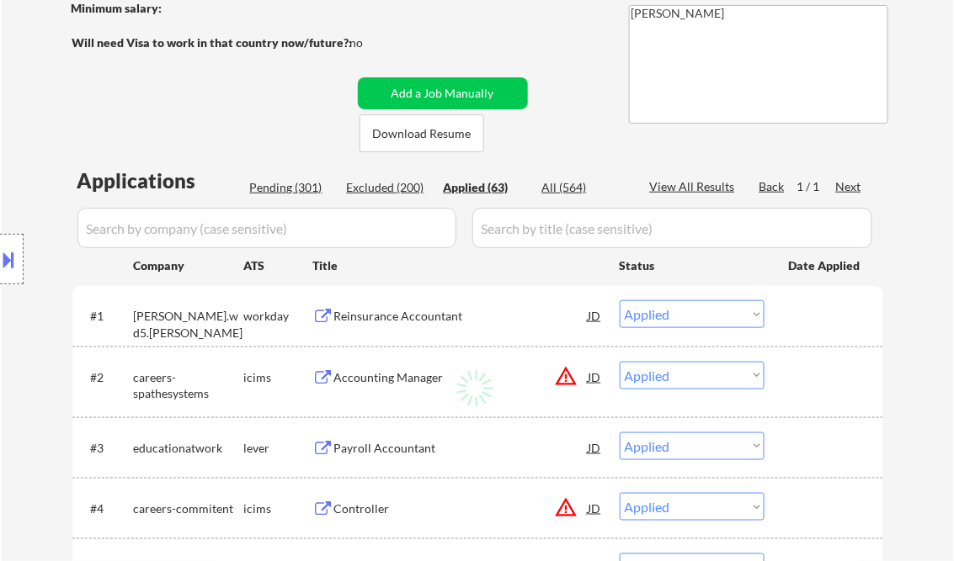
select select ""applied""
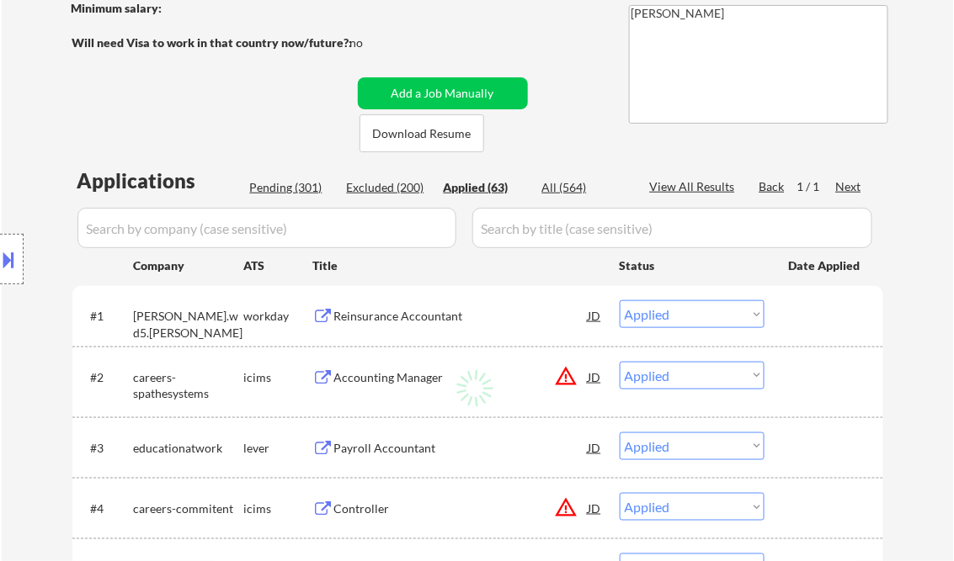
select select ""applied""
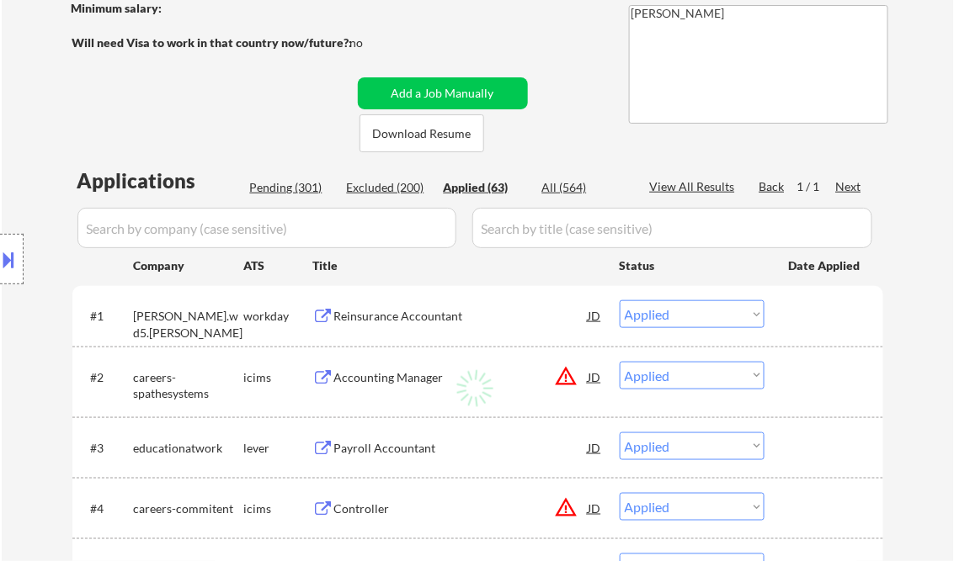
select select ""applied""
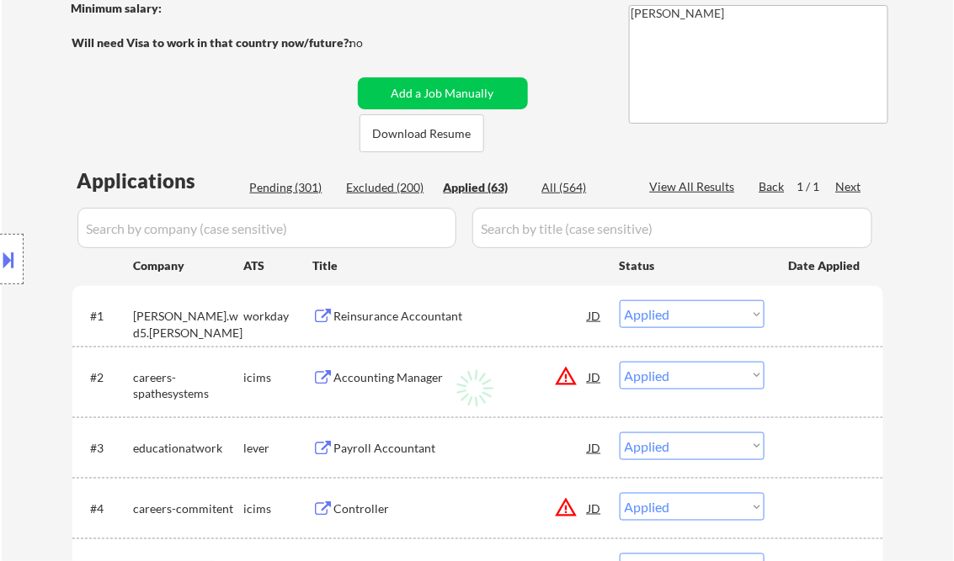
select select ""applied""
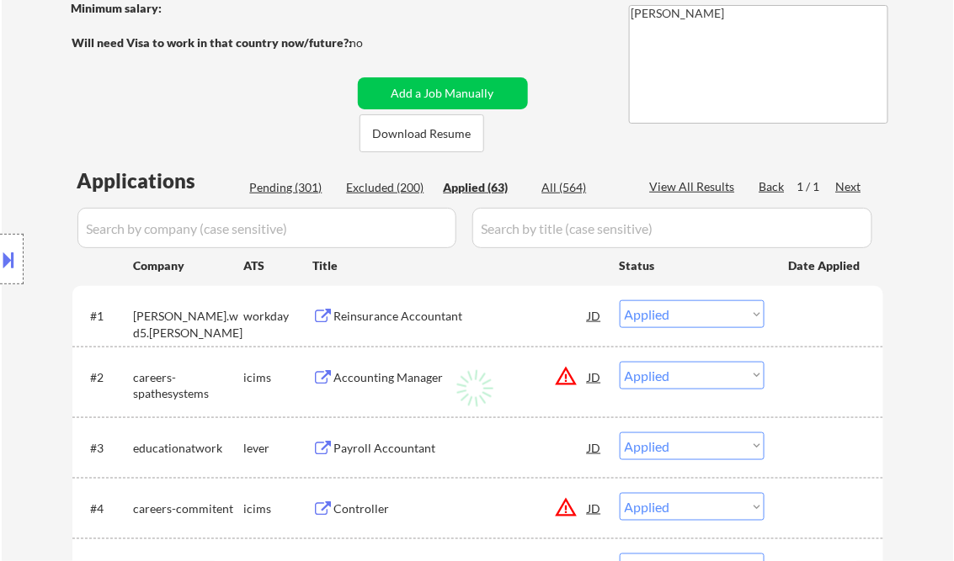
select select ""applied""
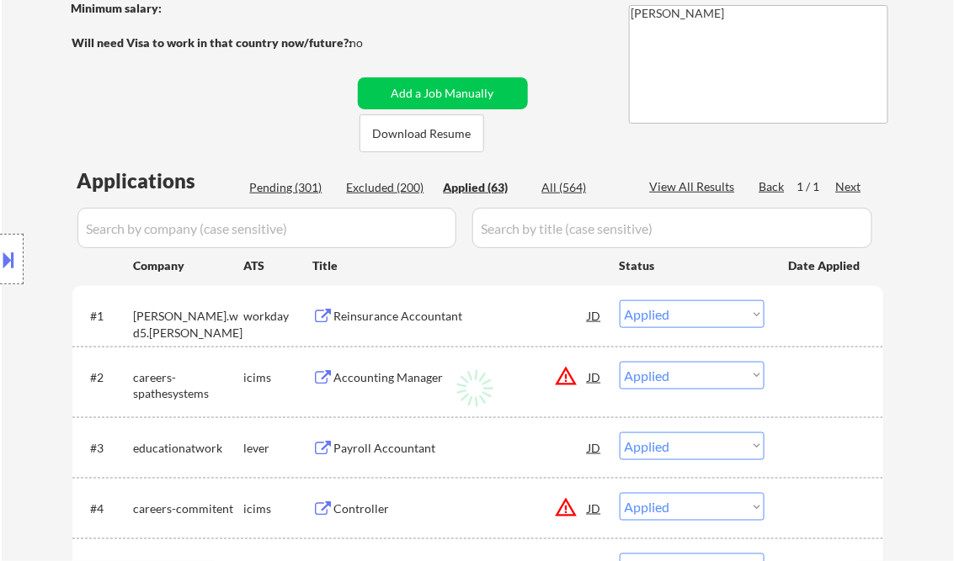
select select ""applied""
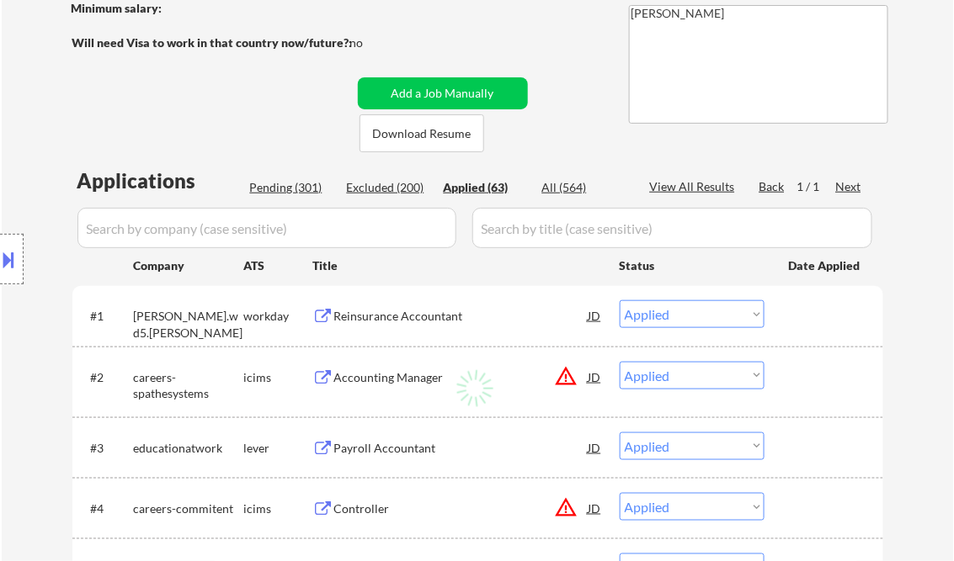
select select ""applied""
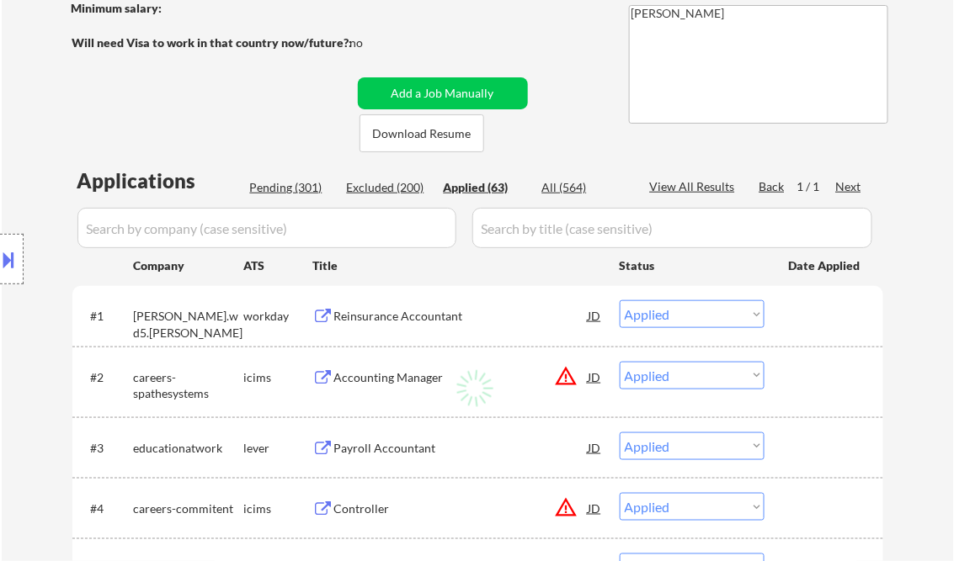
select select ""applied""
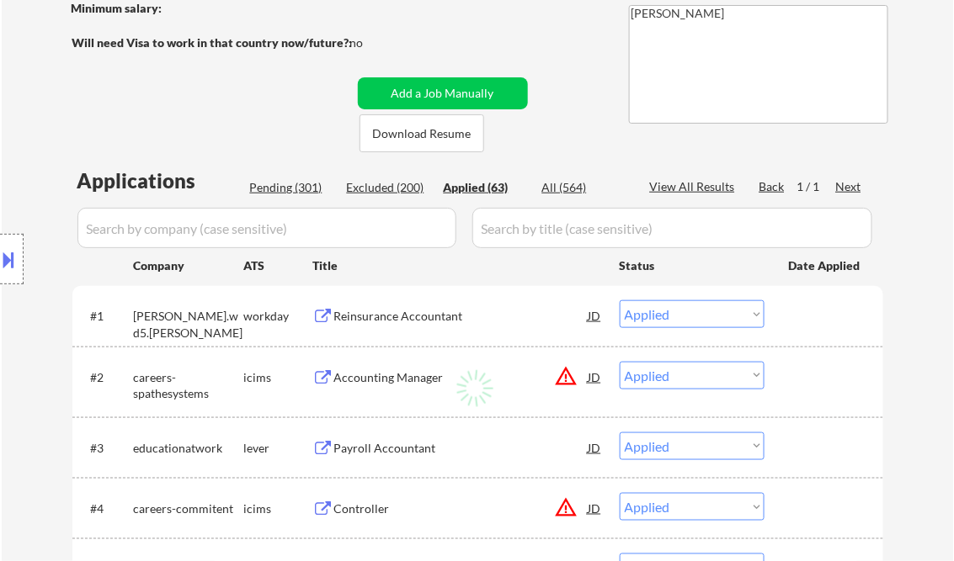
select select ""applied""
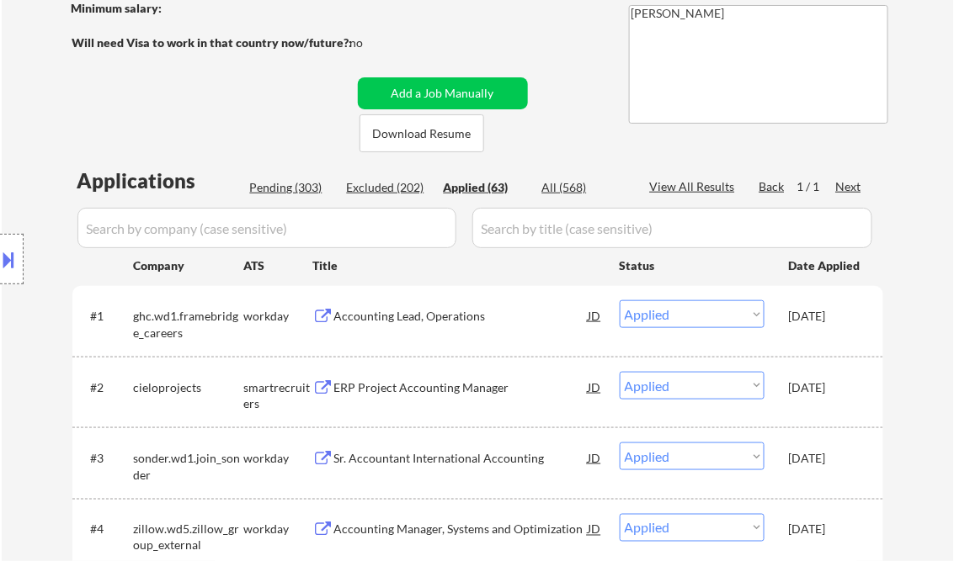
select select ""applied""
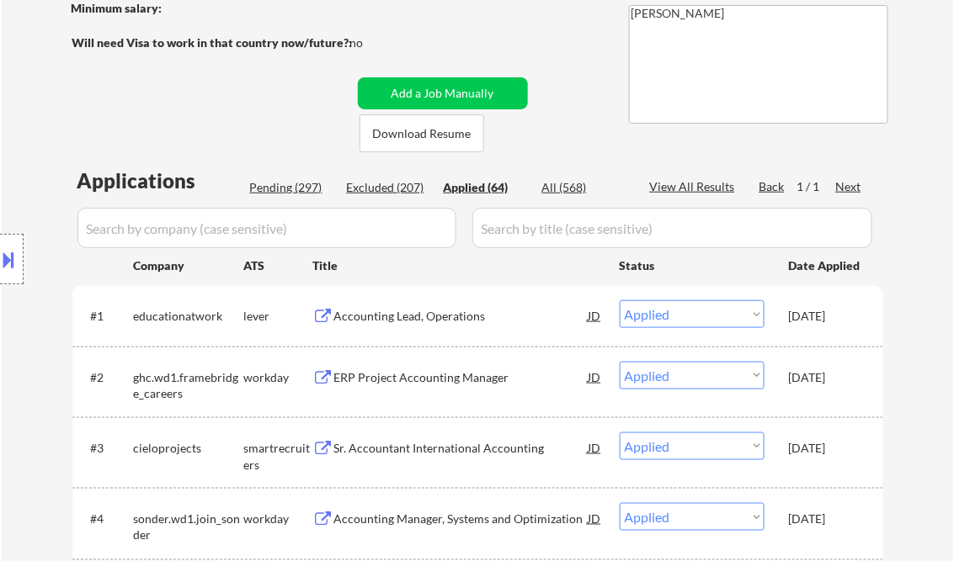
select select ""applied""
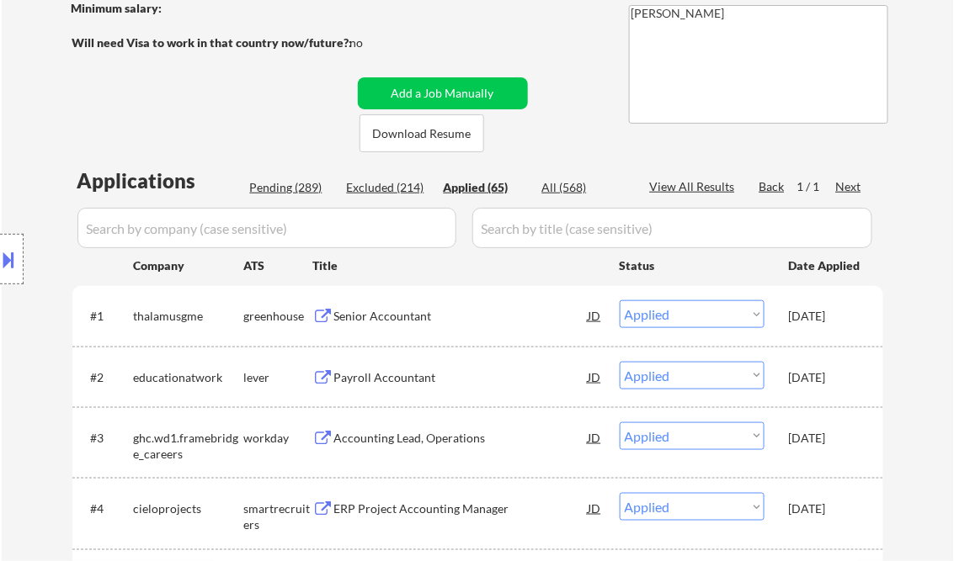
select select ""applied""
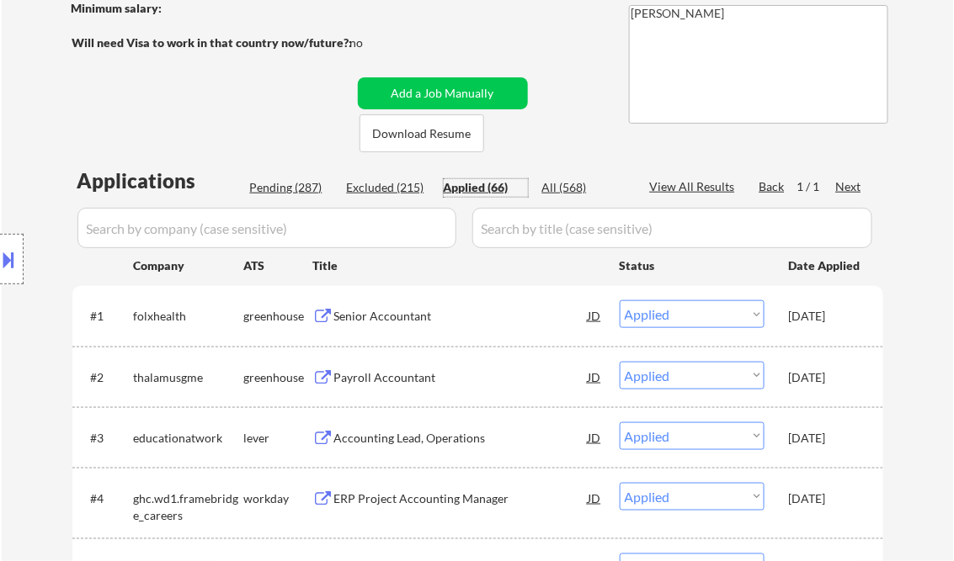
select select ""applied""
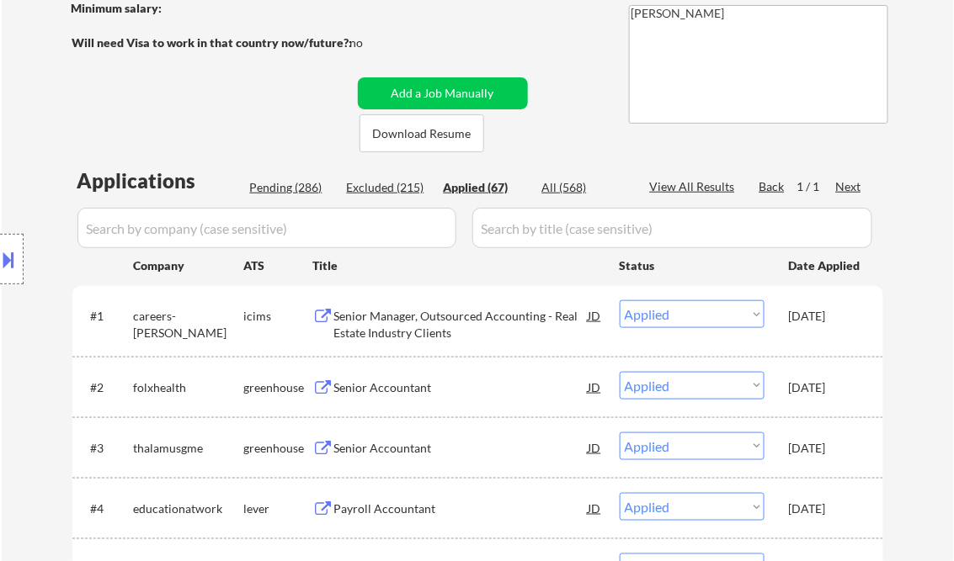
select select ""applied""
